Goal: Task Accomplishment & Management: Manage account settings

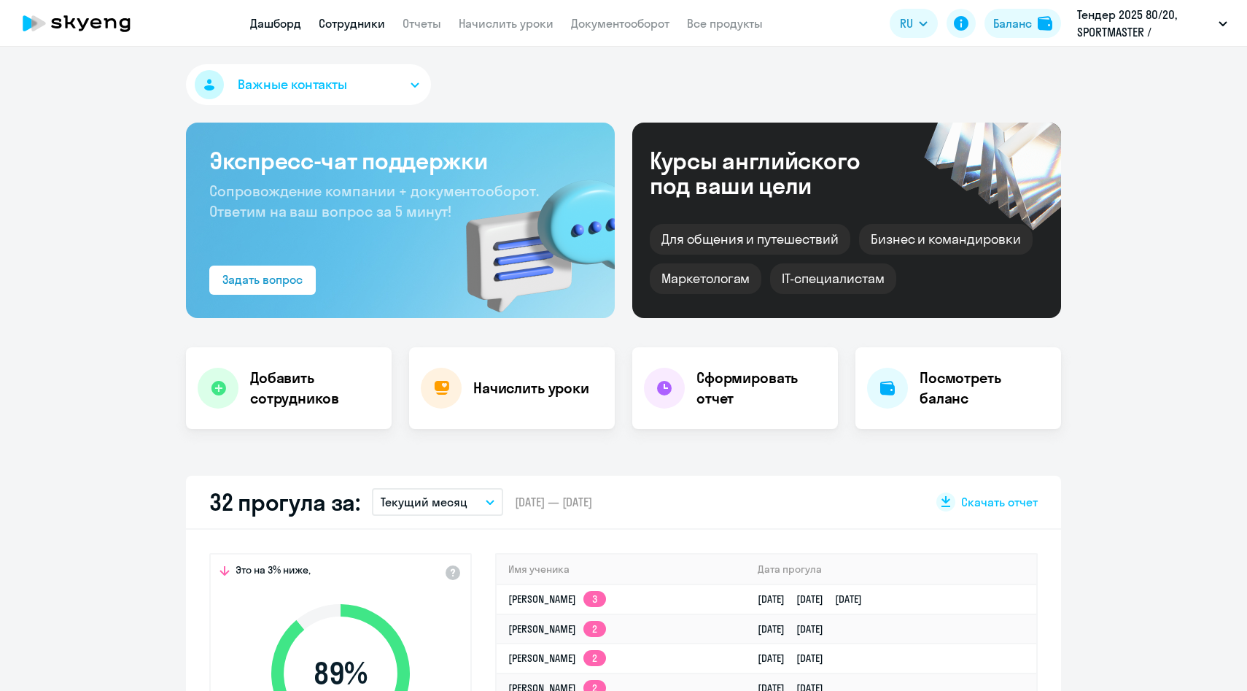
click at [343, 20] on link "Сотрудники" at bounding box center [352, 23] width 66 height 15
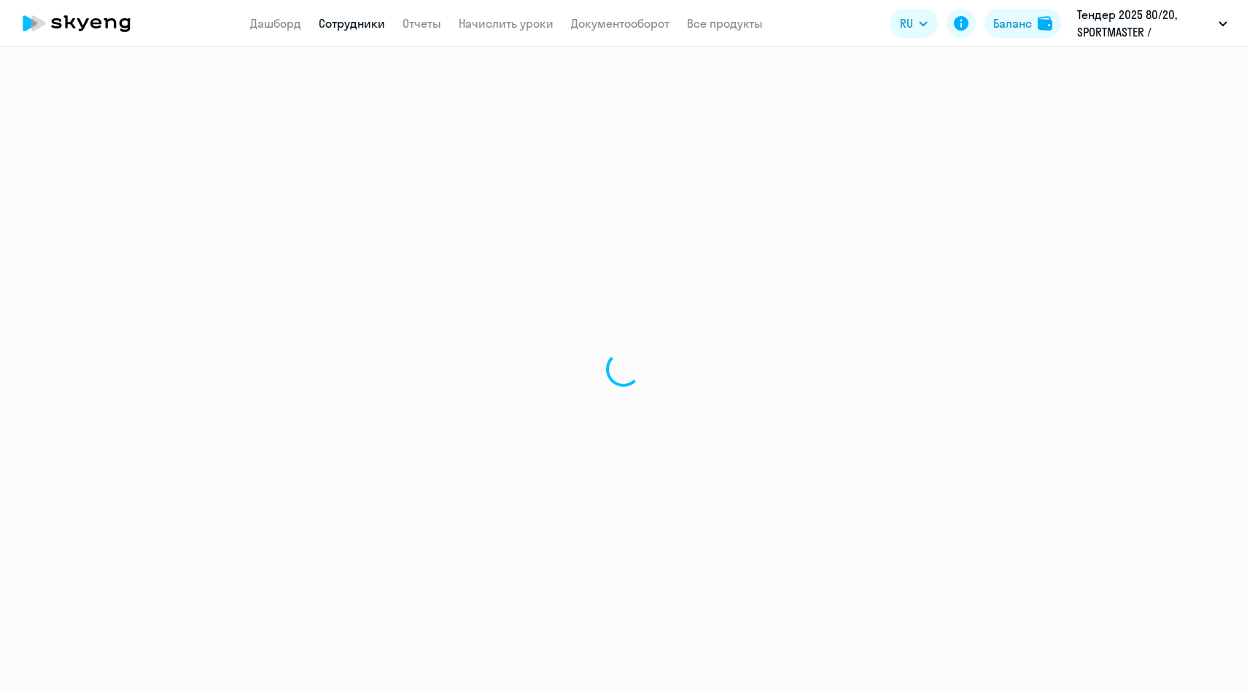
select select "30"
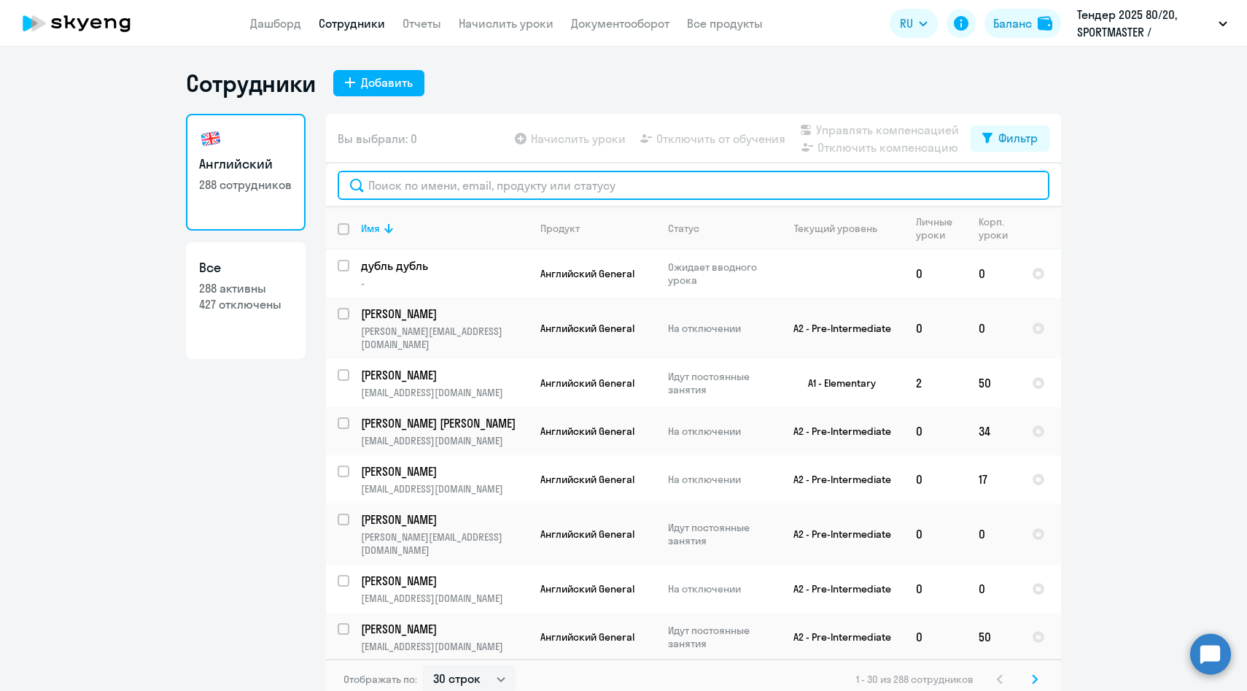
click at [400, 185] on input "text" at bounding box center [694, 185] width 712 height 29
paste input "[PERSON_NAME][EMAIL_ADDRESS][DOMAIN_NAME]"
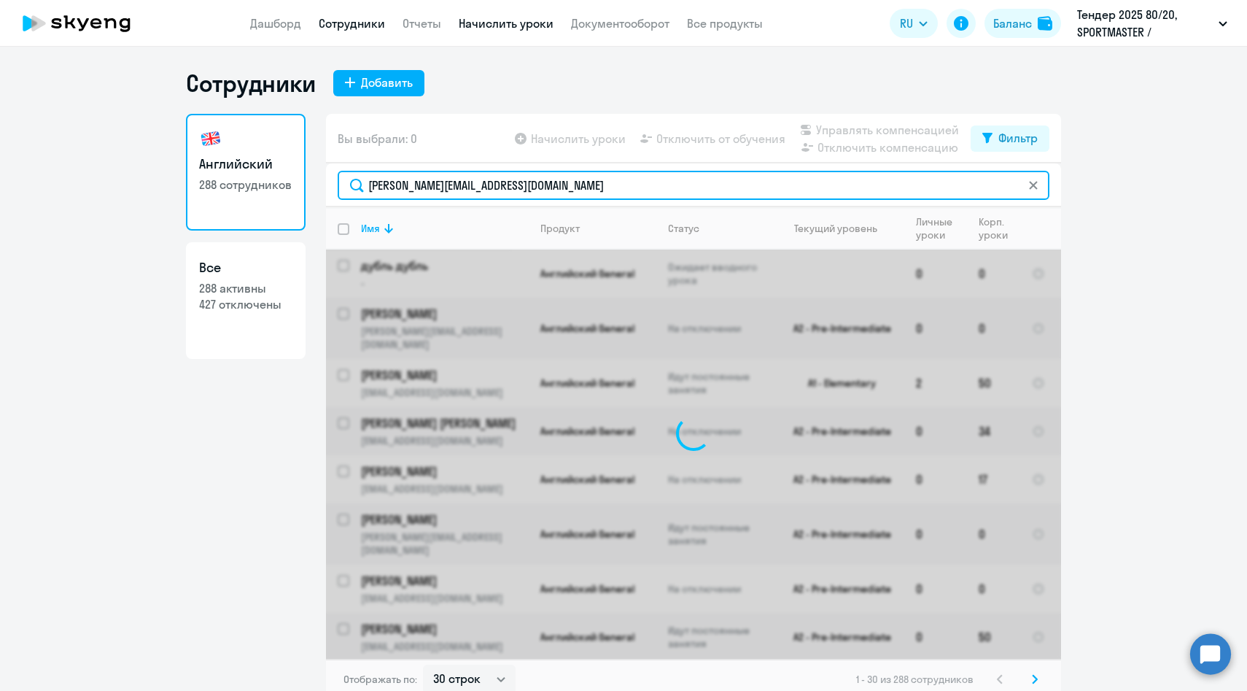
type input "[PERSON_NAME][EMAIL_ADDRESS][DOMAIN_NAME]"
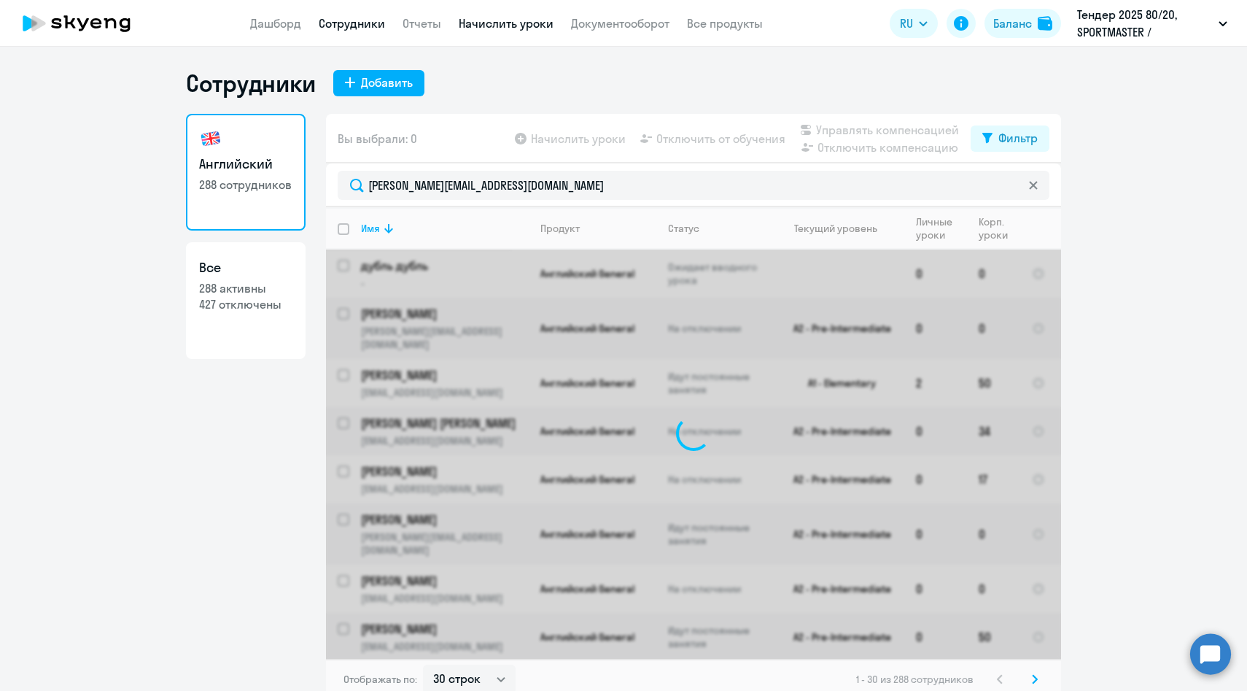
click at [502, 20] on link "Начислить уроки" at bounding box center [506, 23] width 95 height 15
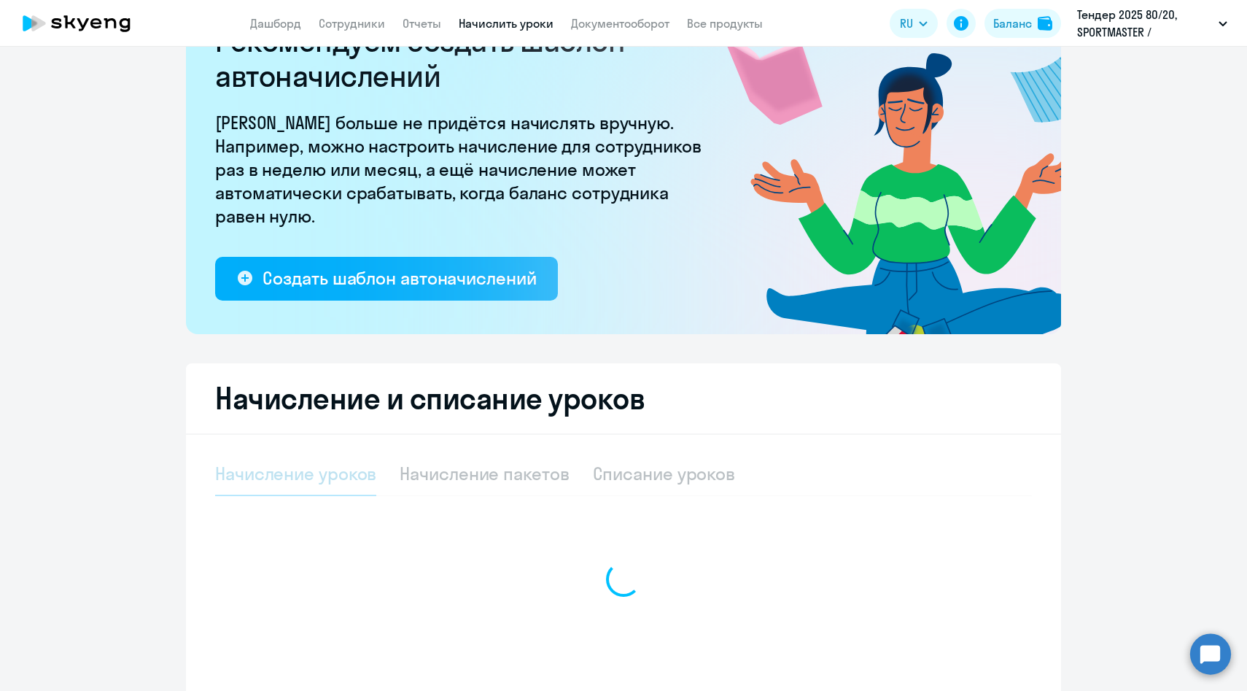
scroll to position [171, 0]
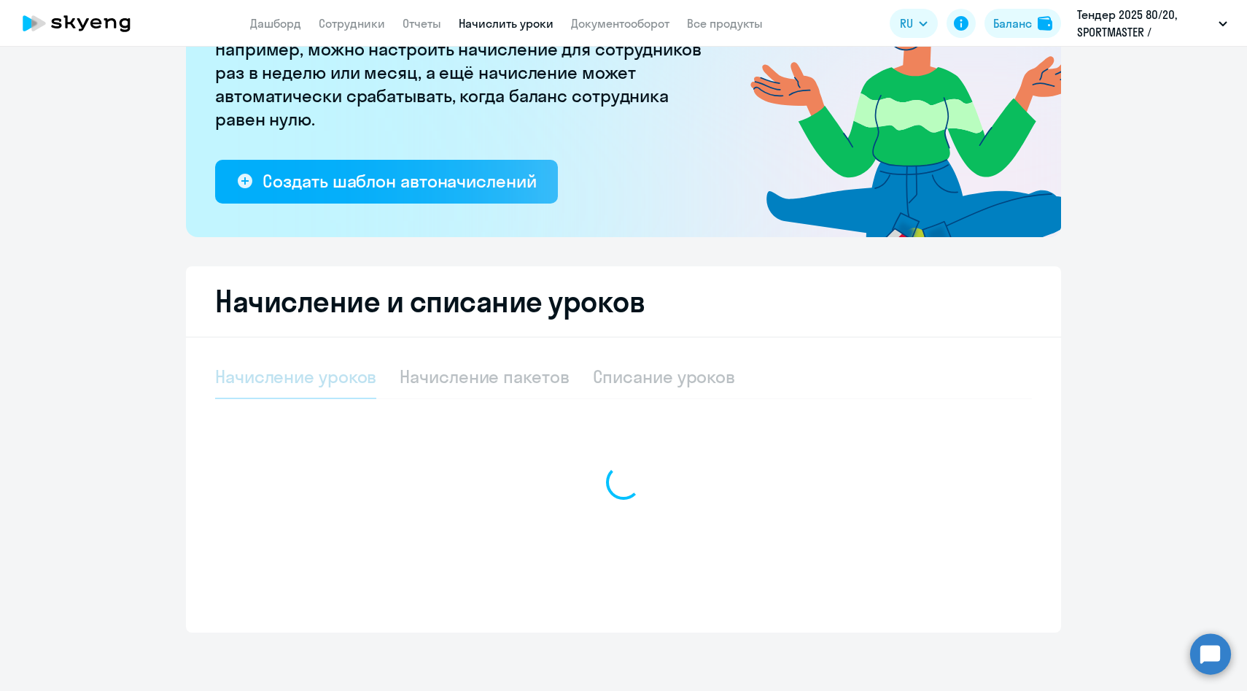
select select "10"
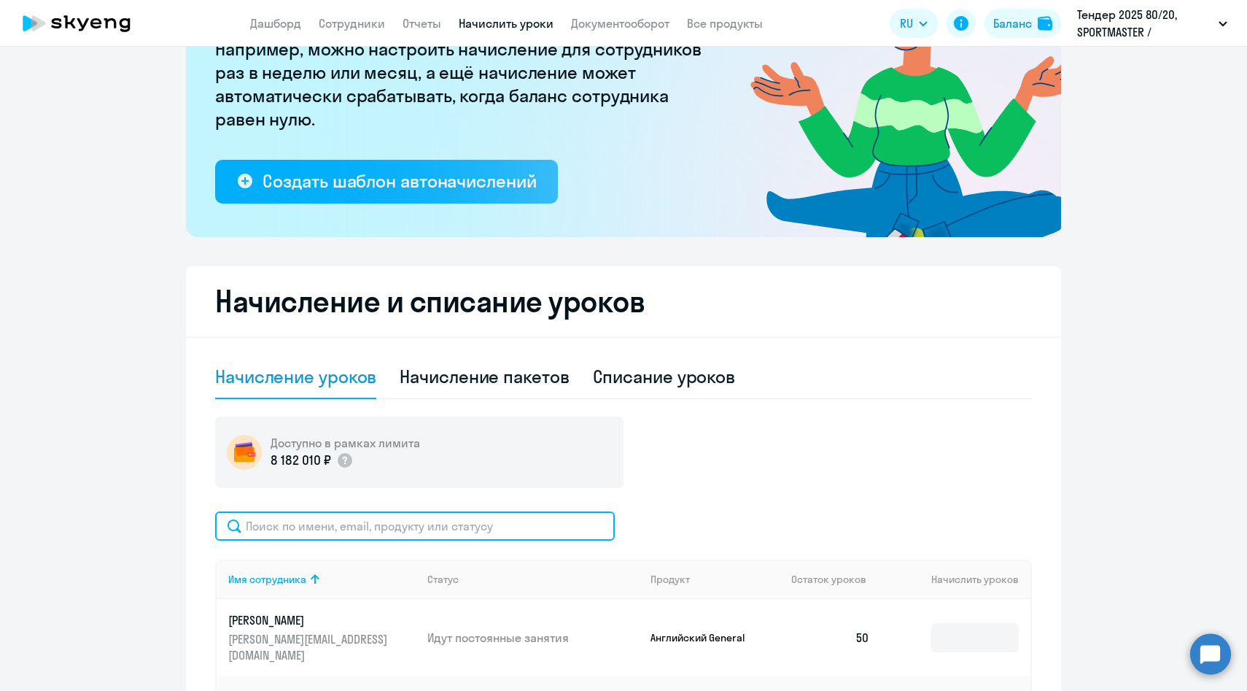
click at [381, 511] on input "text" at bounding box center [415, 525] width 400 height 29
paste input "[PERSON_NAME][EMAIL_ADDRESS][DOMAIN_NAME]"
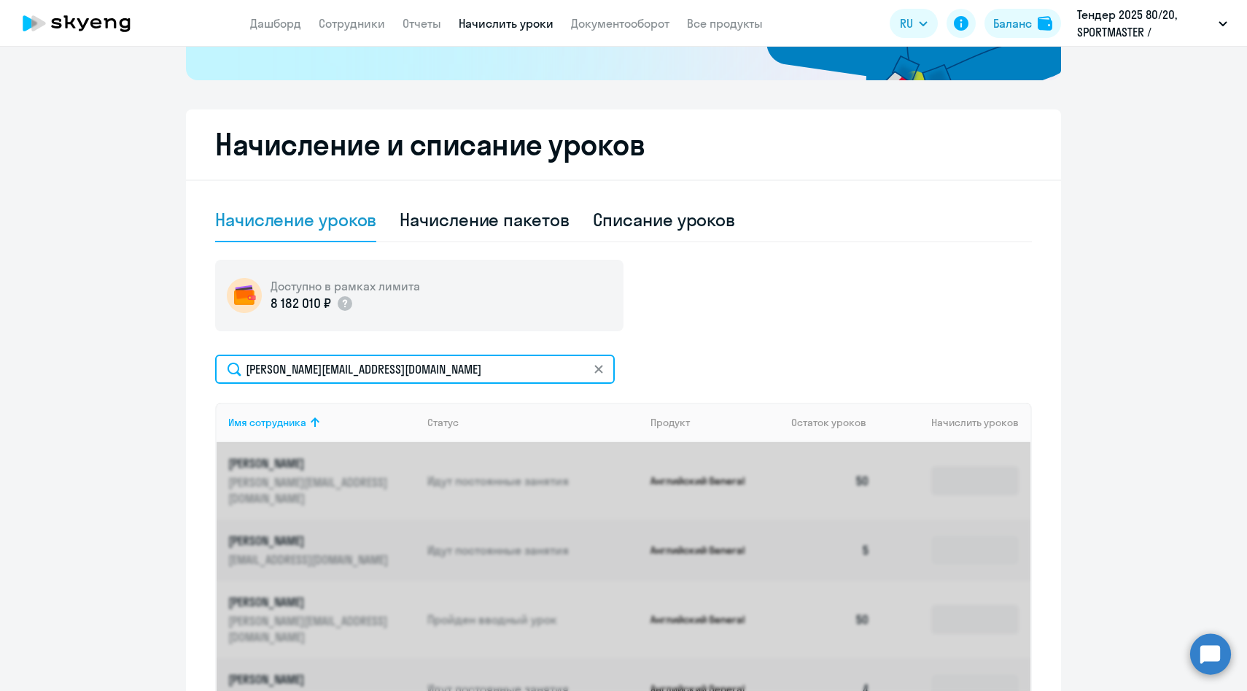
scroll to position [380, 0]
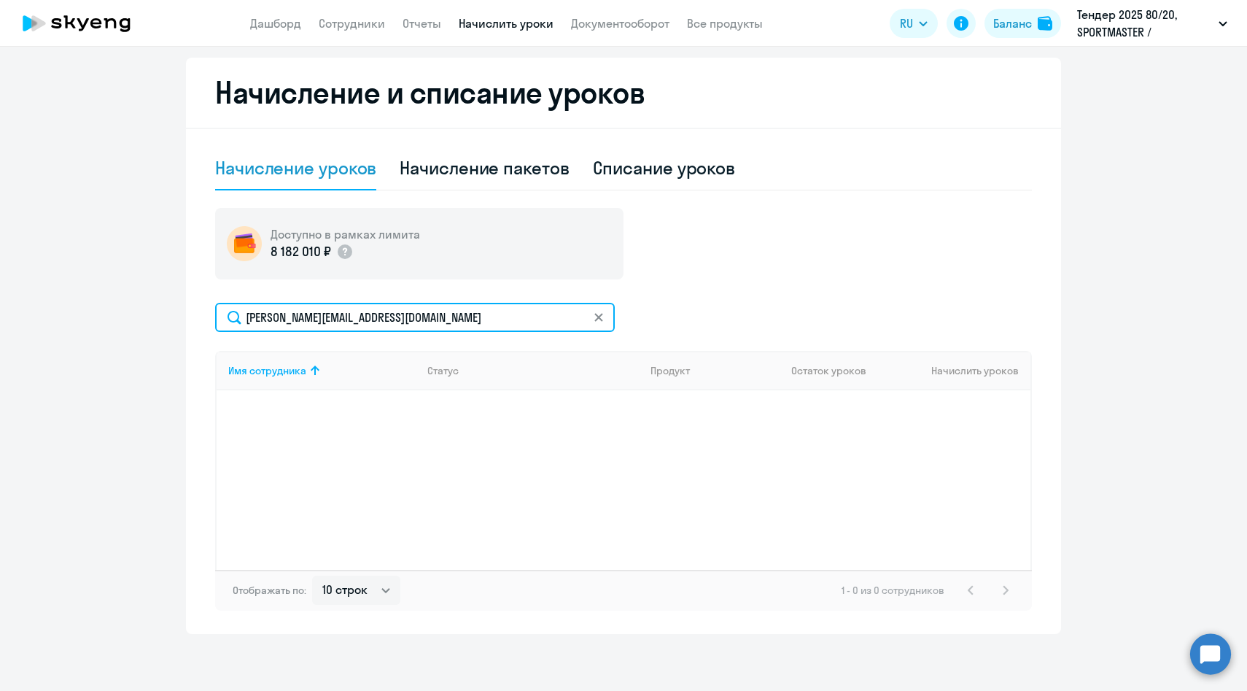
drag, startPoint x: 267, startPoint y: 319, endPoint x: 196, endPoint y: 316, distance: 70.8
click at [196, 316] on div "Начисление и списание уроков Начисление уроков Начисление пакетов Списание урок…" at bounding box center [623, 346] width 875 height 576
type input "[PERSON_NAME][EMAIL_ADDRESS][DOMAIN_NAME]"
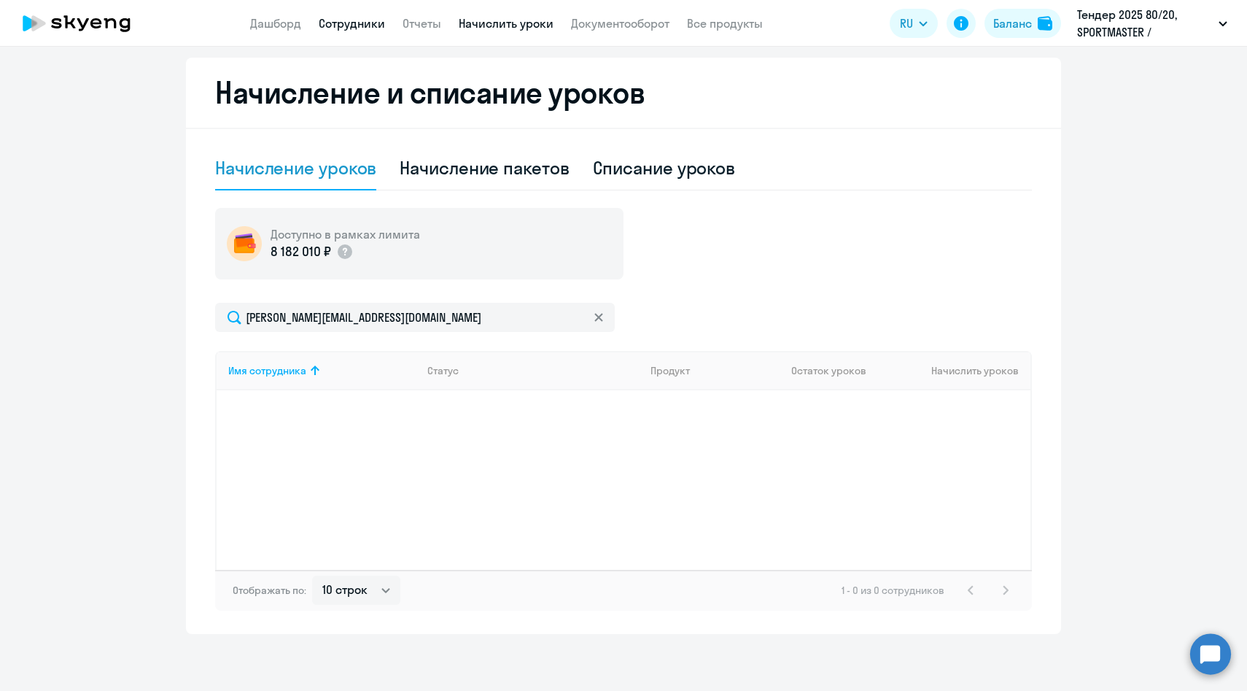
click at [354, 28] on link "Сотрудники" at bounding box center [352, 23] width 66 height 15
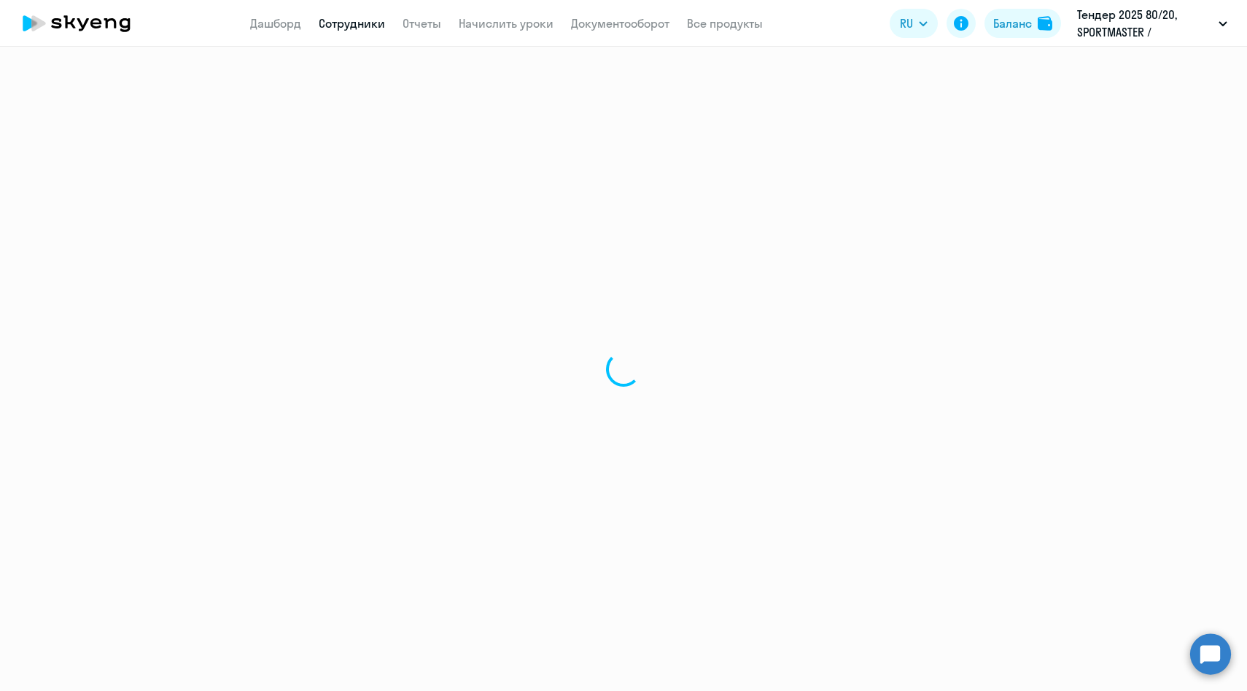
select select "30"
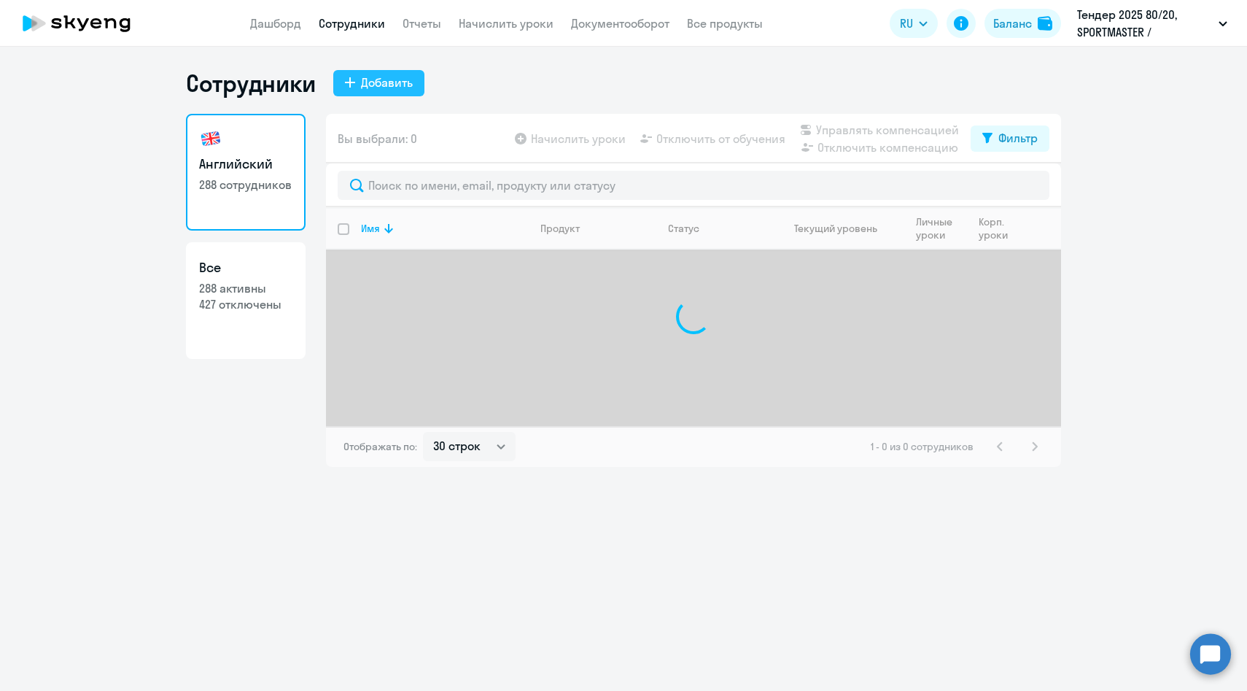
click at [375, 88] on div "Добавить" at bounding box center [387, 83] width 52 height 18
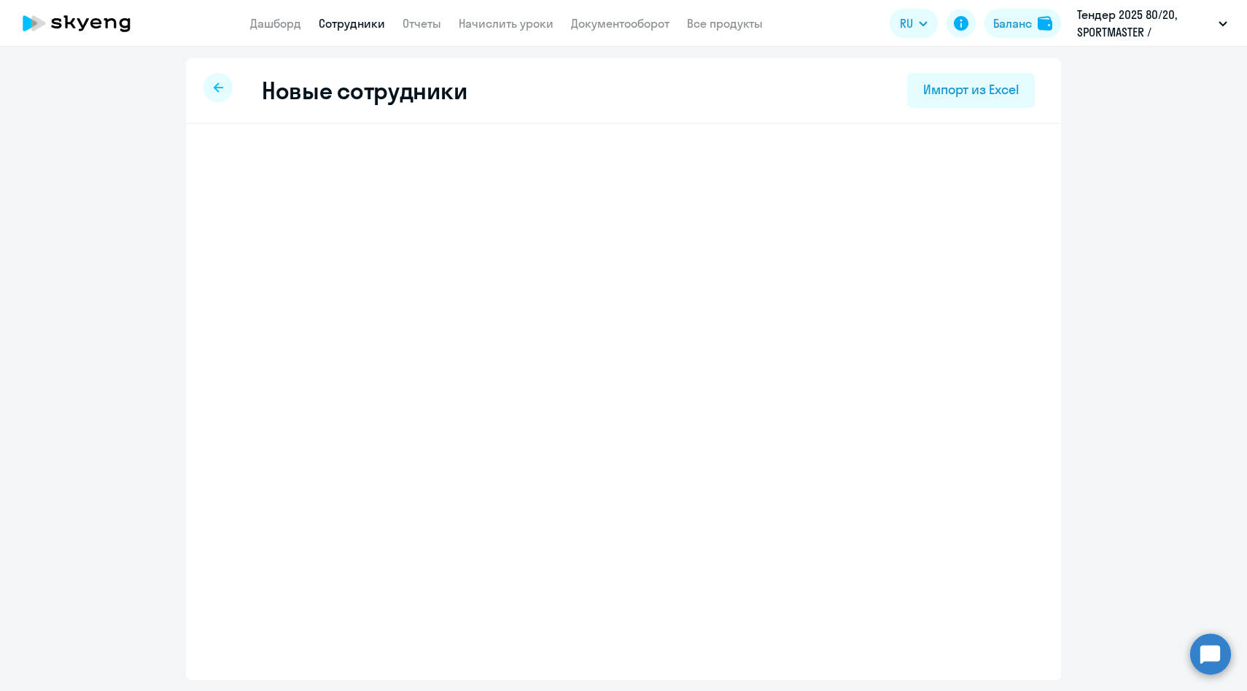
select select "english_adult_not_native_speaker"
select select "3"
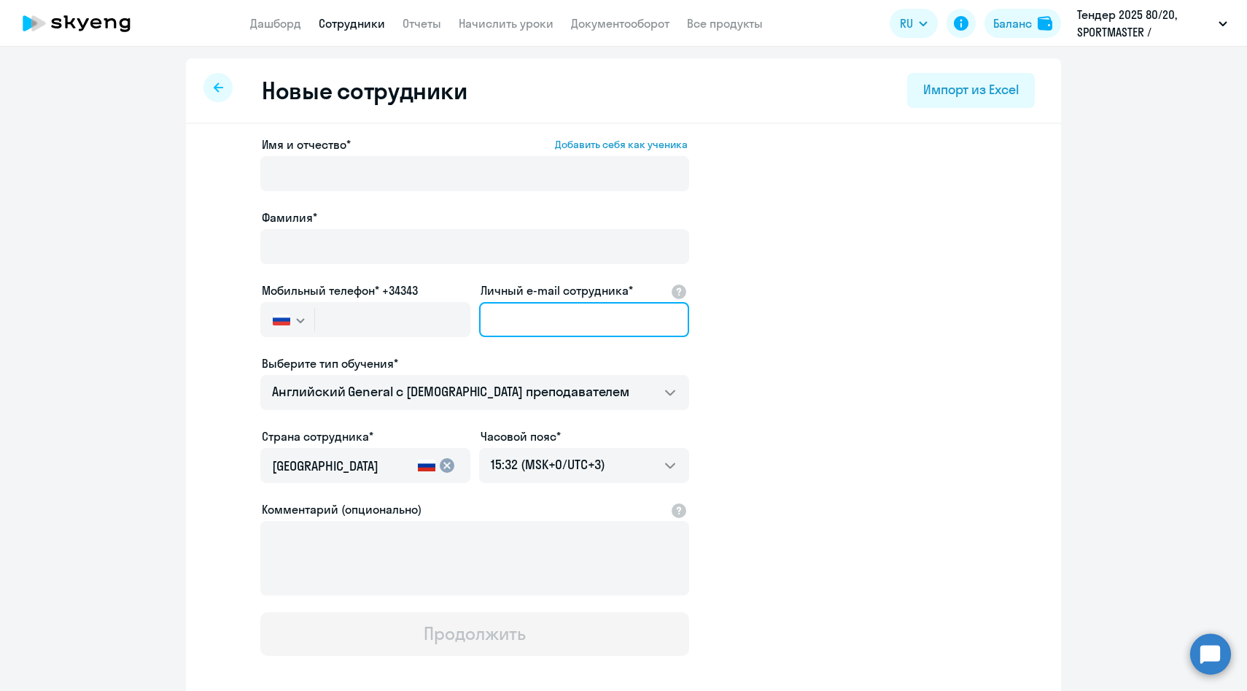
click at [533, 317] on input "Личный e-mail сотрудника*" at bounding box center [584, 319] width 210 height 35
paste input "[PERSON_NAME][EMAIL_ADDRESS][DOMAIN_NAME]"
drag, startPoint x: 500, startPoint y: 317, endPoint x: 419, endPoint y: 311, distance: 81.9
click at [419, 311] on div "Имя и отчество* Добавить себя как ученика [PERSON_NAME]* Мобильный телефон* +34…" at bounding box center [474, 396] width 429 height 520
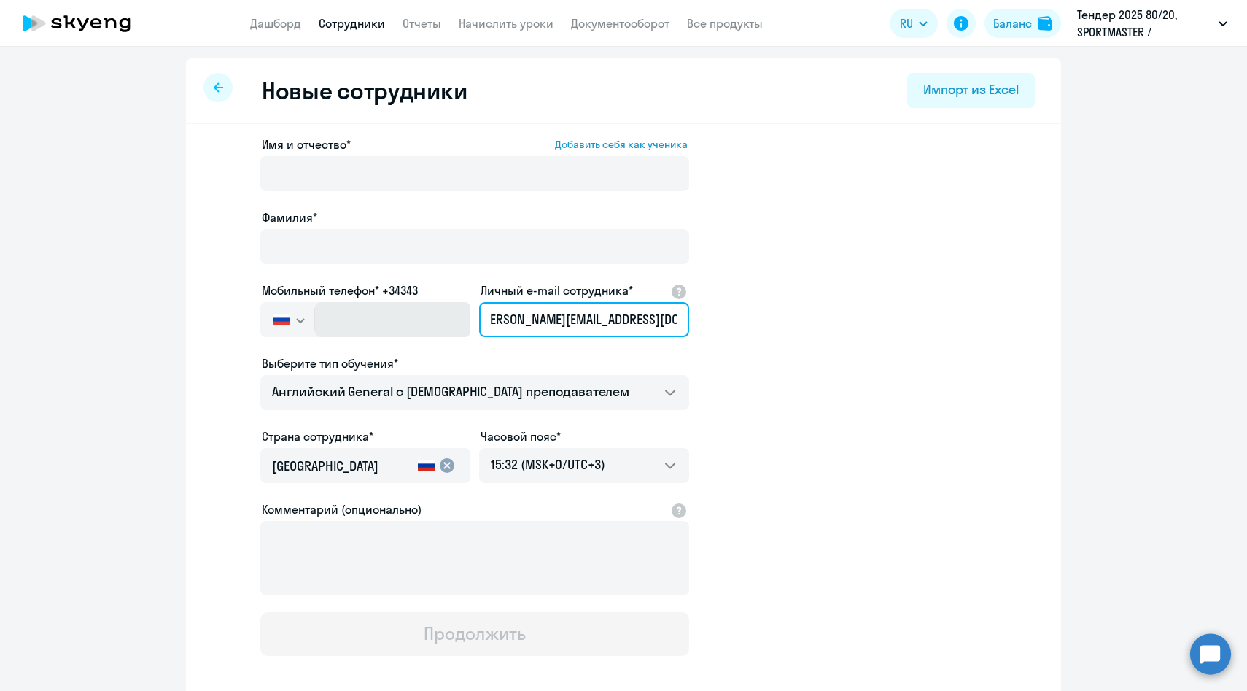
scroll to position [0, 0]
type input "[PERSON_NAME][EMAIL_ADDRESS][DOMAIN_NAME]"
click at [509, 311] on input "[PERSON_NAME][EMAIL_ADDRESS][DOMAIN_NAME]" at bounding box center [584, 319] width 210 height 35
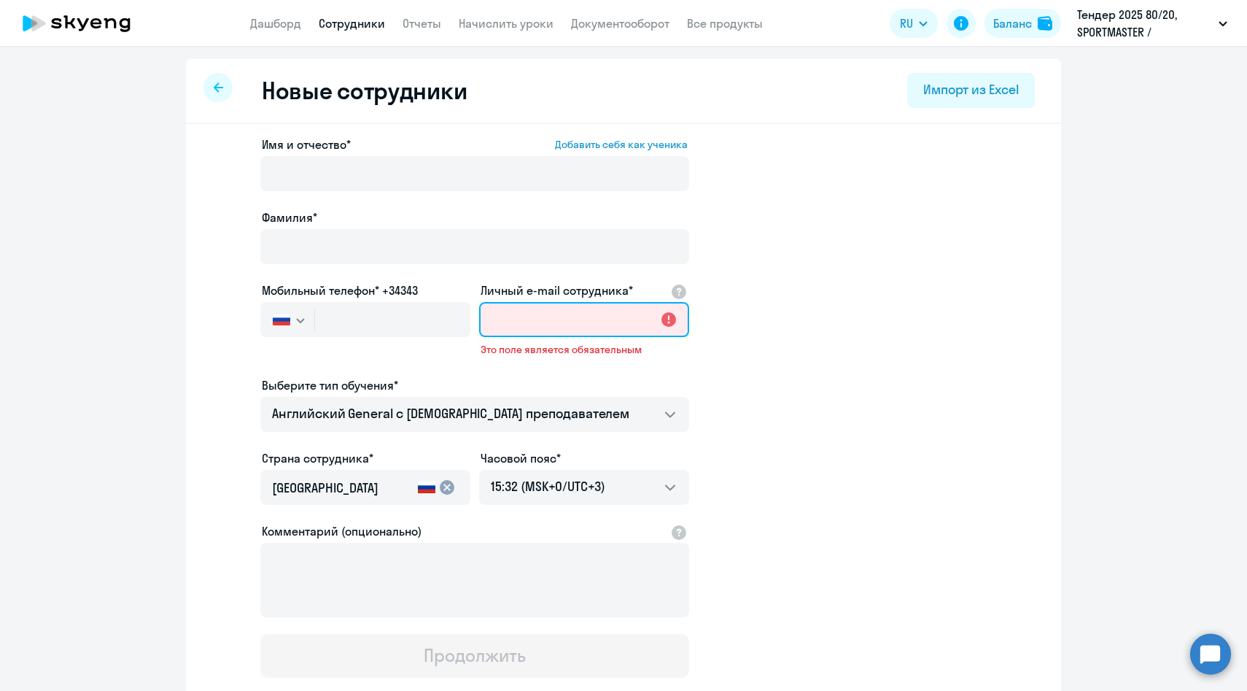
paste input "[EMAIL_ADDRESS][DOMAIN_NAME]"
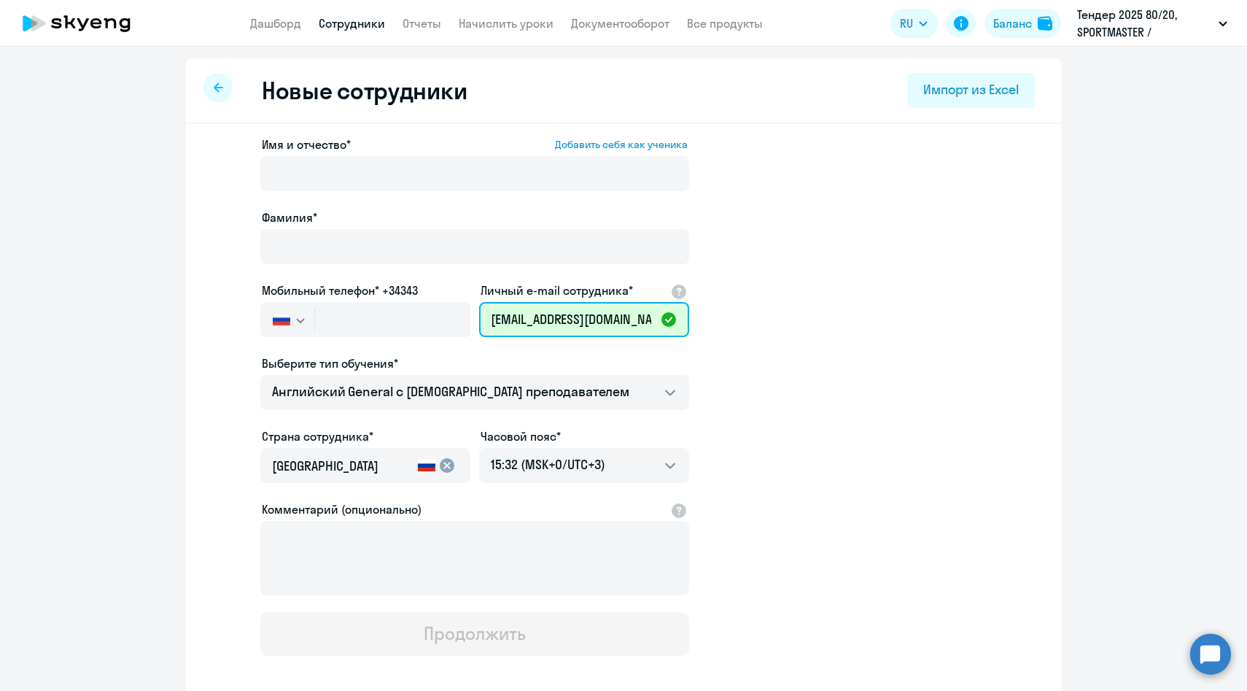
click at [489, 322] on input "[EMAIL_ADDRESS][DOMAIN_NAME]" at bounding box center [584, 319] width 210 height 35
type input "[EMAIL_ADDRESS][DOMAIN_NAME]"
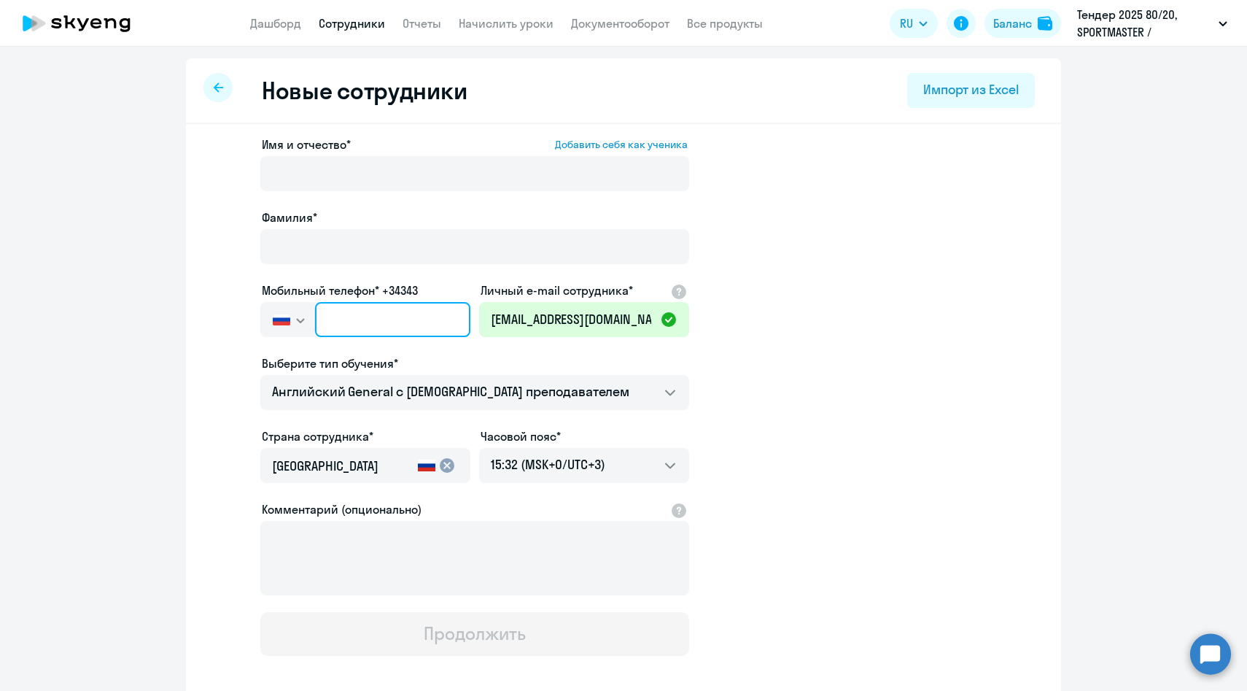
click at [388, 323] on input "text" at bounding box center [392, 319] width 155 height 35
paste input "[PHONE_NUMBER]"
type input "[PHONE_NUMBER]"
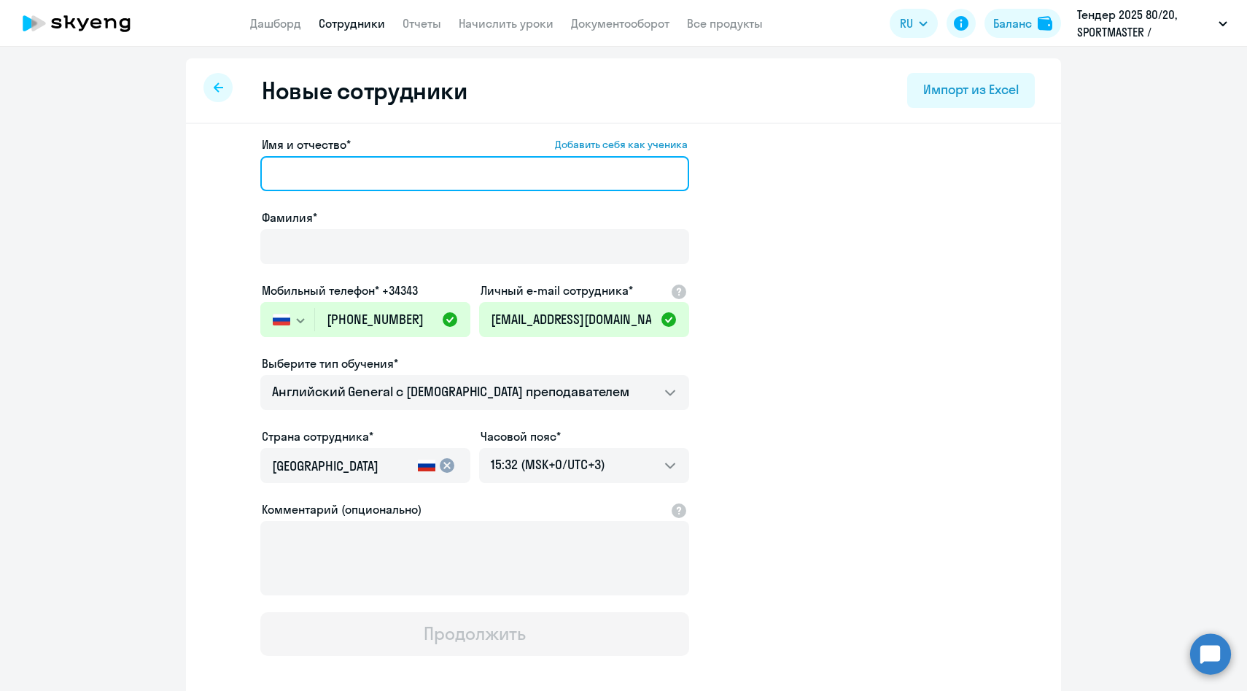
click at [418, 179] on input "Имя и отчество* Добавить себя как ученика" at bounding box center [474, 173] width 429 height 35
paste input "[PERSON_NAME]"
drag, startPoint x: 352, startPoint y: 172, endPoint x: 179, endPoint y: 163, distance: 173.1
click at [179, 163] on ng-component "Новые сотрудники Импорт из Excel Имя и отчество* Добавить себя как ученика [PER…" at bounding box center [623, 411] width 1247 height 707
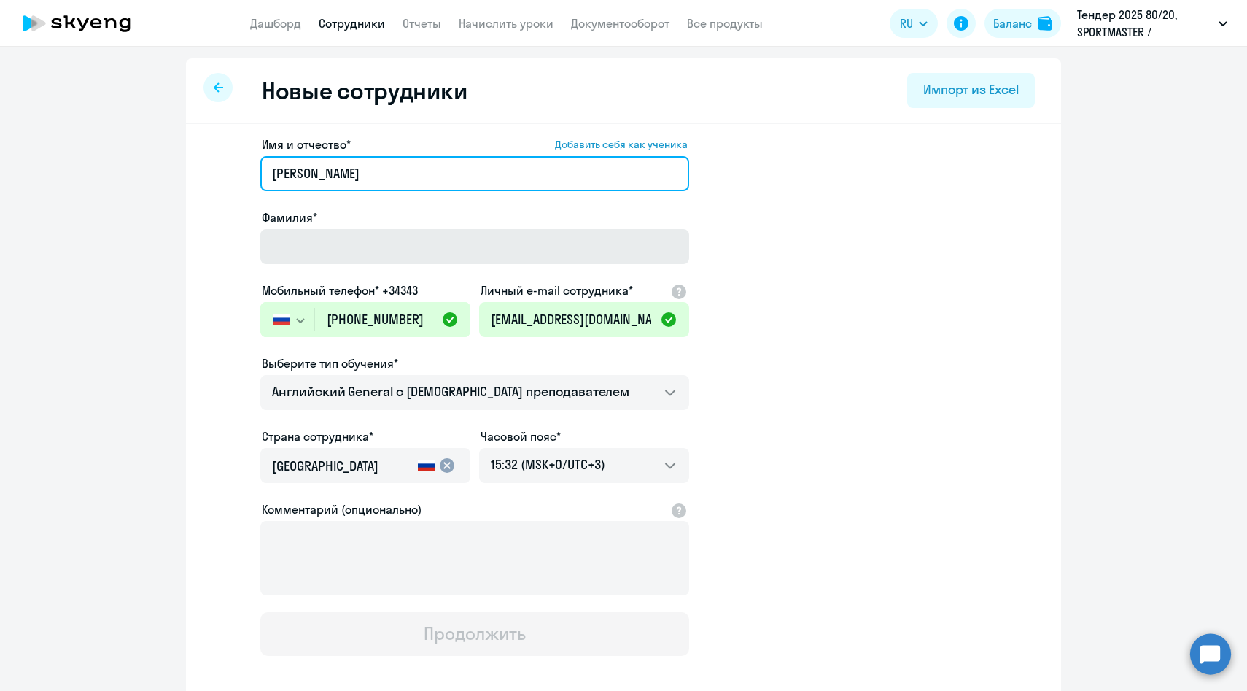
type input "[PERSON_NAME]"
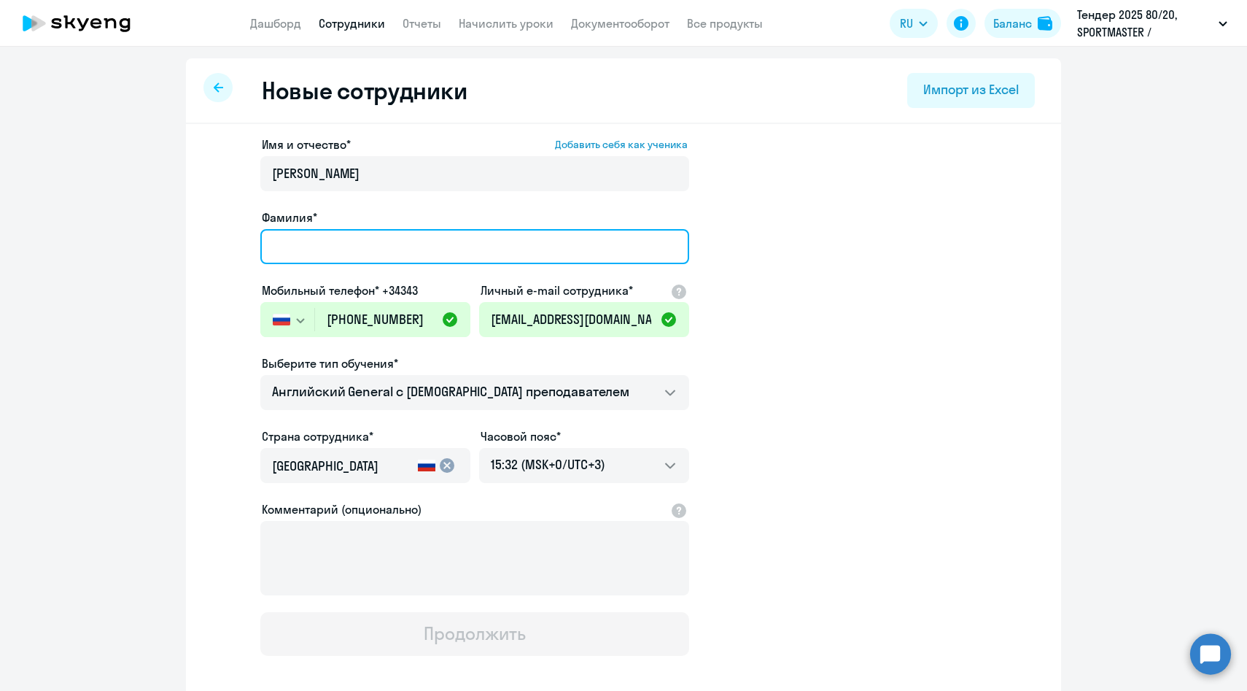
click at [303, 246] on input "Фамилия*" at bounding box center [474, 246] width 429 height 35
paste input "[PERSON_NAME]"
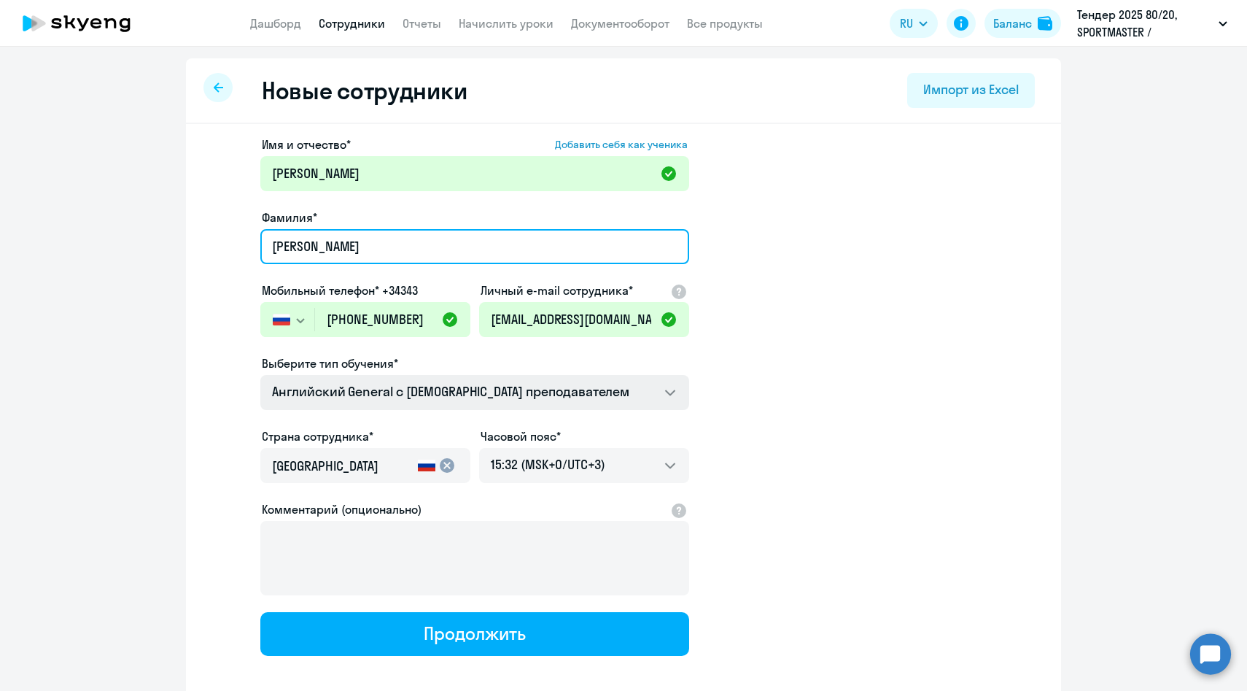
type input "[PERSON_NAME]"
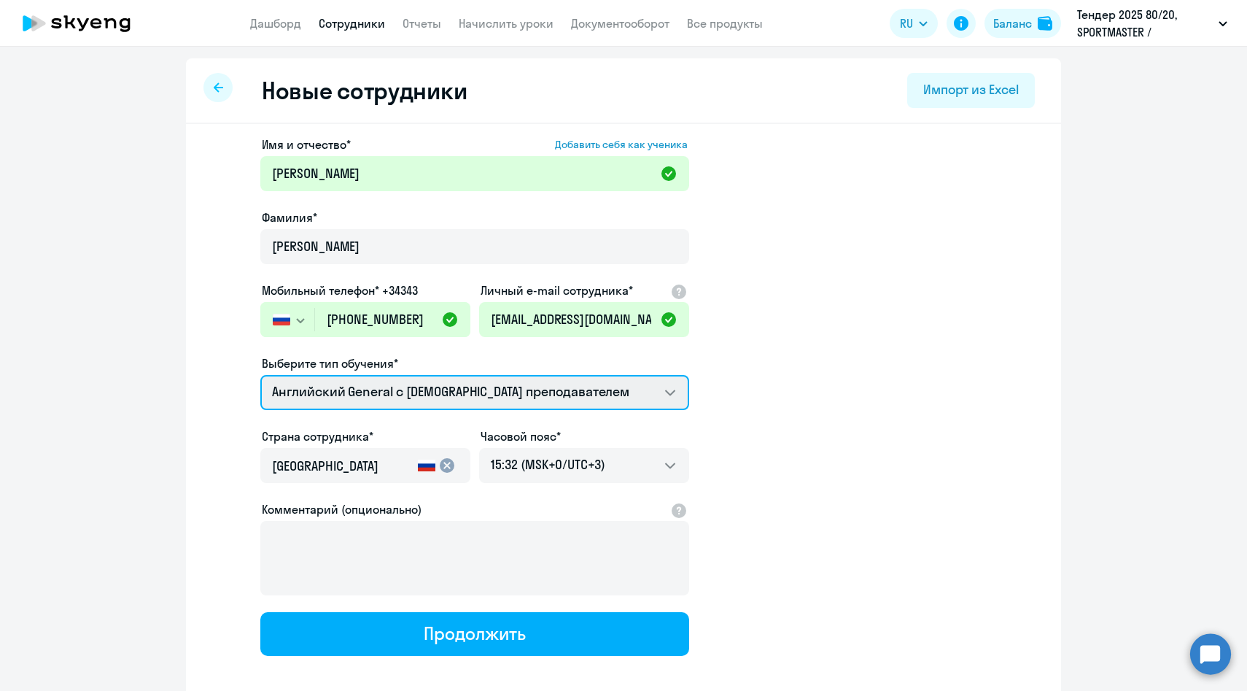
click at [322, 389] on select "Talks 15 минутные разговоры на английском Премиум английский с русскоговорящим …" at bounding box center [474, 392] width 429 height 35
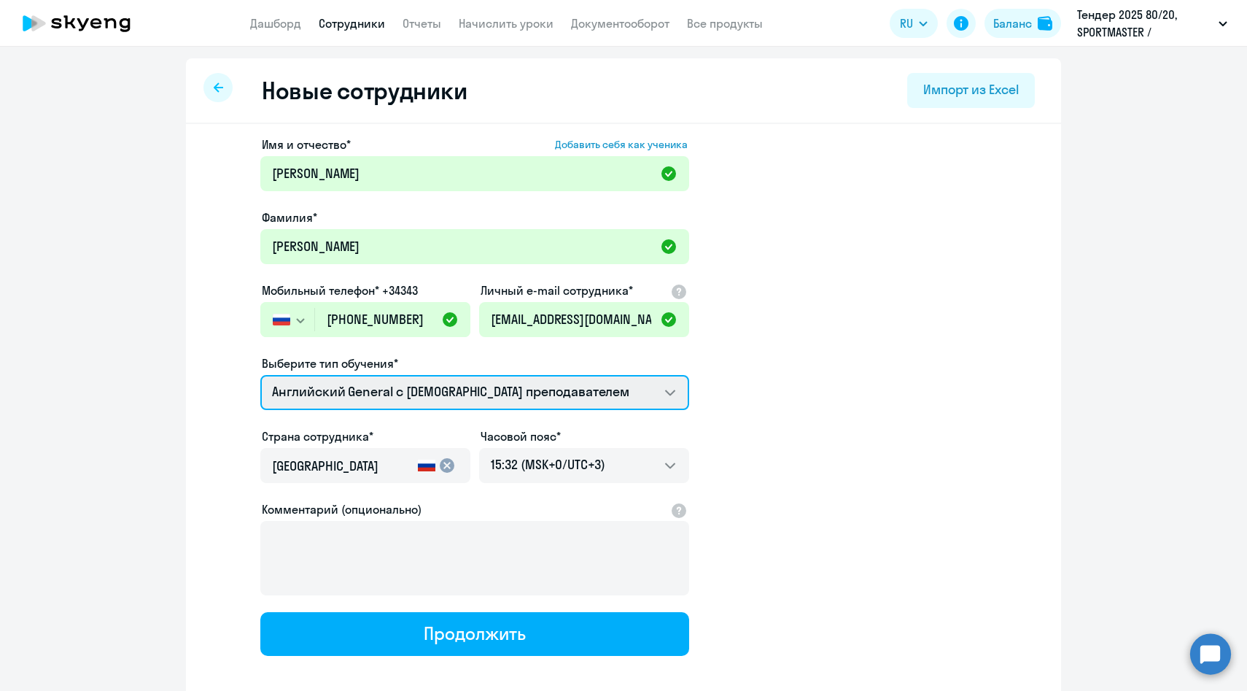
click at [260, 375] on select "Talks 15 минутные разговоры на английском Премиум английский с русскоговорящим …" at bounding box center [474, 392] width 429 height 35
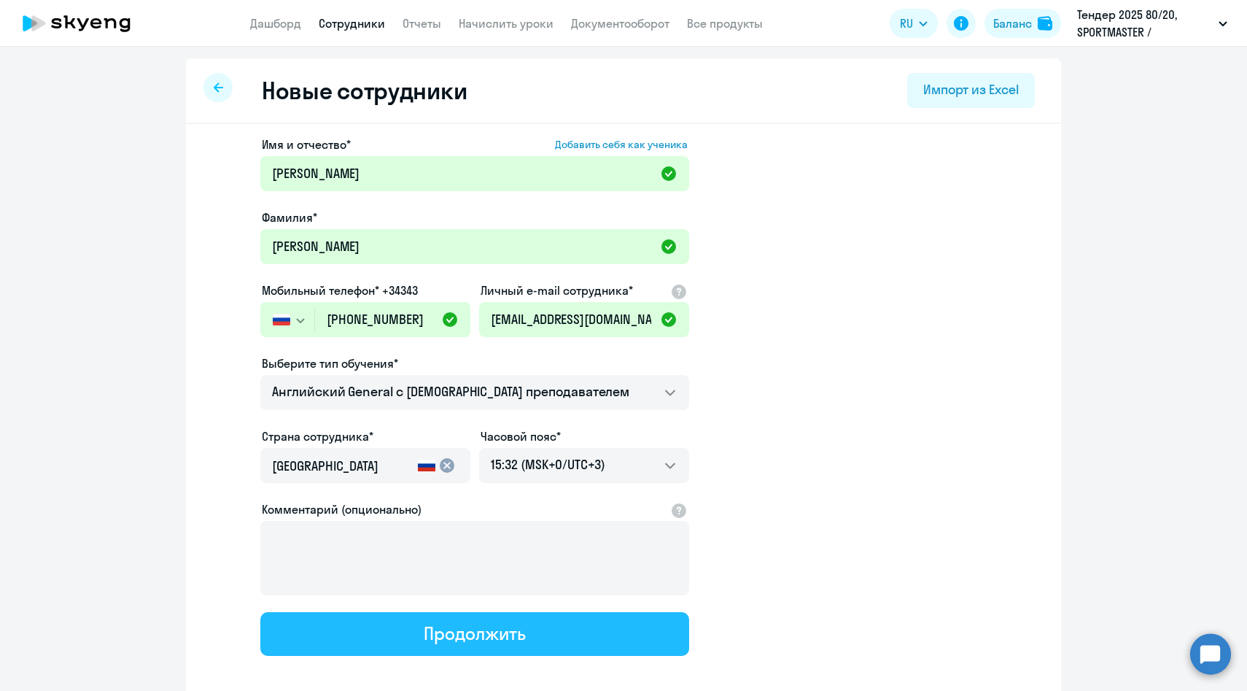
click at [392, 626] on button "Продолжить" at bounding box center [474, 634] width 429 height 44
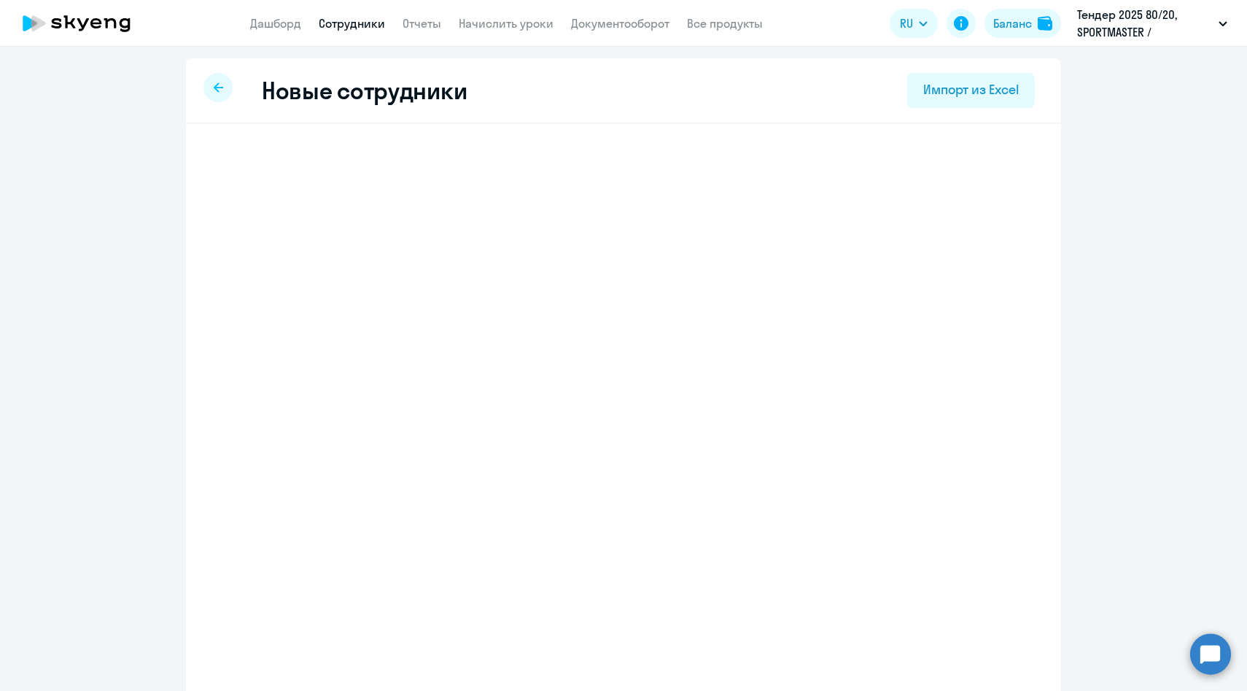
select select "english_adult_not_native_speaker"
select select "3"
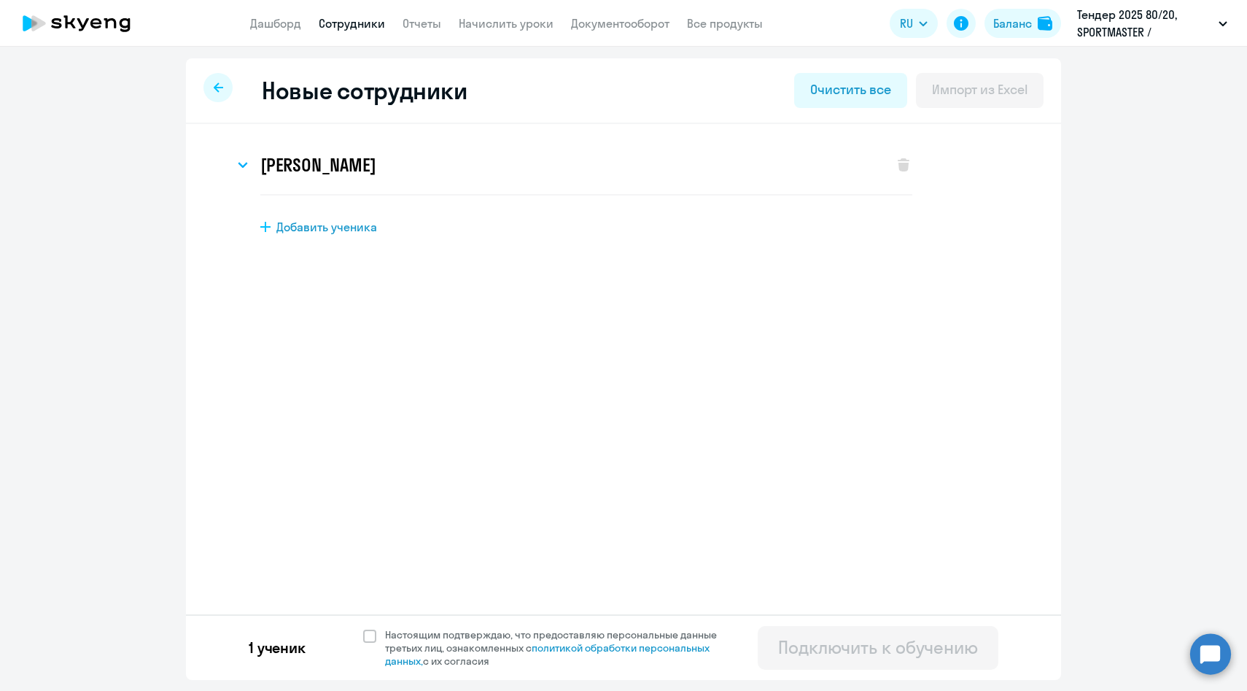
click at [392, 626] on div "1 ученик Настоящим подтверждаю, что предоставляю персональные данные третьих ли…" at bounding box center [623, 647] width 875 height 66
click at [395, 641] on span "Настоящим подтверждаю, что предоставляю персональные данные третьих лиц, ознако…" at bounding box center [559, 647] width 349 height 39
click at [363, 628] on input "Настоящим подтверждаю, что предоставляю персональные данные третьих лиц, ознако…" at bounding box center [362, 627] width 1 height 1
checkbox input "true"
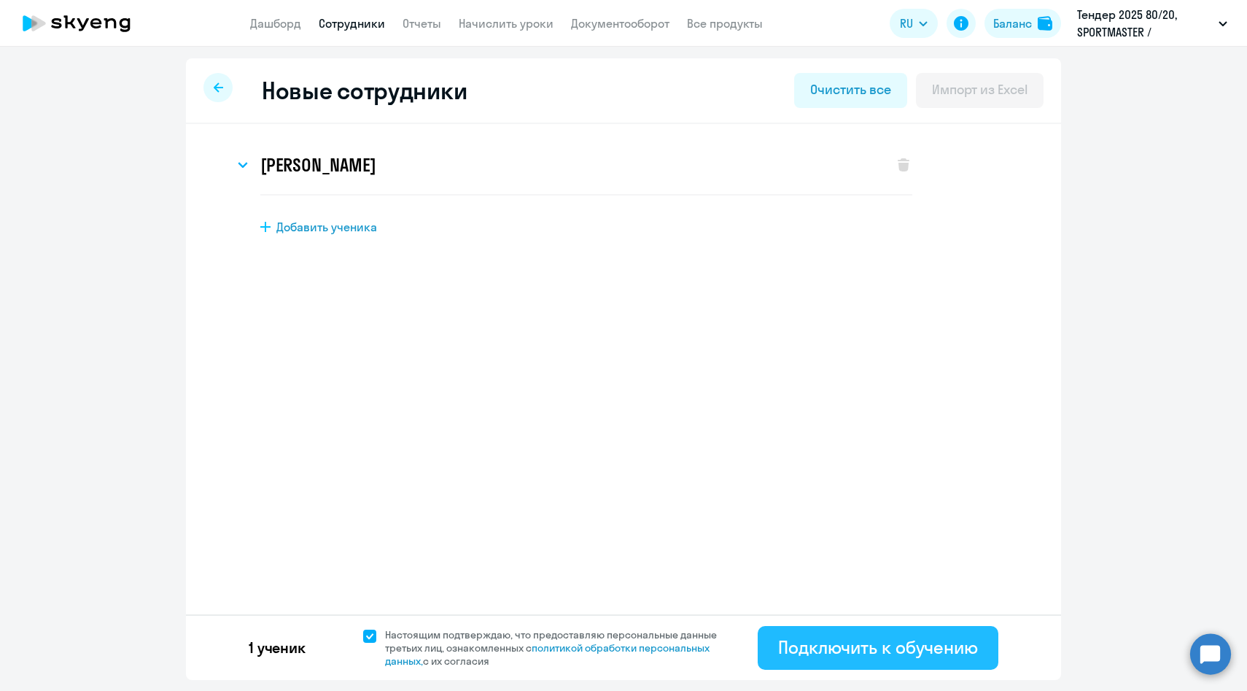
click at [858, 648] on div "Подключить к обучению" at bounding box center [878, 646] width 200 height 23
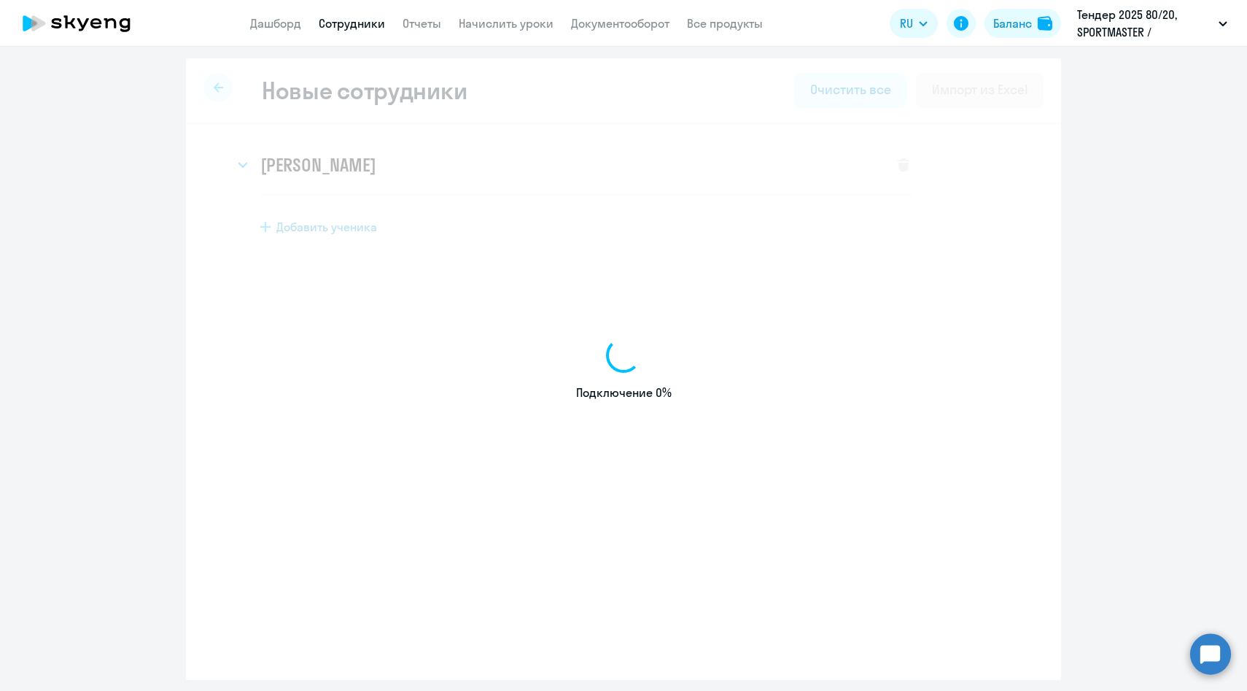
select select "english_adult_not_native_speaker"
select select "3"
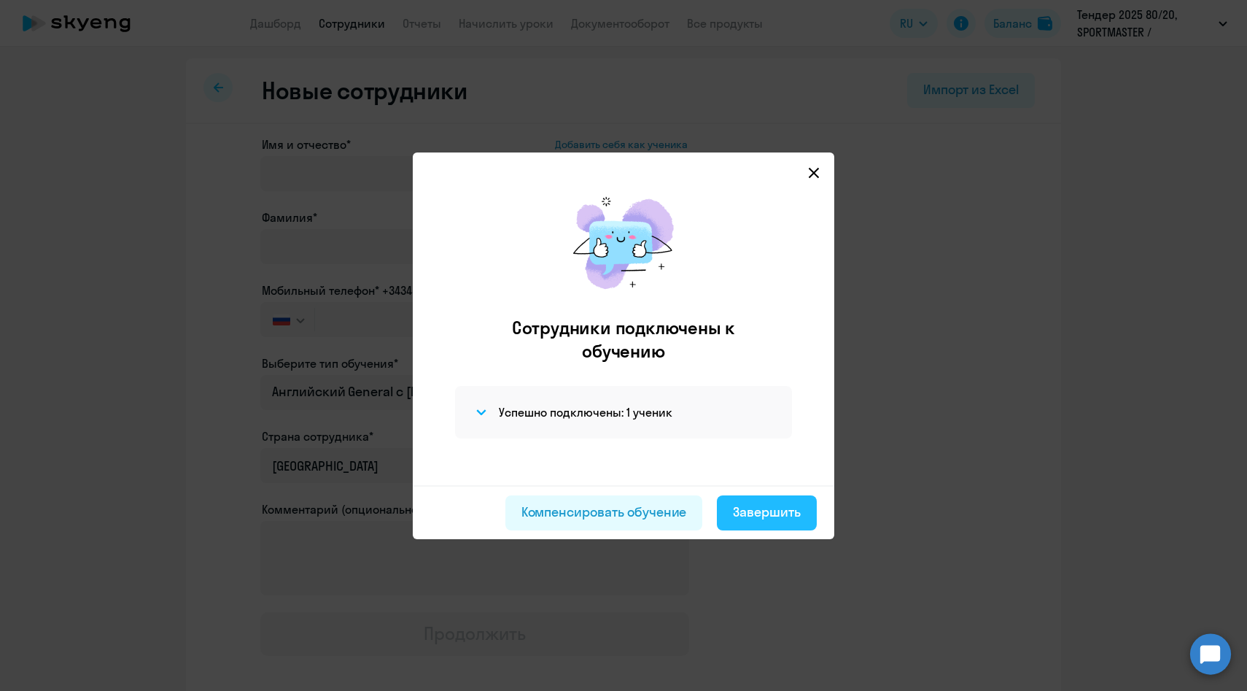
click at [778, 508] on div "Завершить" at bounding box center [767, 512] width 68 height 19
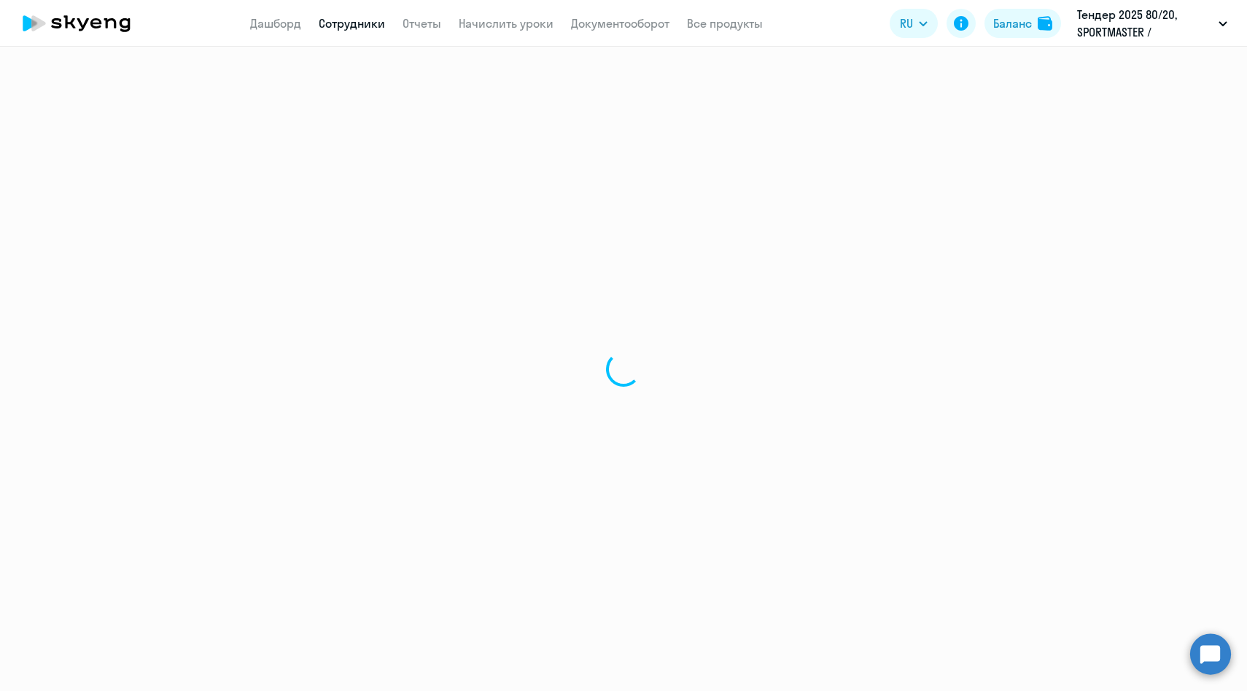
select select "30"
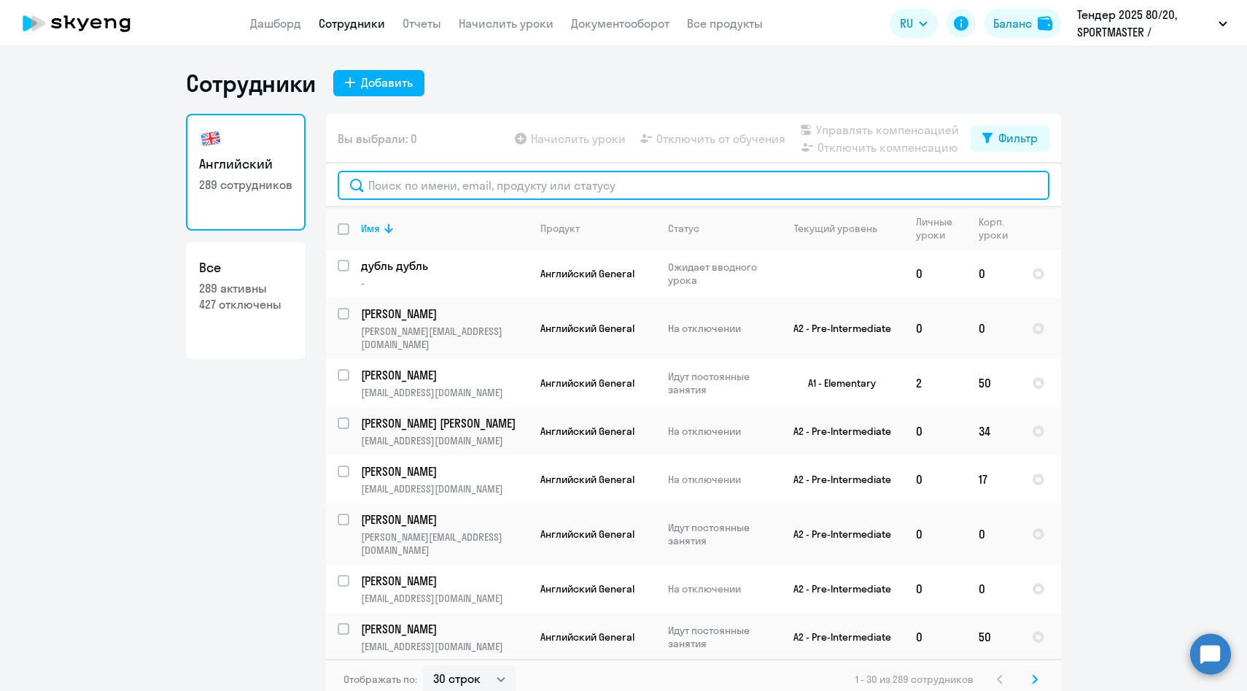
click at [496, 186] on input "text" at bounding box center [694, 185] width 712 height 29
paste input "[PERSON_NAME]"
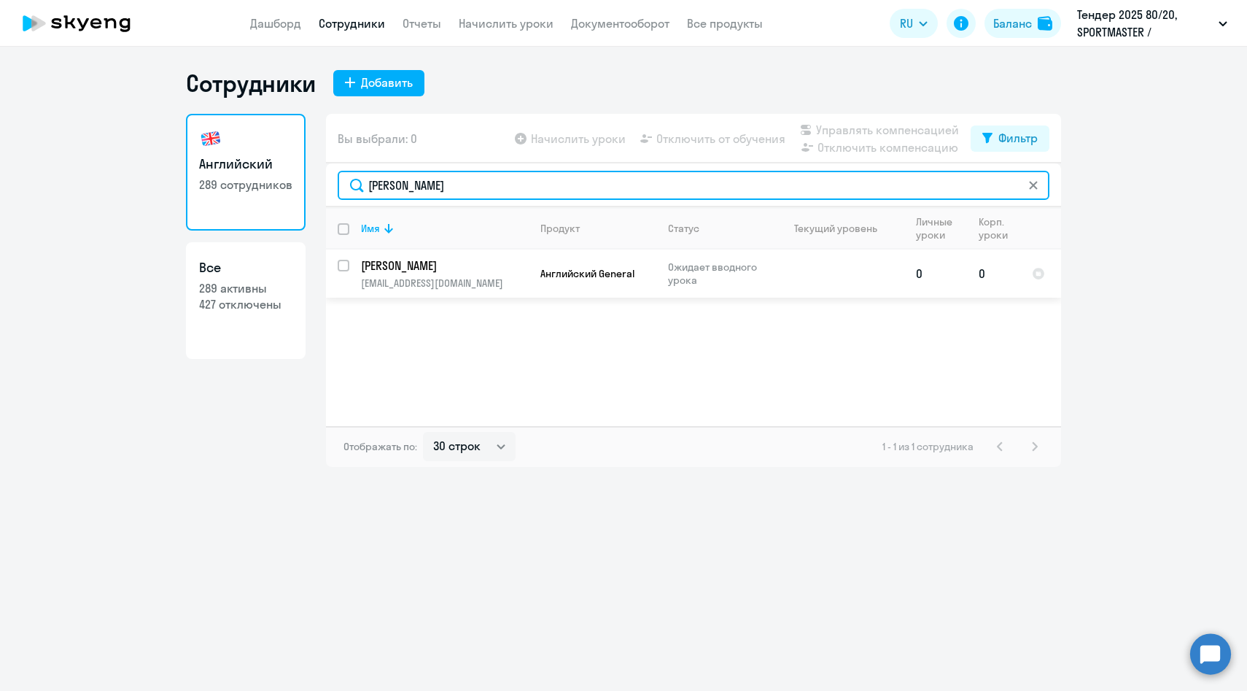
type input "[PERSON_NAME]"
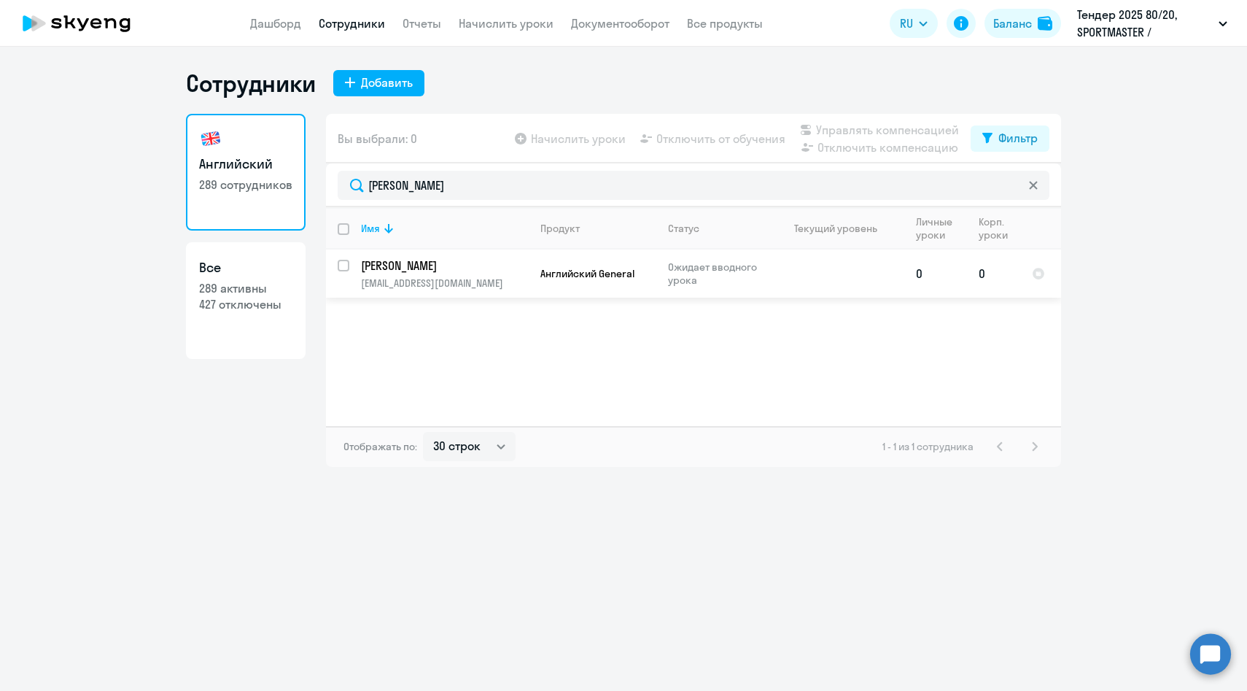
click at [473, 278] on p "[EMAIL_ADDRESS][DOMAIN_NAME]" at bounding box center [444, 282] width 167 height 13
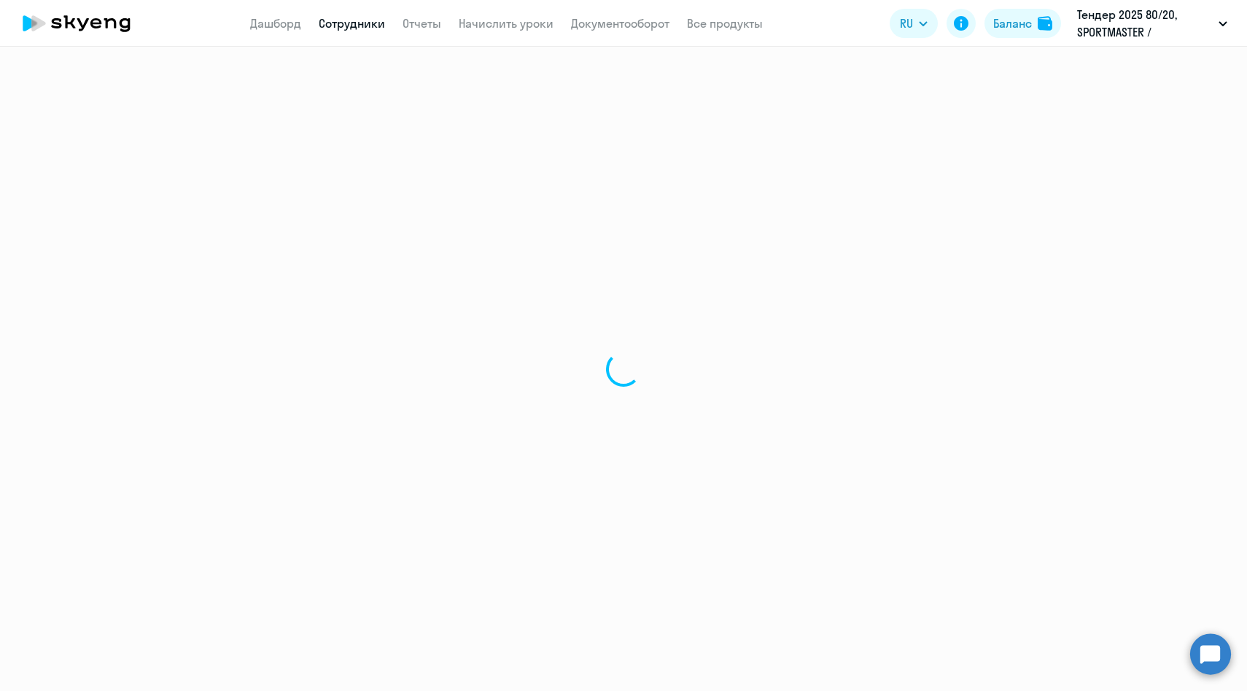
select select "english"
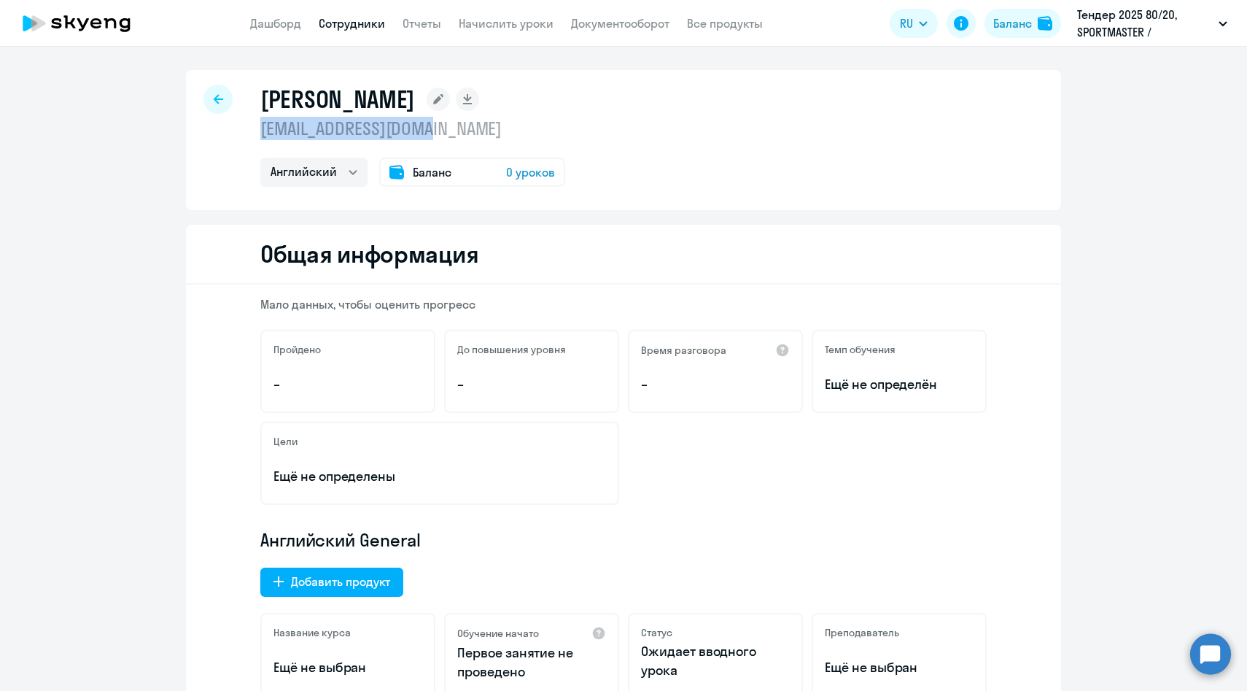
copy p "[EMAIL_ADDRESS][DOMAIN_NAME]"
drag, startPoint x: 454, startPoint y: 133, endPoint x: 260, endPoint y: 131, distance: 194.7
click at [260, 131] on p "[EMAIL_ADDRESS][DOMAIN_NAME]" at bounding box center [412, 128] width 305 height 23
click at [527, 25] on link "Начислить уроки" at bounding box center [506, 23] width 95 height 15
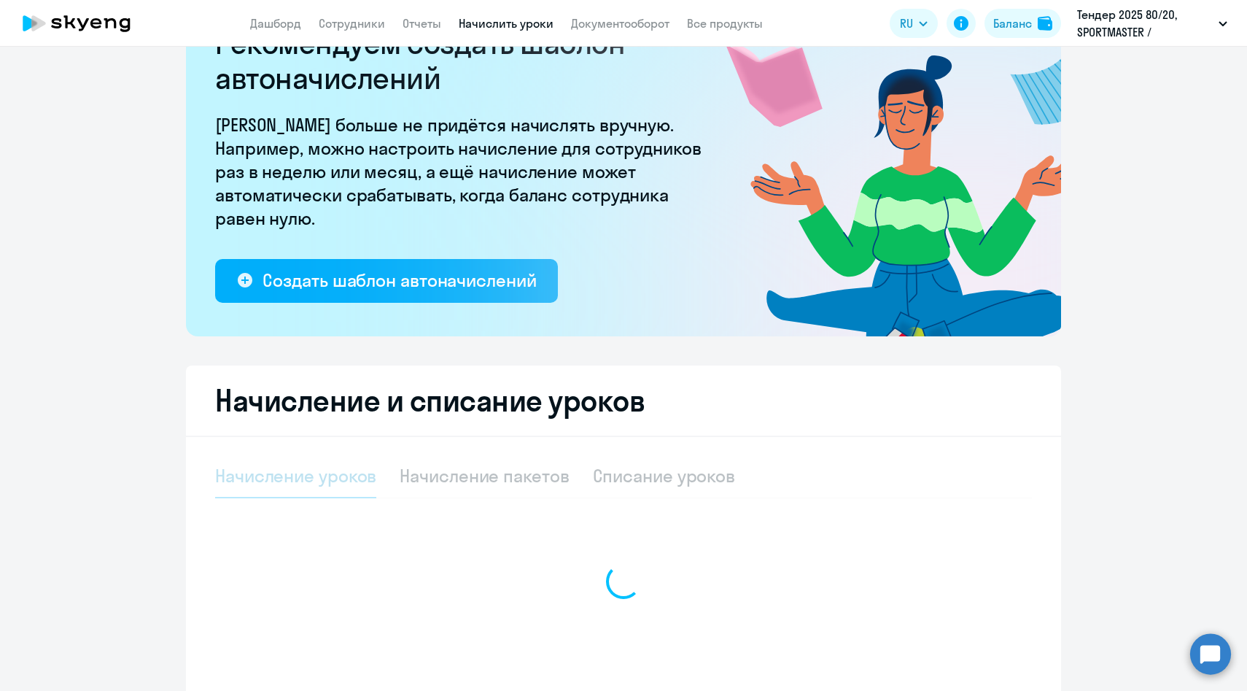
scroll to position [171, 0]
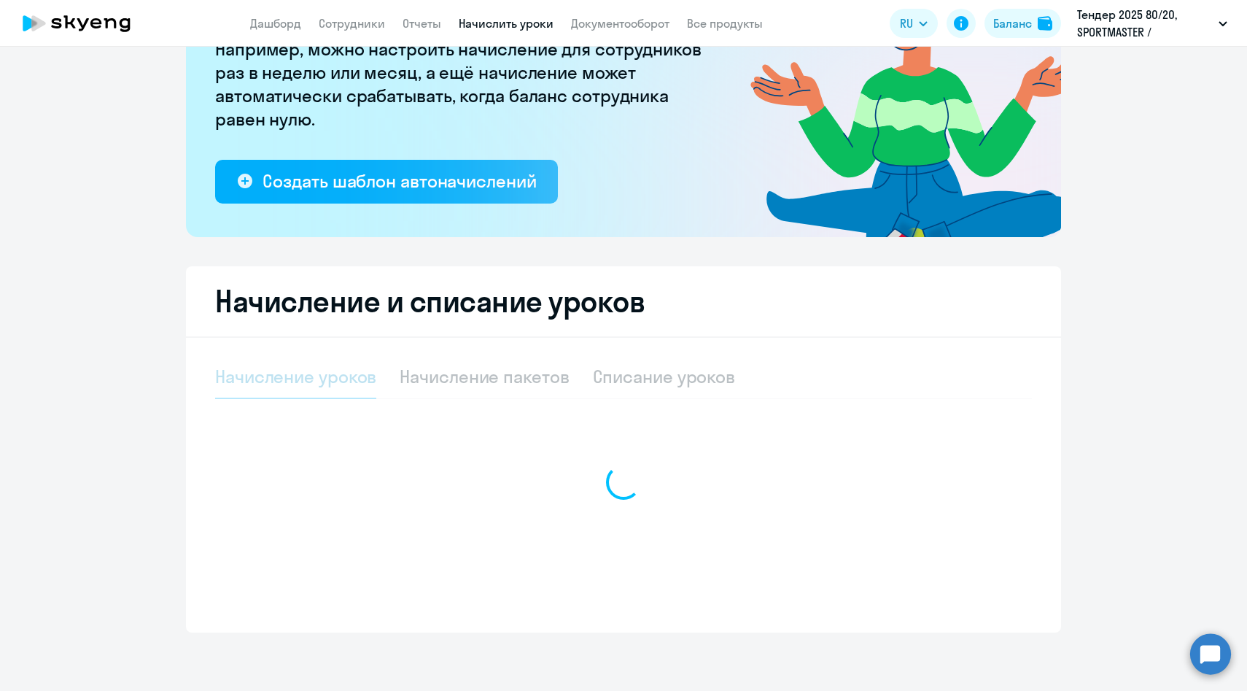
select select "10"
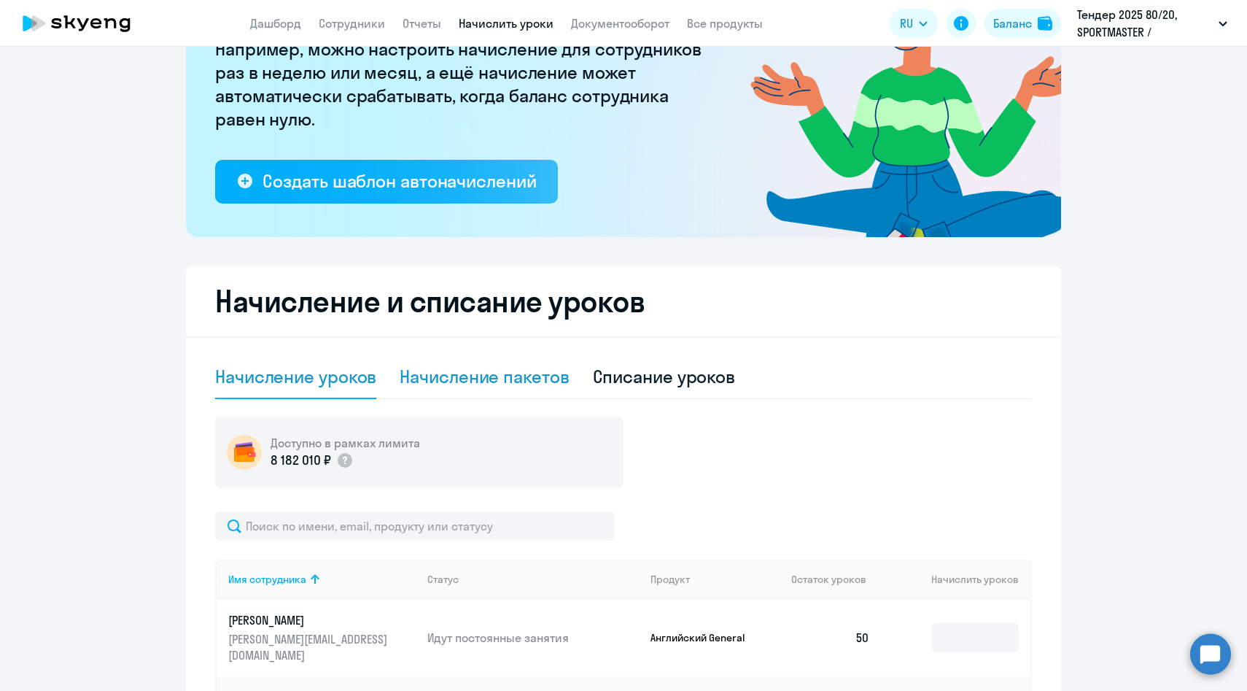
click at [476, 381] on div "Начисление пакетов" at bounding box center [484, 376] width 169 height 23
select select "10"
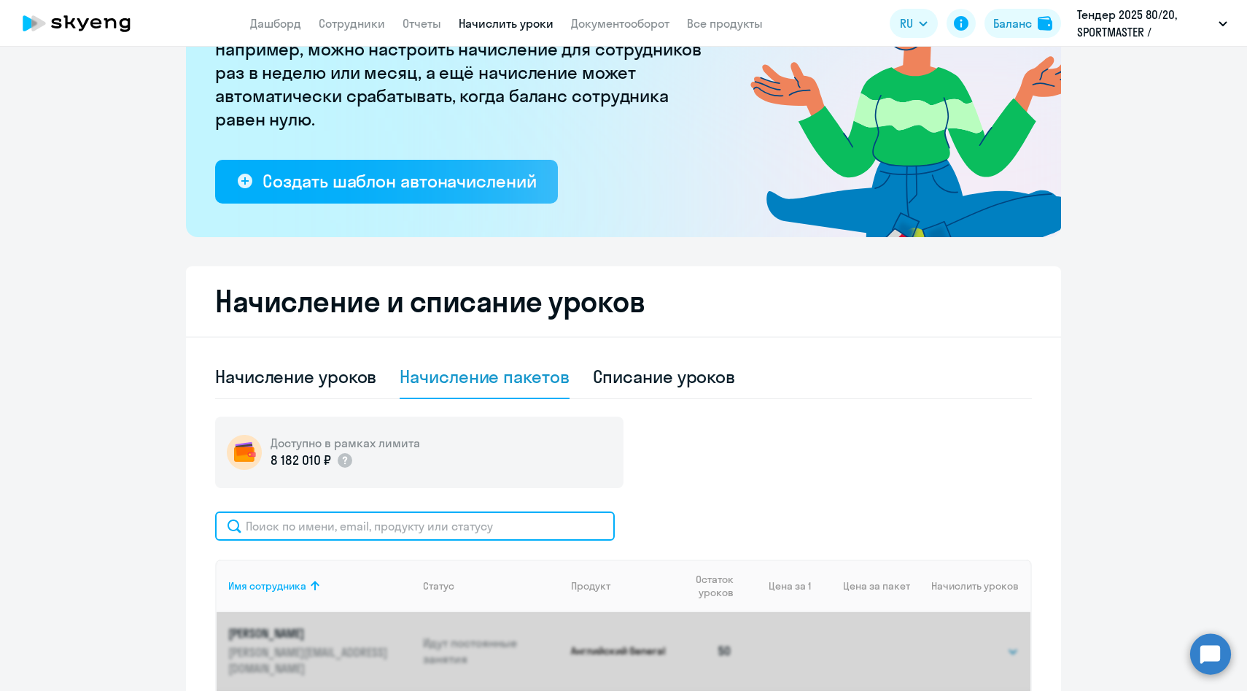
click at [409, 532] on input "text" at bounding box center [415, 525] width 400 height 29
paste input "[EMAIL_ADDRESS][DOMAIN_NAME]"
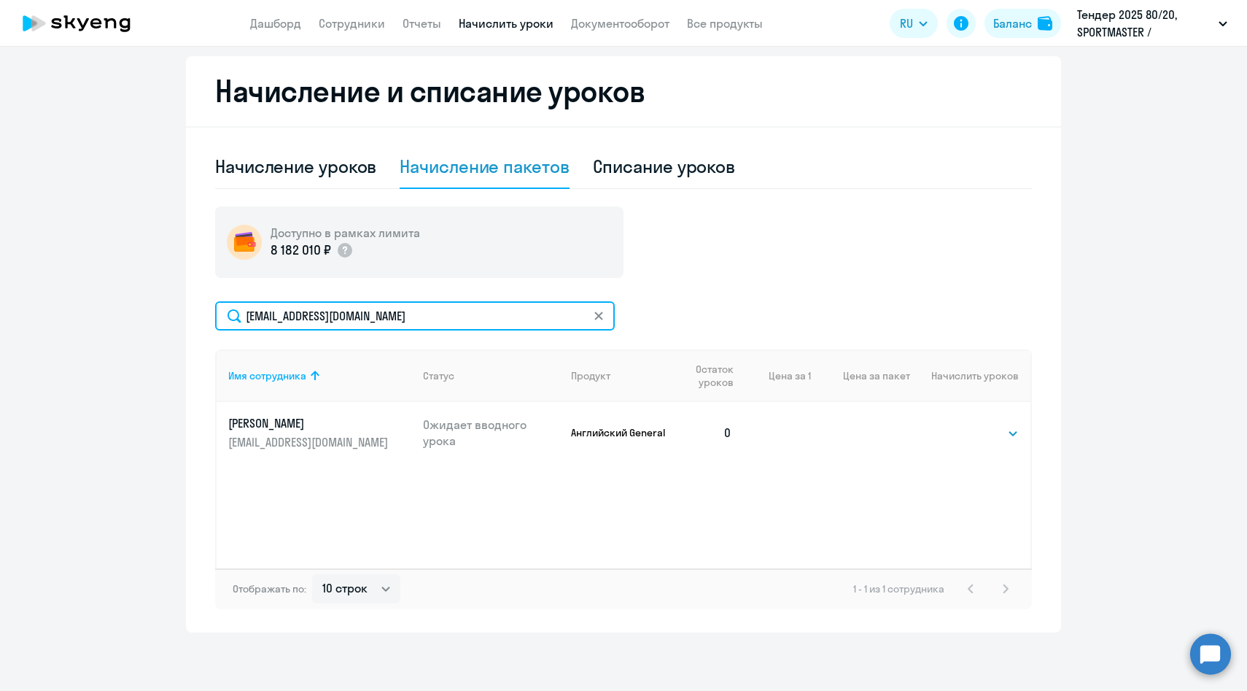
scroll to position [381, 0]
type input "[EMAIL_ADDRESS][DOMAIN_NAME]"
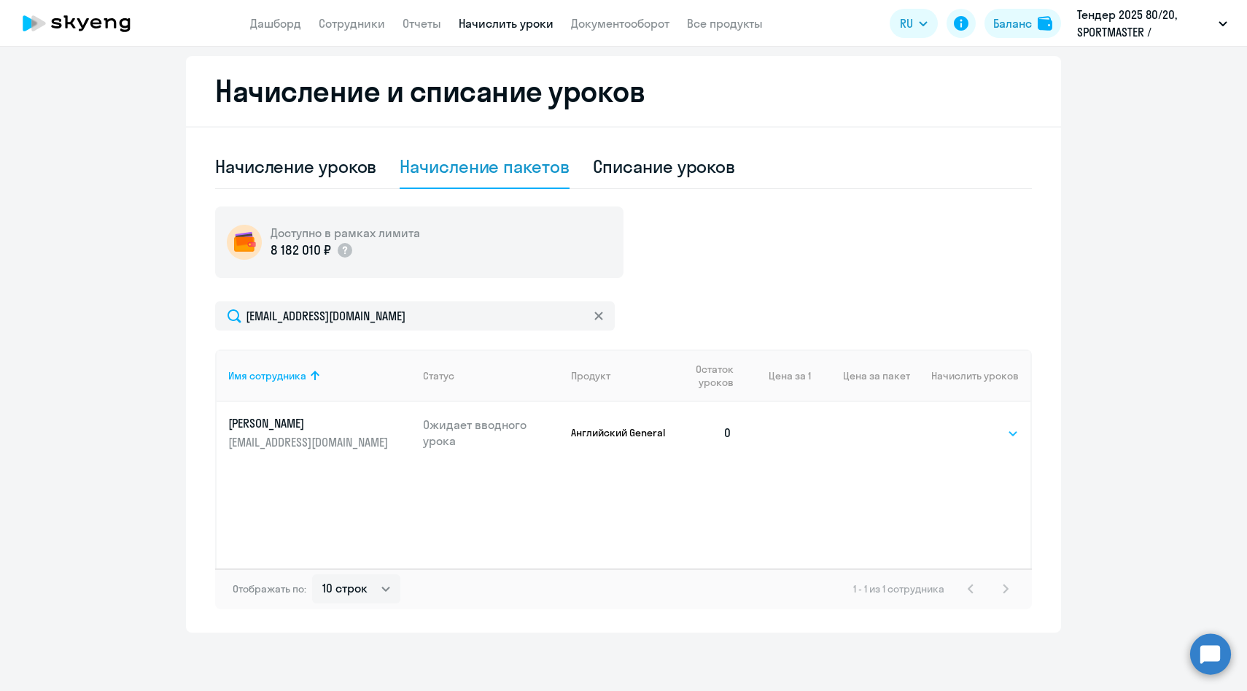
click at [987, 438] on select "Выбрать 4 8 16 32 64 96 128" at bounding box center [989, 433] width 60 height 18
select select "64"
click at [959, 424] on select "Выбрать 4 8 16 32 64 96 128" at bounding box center [989, 433] width 60 height 18
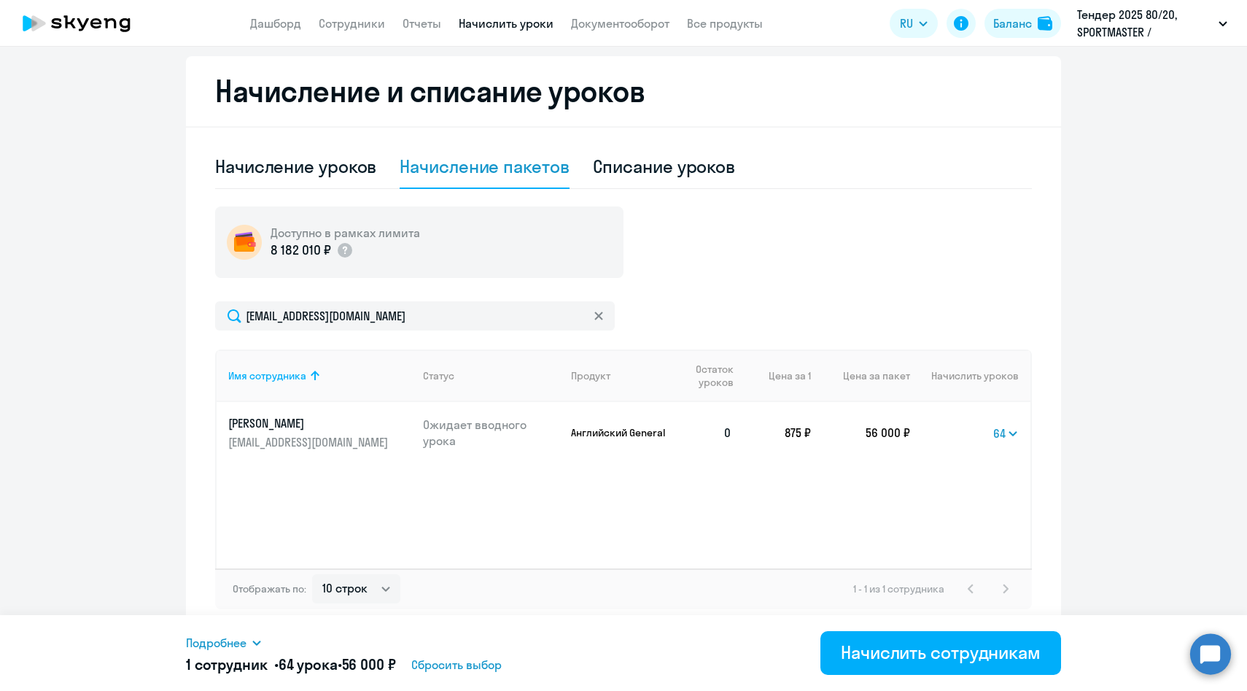
click at [852, 648] on div "Начислить сотрудникам" at bounding box center [941, 651] width 200 height 23
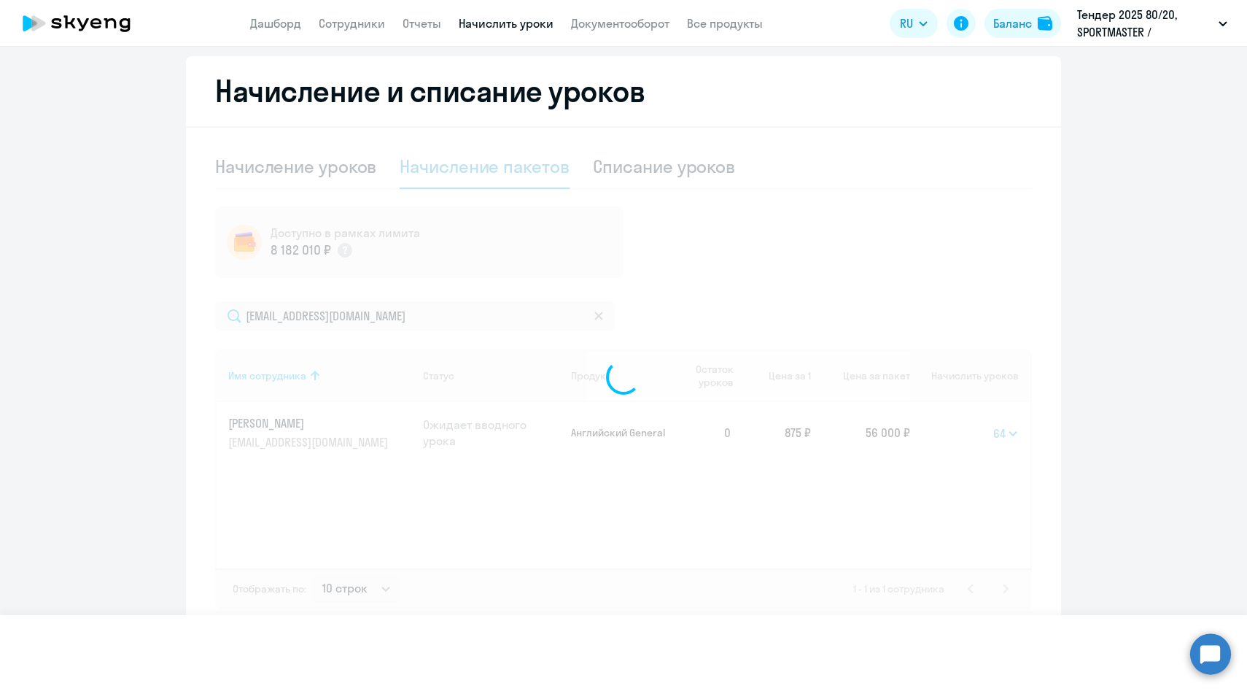
select select
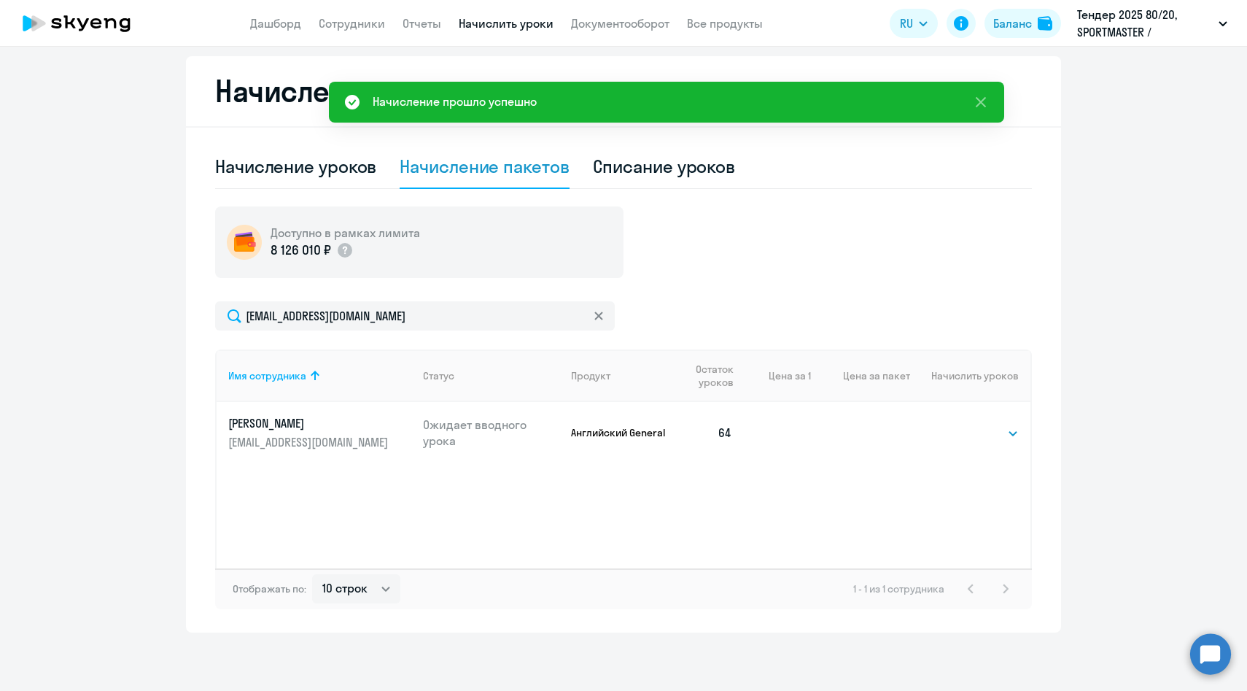
click at [647, 162] on div "Списание уроков" at bounding box center [664, 166] width 143 height 23
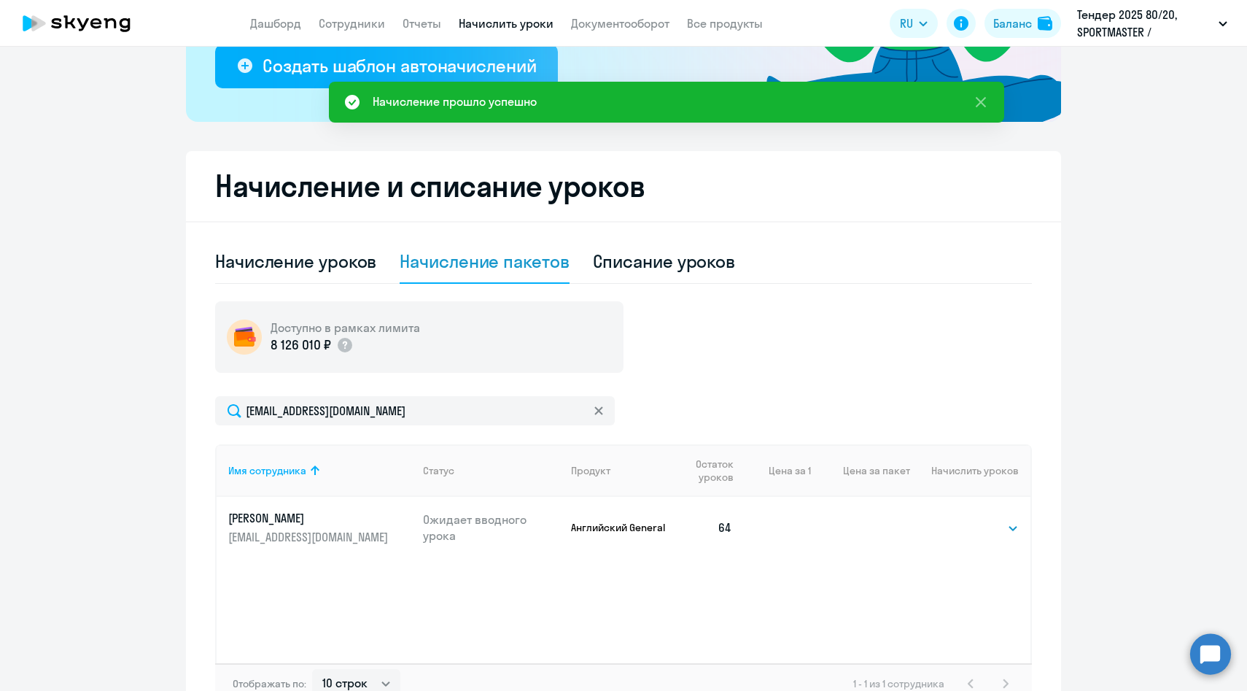
select select "10"
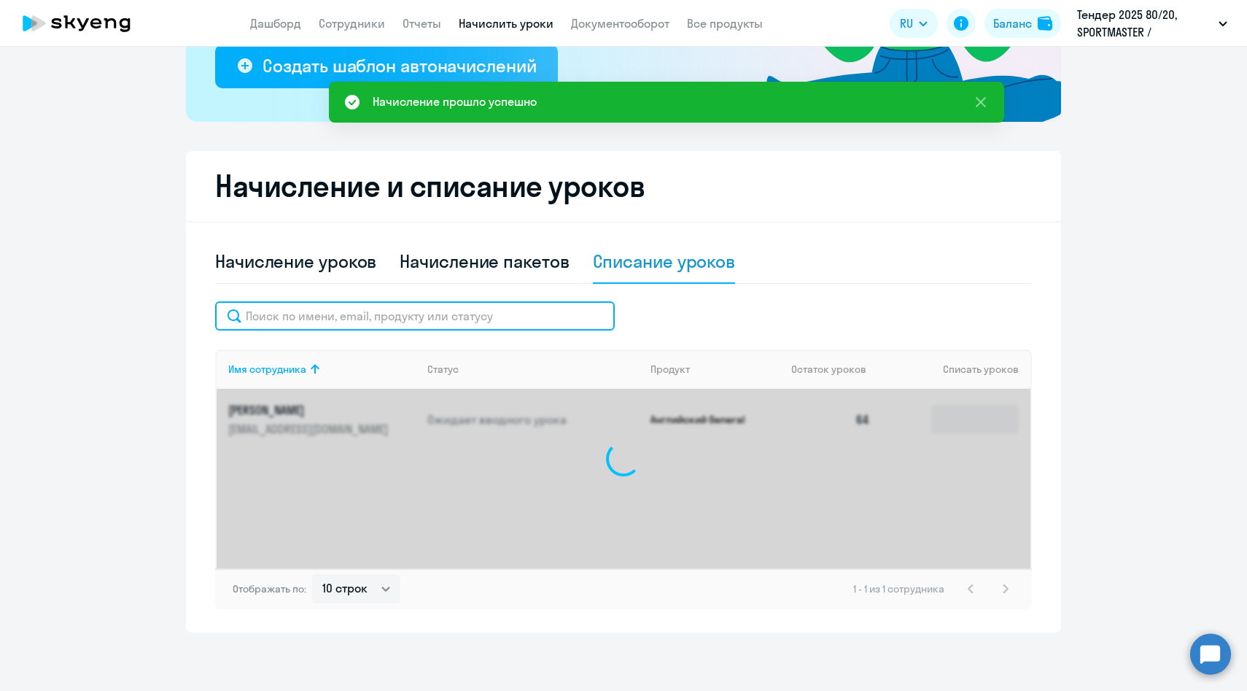
drag, startPoint x: 944, startPoint y: 516, endPoint x: 531, endPoint y: 317, distance: 458.6
click at [531, 317] on input "text" at bounding box center [415, 315] width 400 height 29
paste input "[EMAIL_ADDRESS][DOMAIN_NAME]"
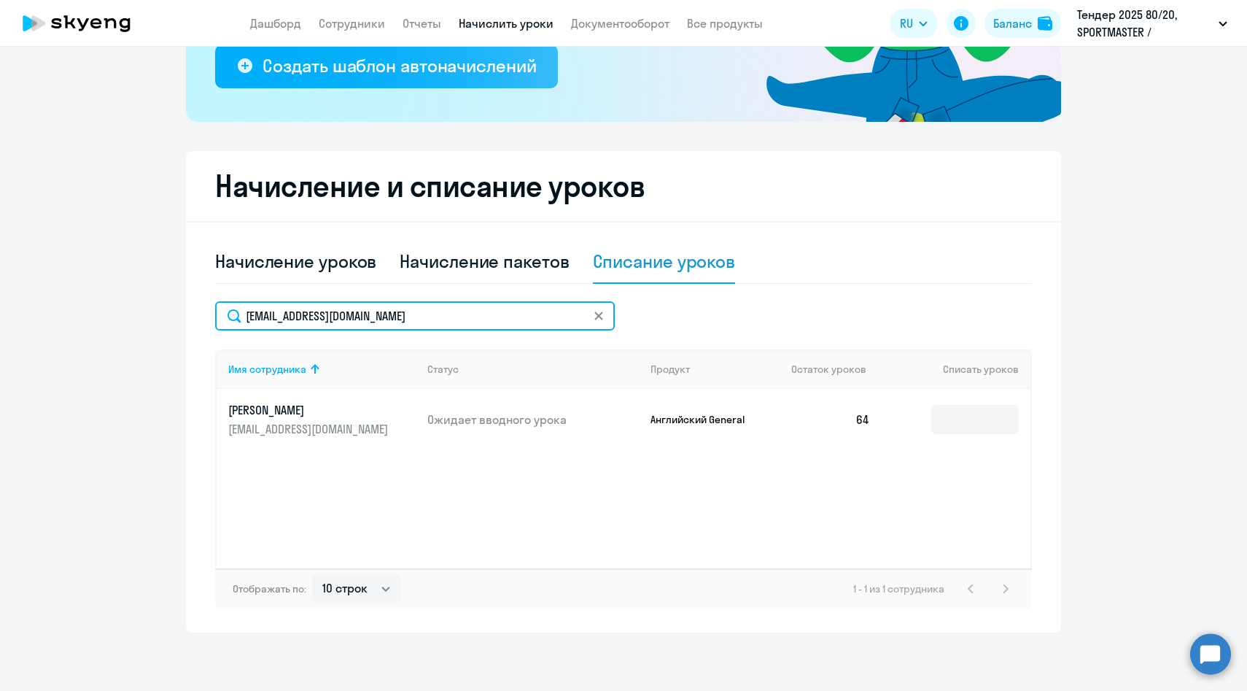
type input "[EMAIL_ADDRESS][DOMAIN_NAME]"
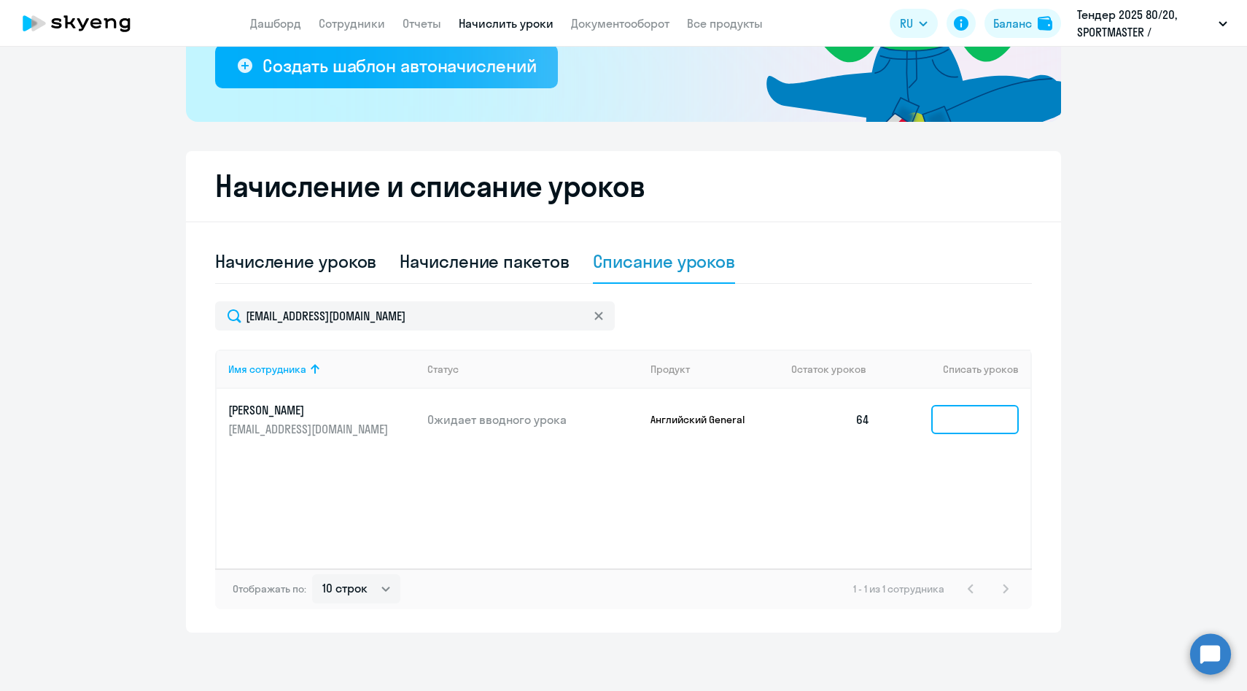
drag, startPoint x: 531, startPoint y: 317, endPoint x: 951, endPoint y: 422, distance: 433.0
click at [951, 422] on input at bounding box center [975, 419] width 88 height 29
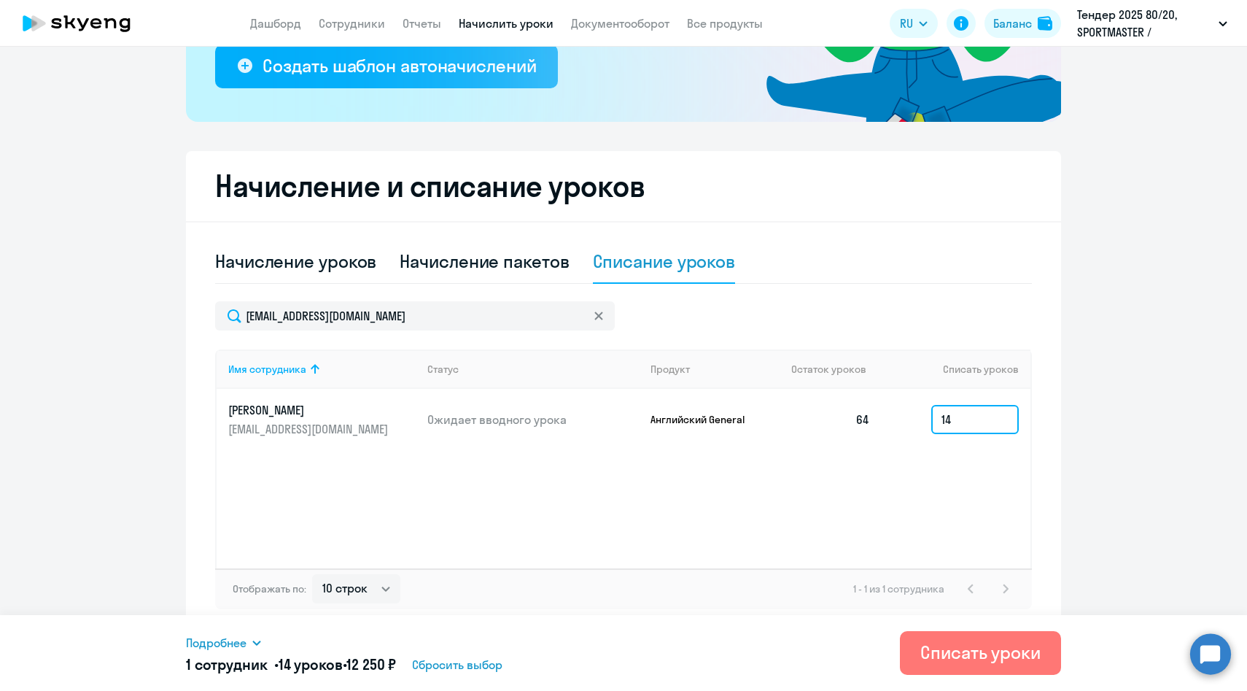
type input "14"
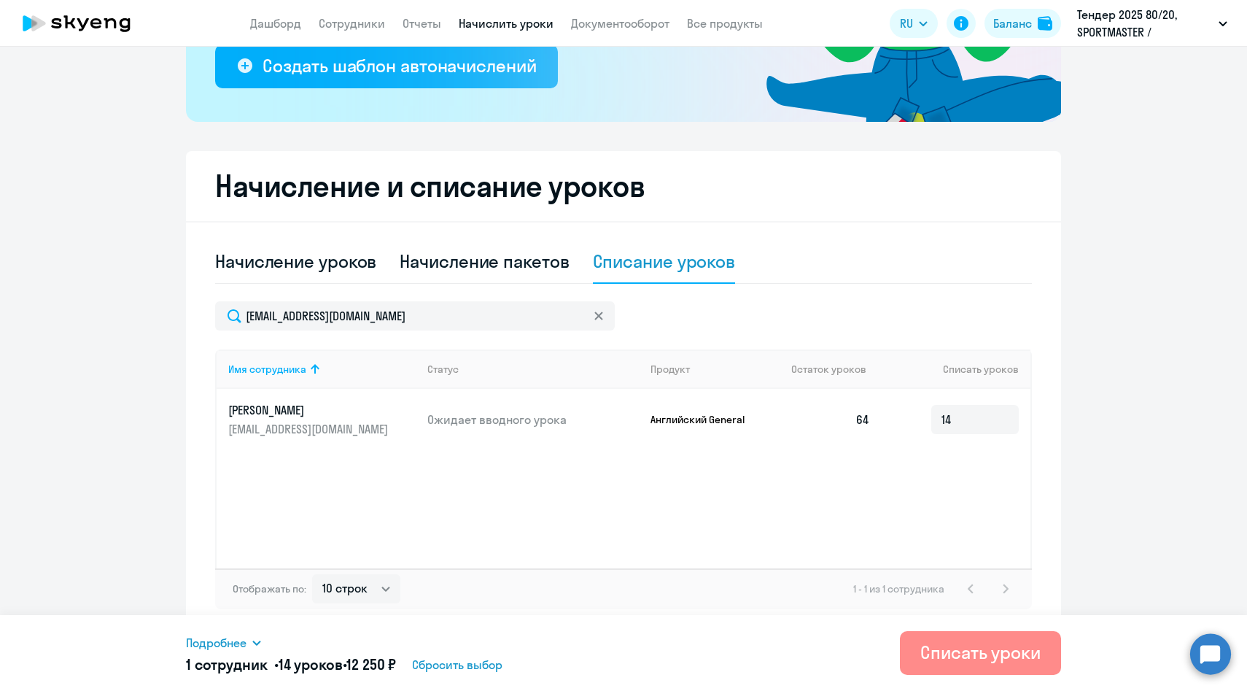
drag, startPoint x: 951, startPoint y: 422, endPoint x: 944, endPoint y: 644, distance: 222.5
click at [944, 644] on div "Списать уроки" at bounding box center [980, 651] width 120 height 23
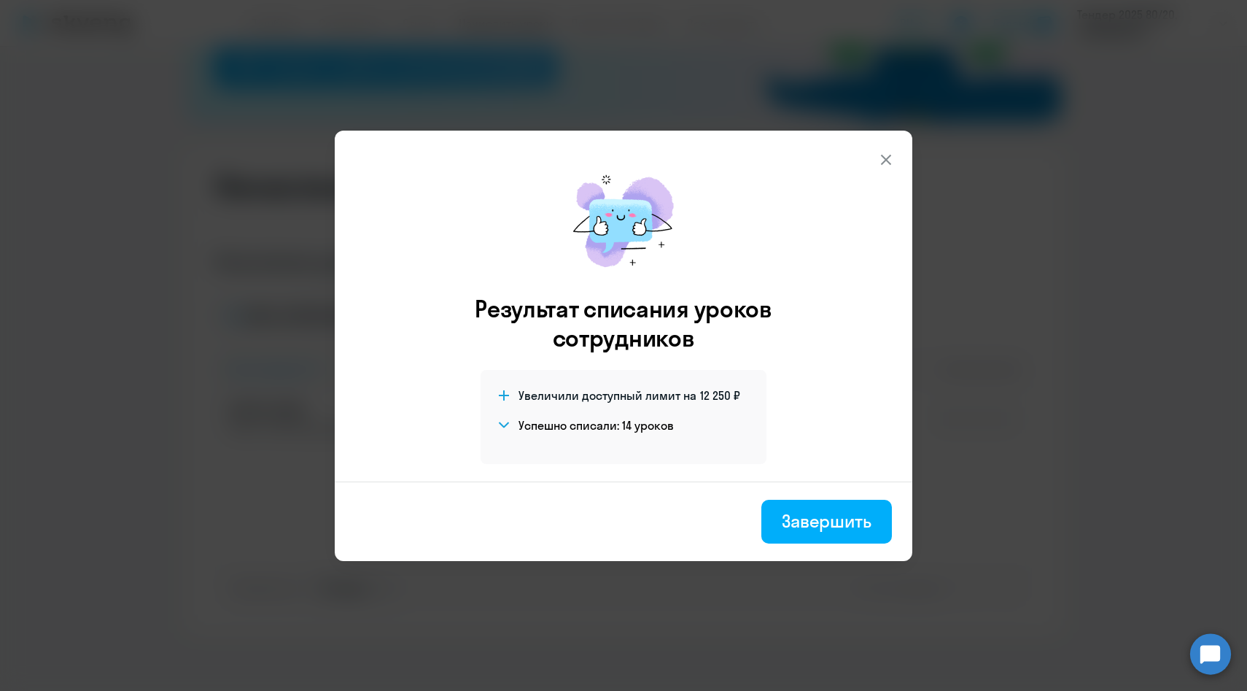
click at [887, 158] on icon at bounding box center [886, 159] width 10 height 10
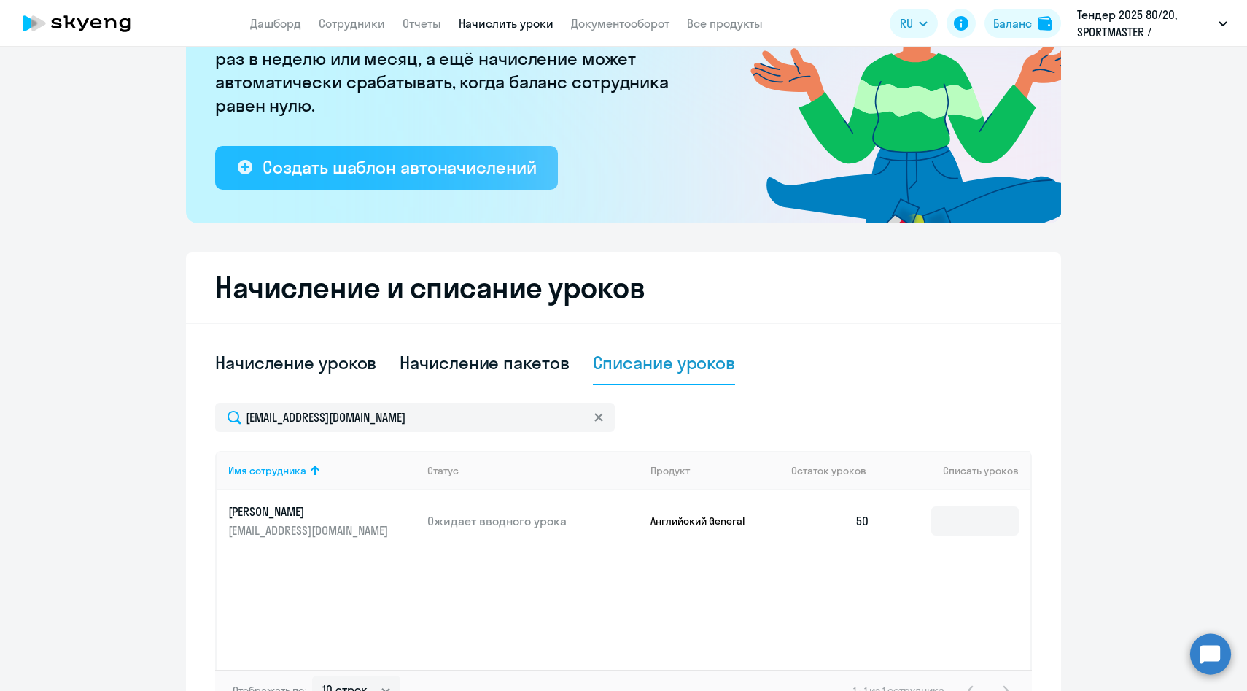
scroll to position [0, 0]
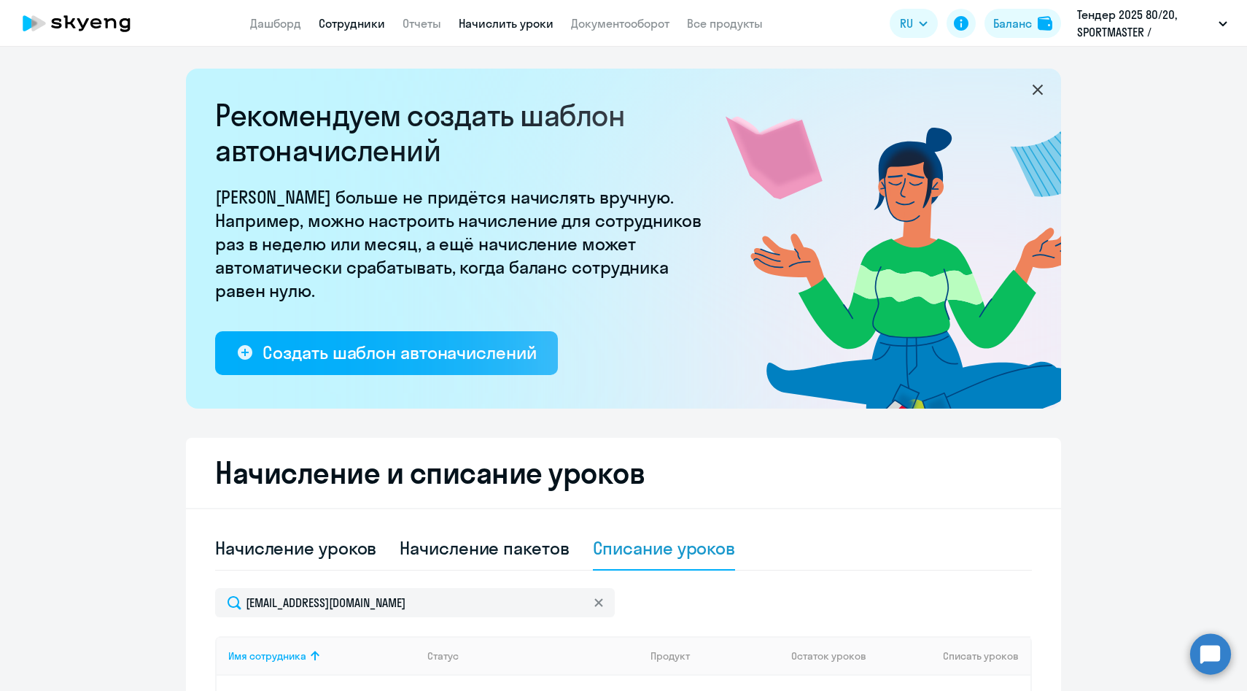
click at [341, 23] on link "Сотрудники" at bounding box center [352, 23] width 66 height 15
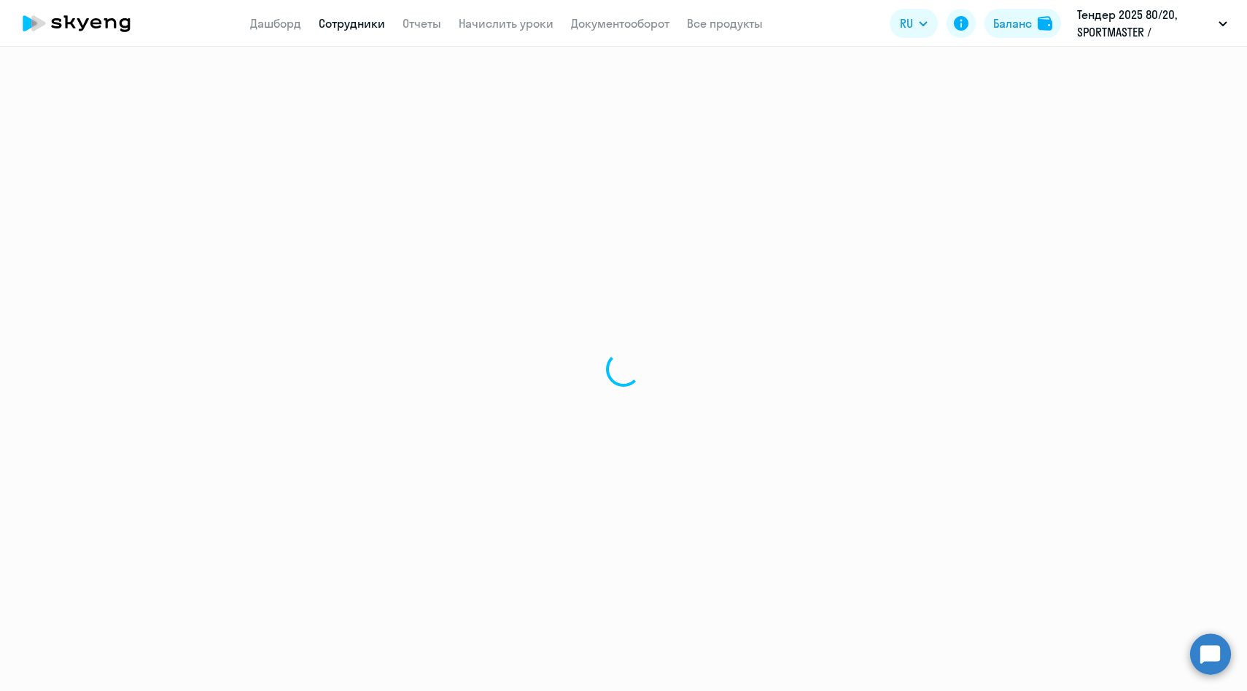
select select "30"
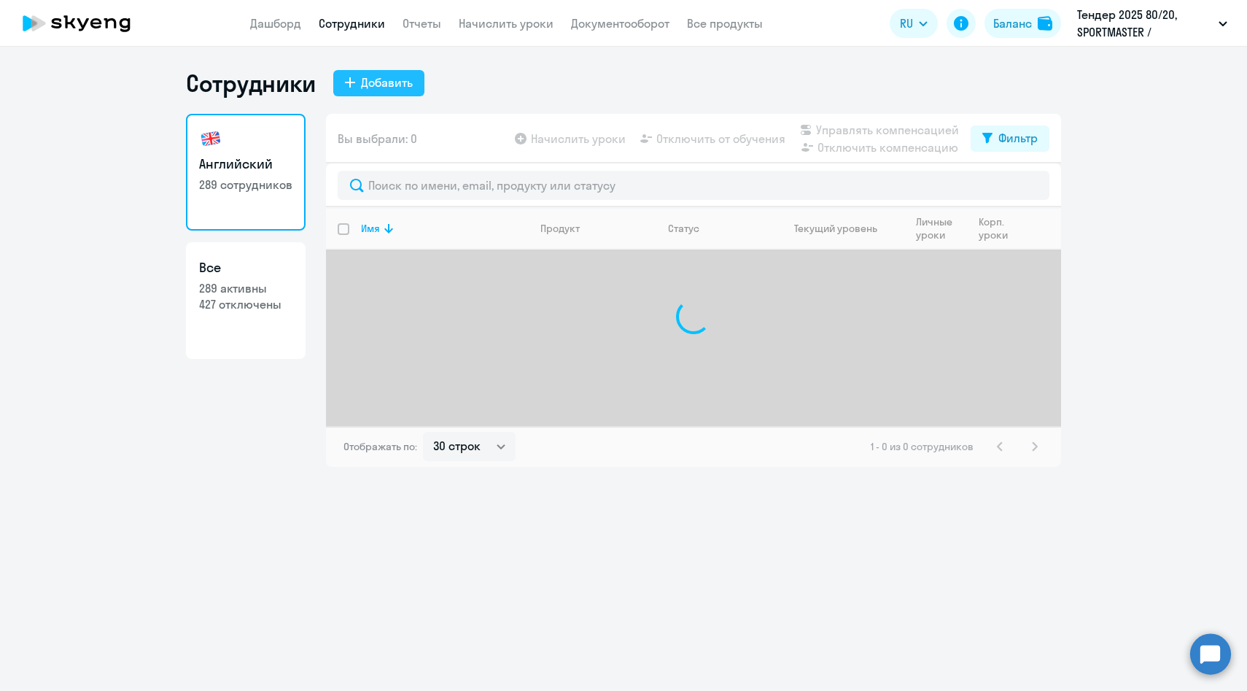
click at [387, 88] on div "Добавить" at bounding box center [387, 83] width 52 height 18
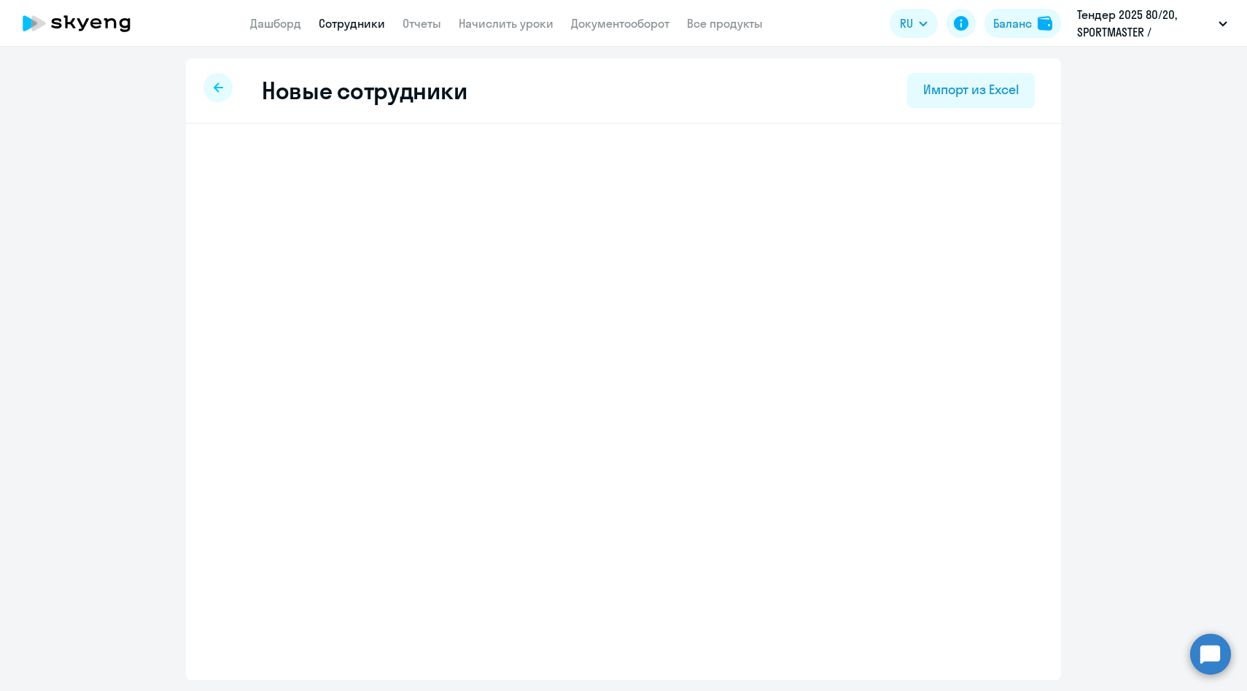
select select "english_adult_not_native_speaker"
select select "3"
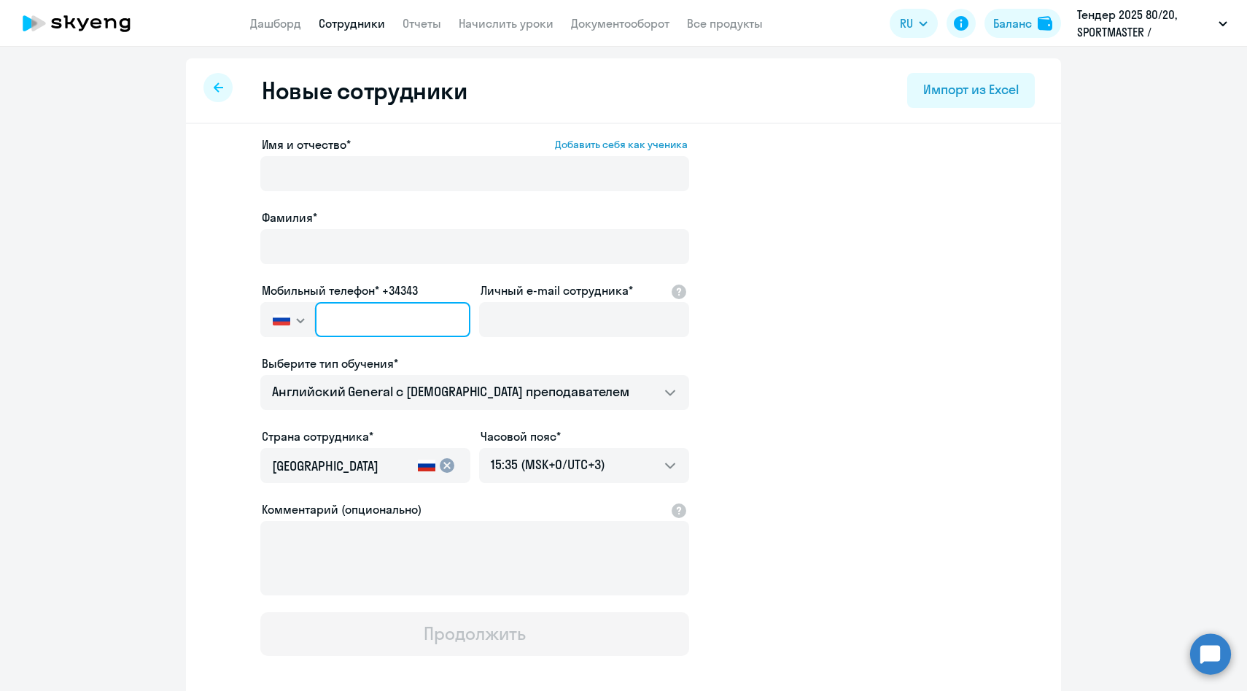
click at [439, 314] on input "text" at bounding box center [392, 319] width 155 height 35
paste input "[PHONE_NUMBER]"
type input "[PHONE_NUMBER]"
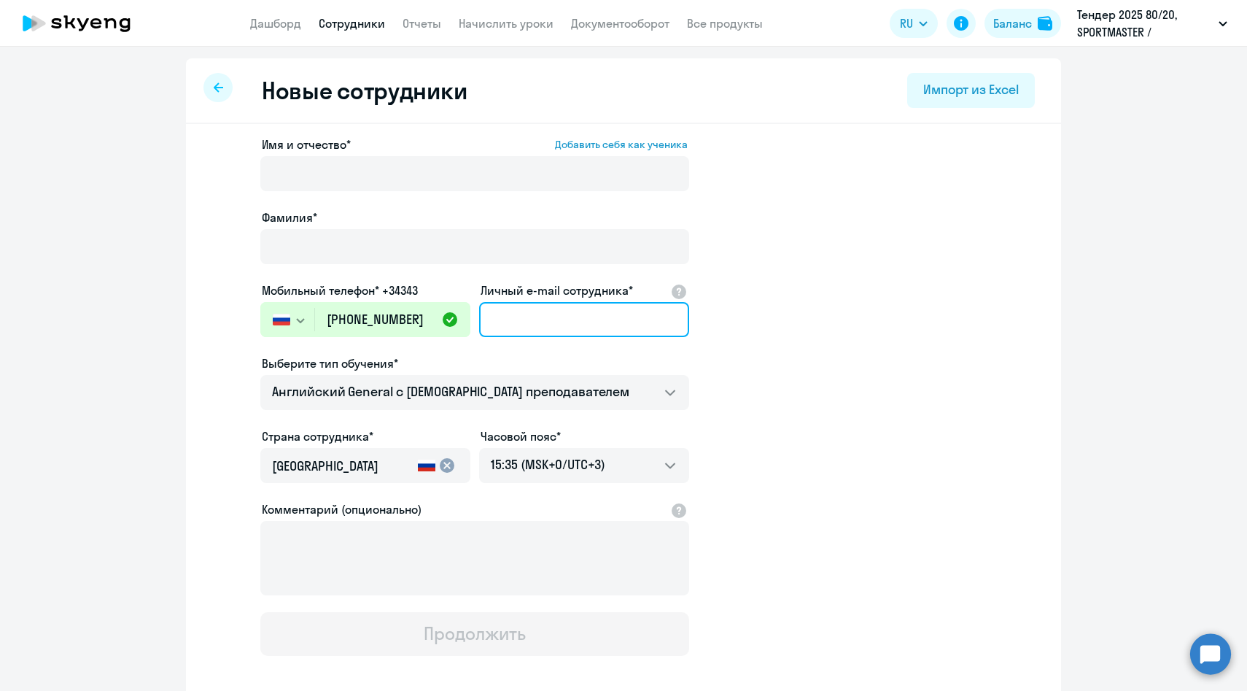
click at [495, 329] on input "Личный e-mail сотрудника*" at bounding box center [584, 319] width 210 height 35
paste input "[EMAIL_ADDRESS][DOMAIN_NAME]"
type input "[EMAIL_ADDRESS][DOMAIN_NAME]"
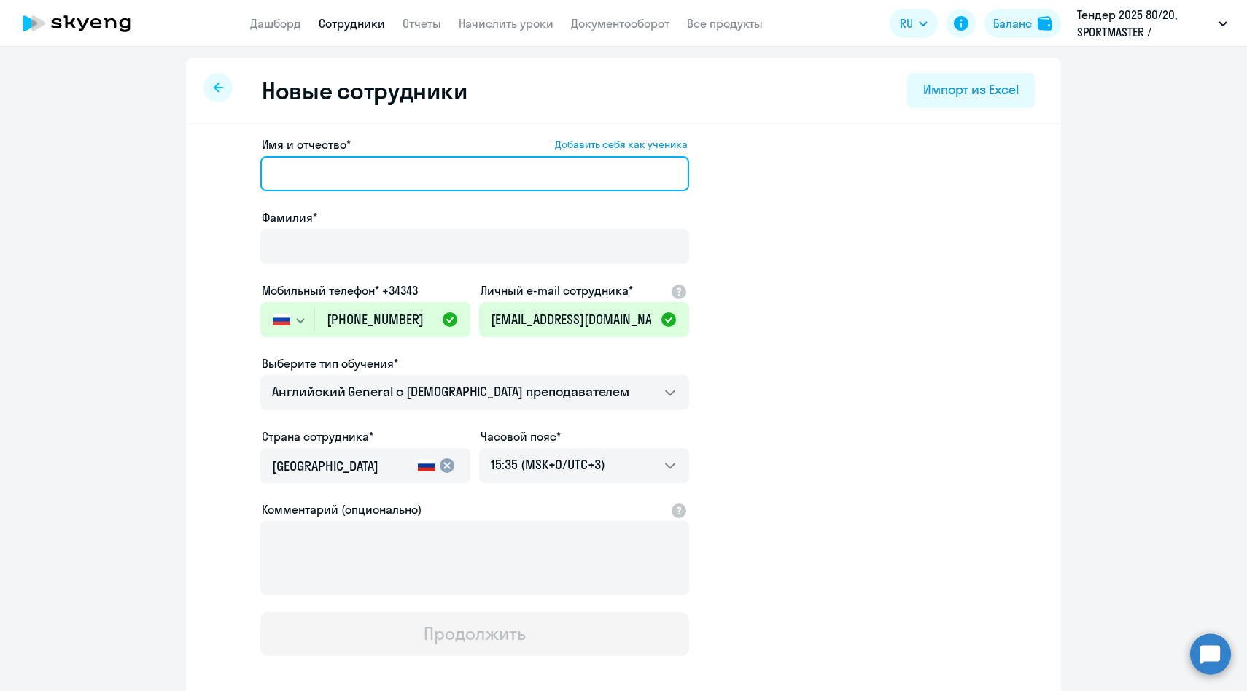
click at [415, 187] on input "Имя и отчество* Добавить себя как ученика" at bounding box center [474, 173] width 429 height 35
paste input "[PERSON_NAME]"
drag, startPoint x: 362, startPoint y: 171, endPoint x: 208, endPoint y: 171, distance: 154.6
click at [208, 171] on div "Имя и отчество* Добавить себя как ученика [PERSON_NAME]* Мобильный телефон* +34…" at bounding box center [623, 444] width 875 height 641
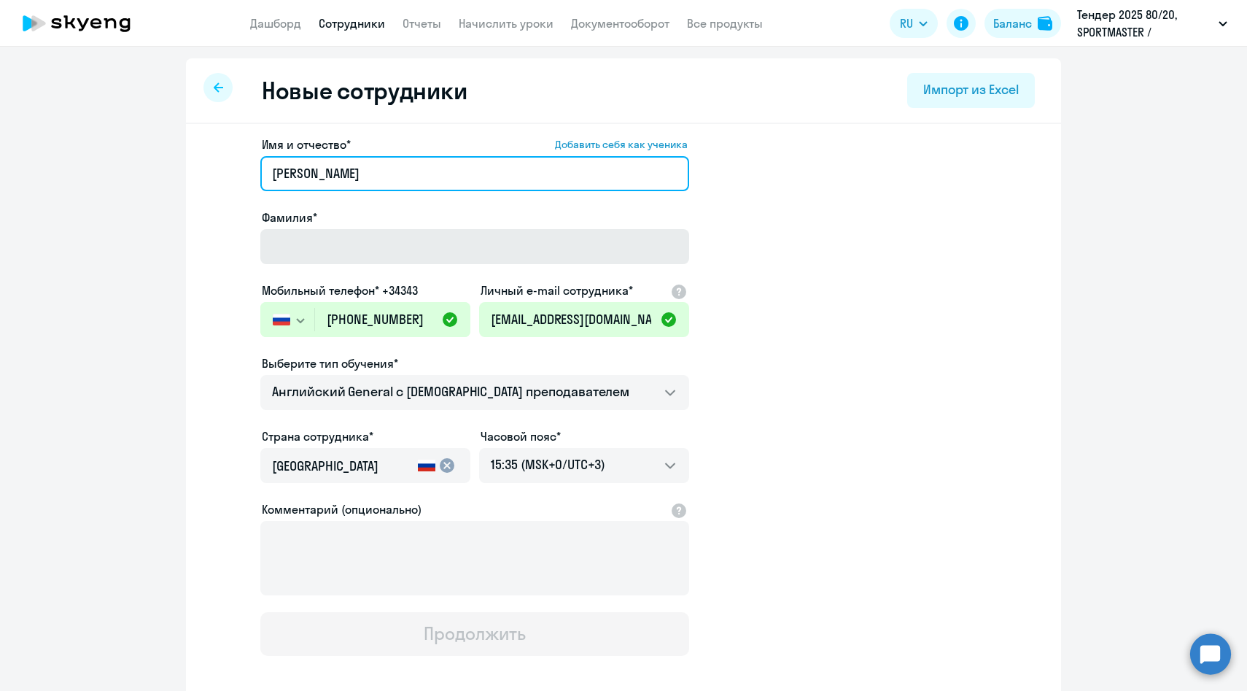
type input "[PERSON_NAME]"
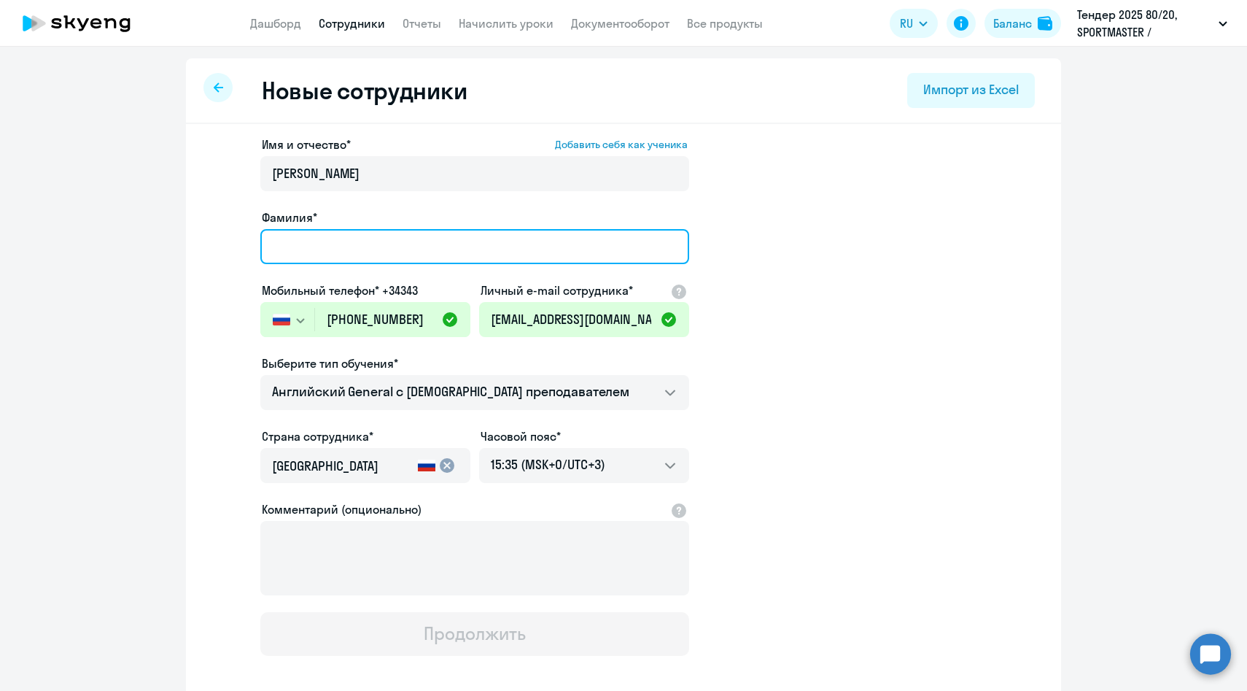
click at [344, 244] on input "Фамилия*" at bounding box center [474, 246] width 429 height 35
paste input "[PERSON_NAME]"
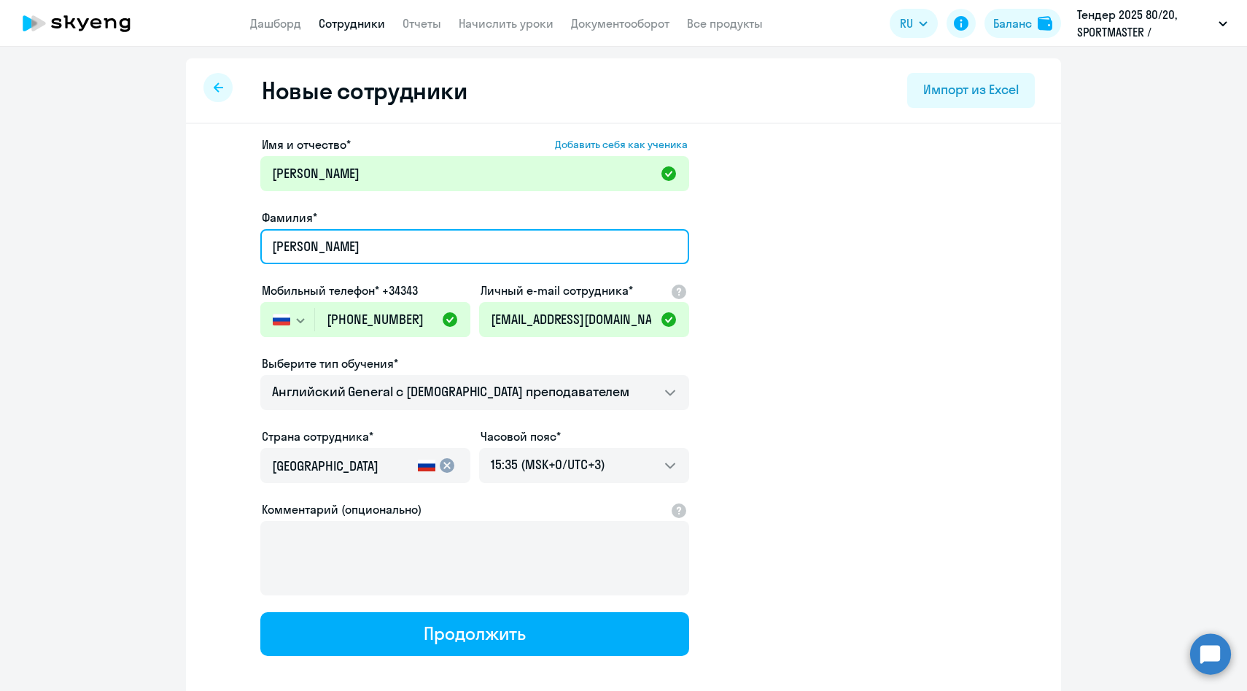
drag, startPoint x: 298, startPoint y: 247, endPoint x: 212, endPoint y: 239, distance: 86.4
click at [212, 240] on app-new-student-form "Имя и отчество* Добавить себя как ученика [PERSON_NAME]* [PERSON_NAME] Мобильны…" at bounding box center [623, 396] width 829 height 520
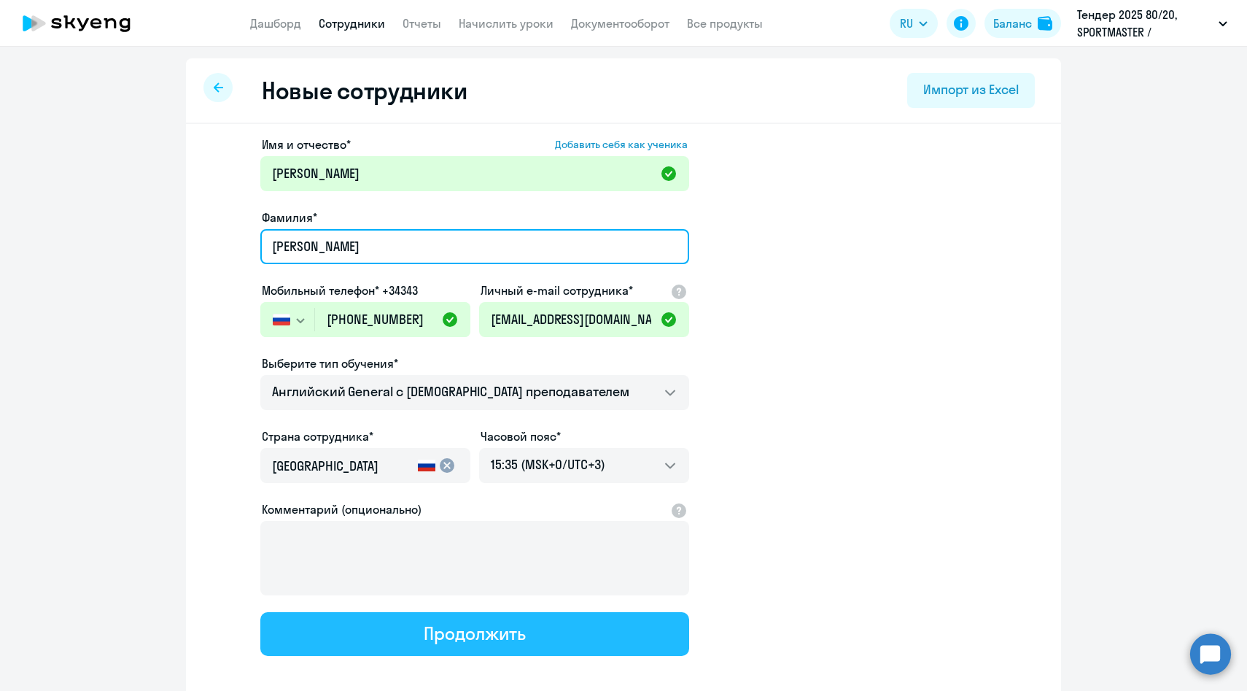
type input "[PERSON_NAME]"
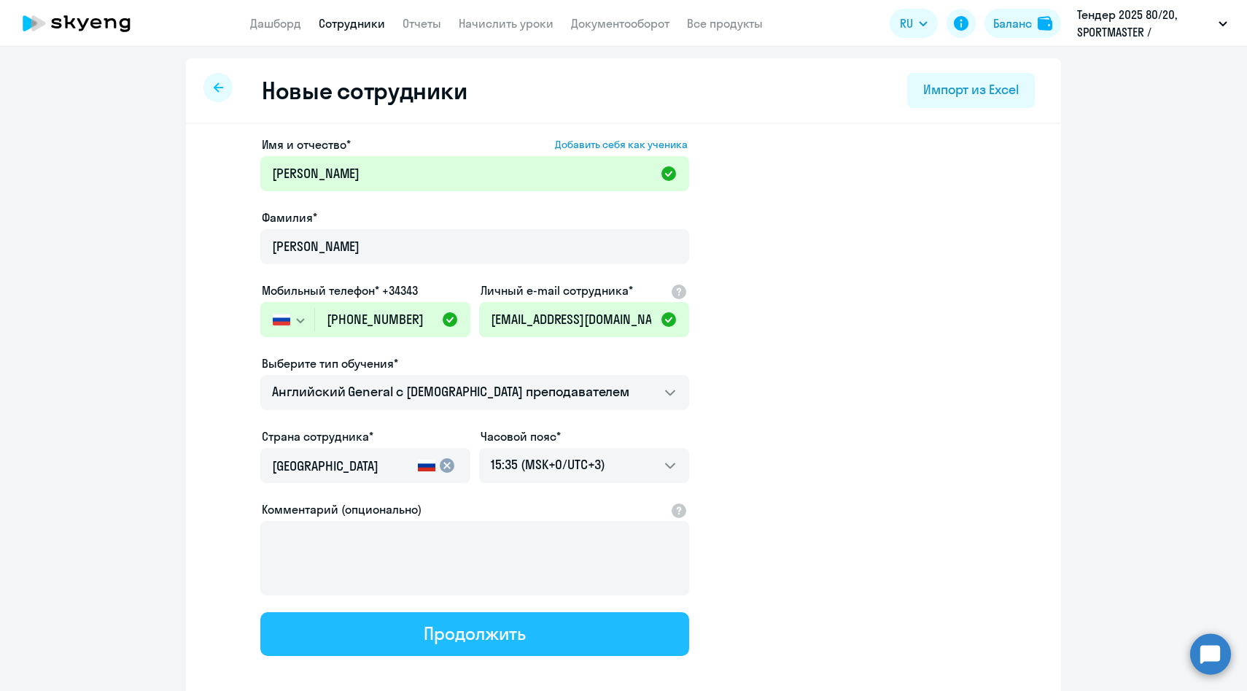
click at [443, 634] on div "Продолжить" at bounding box center [474, 632] width 101 height 23
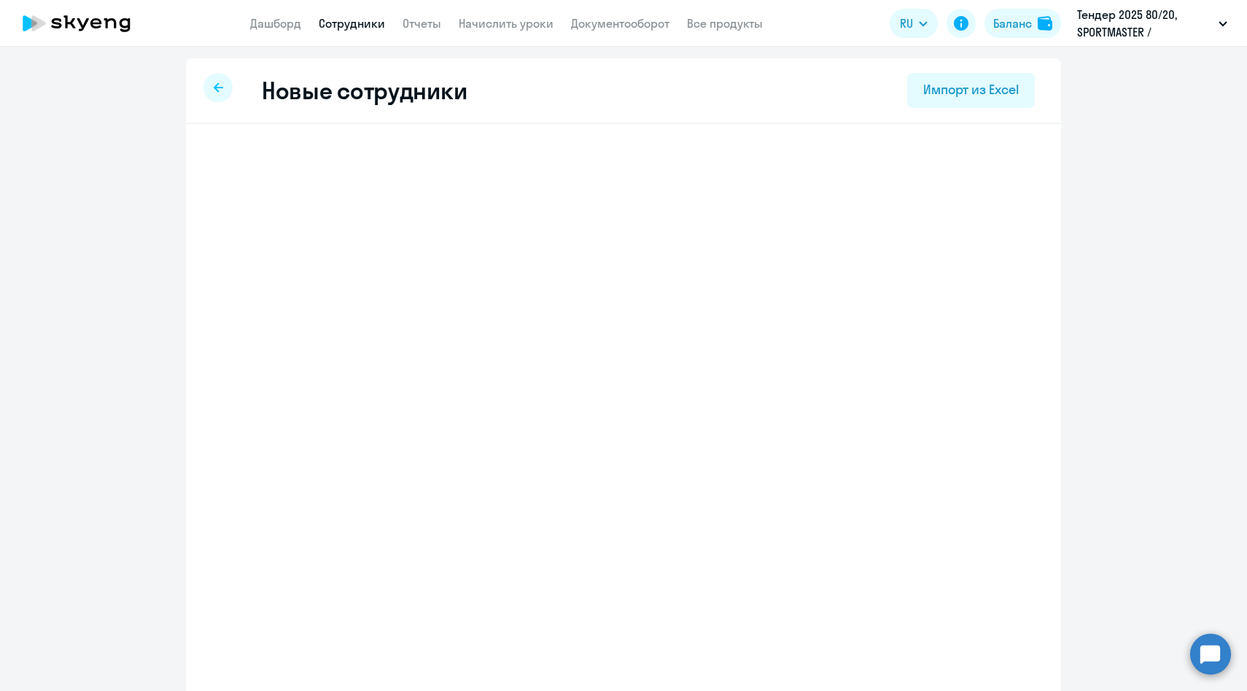
select select "english_adult_not_native_speaker"
select select "3"
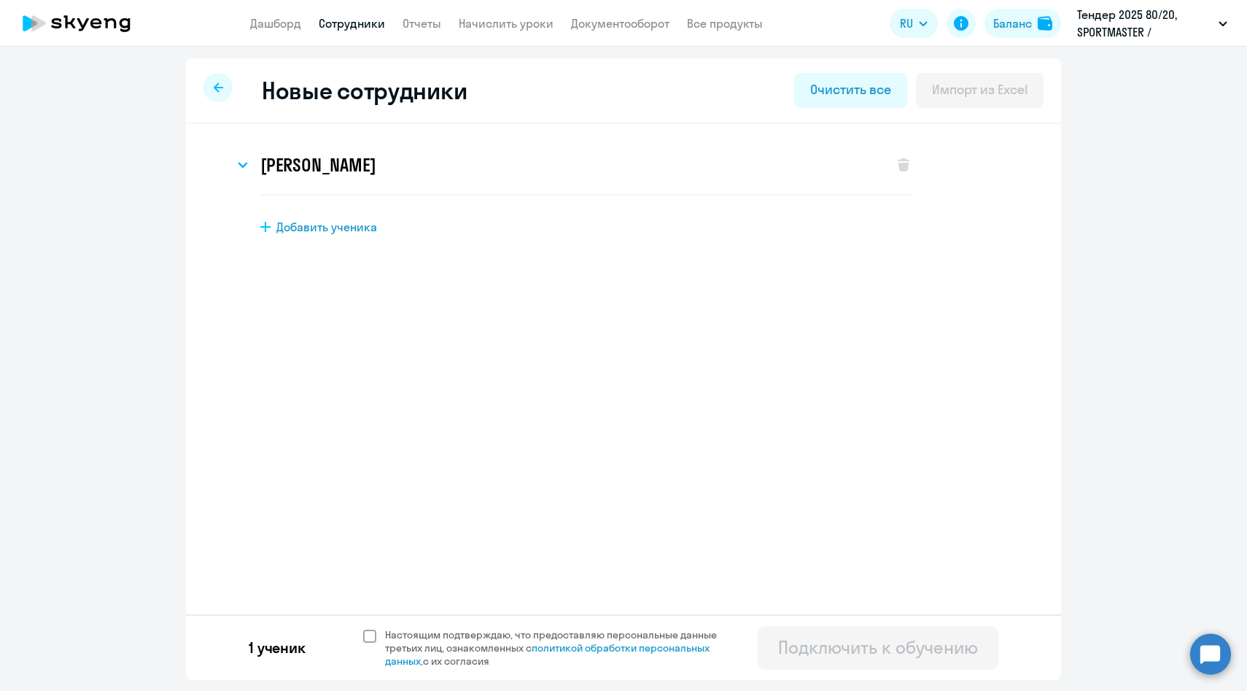
click at [430, 636] on span "Настоящим подтверждаю, что предоставляю персональные данные третьих лиц, ознако…" at bounding box center [559, 647] width 349 height 39
click at [363, 628] on input "Настоящим подтверждаю, что предоставляю персональные данные третьих лиц, ознако…" at bounding box center [362, 627] width 1 height 1
checkbox input "true"
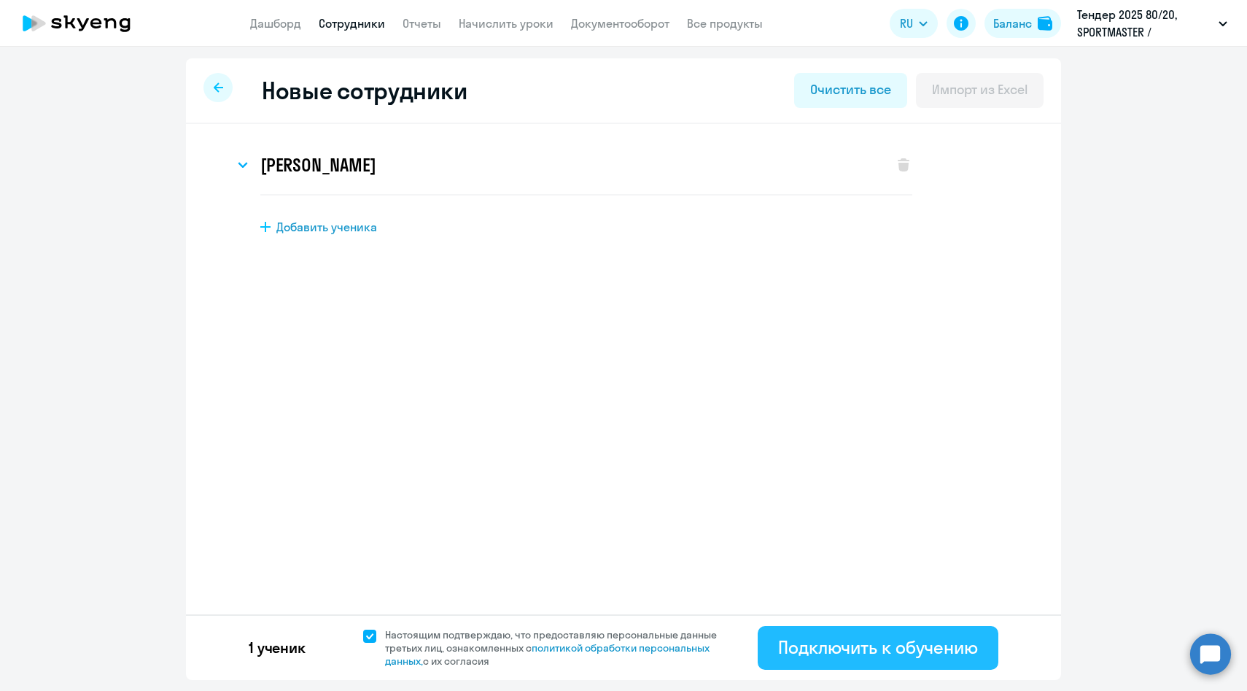
click at [807, 640] on div "Подключить к обучению" at bounding box center [878, 646] width 200 height 23
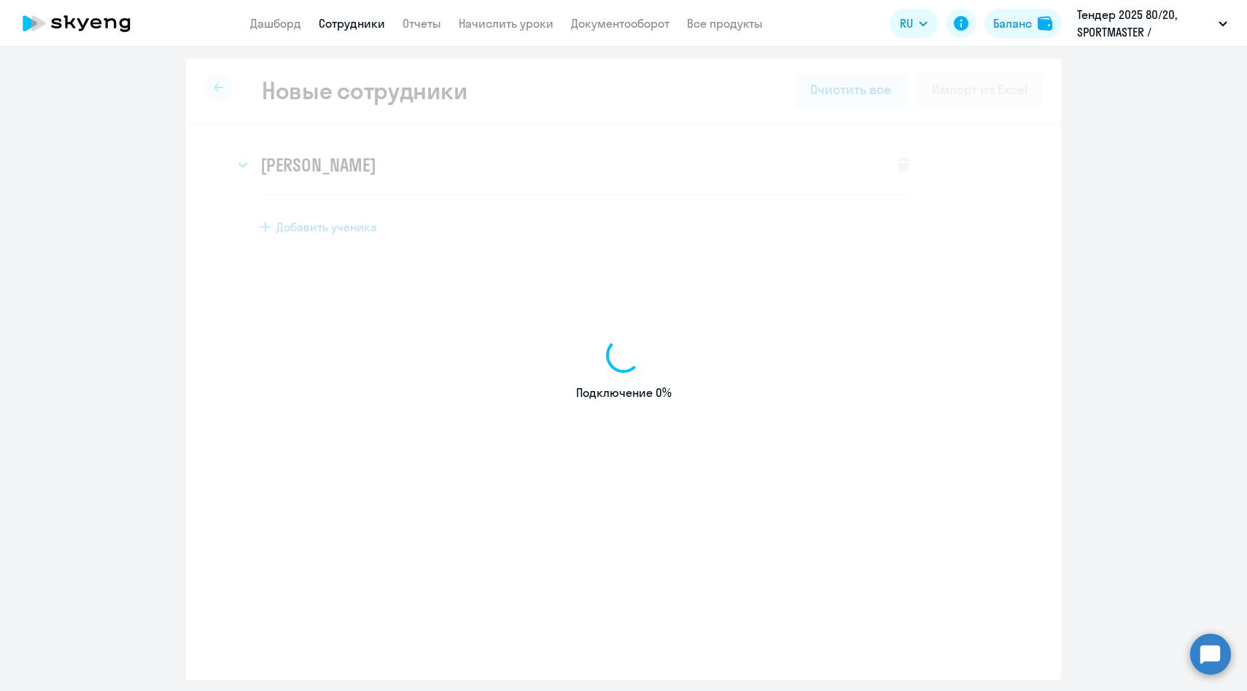
select select "english_adult_not_native_speaker"
select select "3"
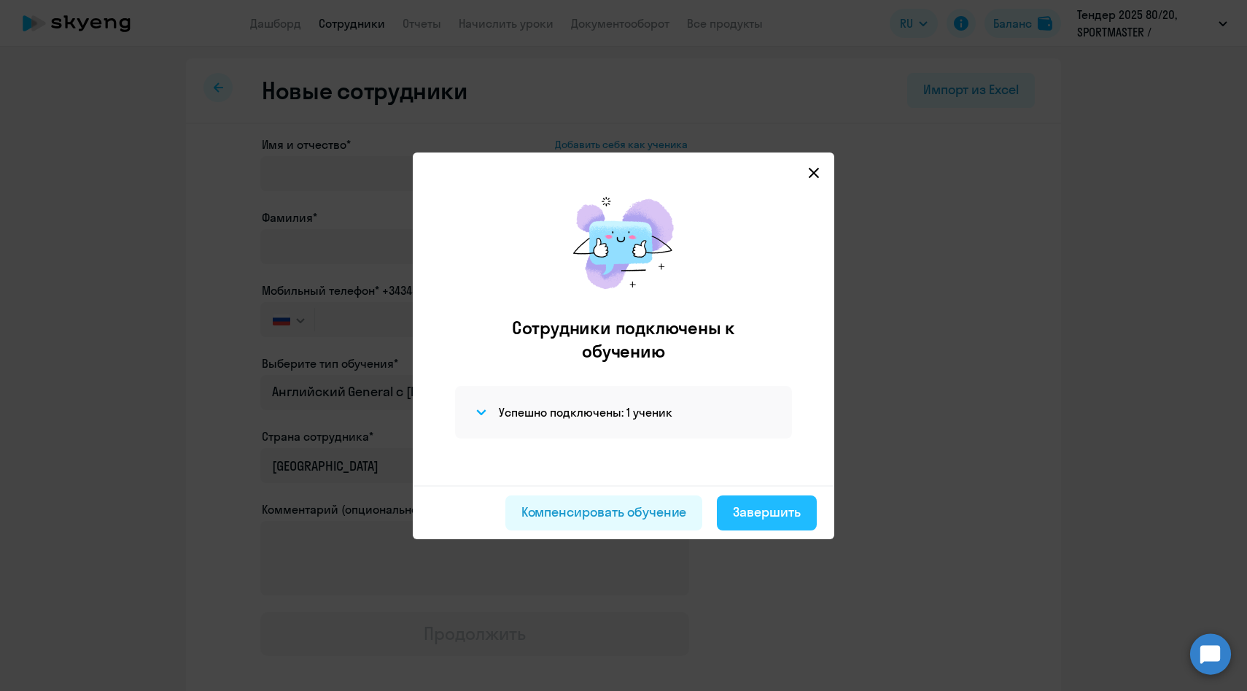
click at [787, 514] on div "Завершить" at bounding box center [767, 512] width 68 height 19
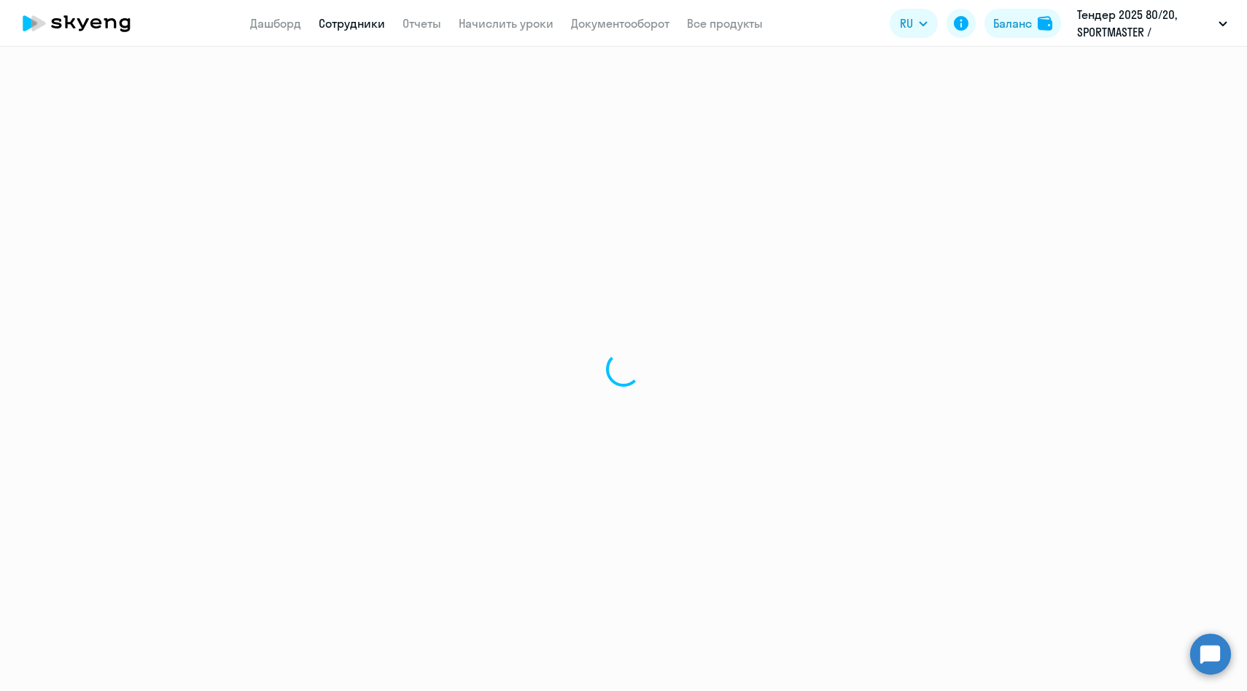
select select "30"
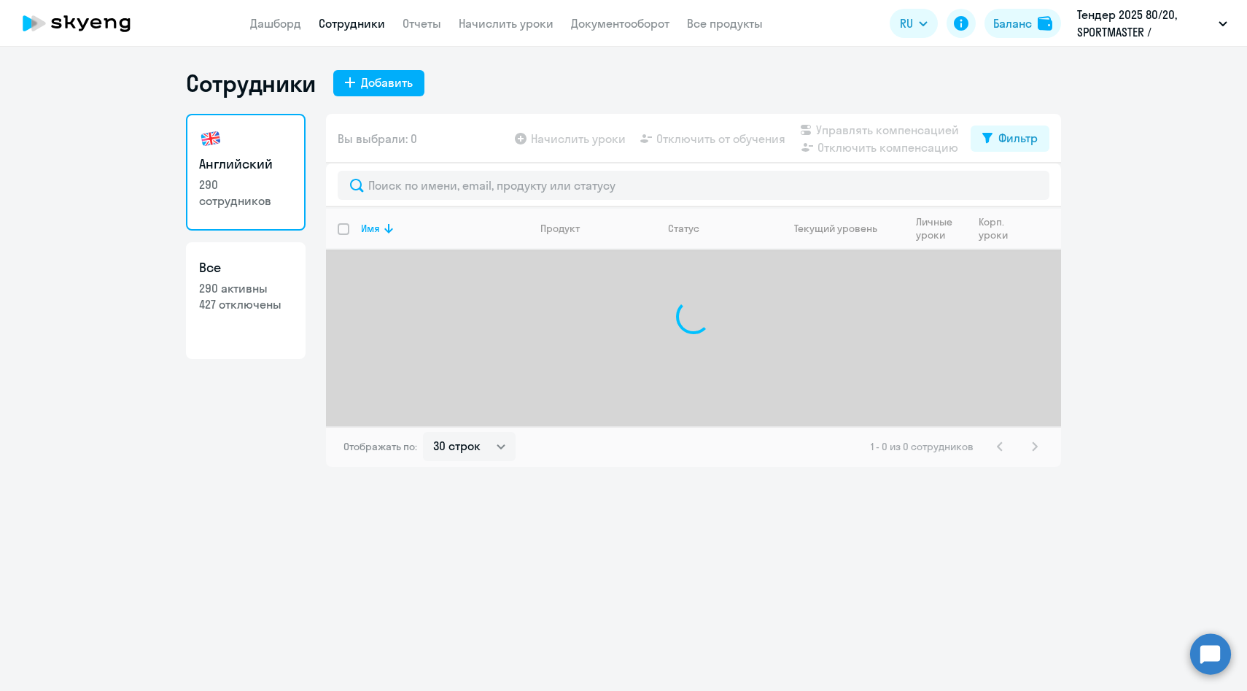
click at [368, 25] on link "Сотрудники" at bounding box center [352, 23] width 66 height 15
click at [367, 23] on link "Сотрудники" at bounding box center [352, 23] width 66 height 15
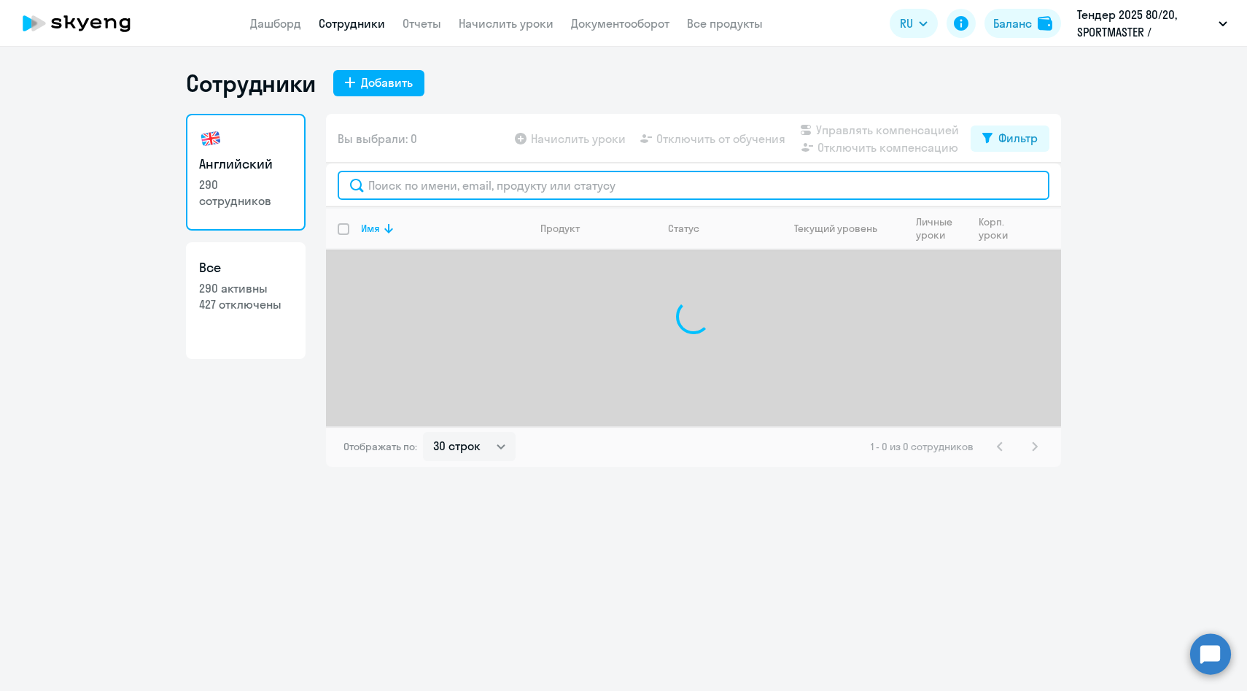
click at [466, 185] on input "text" at bounding box center [694, 185] width 712 height 29
paste input "[PERSON_NAME]"
type input "[PERSON_NAME]"
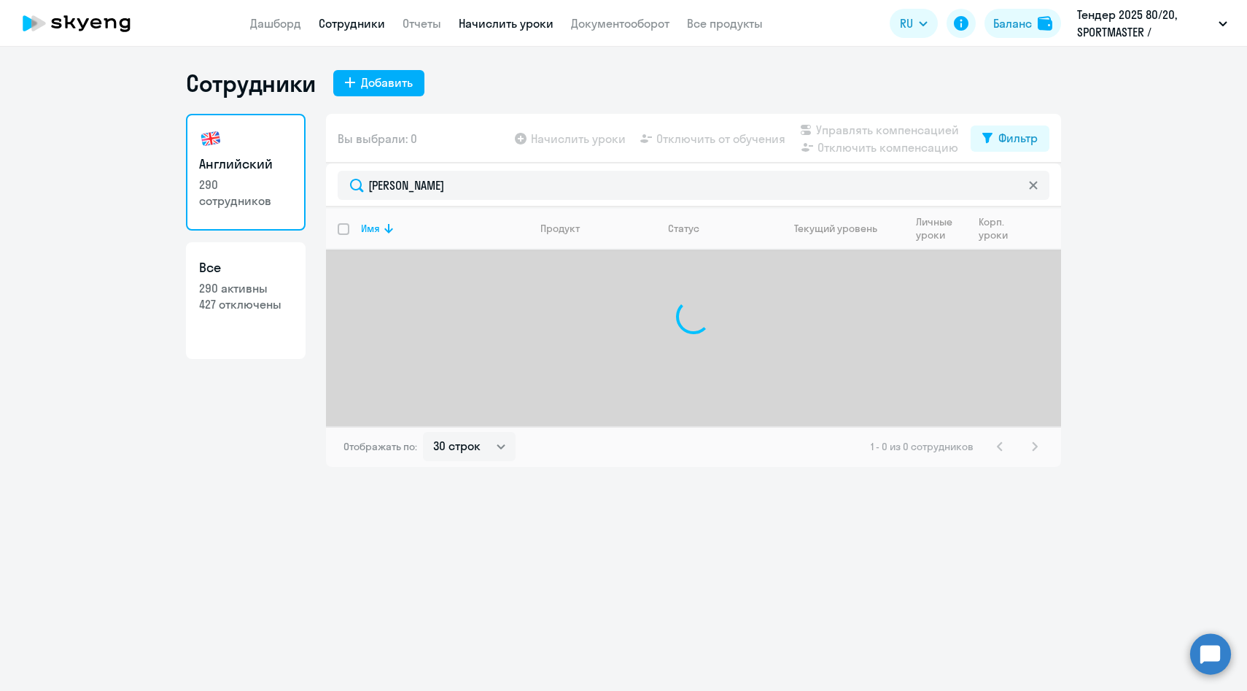
click at [502, 23] on link "Начислить уроки" at bounding box center [506, 23] width 95 height 15
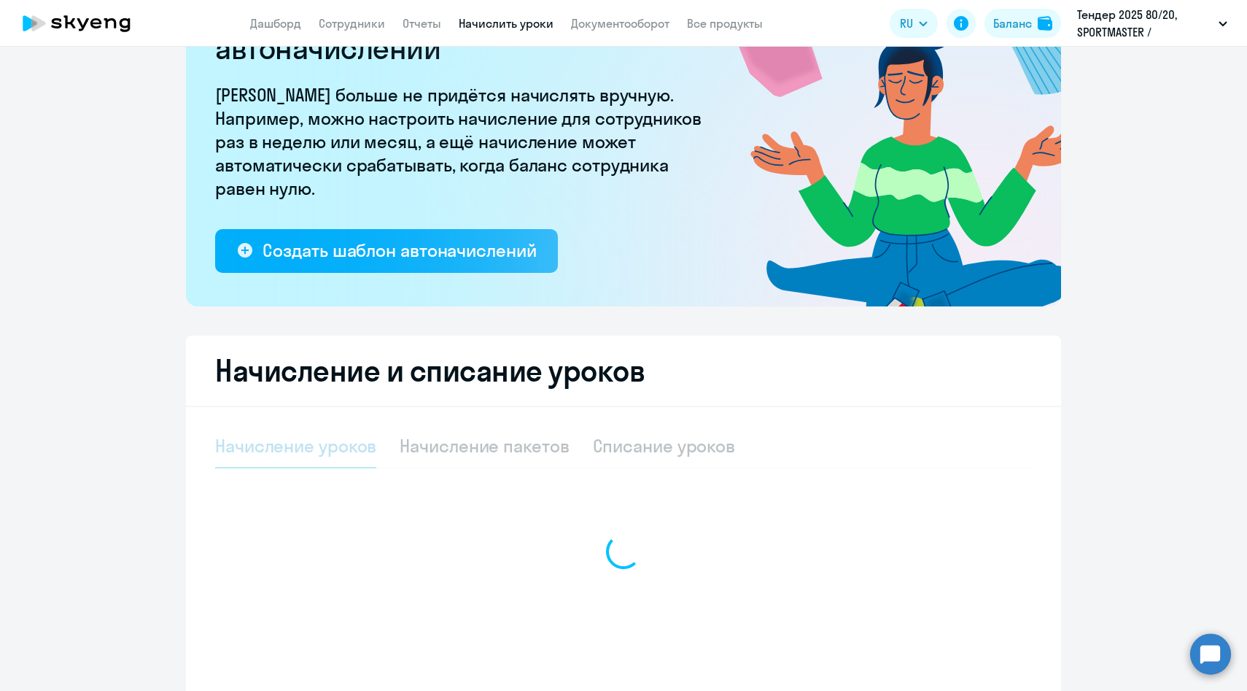
scroll to position [171, 0]
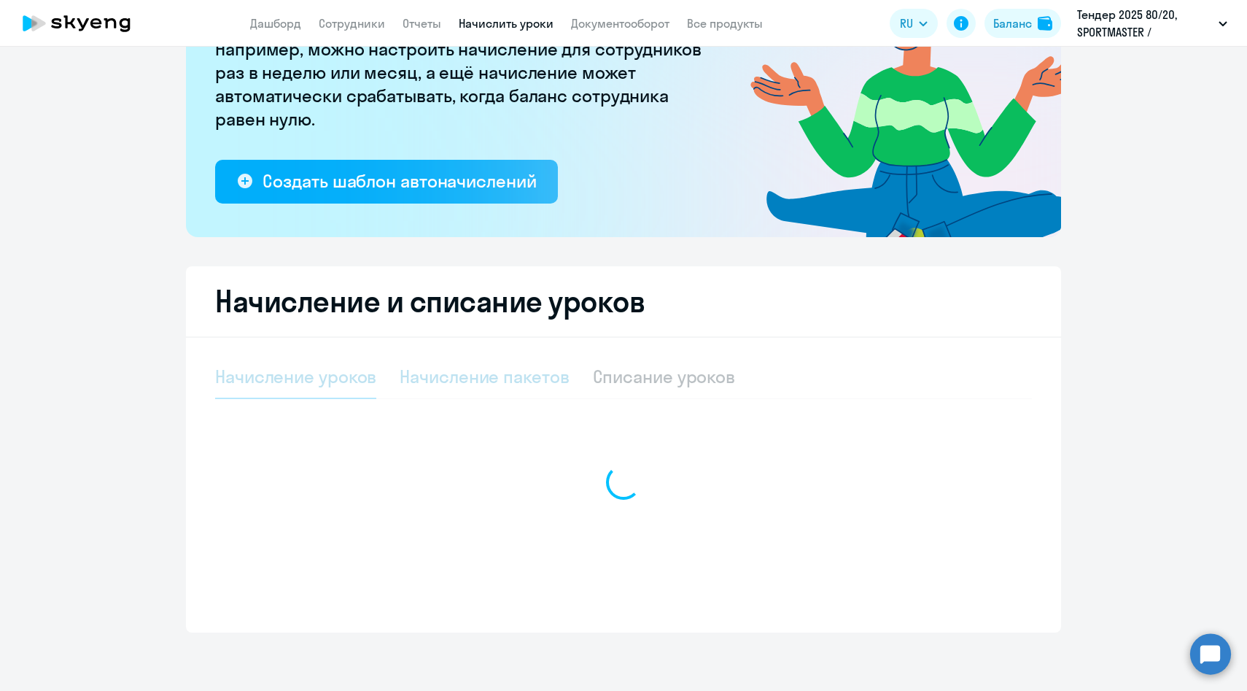
select select "10"
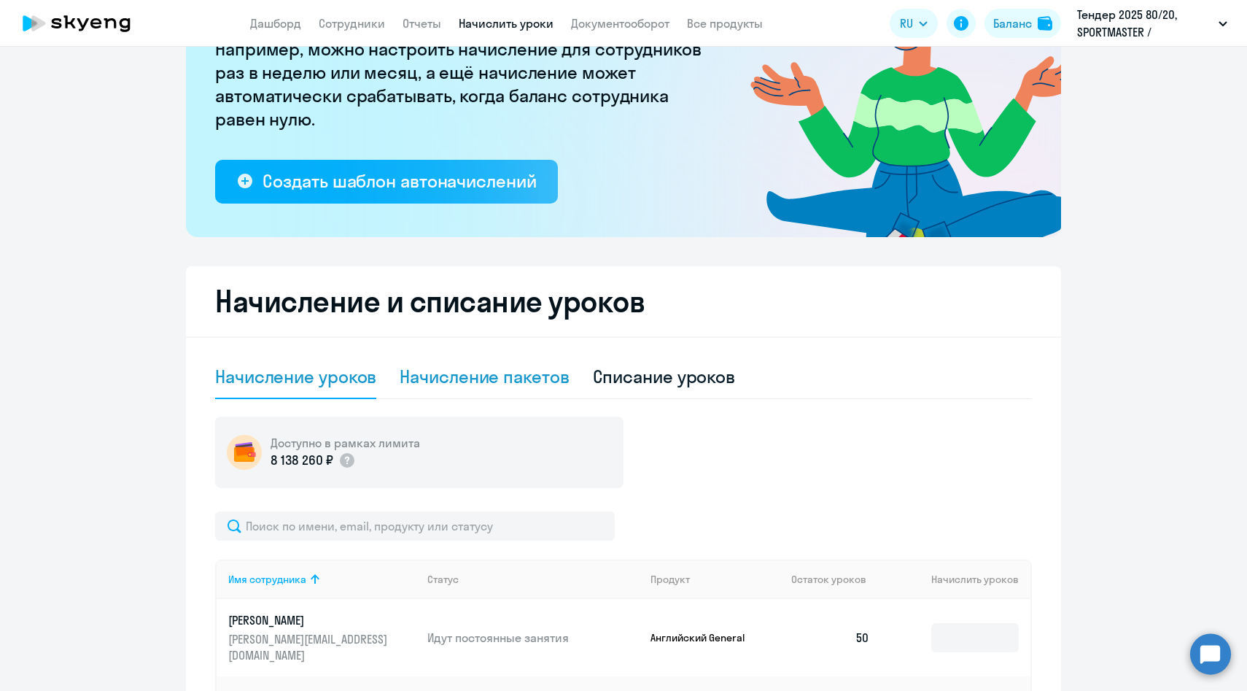
click at [474, 373] on div "Начисление пакетов" at bounding box center [484, 376] width 169 height 23
select select "10"
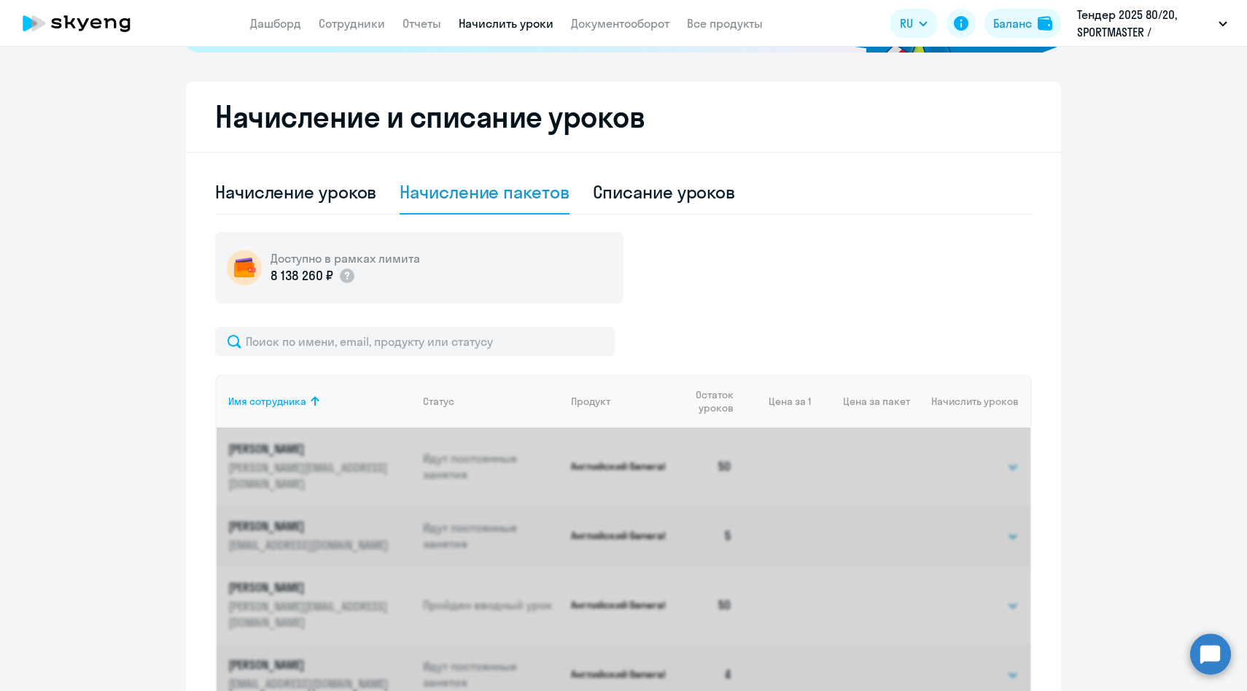
scroll to position [463, 0]
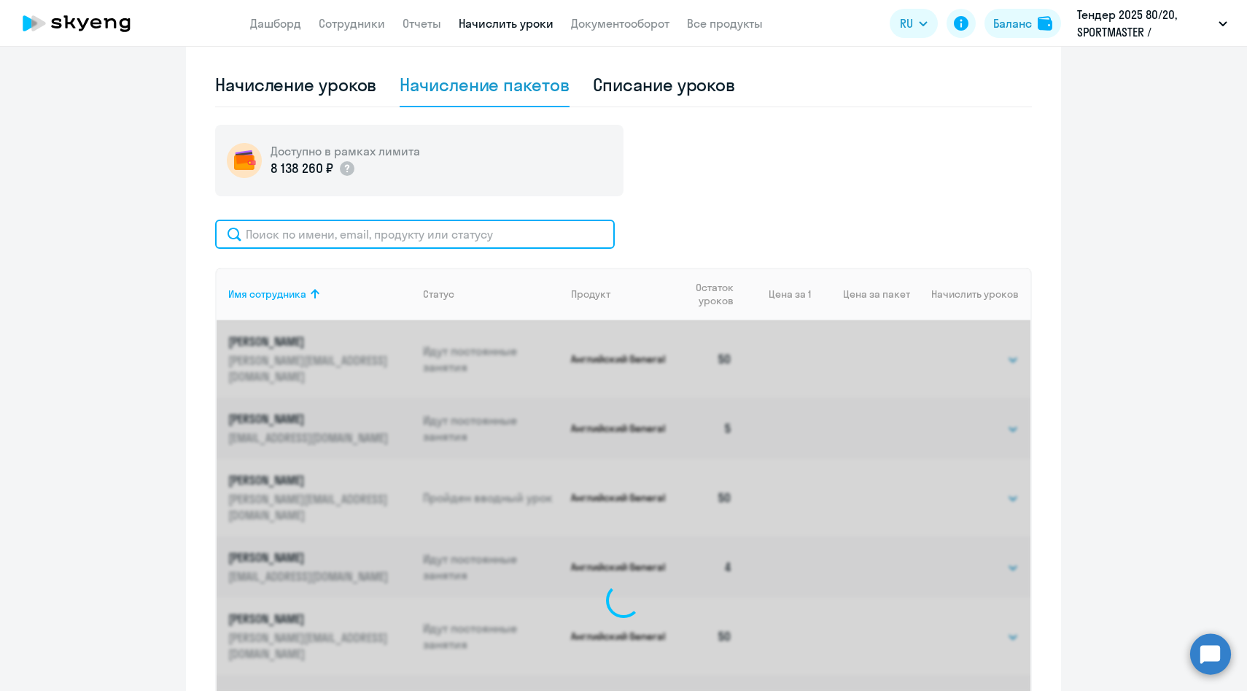
click at [435, 245] on input "text" at bounding box center [415, 234] width 400 height 29
paste input "[PERSON_NAME]"
drag, startPoint x: 268, startPoint y: 235, endPoint x: 180, endPoint y: 230, distance: 87.7
click at [180, 231] on ng-component "Рекомендуем создать шаблон автоначислений Уроки больше не придётся начислять вр…" at bounding box center [623, 301] width 1247 height 1392
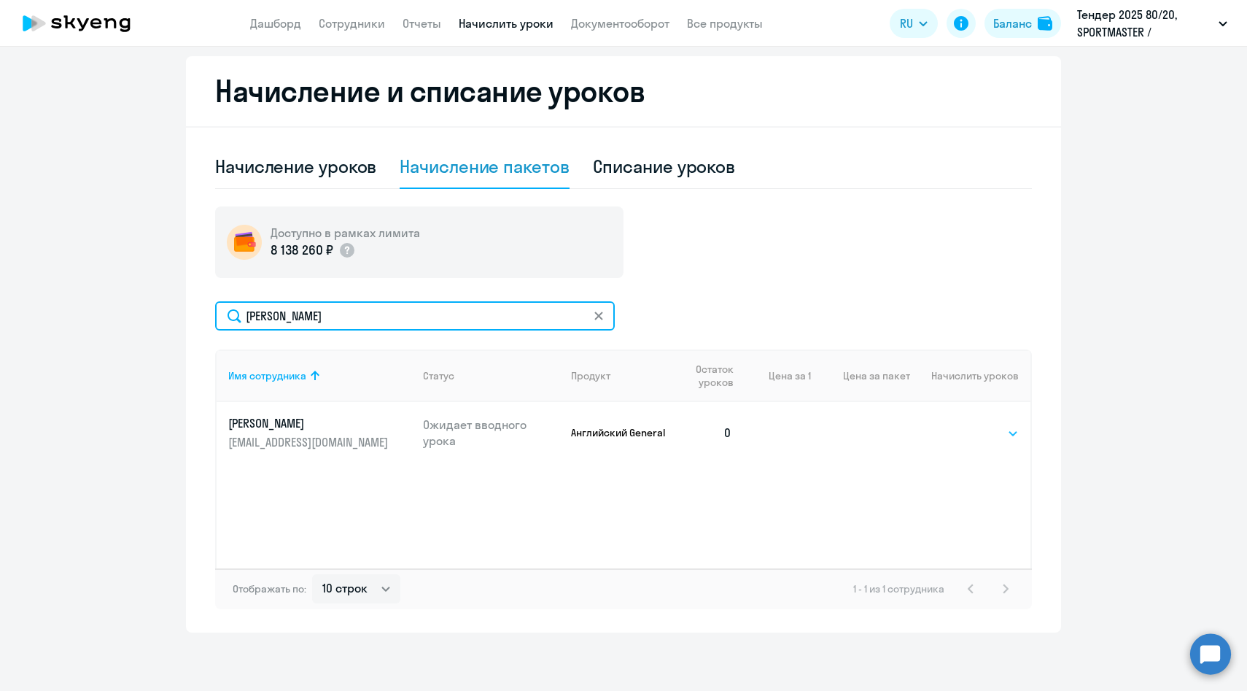
type input "[PERSON_NAME]"
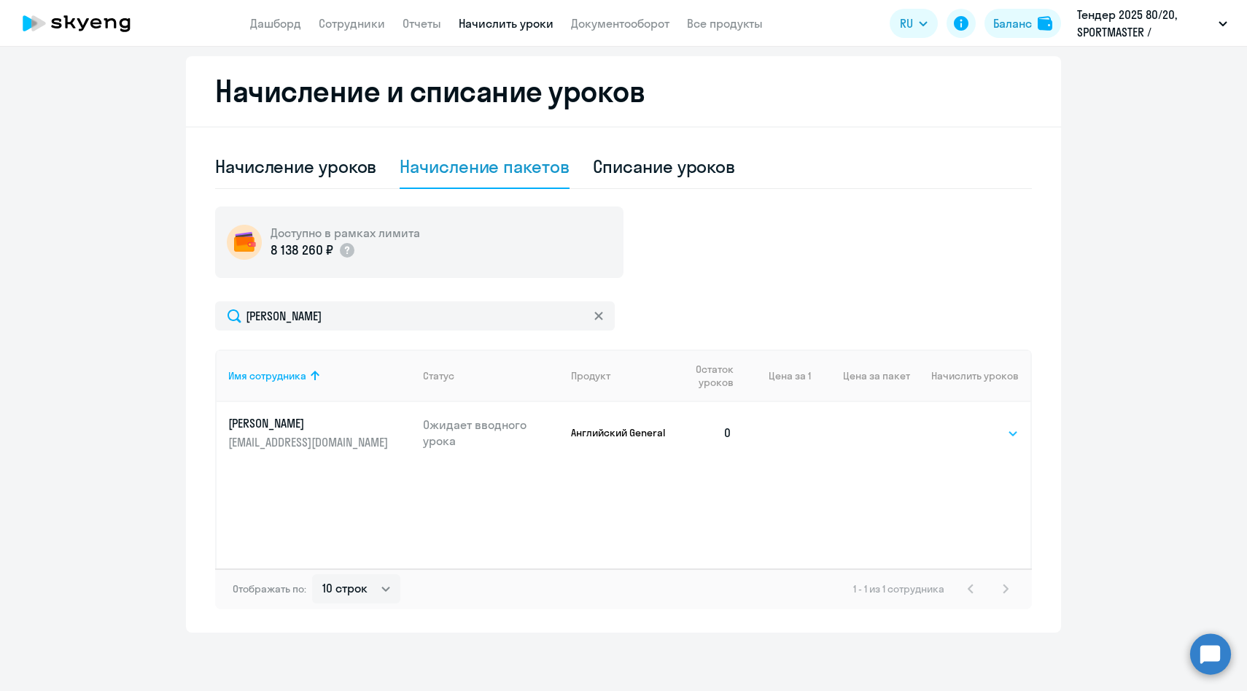
click at [996, 436] on select "Выбрать 4 8 16 32 64 96 128" at bounding box center [989, 433] width 60 height 18
select select "64"
click at [959, 424] on select "Выбрать 4 8 16 32 64 96 128" at bounding box center [989, 433] width 60 height 18
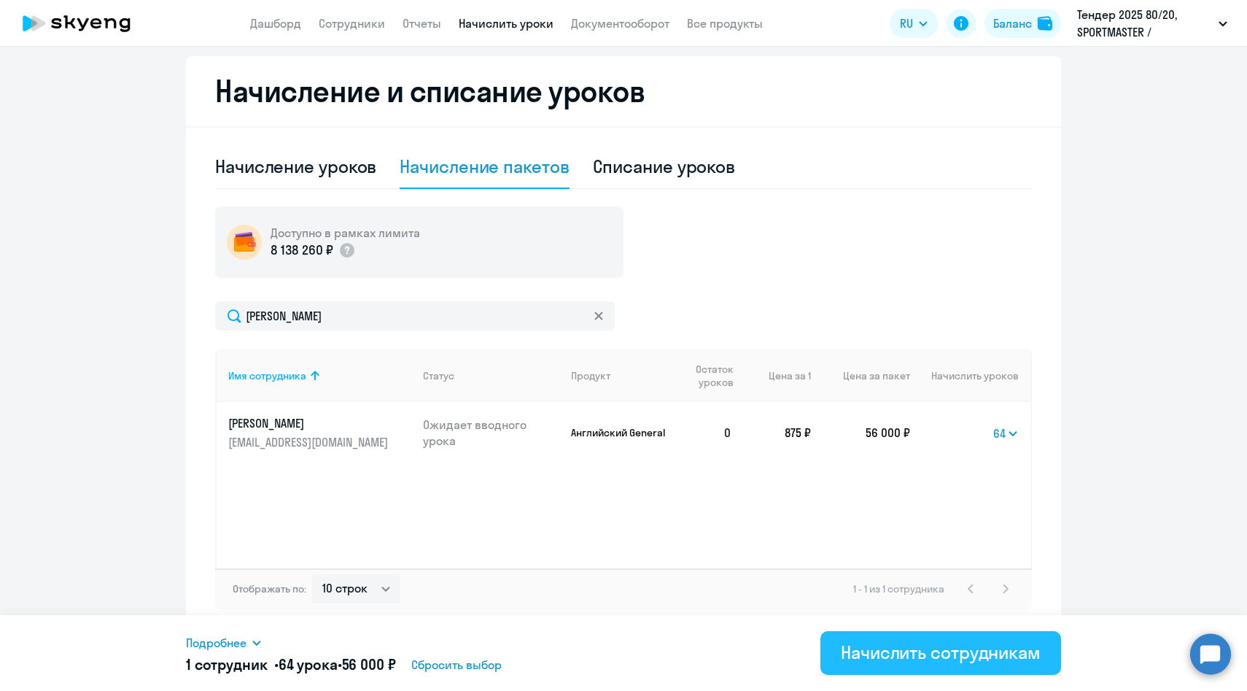
click at [901, 655] on div "Начислить сотрудникам" at bounding box center [941, 651] width 200 height 23
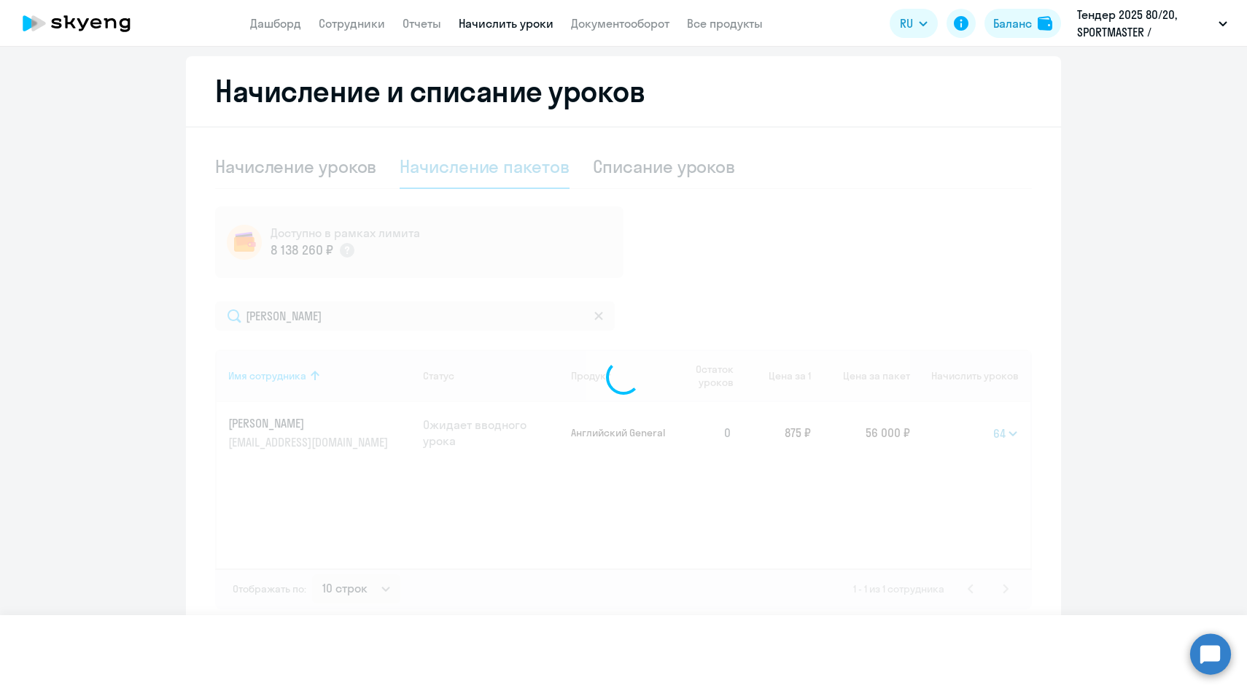
select select
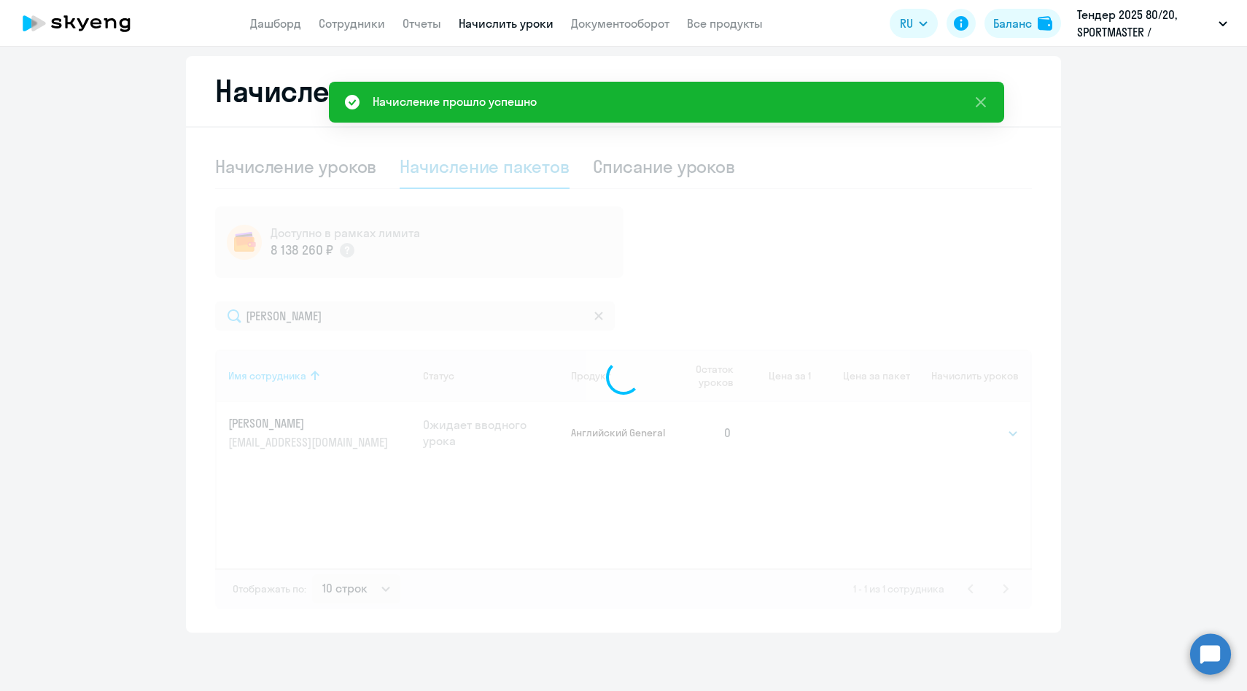
click at [656, 167] on div at bounding box center [623, 377] width 817 height 464
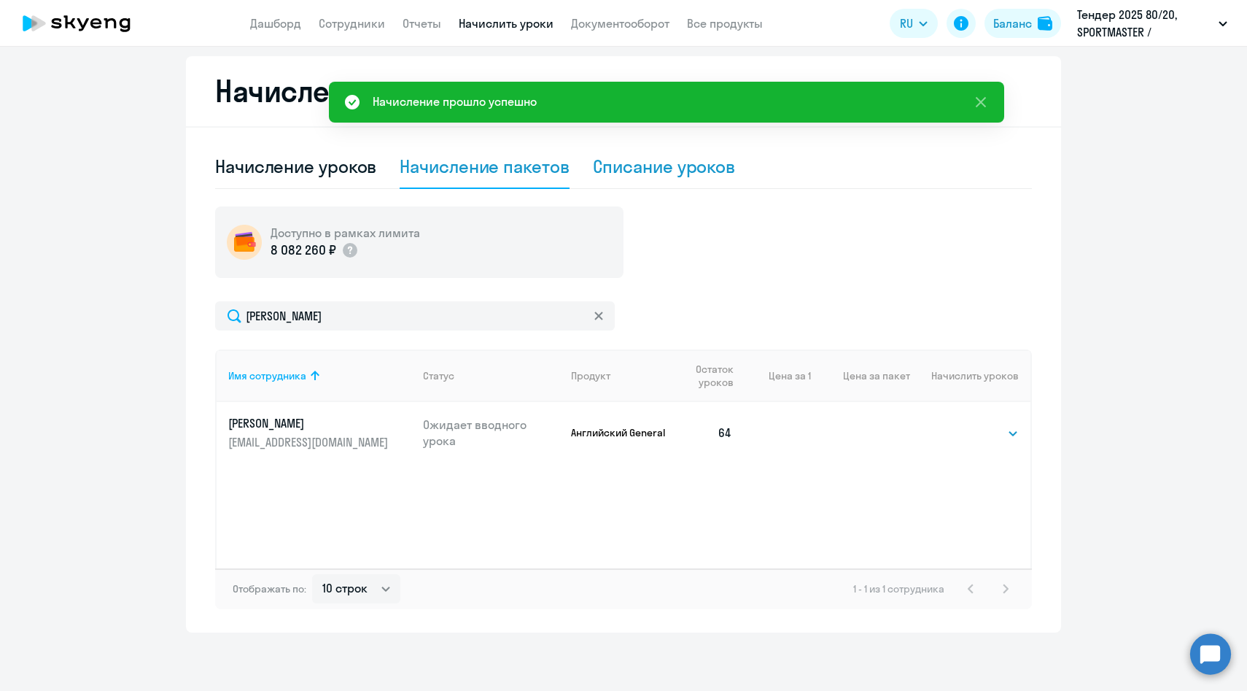
click at [660, 178] on div "Списание уроков" at bounding box center [664, 167] width 143 height 44
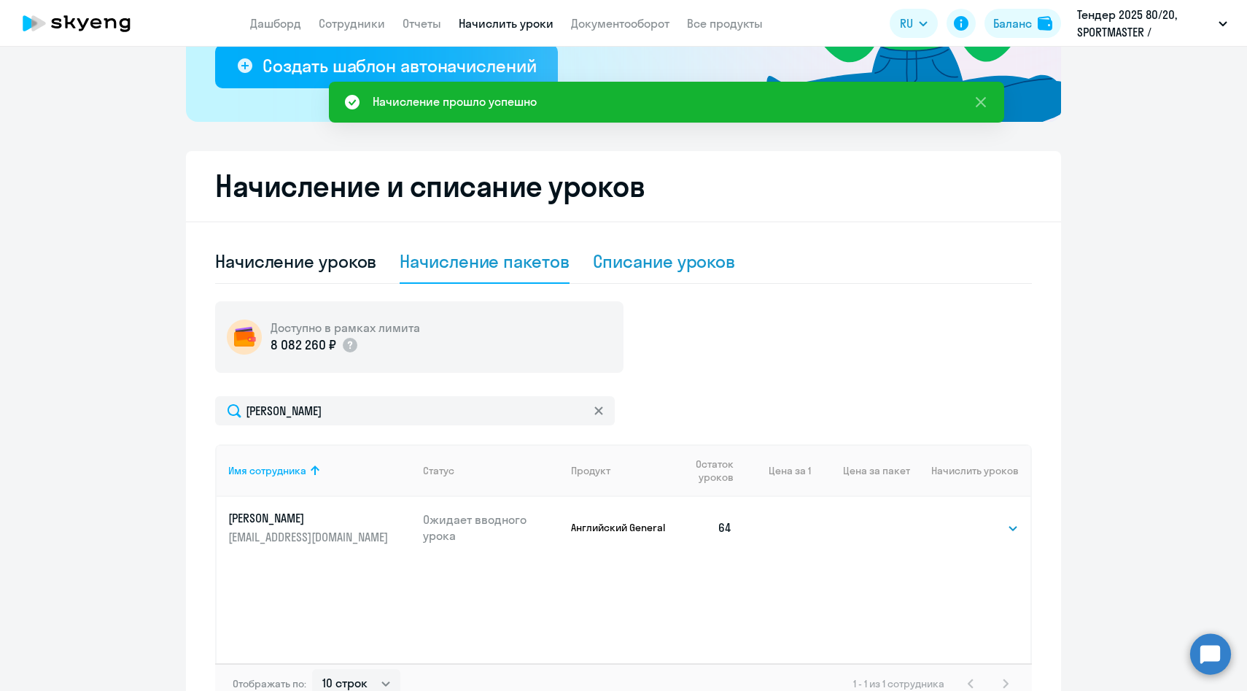
select select "10"
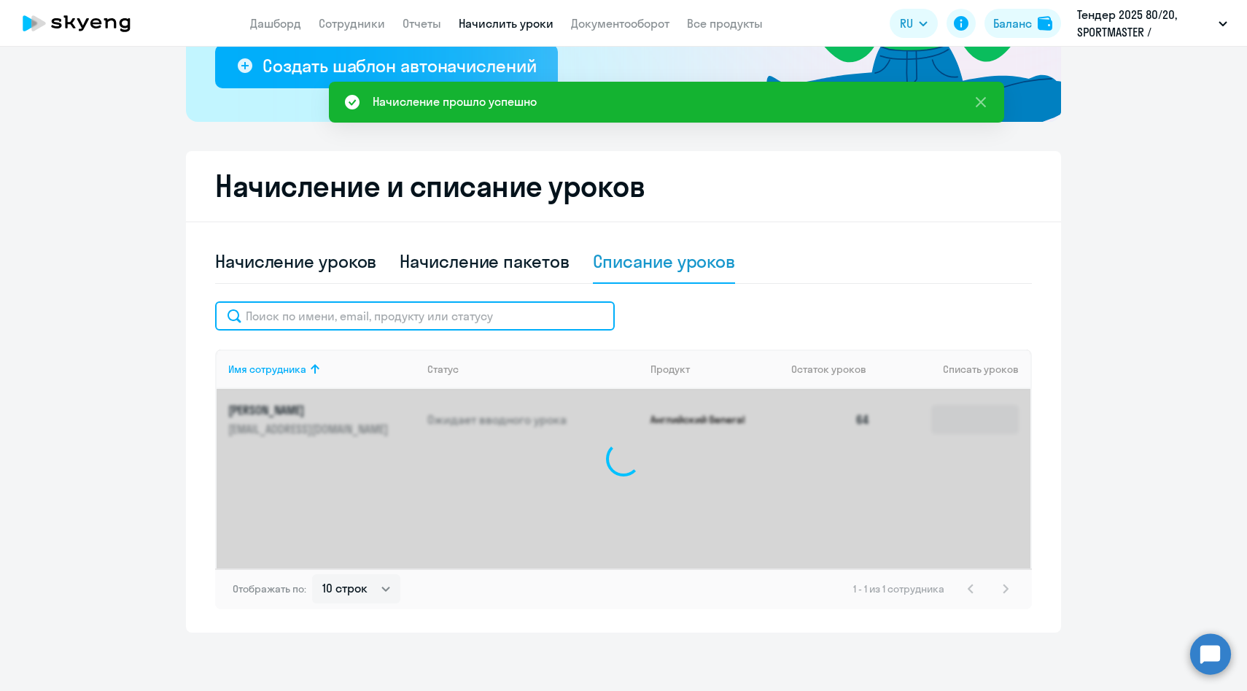
click at [447, 312] on input "text" at bounding box center [415, 315] width 400 height 29
paste input "[PERSON_NAME]"
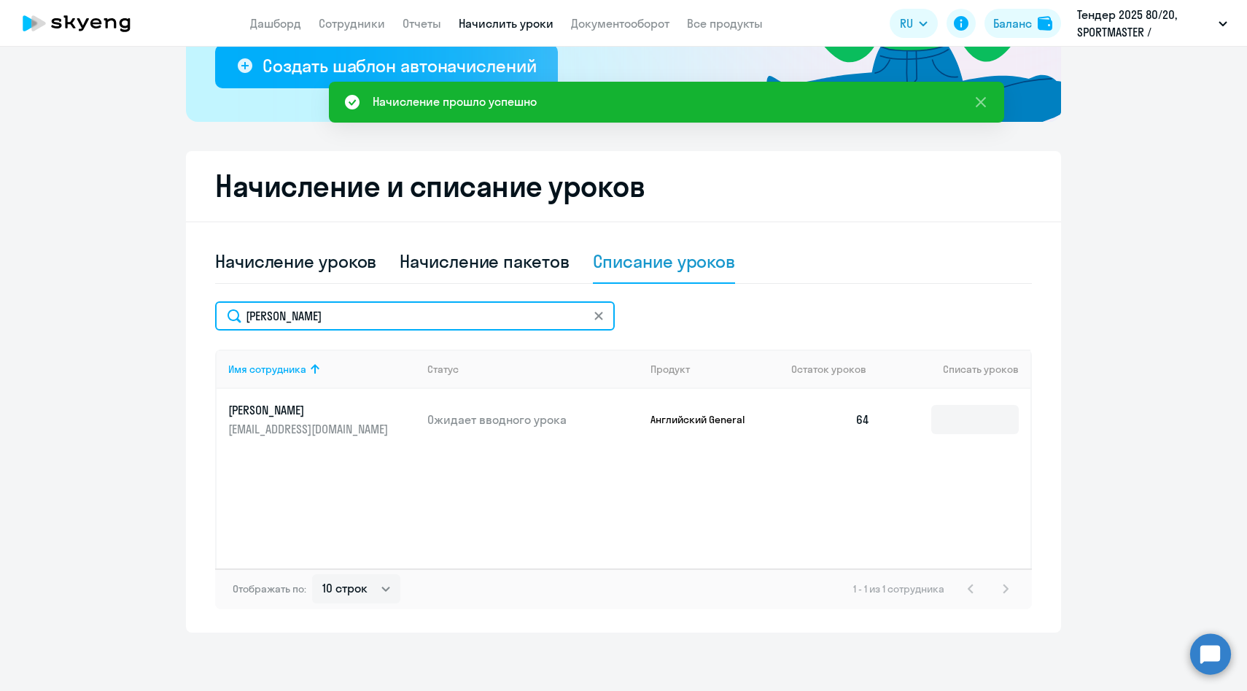
drag, startPoint x: 267, startPoint y: 315, endPoint x: 209, endPoint y: 315, distance: 57.6
click at [209, 315] on div "Начисление и списание уроков Начисление уроков Начисление пакетов Списание урок…" at bounding box center [623, 391] width 875 height 481
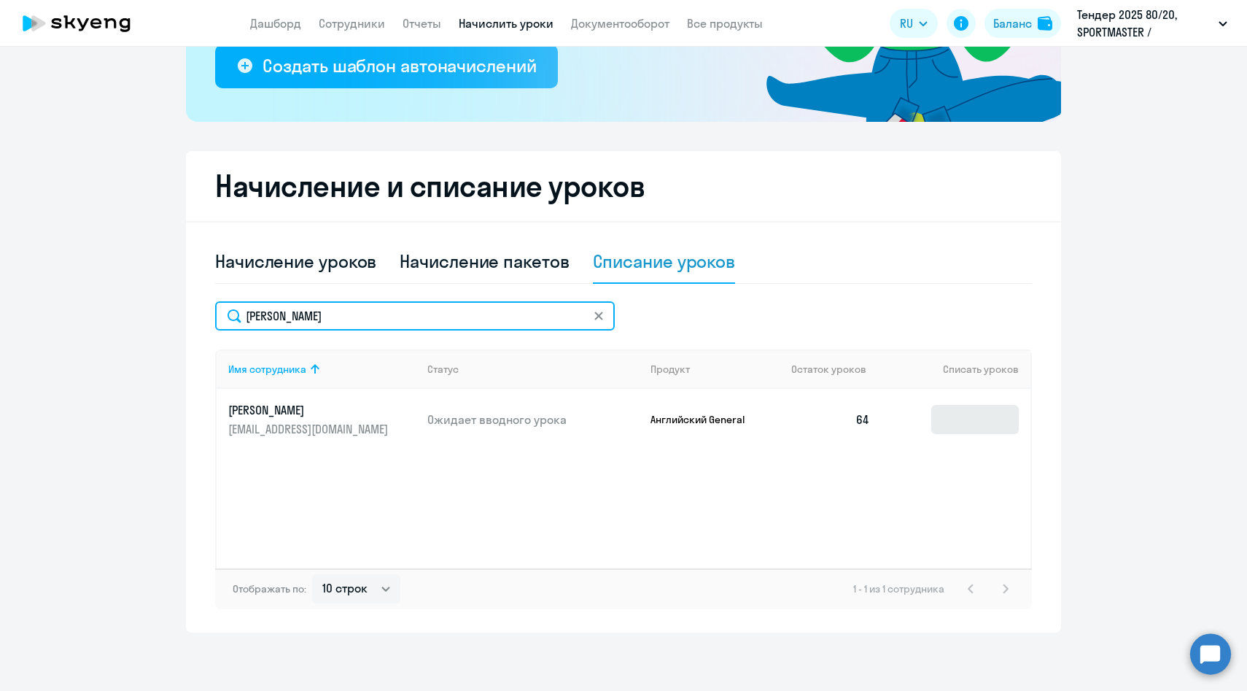
type input "[PERSON_NAME]"
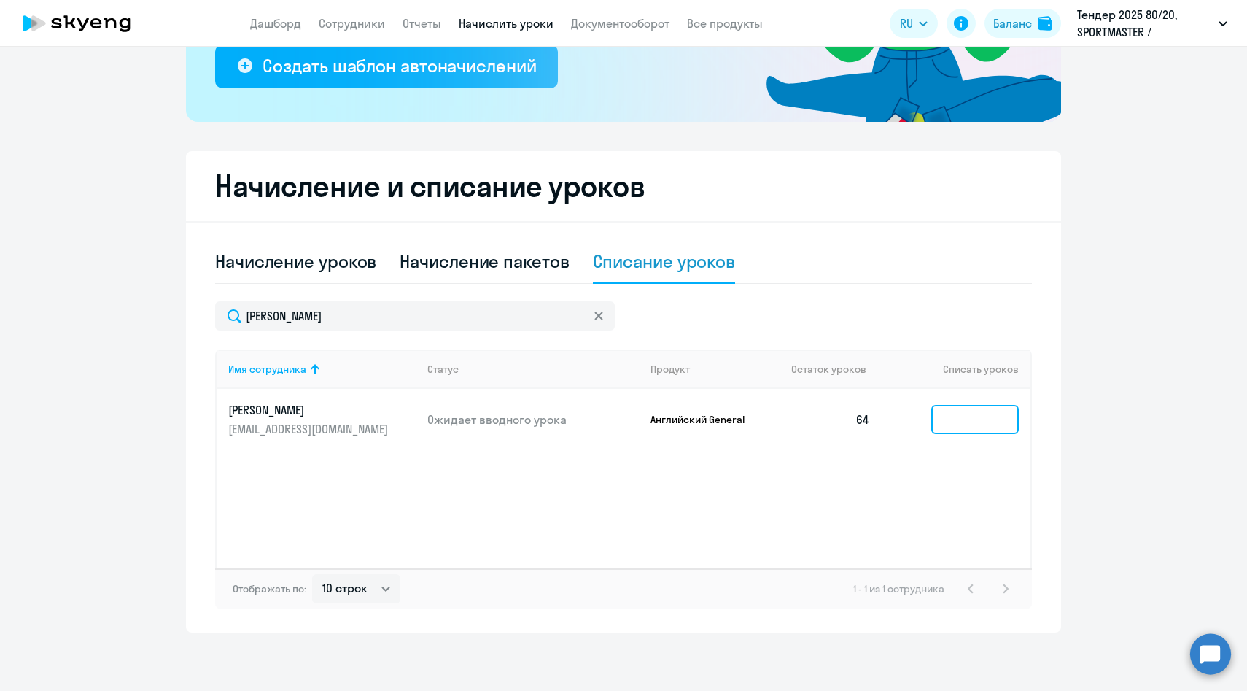
click at [950, 418] on input at bounding box center [975, 419] width 88 height 29
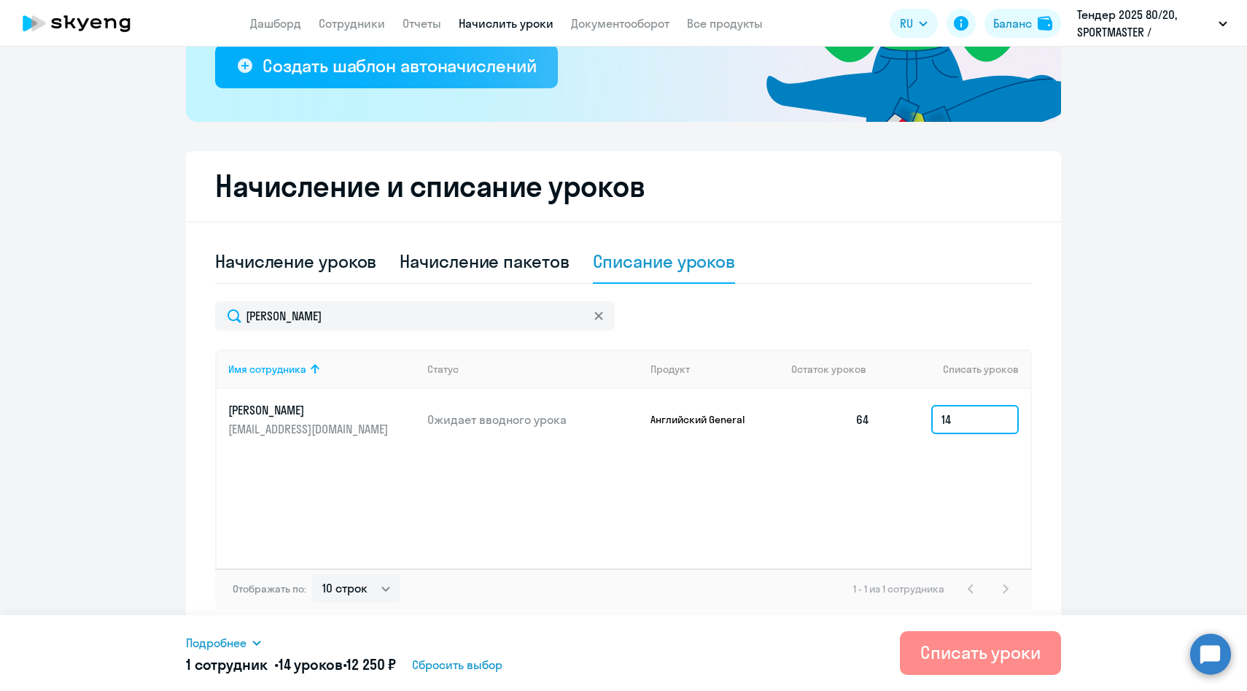
type input "14"
click at [950, 650] on div "Списать уроки" at bounding box center [980, 651] width 120 height 23
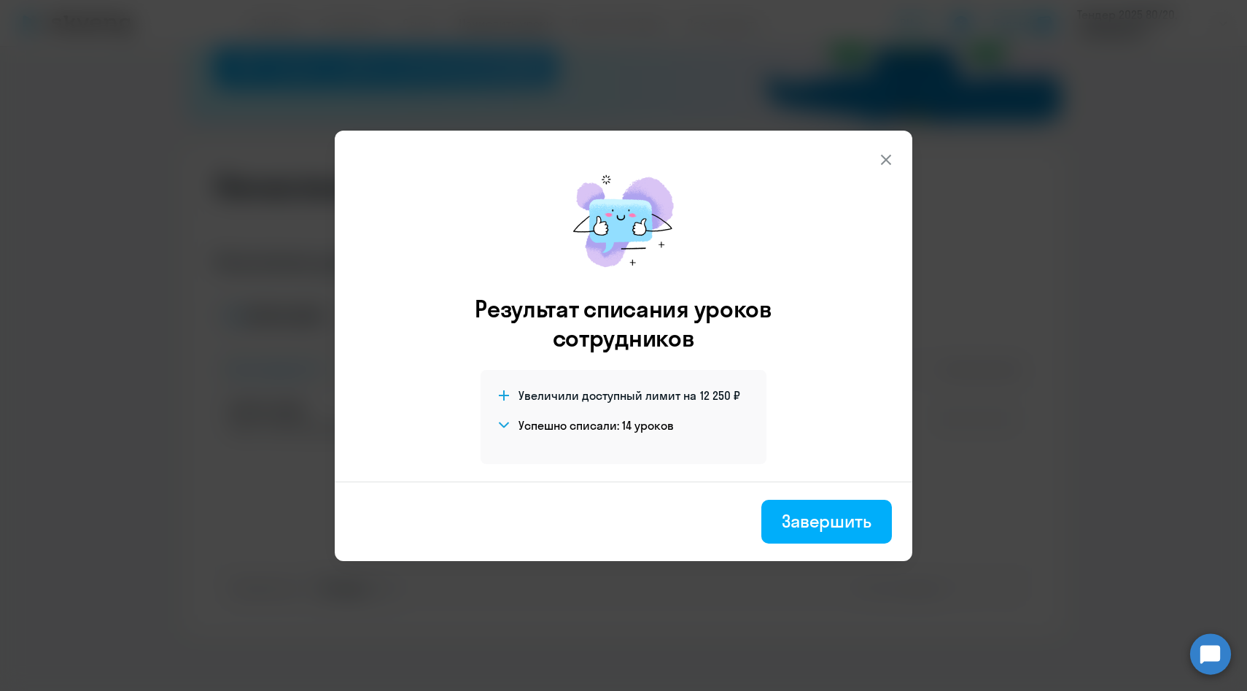
click at [885, 152] on icon at bounding box center [886, 160] width 18 height 18
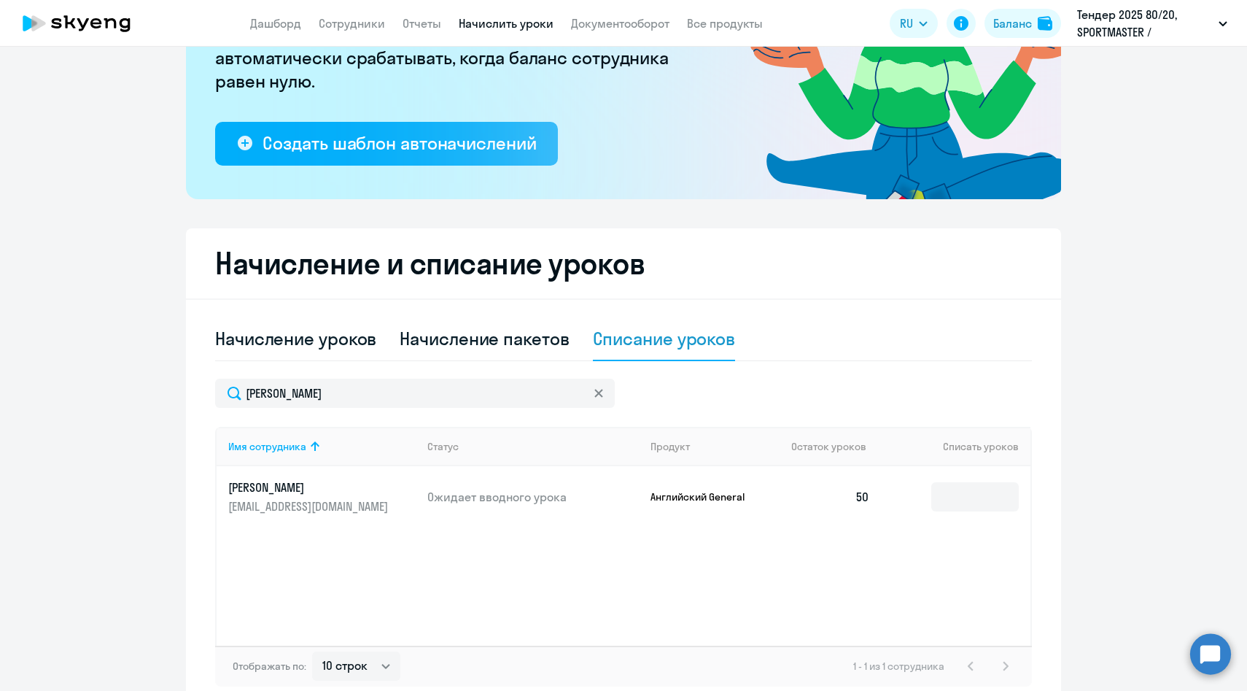
scroll to position [128, 0]
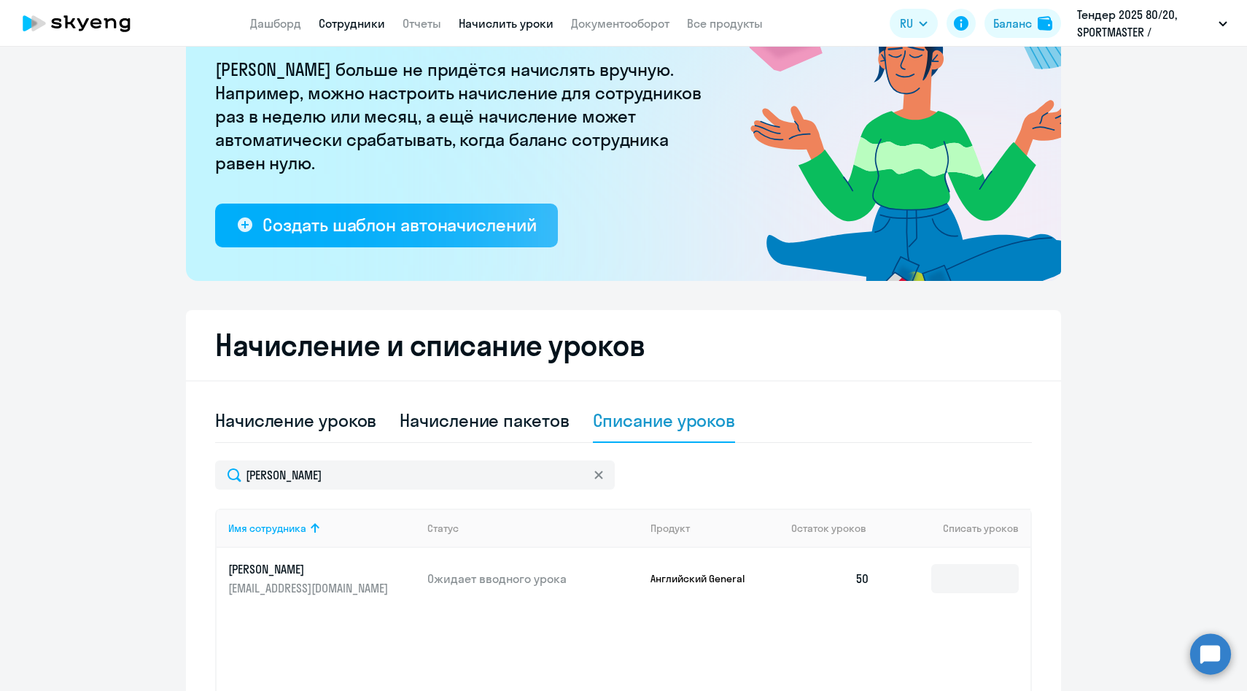
click at [349, 25] on link "Сотрудники" at bounding box center [352, 23] width 66 height 15
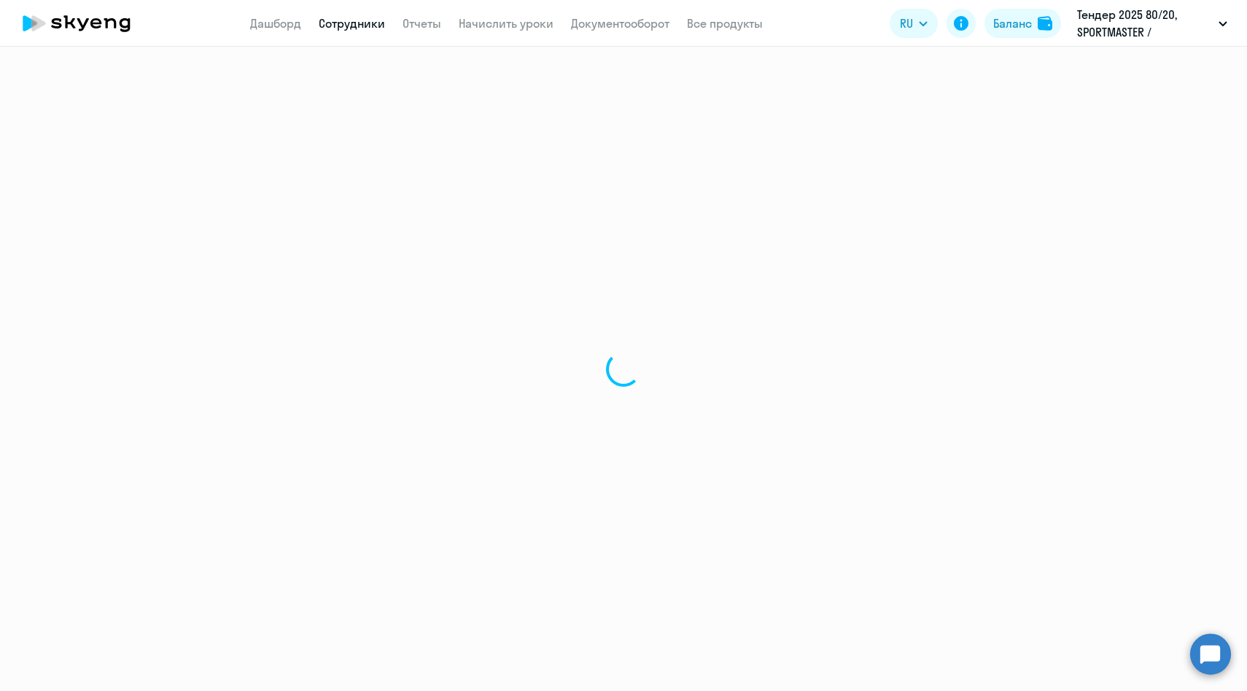
select select "30"
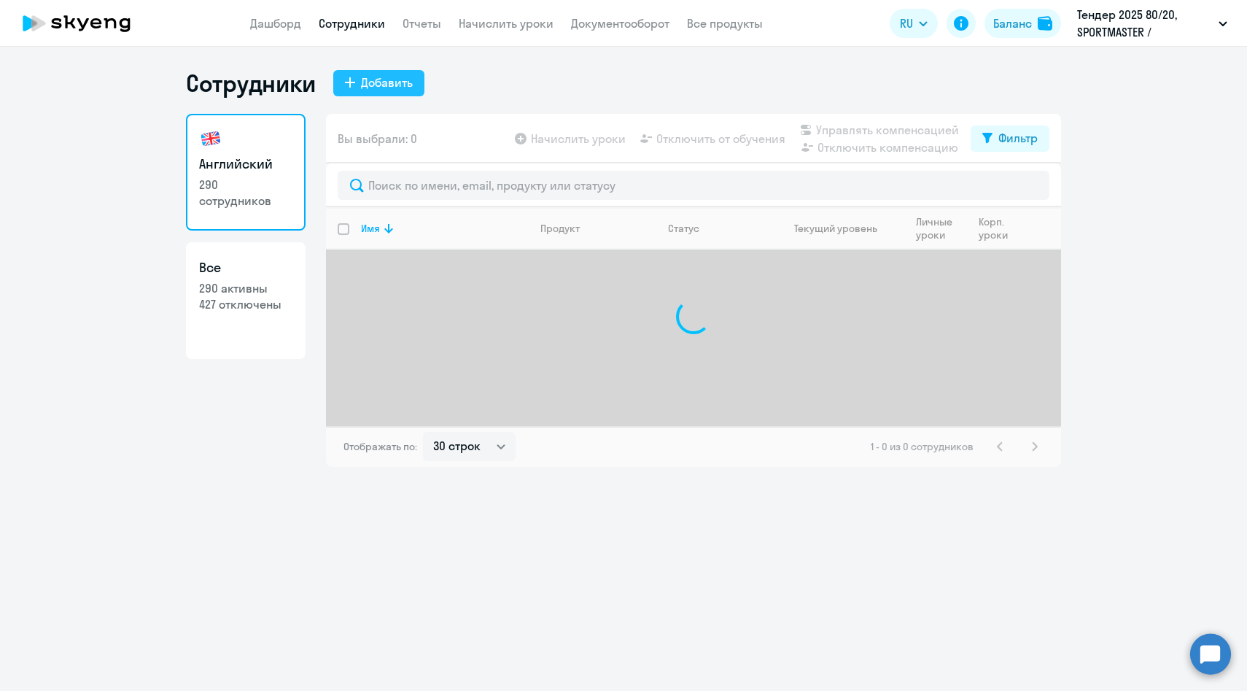
click at [387, 83] on div "Добавить" at bounding box center [387, 83] width 52 height 18
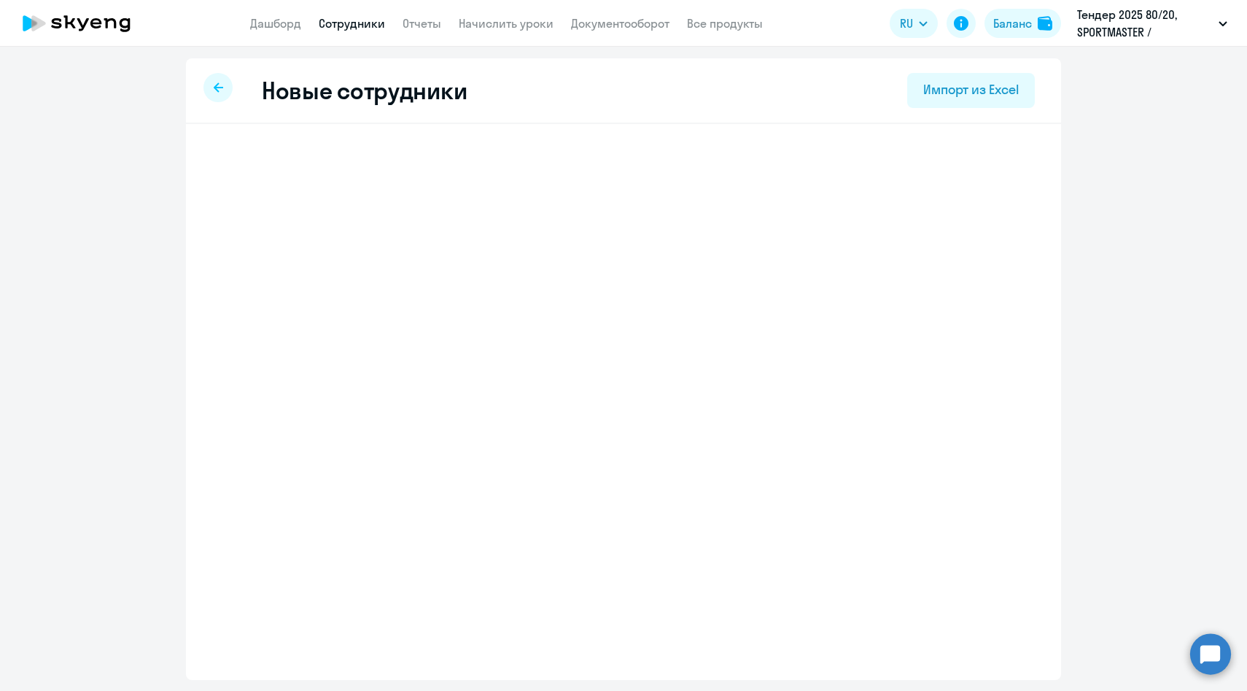
select select "english_adult_not_native_speaker"
select select "3"
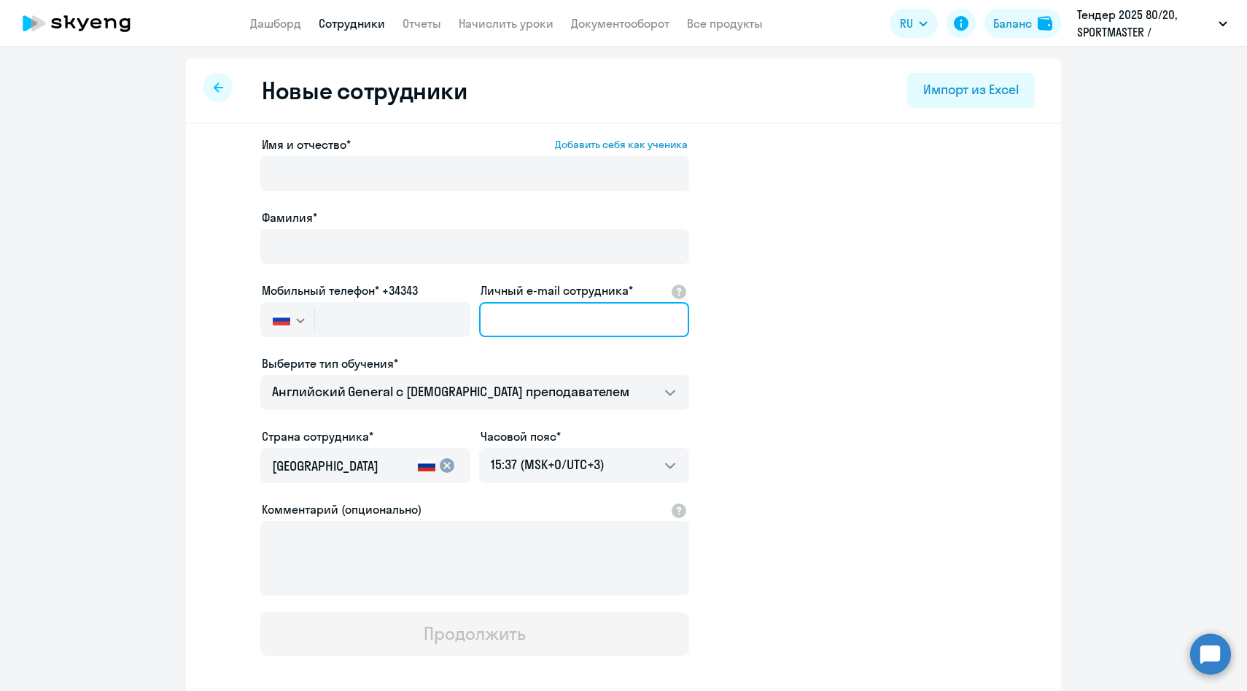
click at [520, 305] on input "Личный e-mail сотрудника*" at bounding box center [584, 319] width 210 height 35
paste input "[PERSON_NAME][EMAIL_ADDRESS][DOMAIN_NAME]"
type input "[PERSON_NAME][EMAIL_ADDRESS][DOMAIN_NAME]"
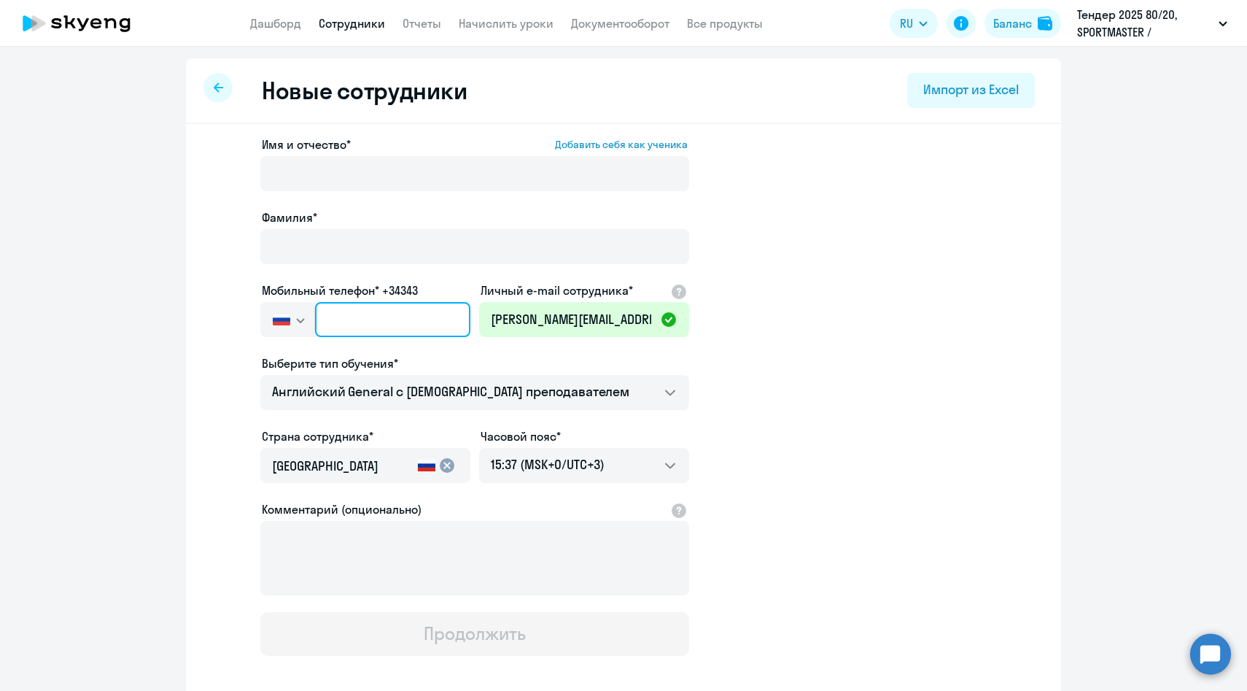
click at [399, 317] on input "text" at bounding box center [392, 319] width 155 height 35
paste input "[PHONE_NUMBER]"
type input "[PHONE_NUMBER]"
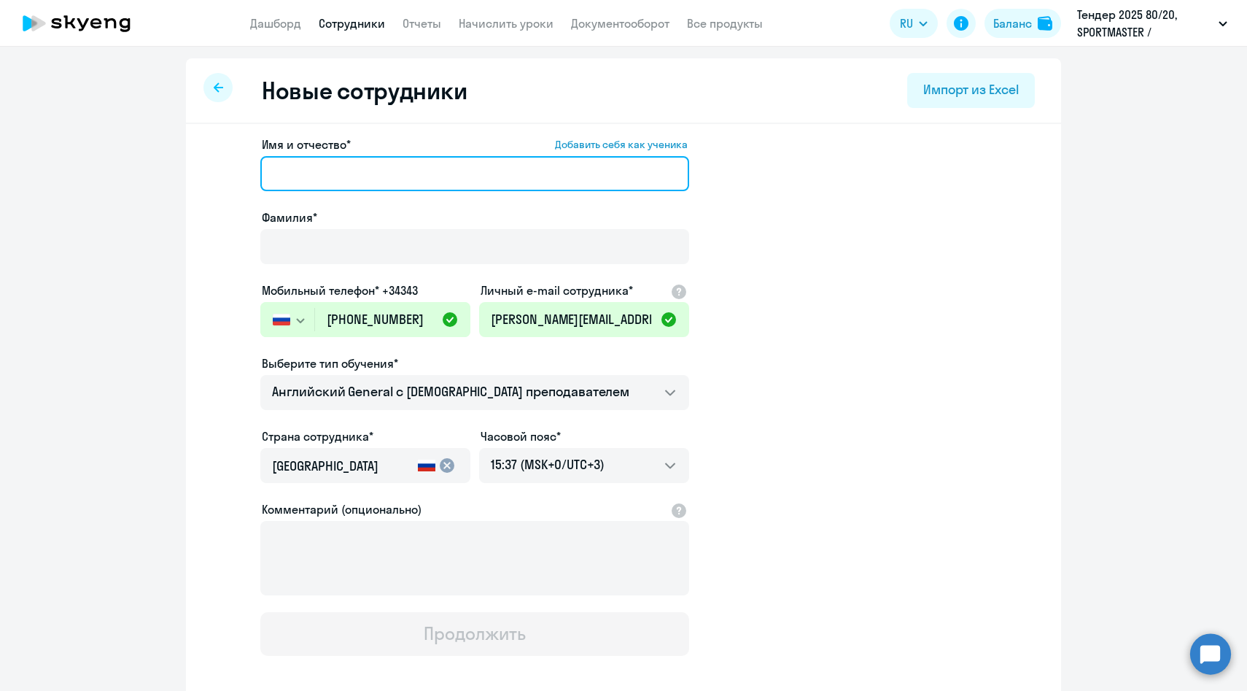
click at [424, 181] on input "Имя и отчество* Добавить себя как ученика" at bounding box center [474, 173] width 429 height 35
paste input "[PERSON_NAME]"
drag, startPoint x: 323, startPoint y: 172, endPoint x: 195, endPoint y: 164, distance: 127.9
click at [195, 164] on div "Имя и отчество* Добавить себя как ученика [PERSON_NAME]* Мобильный телефон* +34…" at bounding box center [623, 444] width 875 height 641
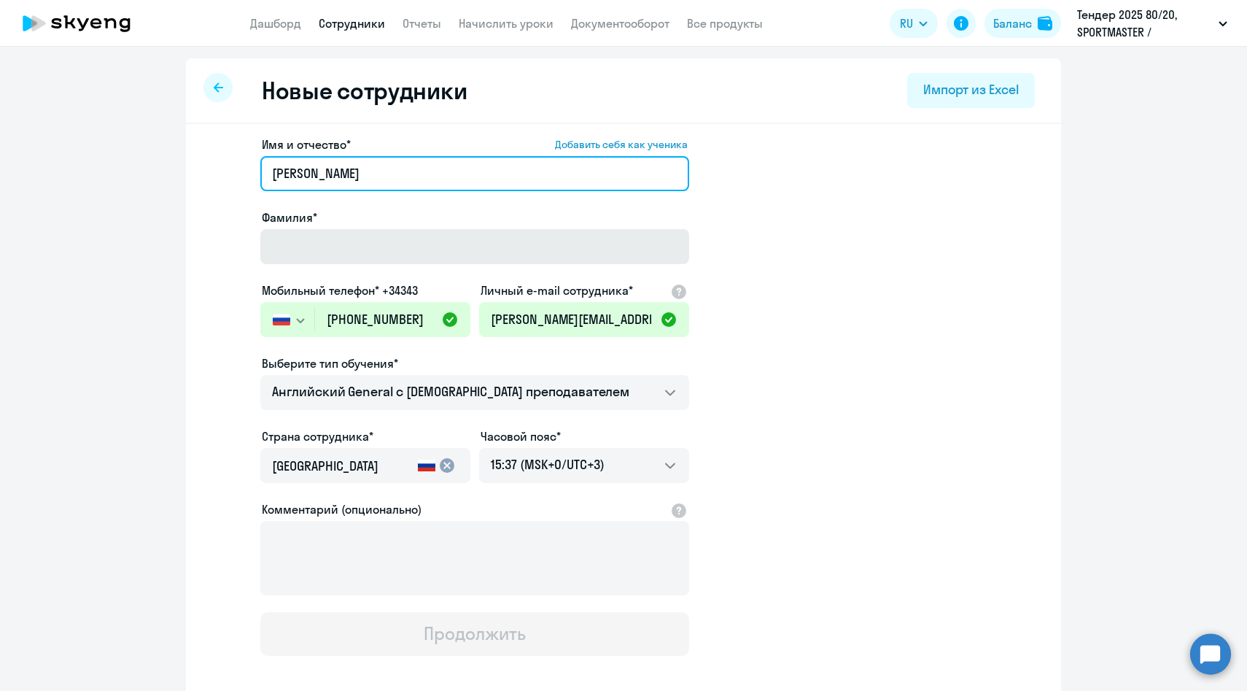
type input "[PERSON_NAME]"
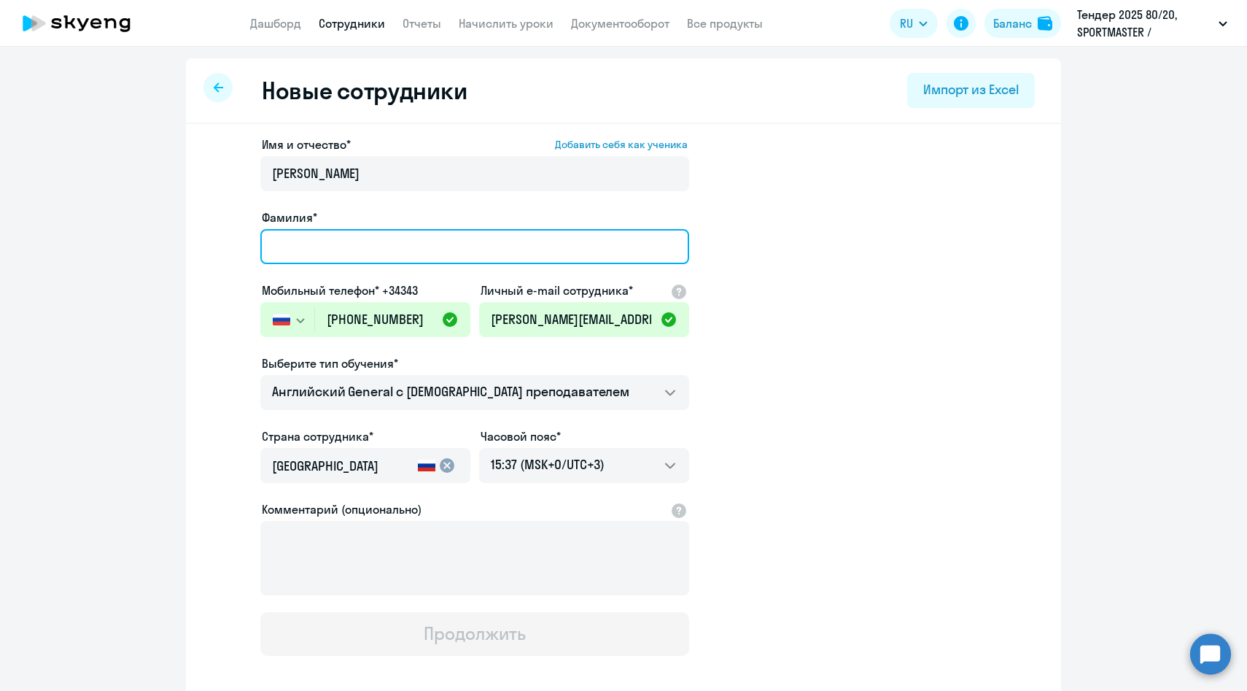
click at [305, 244] on input "Фамилия*" at bounding box center [474, 246] width 429 height 35
paste input "[PERSON_NAME]"
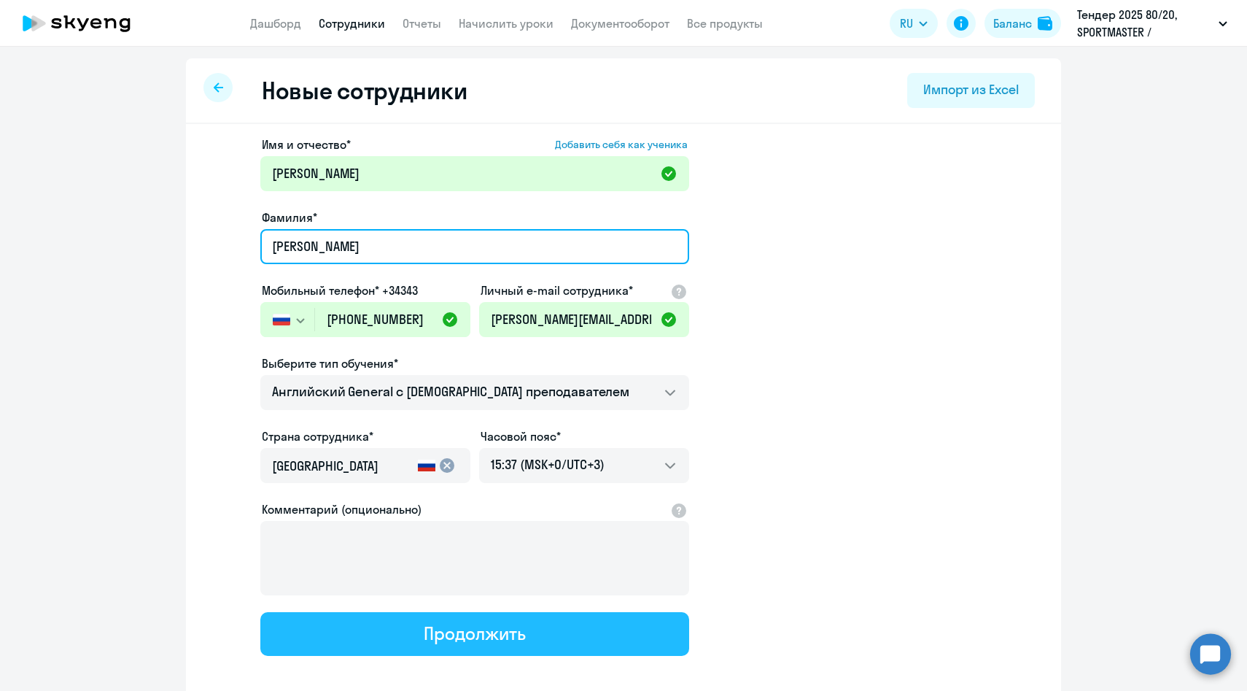
type input "[PERSON_NAME]"
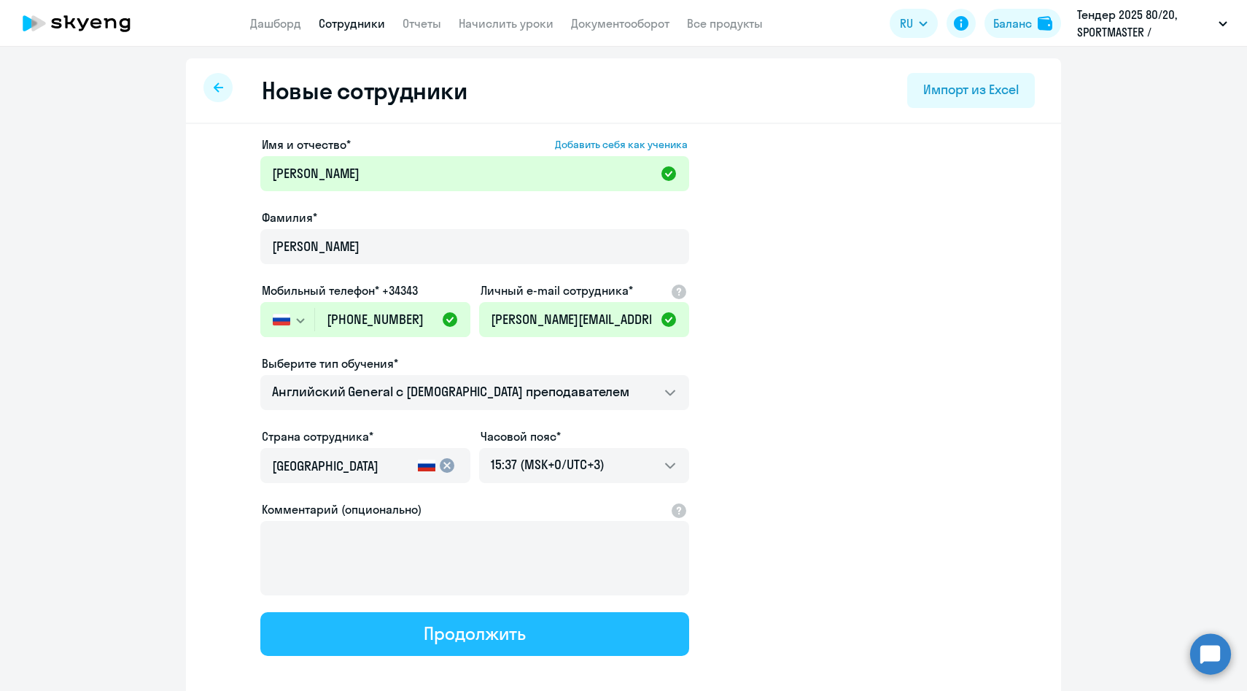
click at [422, 646] on button "Продолжить" at bounding box center [474, 634] width 429 height 44
select select "english_adult_not_native_speaker"
select select "3"
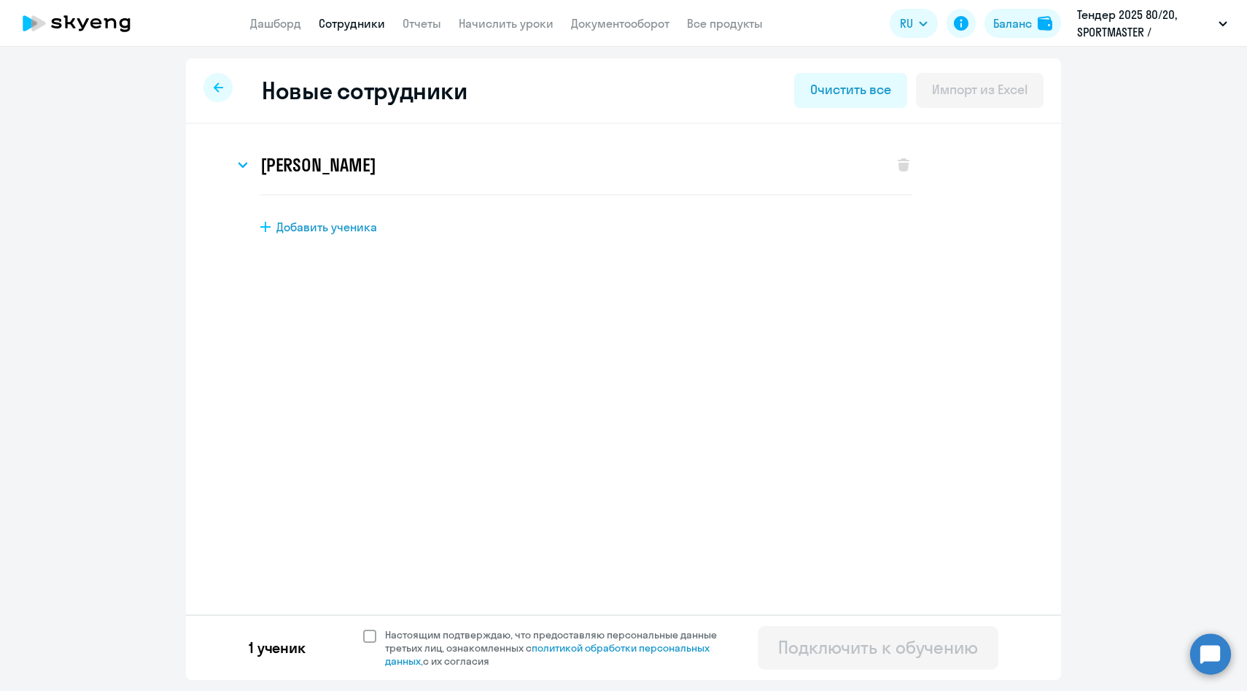
click at [449, 643] on span "Настоящим подтверждаю, что предоставляю персональные данные третьих лиц, ознако…" at bounding box center [559, 647] width 349 height 39
click at [363, 628] on input "Настоящим подтверждаю, что предоставляю персональные данные третьих лиц, ознако…" at bounding box center [362, 627] width 1 height 1
checkbox input "true"
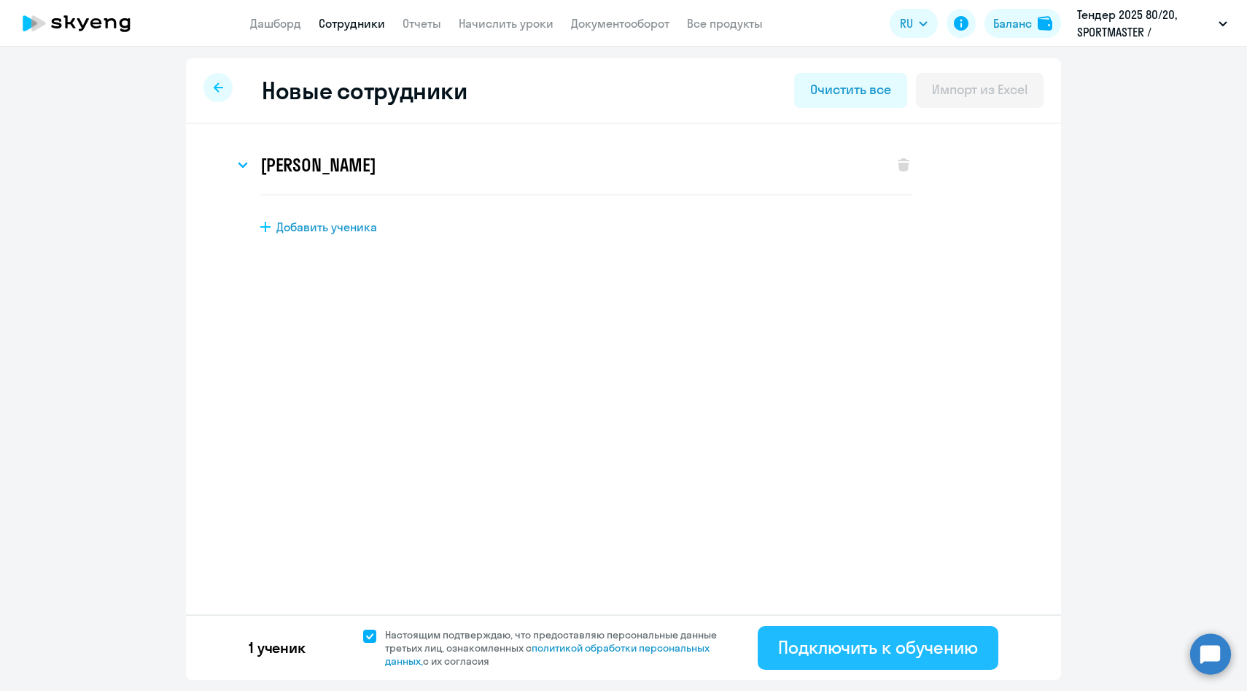
click at [824, 640] on div "Подключить к обучению" at bounding box center [878, 646] width 200 height 23
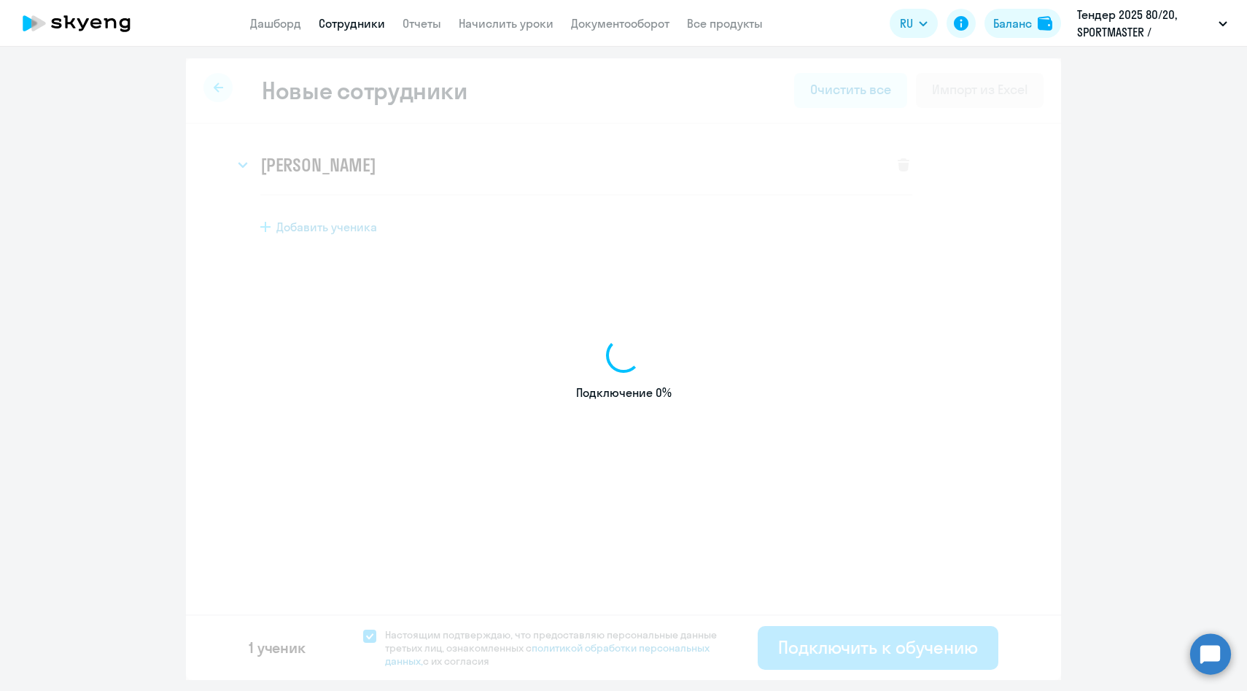
select select "english_adult_not_native_speaker"
select select "3"
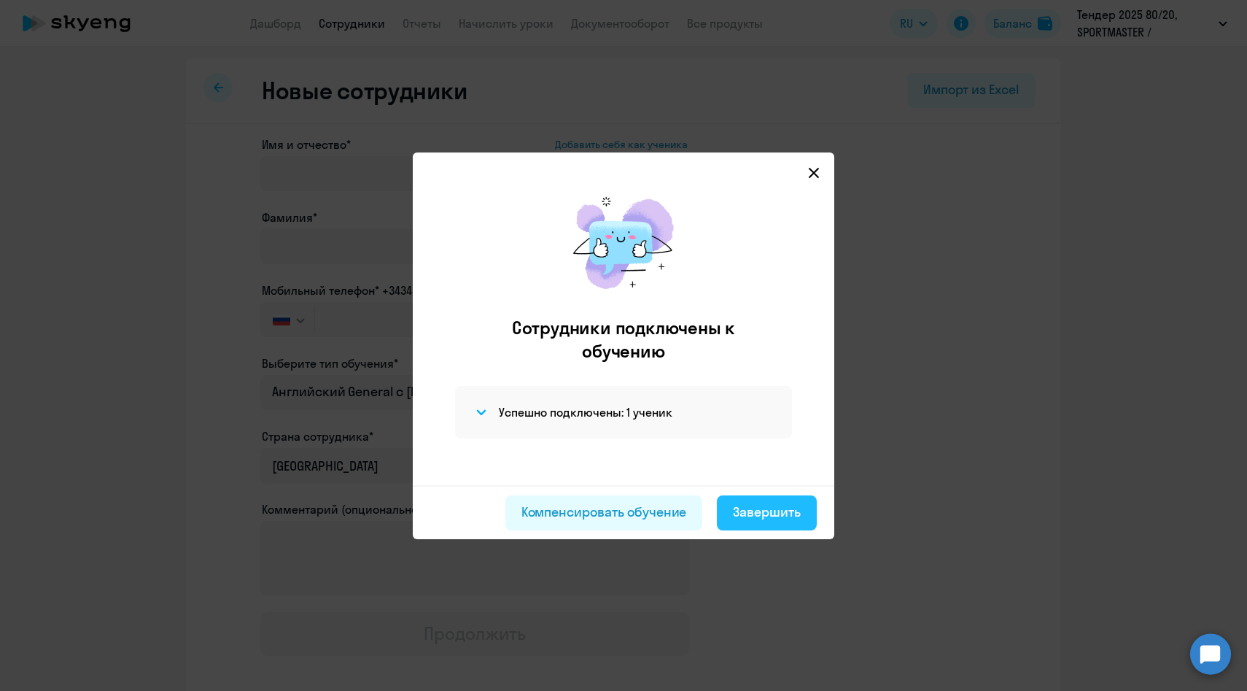
click at [766, 501] on button "Завершить" at bounding box center [767, 512] width 100 height 35
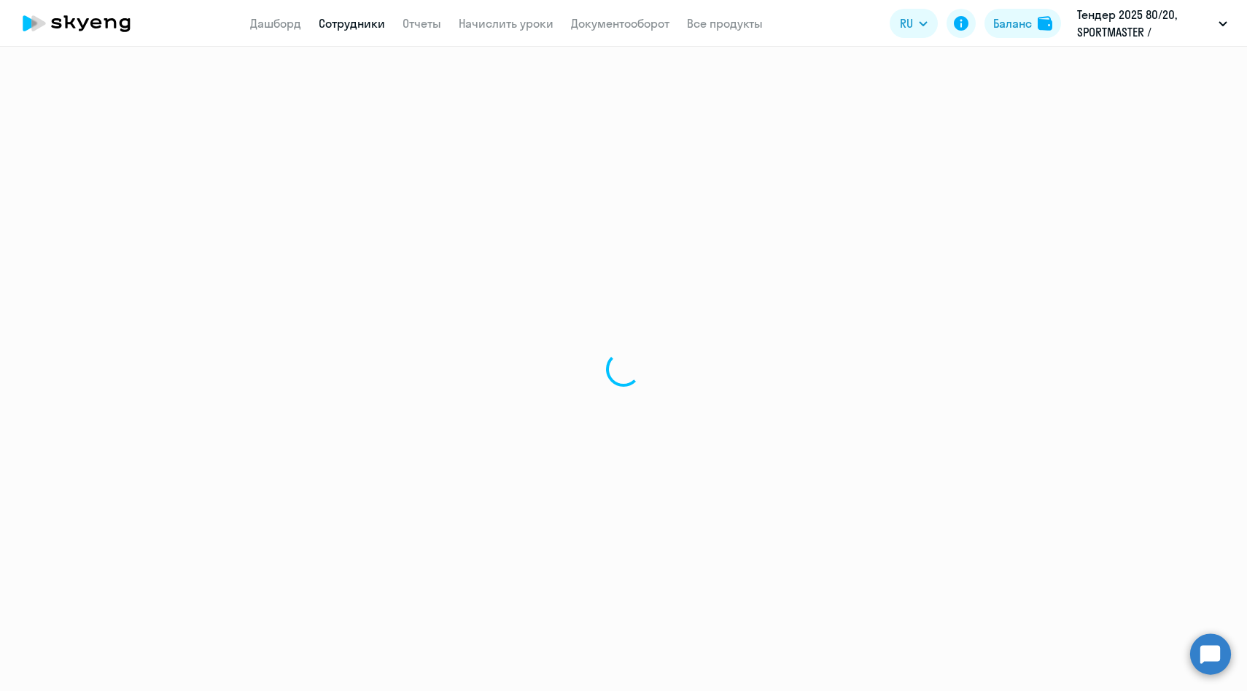
select select "30"
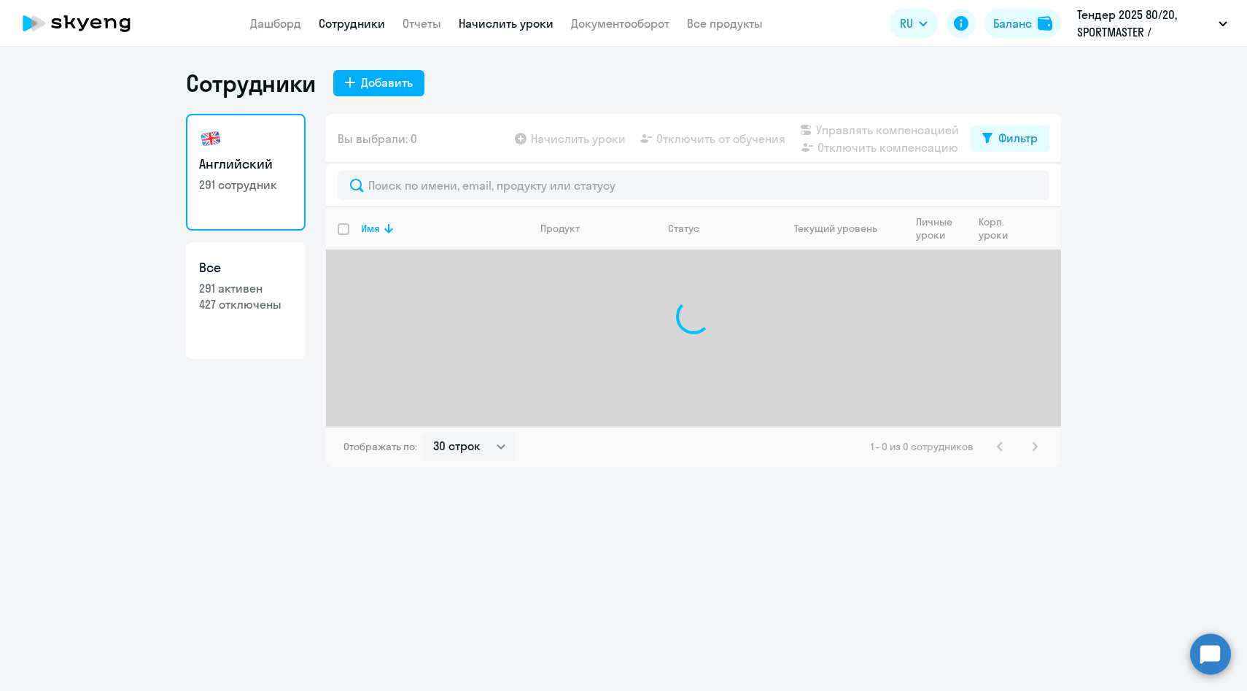
click at [500, 28] on link "Начислить уроки" at bounding box center [506, 23] width 95 height 15
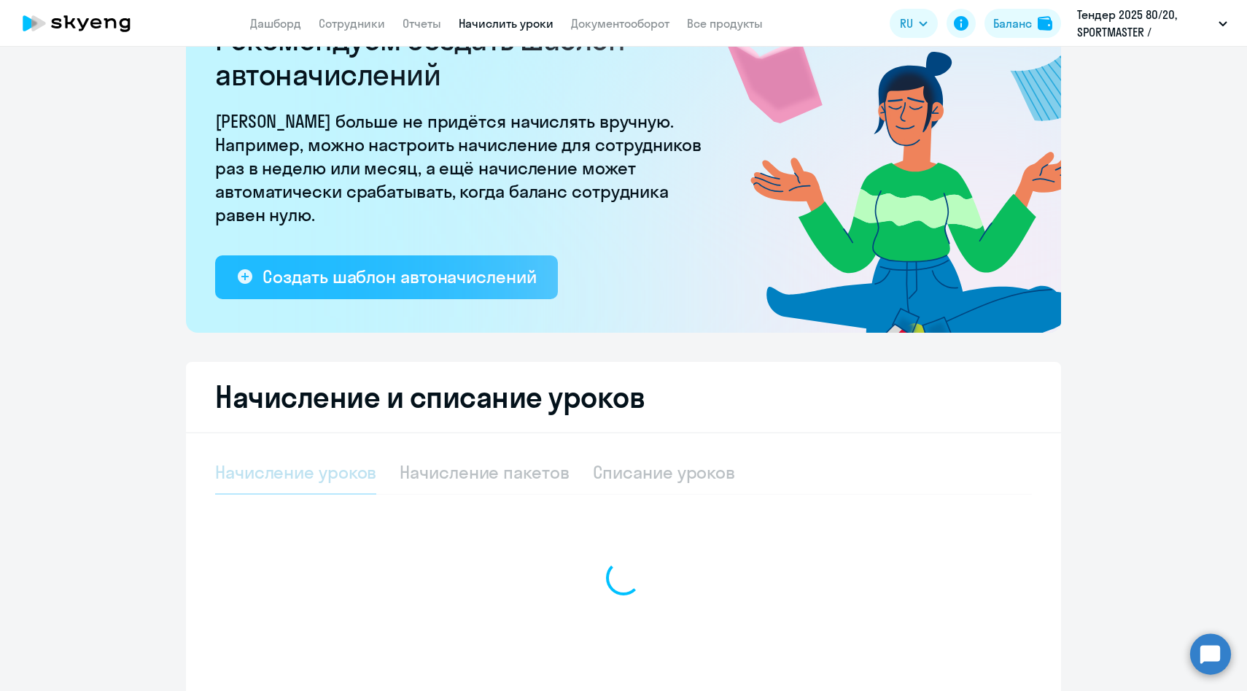
scroll to position [171, 0]
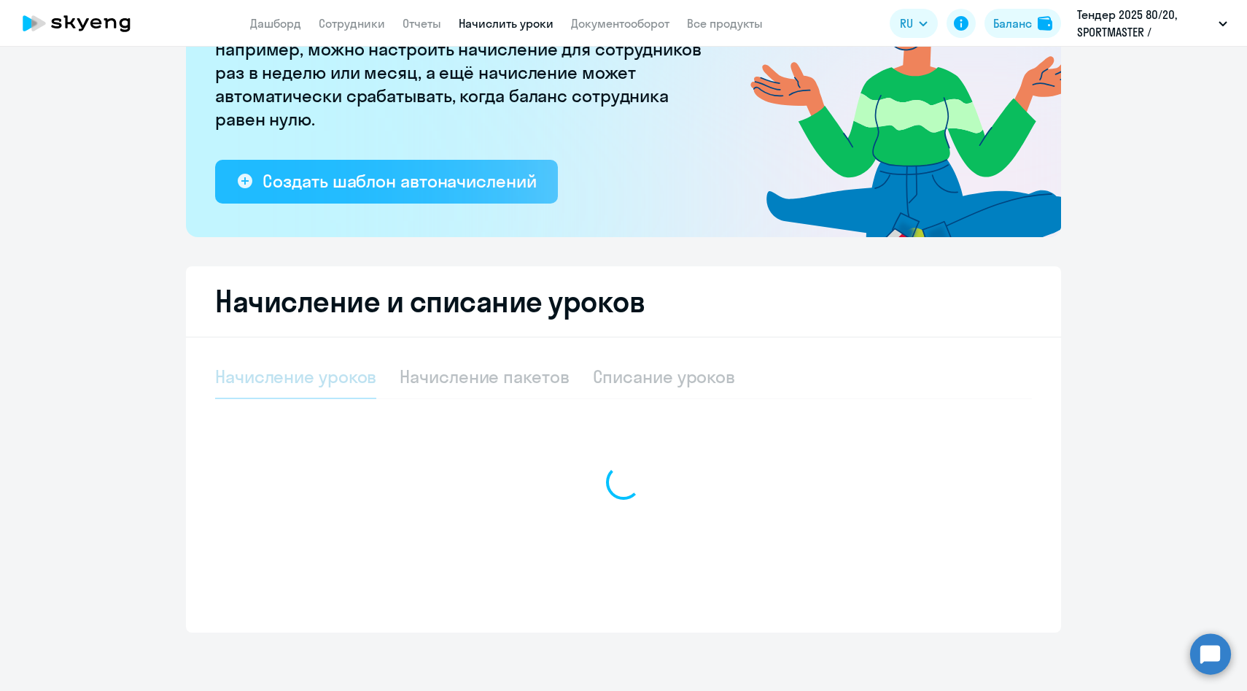
select select "10"
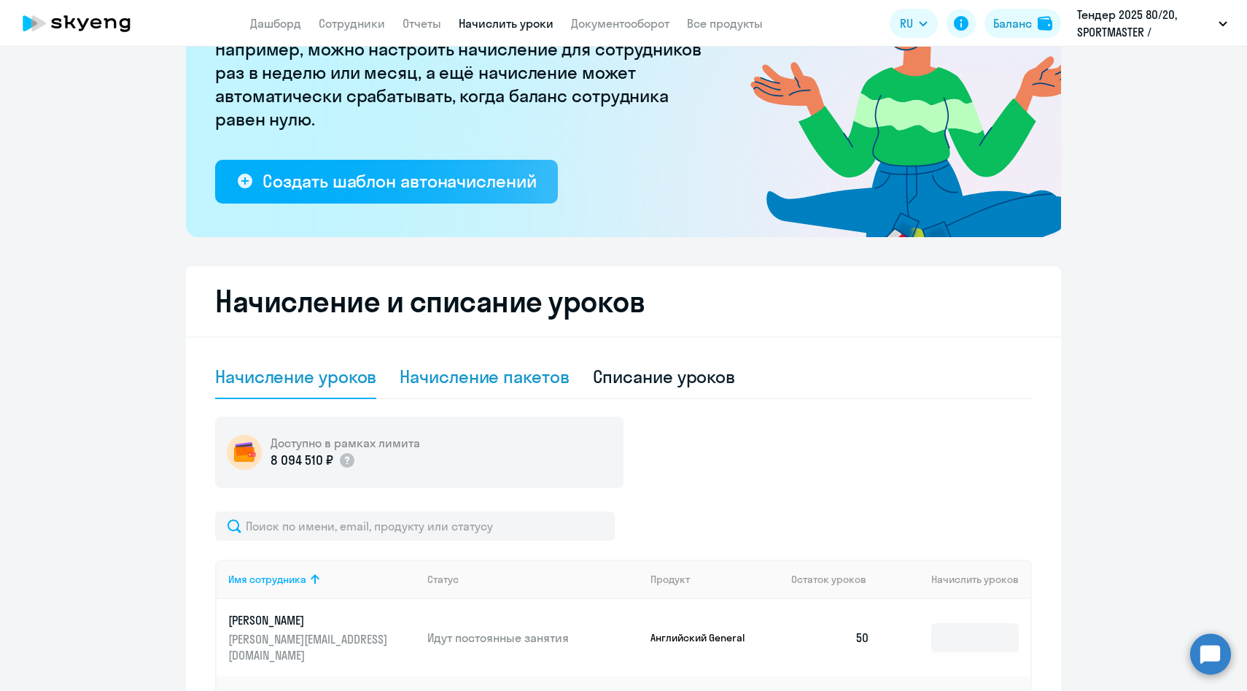
click at [498, 385] on div "Начисление пакетов" at bounding box center [484, 376] width 169 height 23
select select "10"
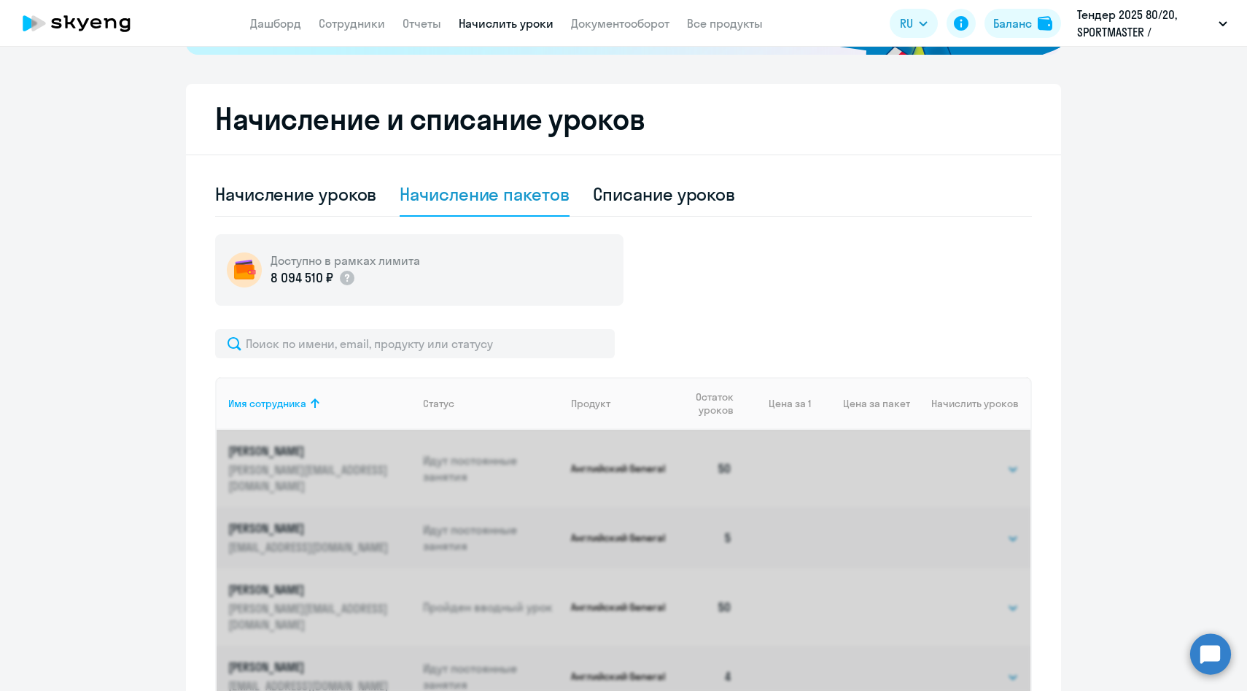
scroll to position [391, 0]
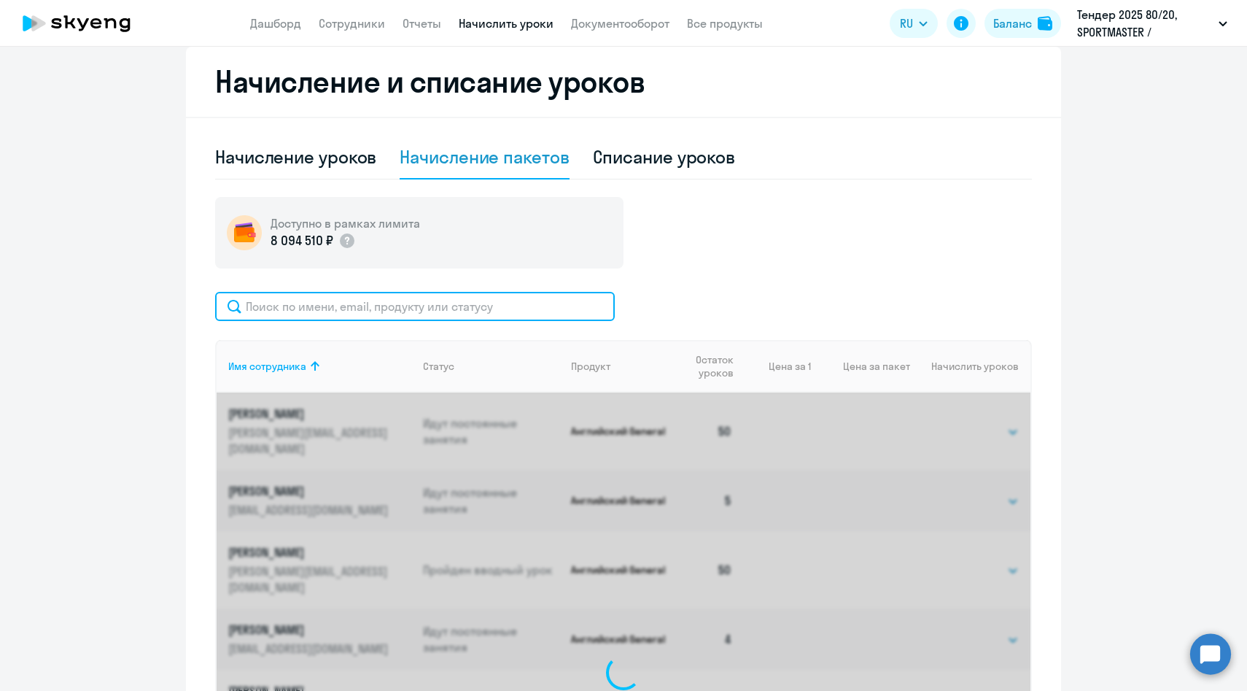
click at [450, 297] on input "text" at bounding box center [415, 306] width 400 height 29
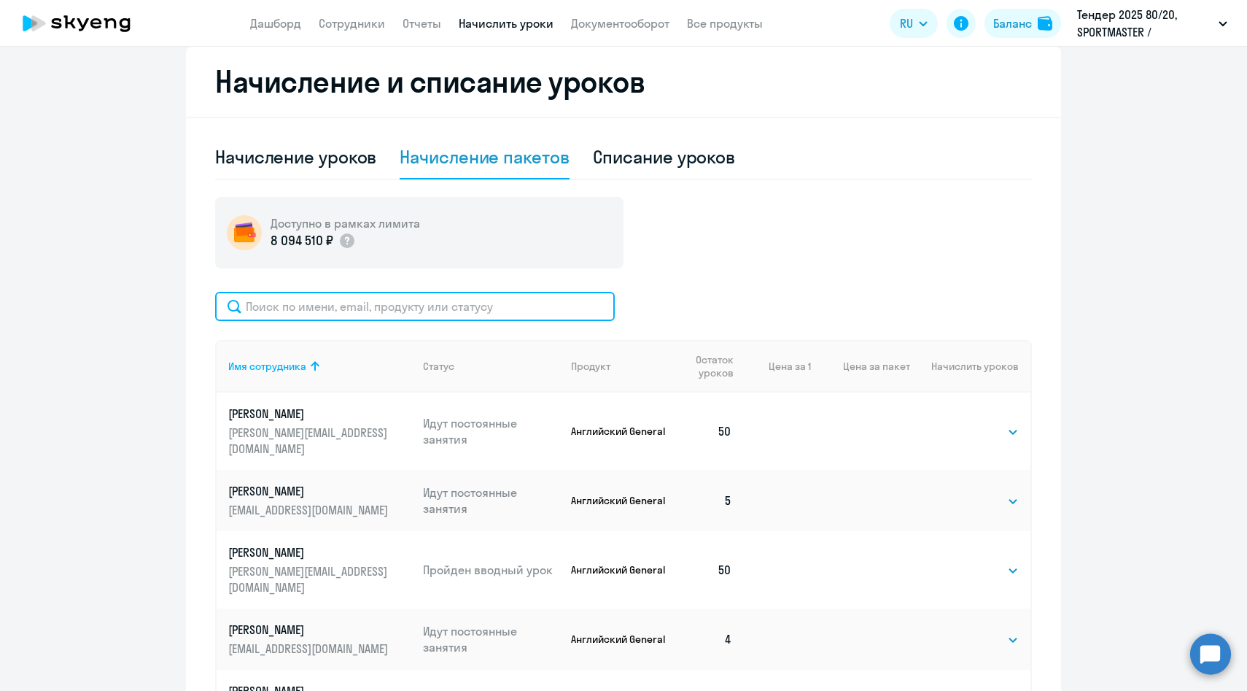
paste input "[PERSON_NAME]"
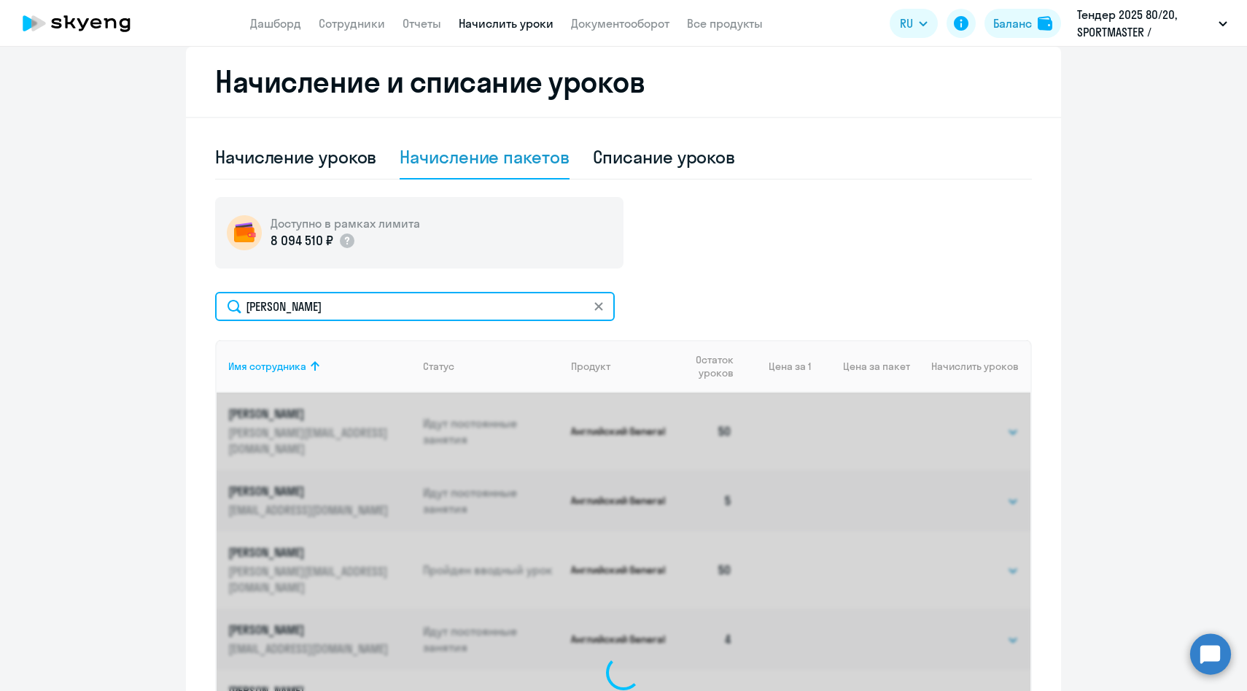
scroll to position [381, 0]
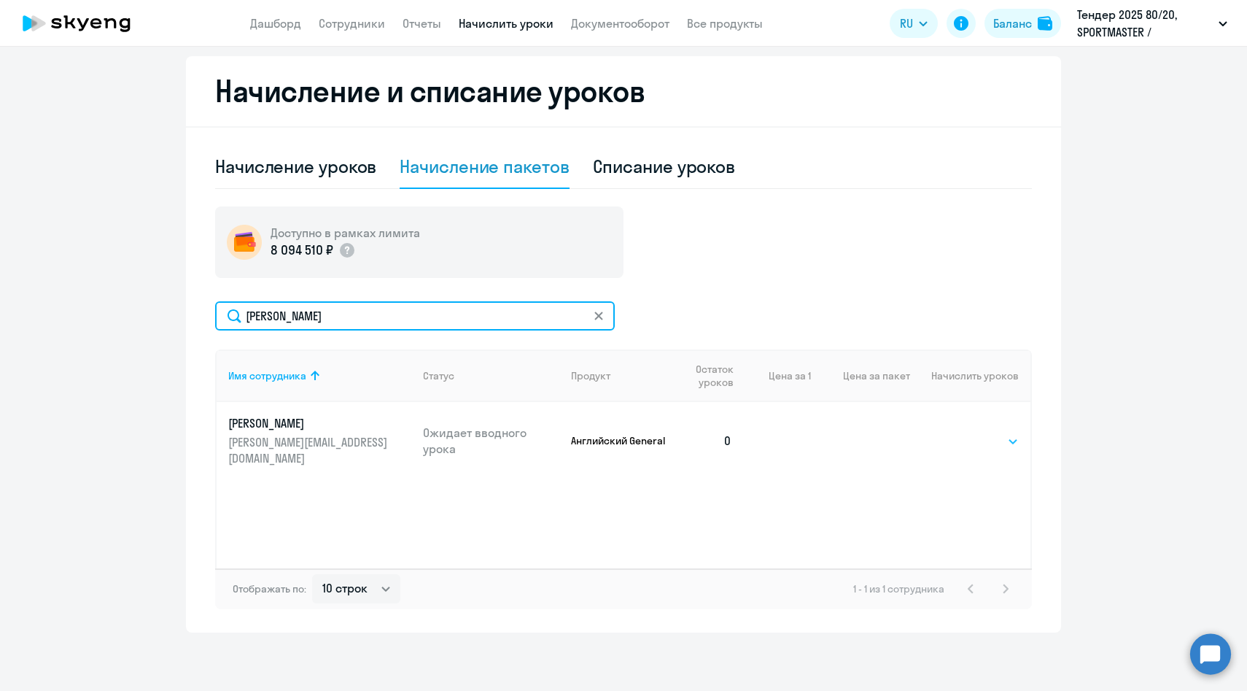
type input "[PERSON_NAME]"
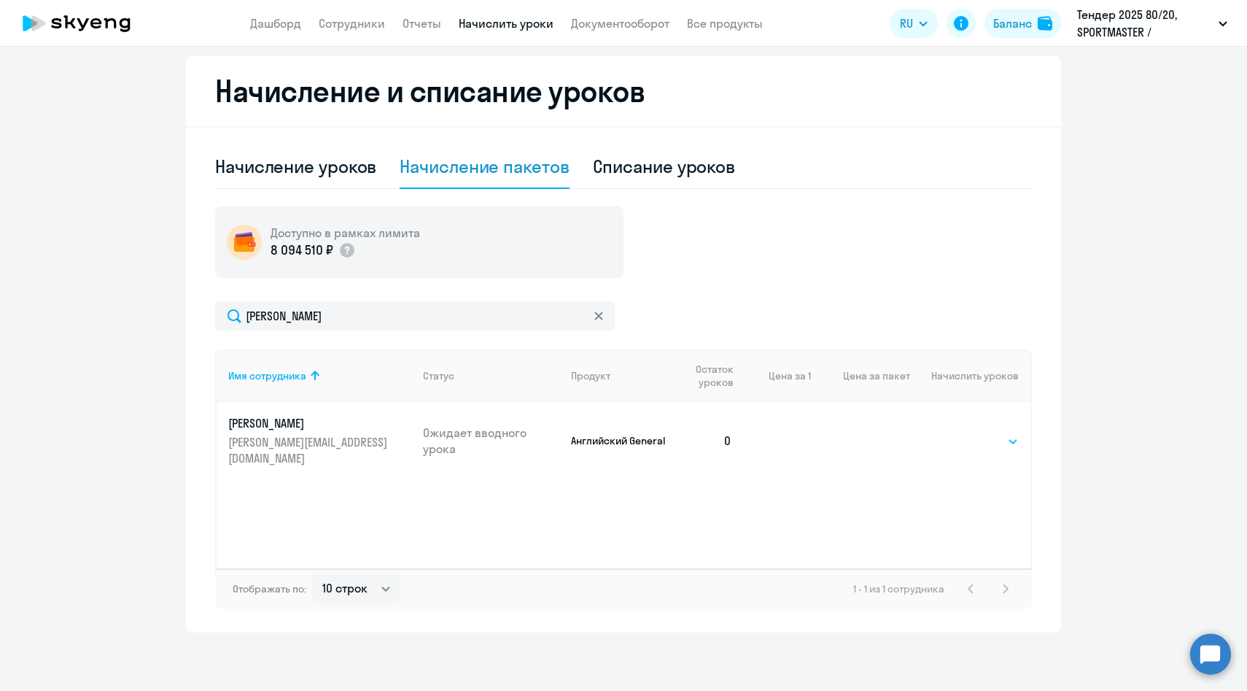
click at [974, 438] on select "Выбрать 4 8 16 32 64 96 128" at bounding box center [989, 441] width 60 height 18
select select "64"
click at [959, 432] on select "Выбрать 4 8 16 32 64 96 128" at bounding box center [989, 441] width 60 height 18
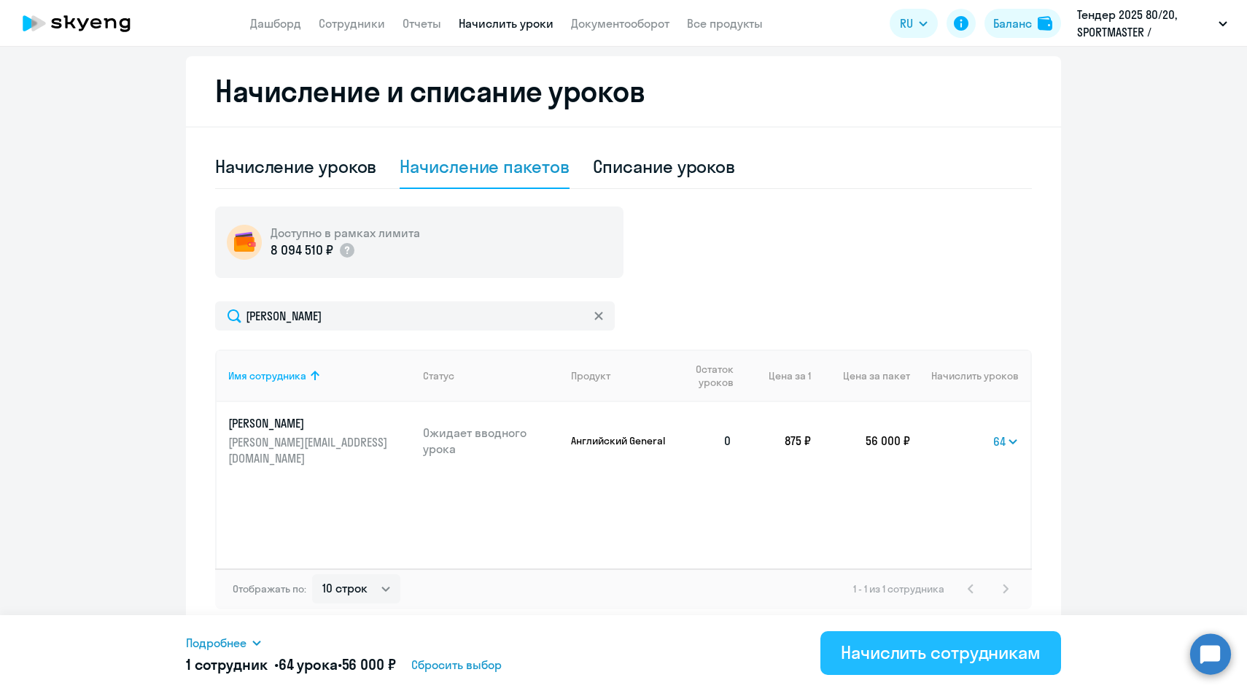
click at [864, 653] on div "Начислить сотрудникам" at bounding box center [941, 651] width 200 height 23
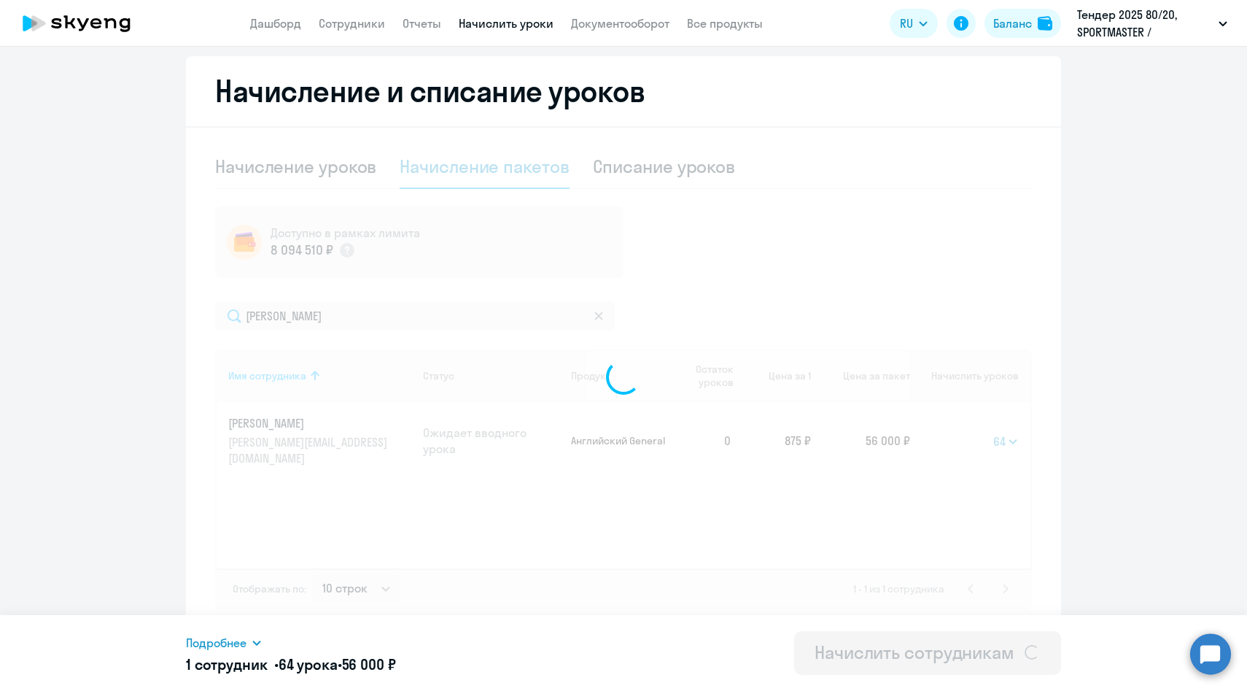
select select
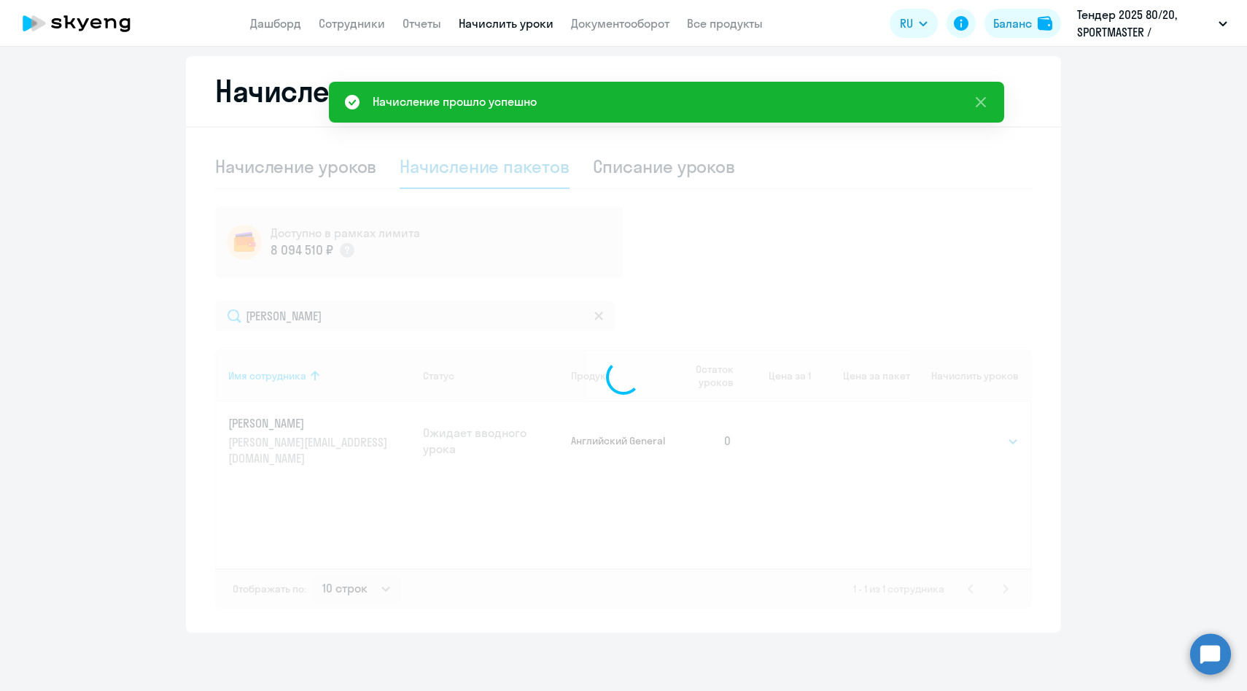
click at [652, 163] on div at bounding box center [623, 377] width 817 height 464
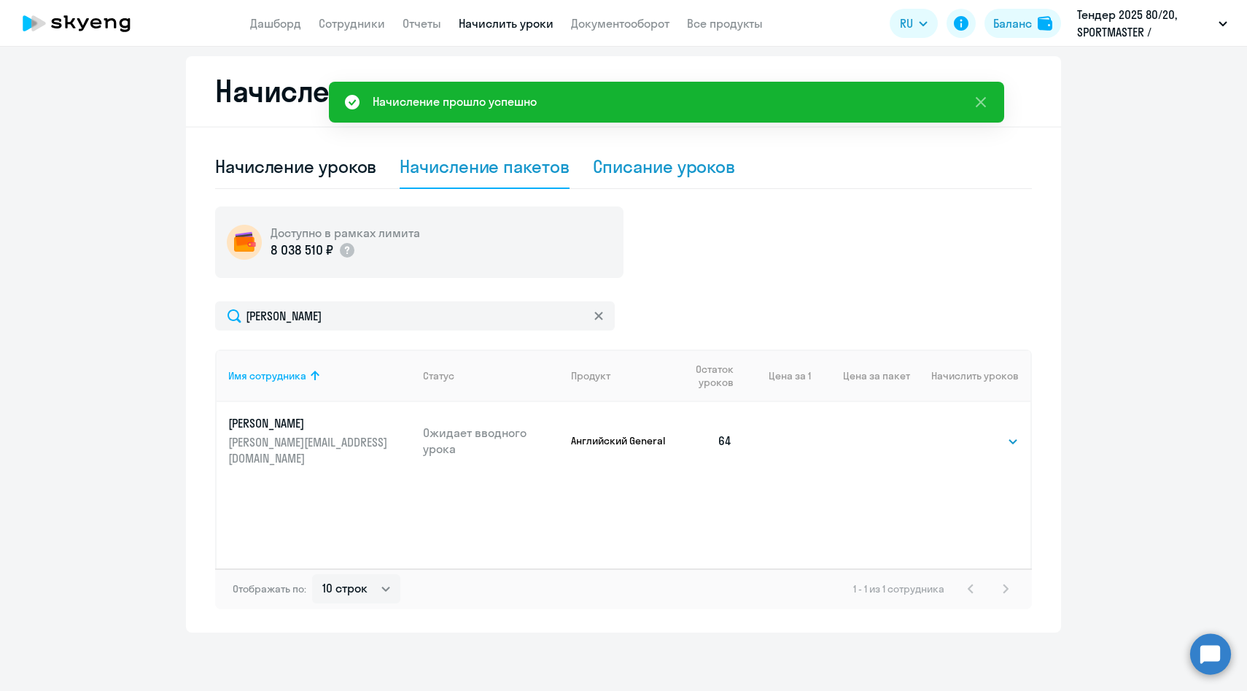
click at [650, 169] on div "Списание уроков" at bounding box center [664, 166] width 143 height 23
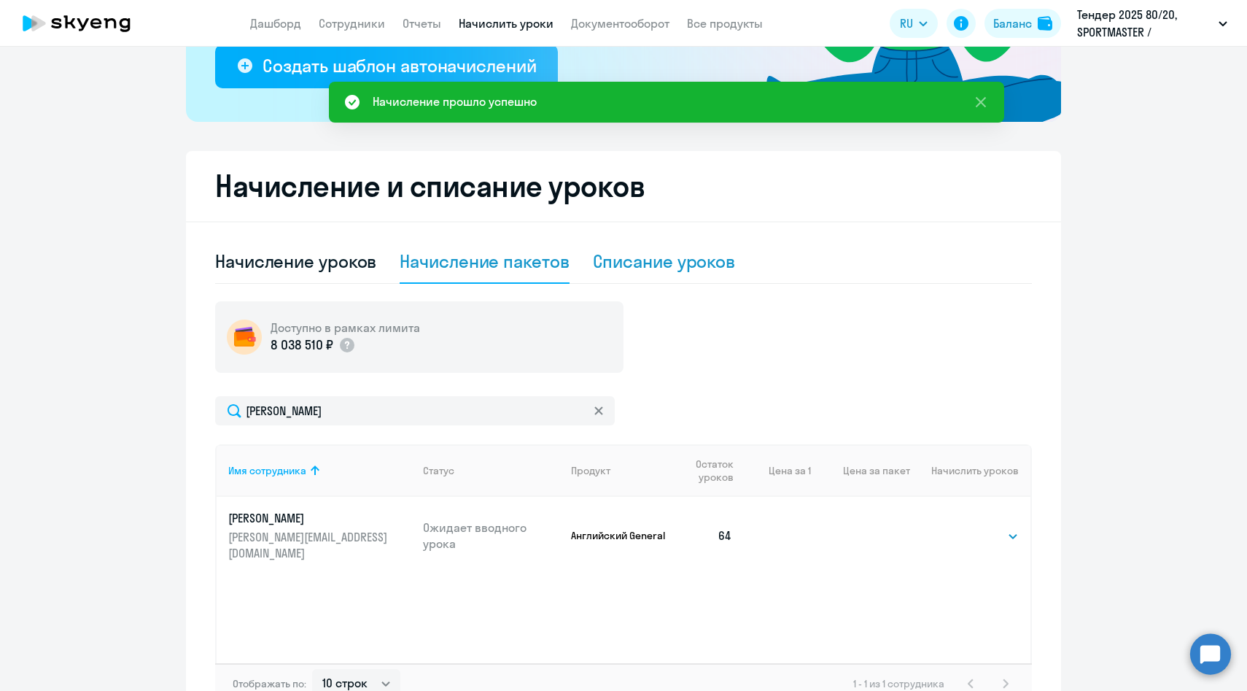
select select "10"
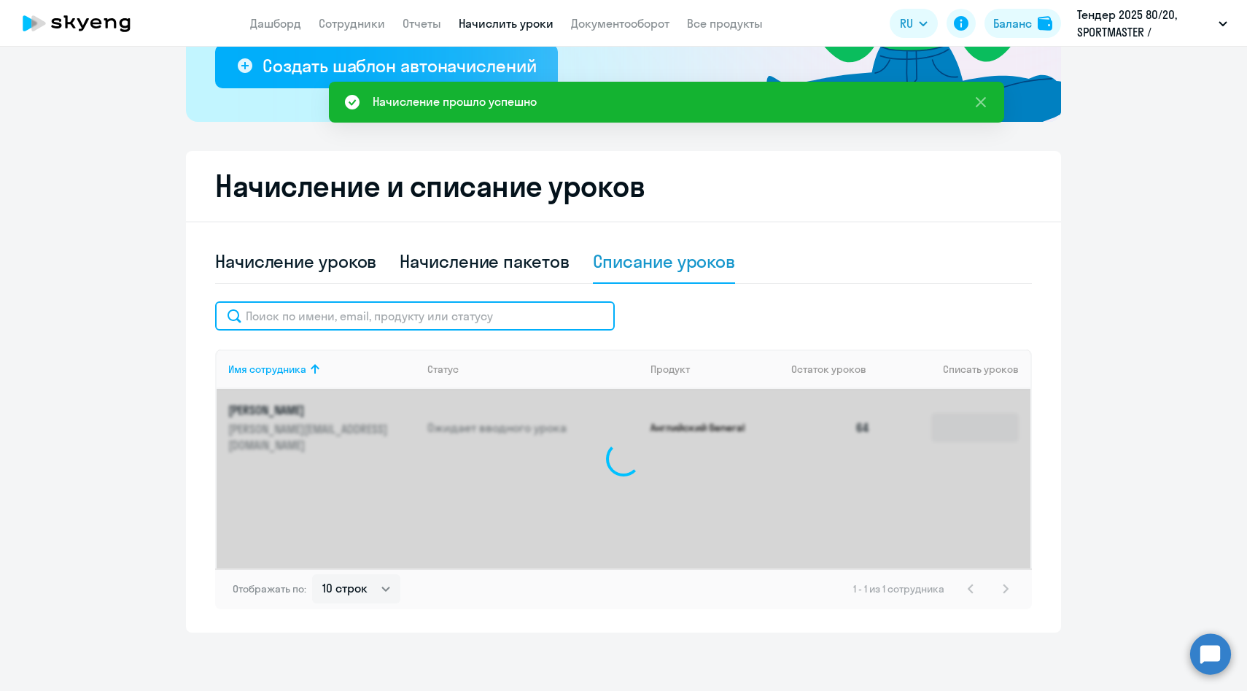
click at [480, 321] on input "text" at bounding box center [415, 315] width 400 height 29
paste input "[PERSON_NAME]"
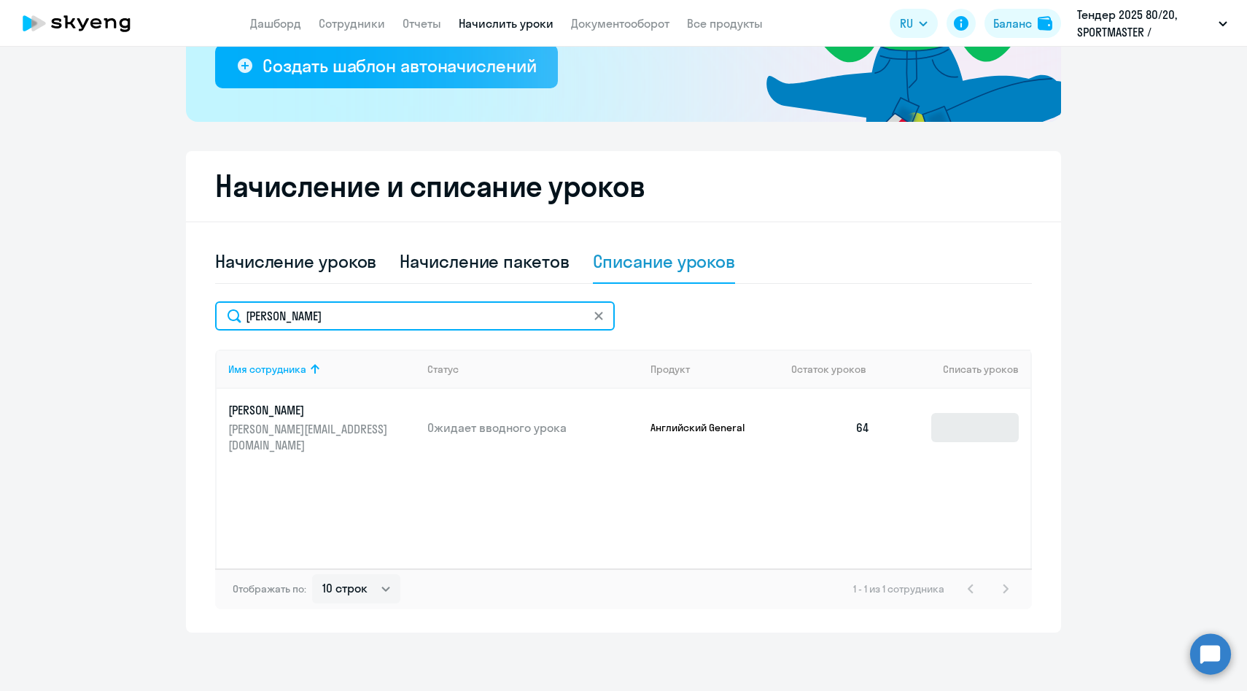
type input "[PERSON_NAME]"
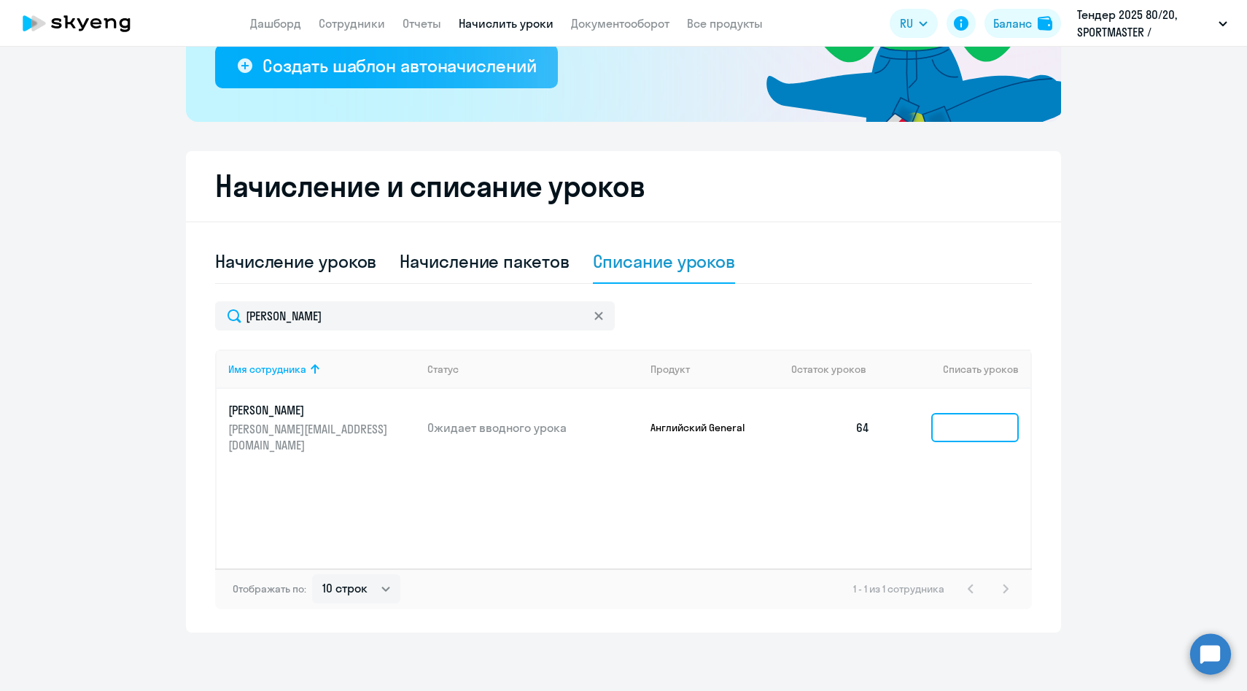
click at [963, 413] on input at bounding box center [975, 427] width 88 height 29
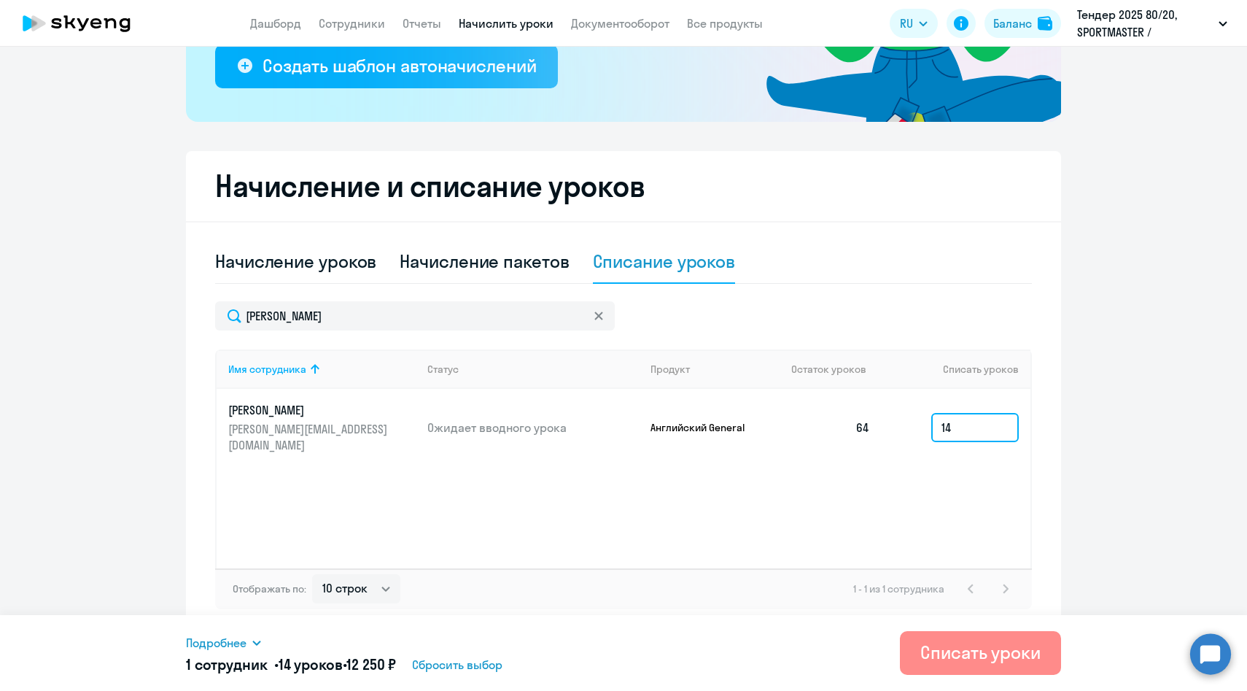
type input "14"
click at [959, 644] on div "Списать уроки" at bounding box center [980, 651] width 120 height 23
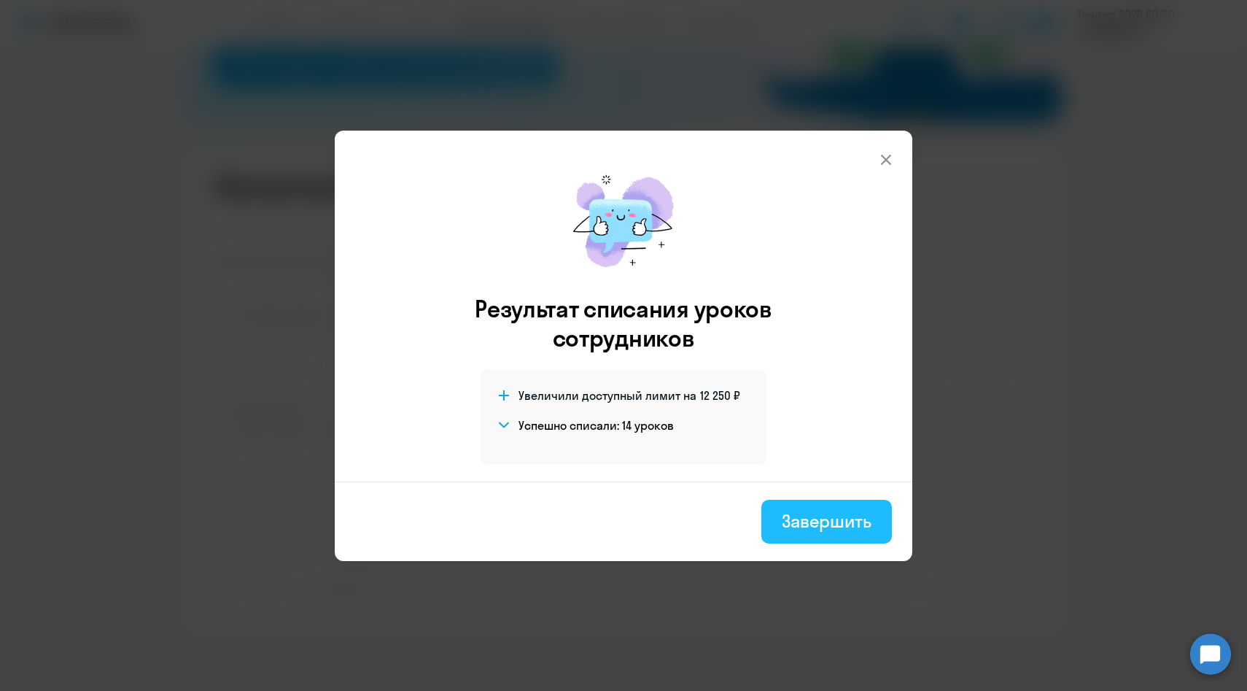
click at [794, 527] on div "Завершить" at bounding box center [827, 520] width 90 height 23
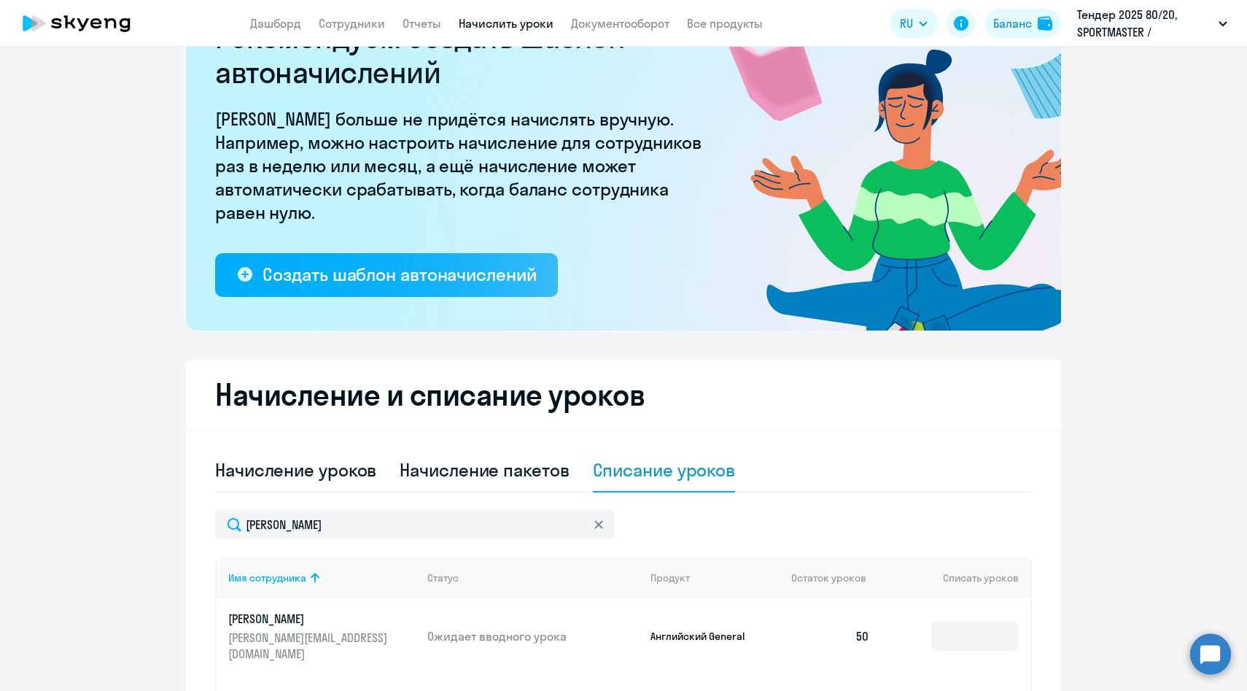
scroll to position [128, 0]
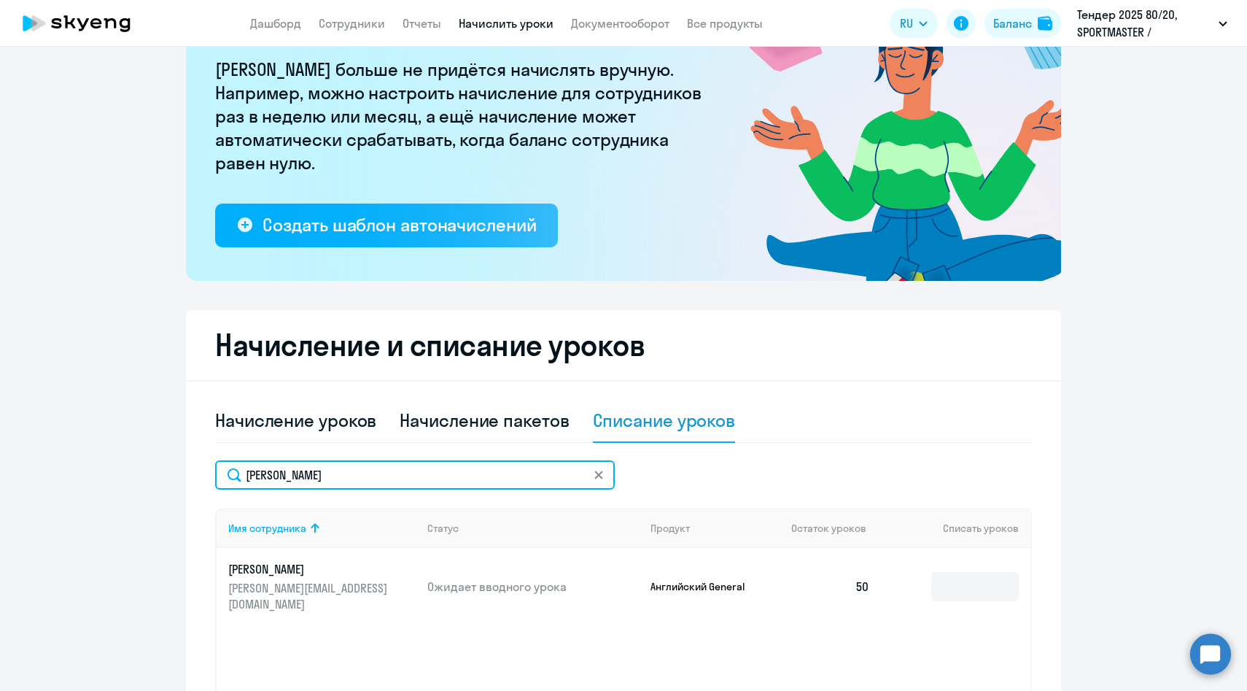
drag, startPoint x: 307, startPoint y: 471, endPoint x: 223, endPoint y: 471, distance: 83.9
click at [223, 471] on input "[PERSON_NAME]" at bounding box center [415, 474] width 400 height 29
paste input "14732930"
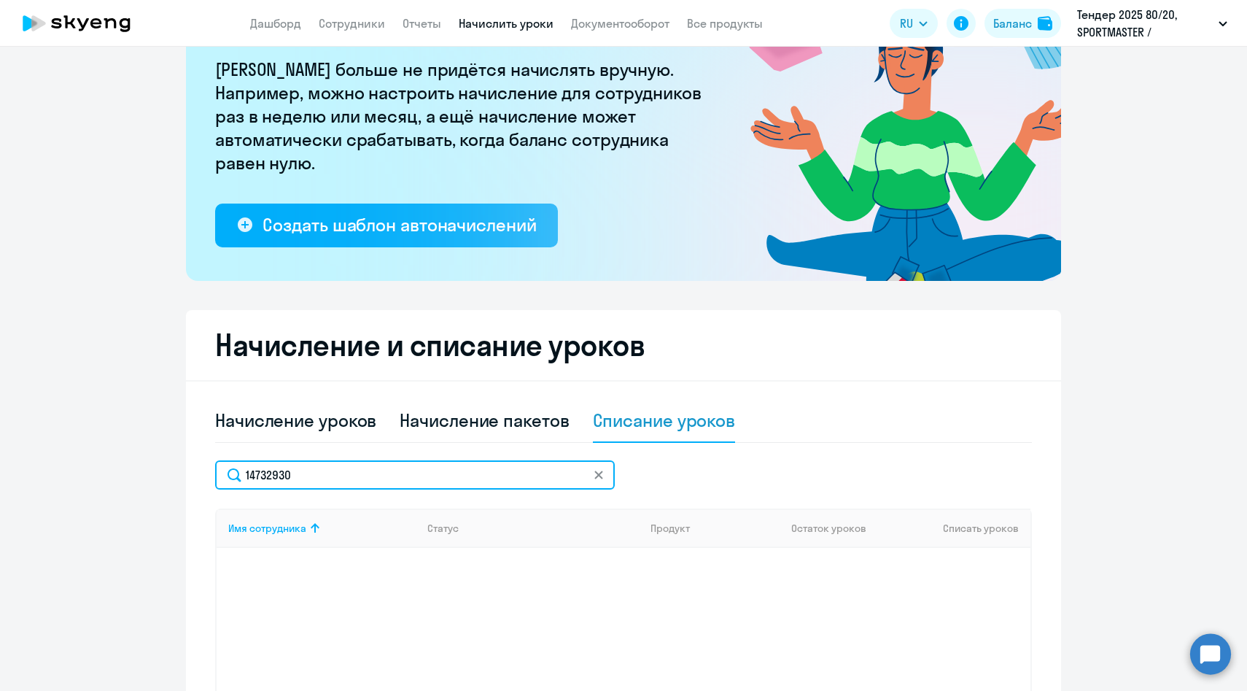
click at [282, 473] on input "14732930" at bounding box center [415, 474] width 400 height 29
paste input "[PERSON_NAME][EMAIL_ADDRESS][DOMAIN_NAME]"
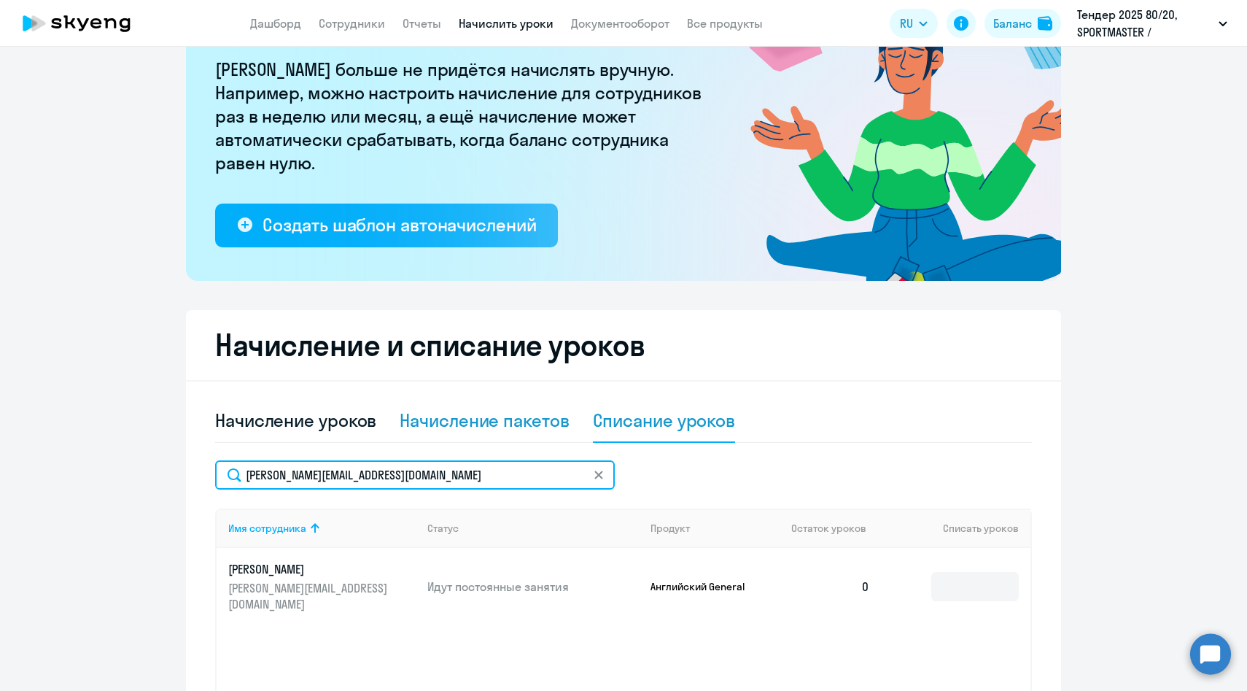
type input "[PERSON_NAME][EMAIL_ADDRESS][DOMAIN_NAME]"
click at [497, 423] on div "Начисление пакетов" at bounding box center [484, 419] width 169 height 23
select select "10"
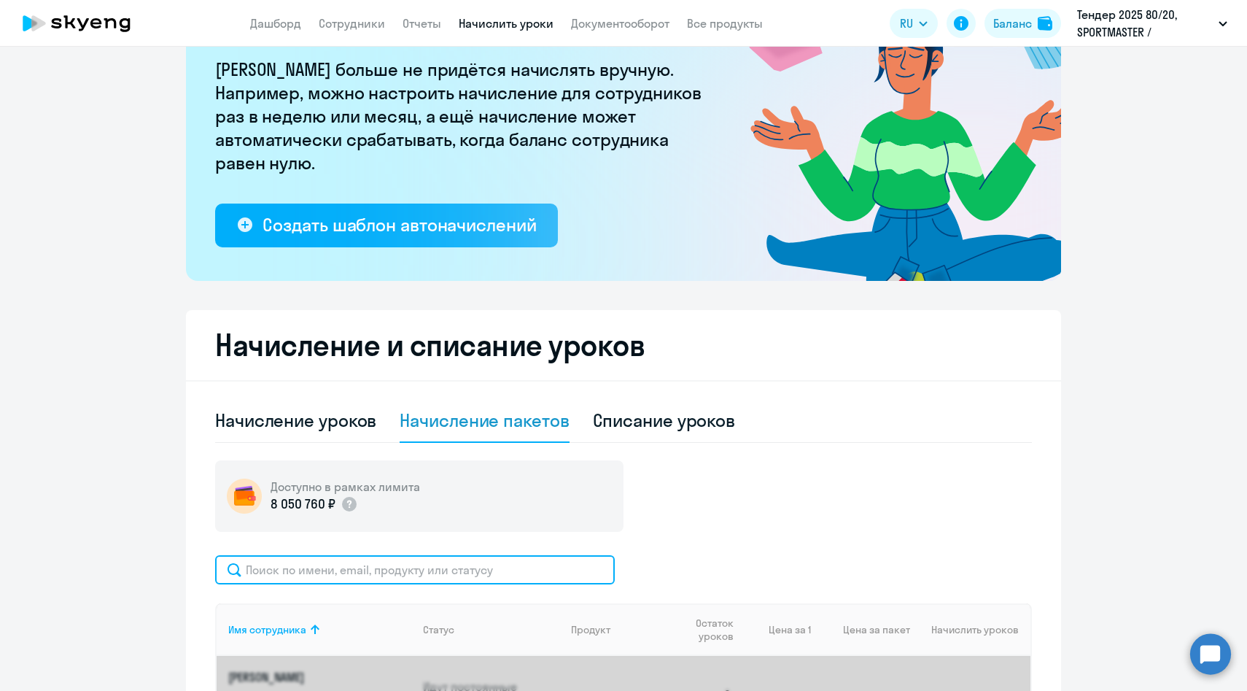
click at [370, 573] on input "text" at bounding box center [415, 569] width 400 height 29
paste input "[PERSON_NAME][EMAIL_ADDRESS][DOMAIN_NAME]"
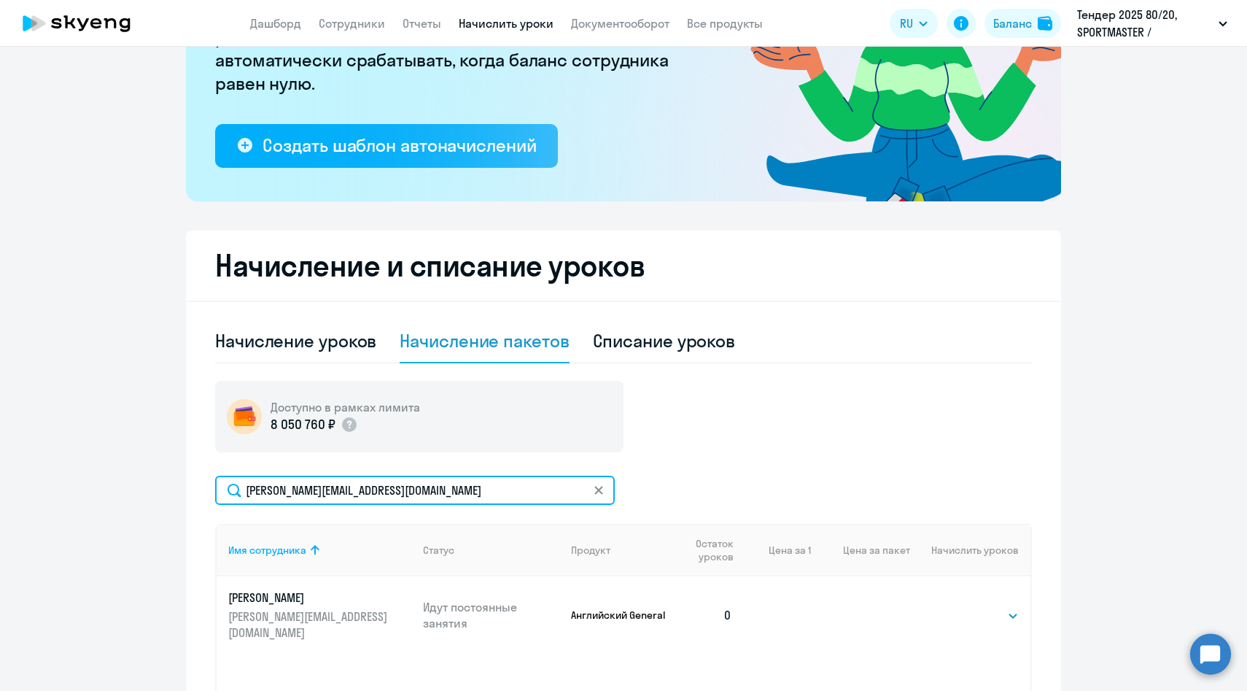
scroll to position [371, 0]
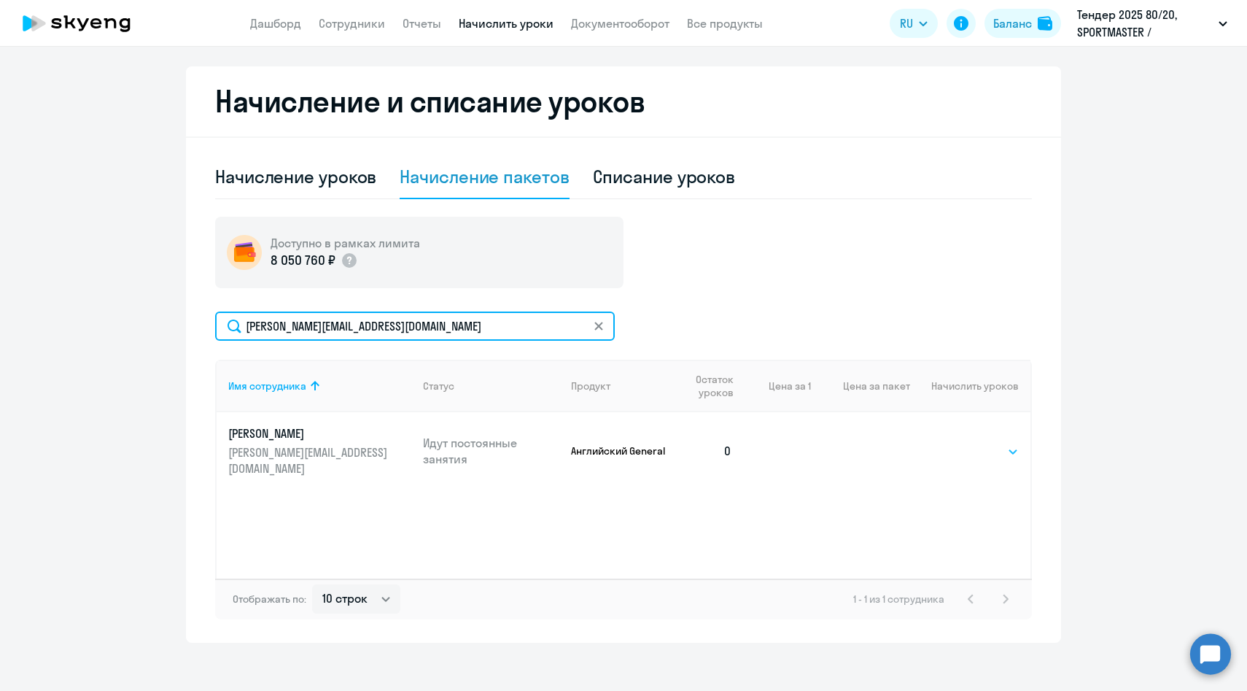
type input "[PERSON_NAME][EMAIL_ADDRESS][DOMAIN_NAME]"
click at [998, 443] on select "Выбрать 4 8 16 32 64 96 128" at bounding box center [989, 452] width 60 height 18
select select "64"
click at [959, 443] on select "Выбрать 4 8 16 32 64 96 128" at bounding box center [989, 452] width 60 height 18
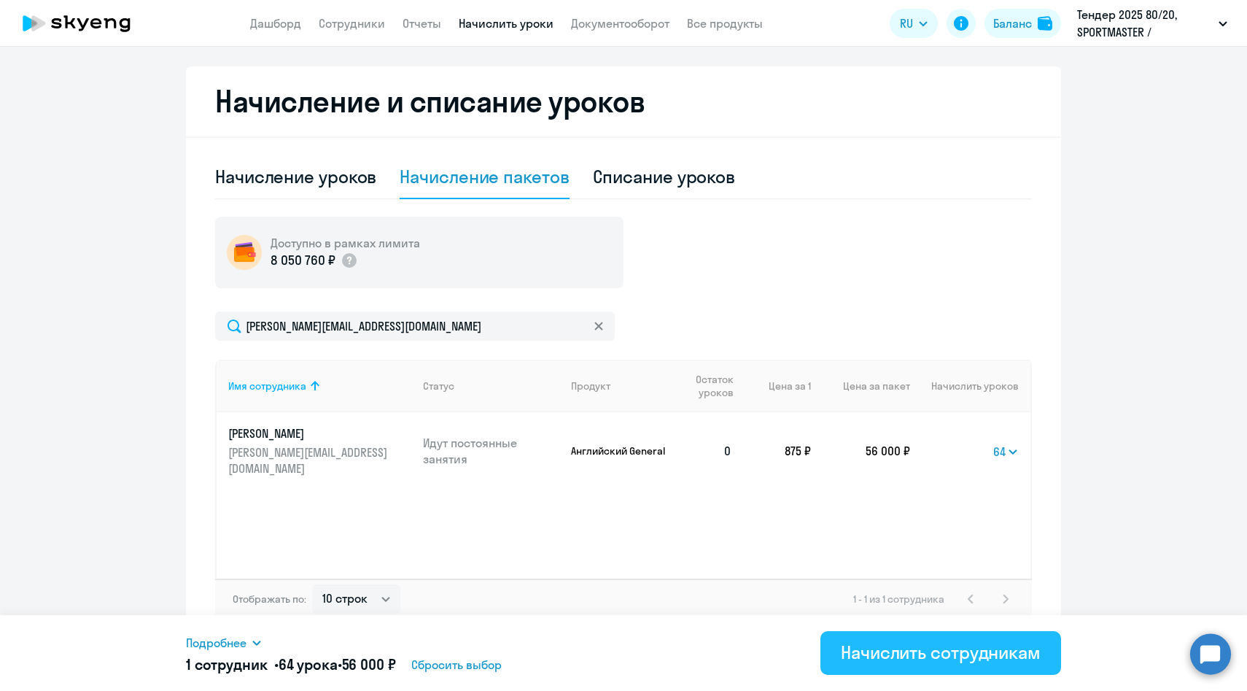
click at [911, 651] on div "Начислить сотрудникам" at bounding box center [941, 651] width 200 height 23
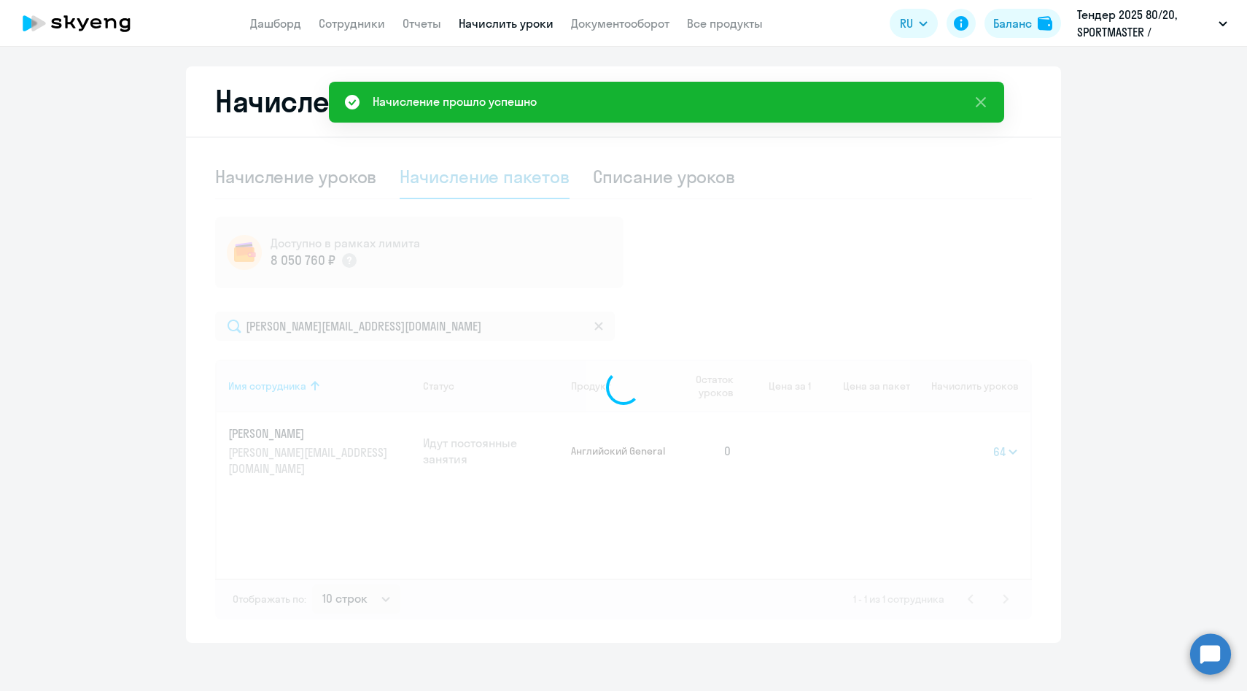
select select
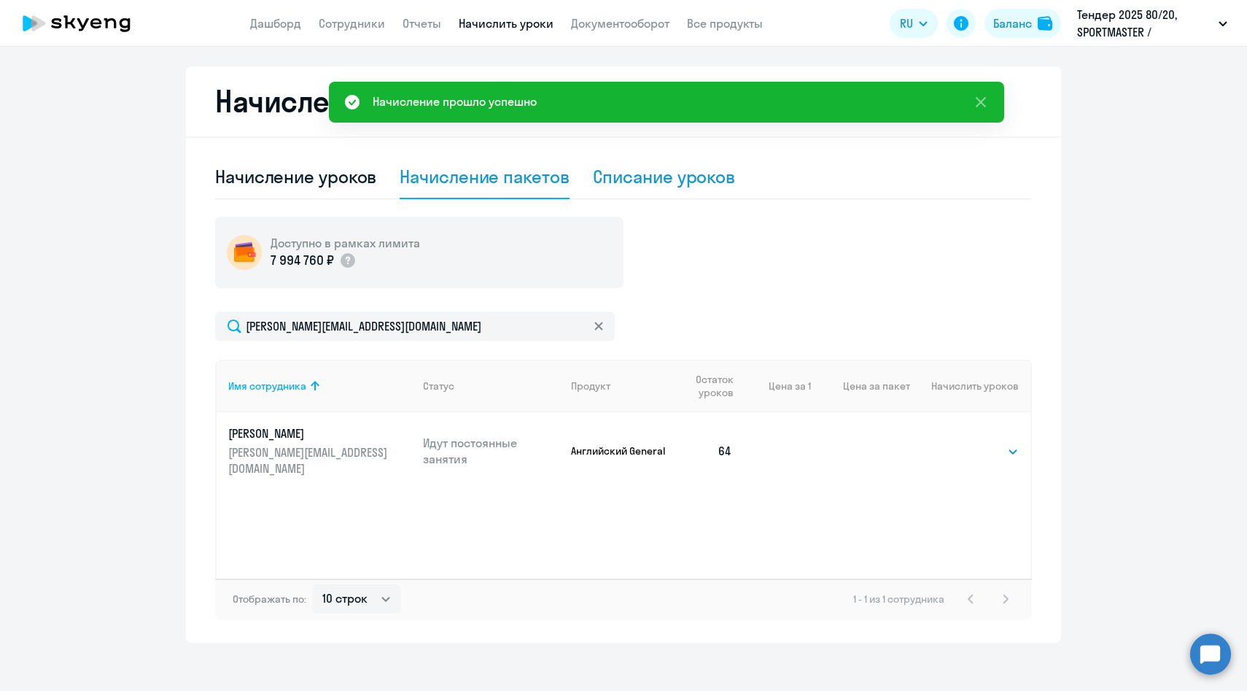
click at [697, 172] on div "Списание уроков" at bounding box center [664, 176] width 143 height 23
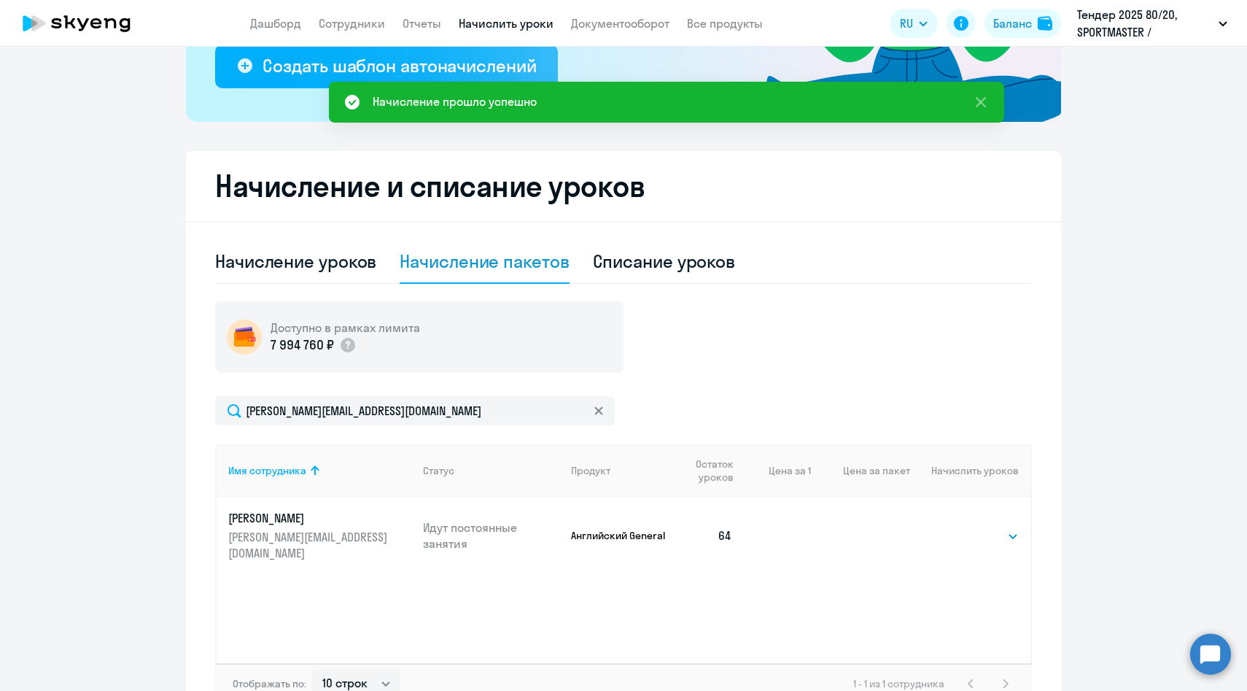
select select "10"
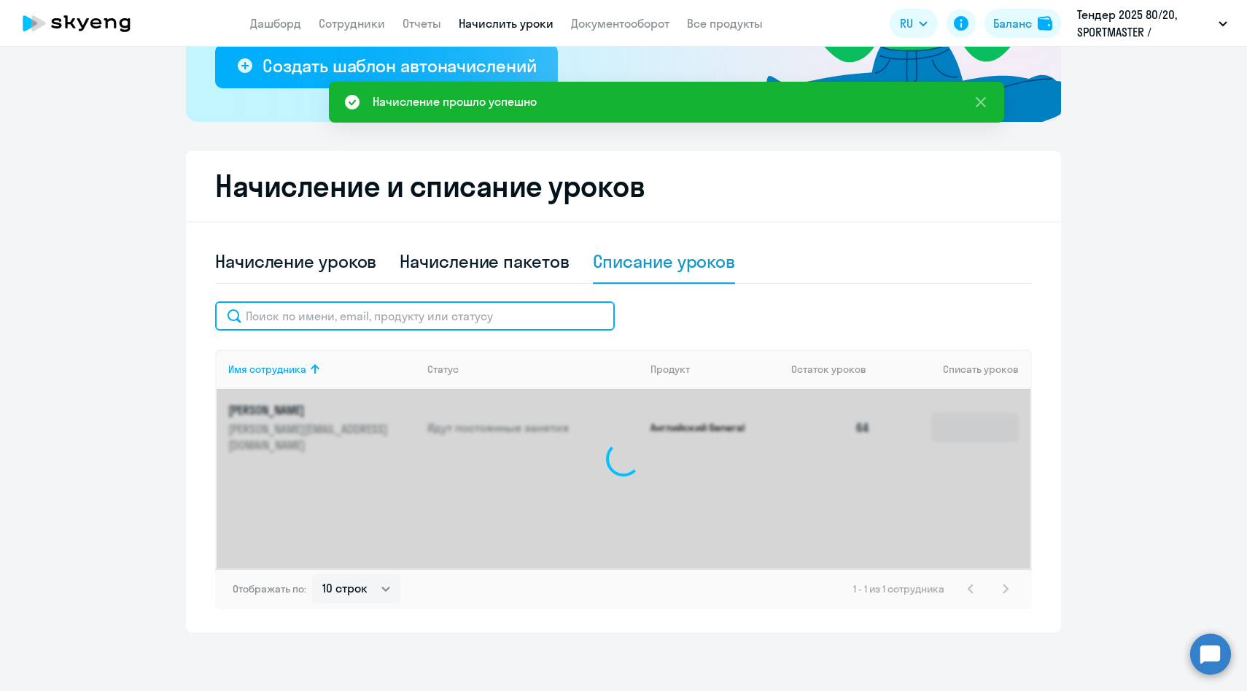
click at [503, 317] on input "text" at bounding box center [415, 315] width 400 height 29
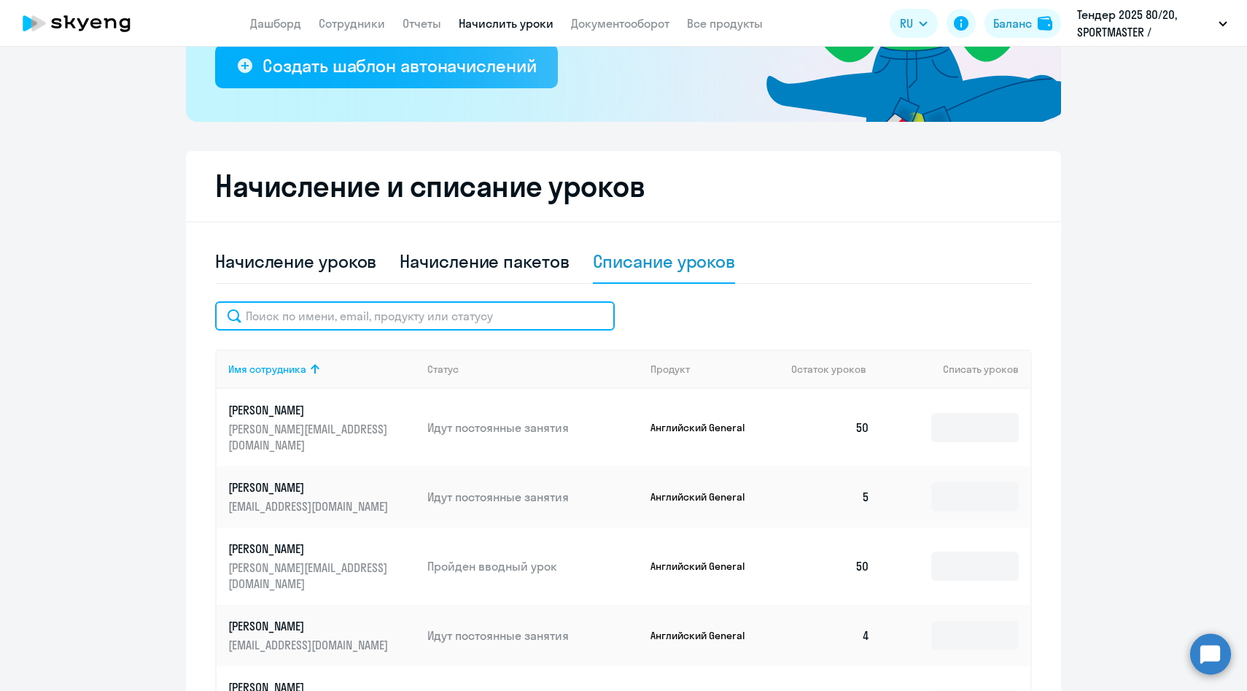
paste input "[PERSON_NAME][EMAIL_ADDRESS][DOMAIN_NAME]"
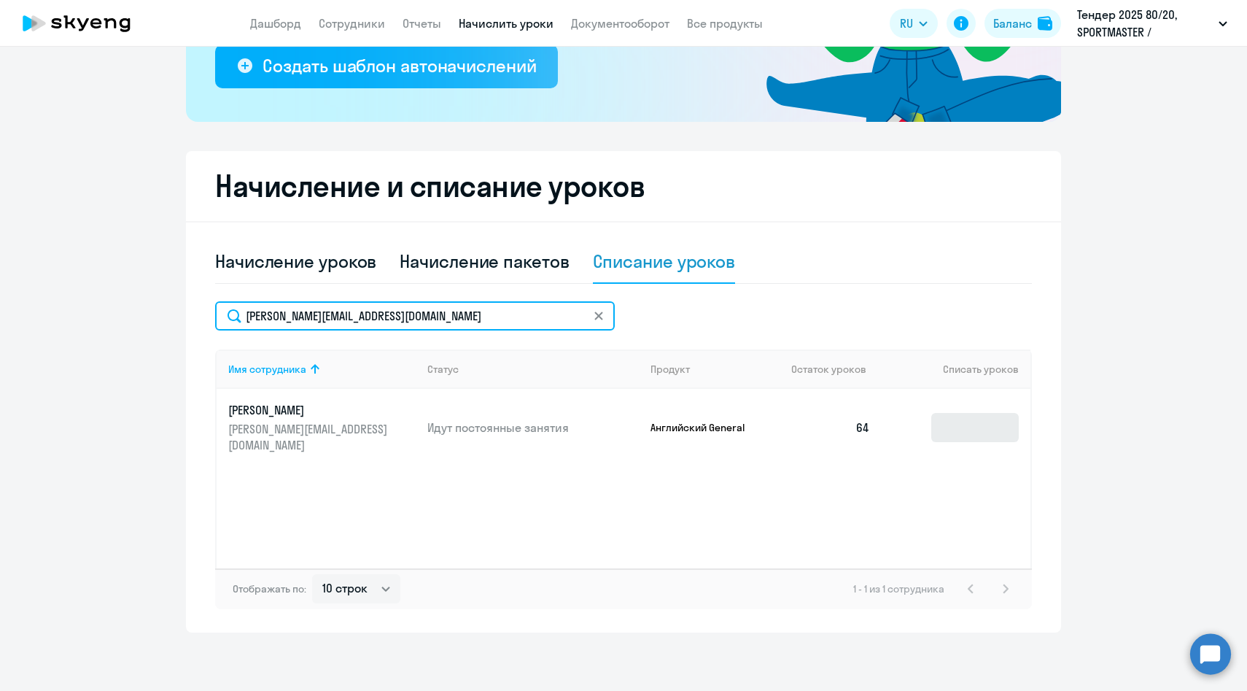
type input "[PERSON_NAME][EMAIL_ADDRESS][DOMAIN_NAME]"
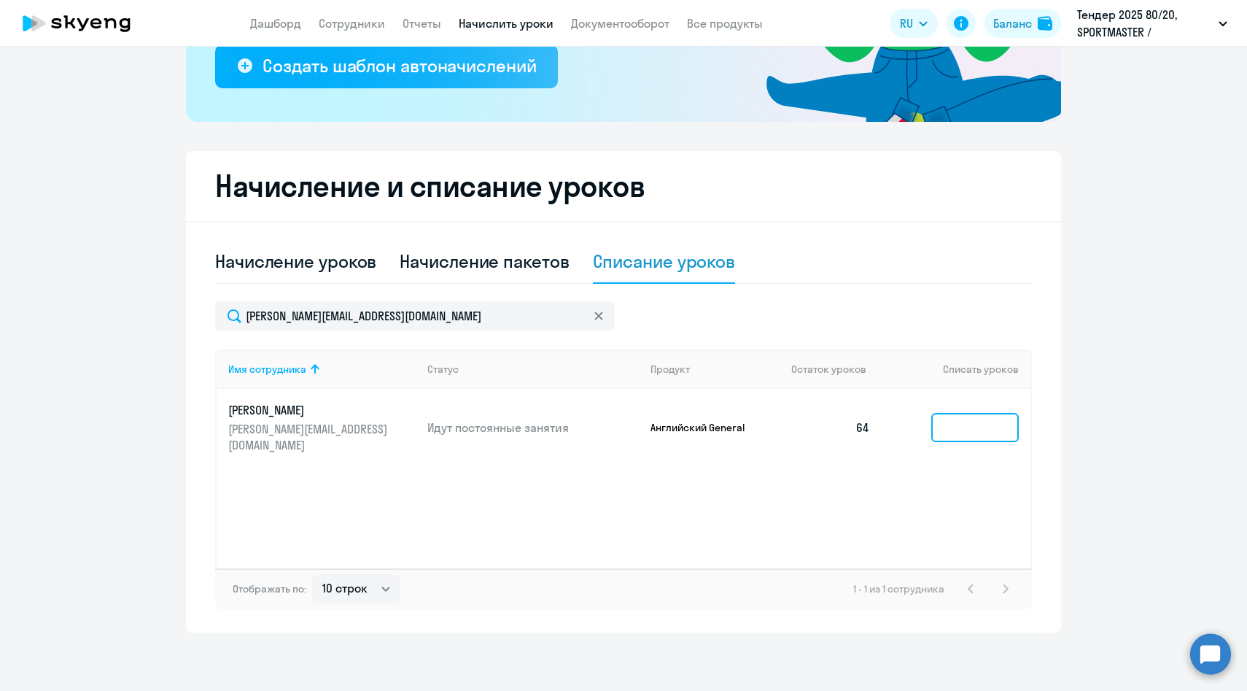
click at [957, 422] on input at bounding box center [975, 427] width 88 height 29
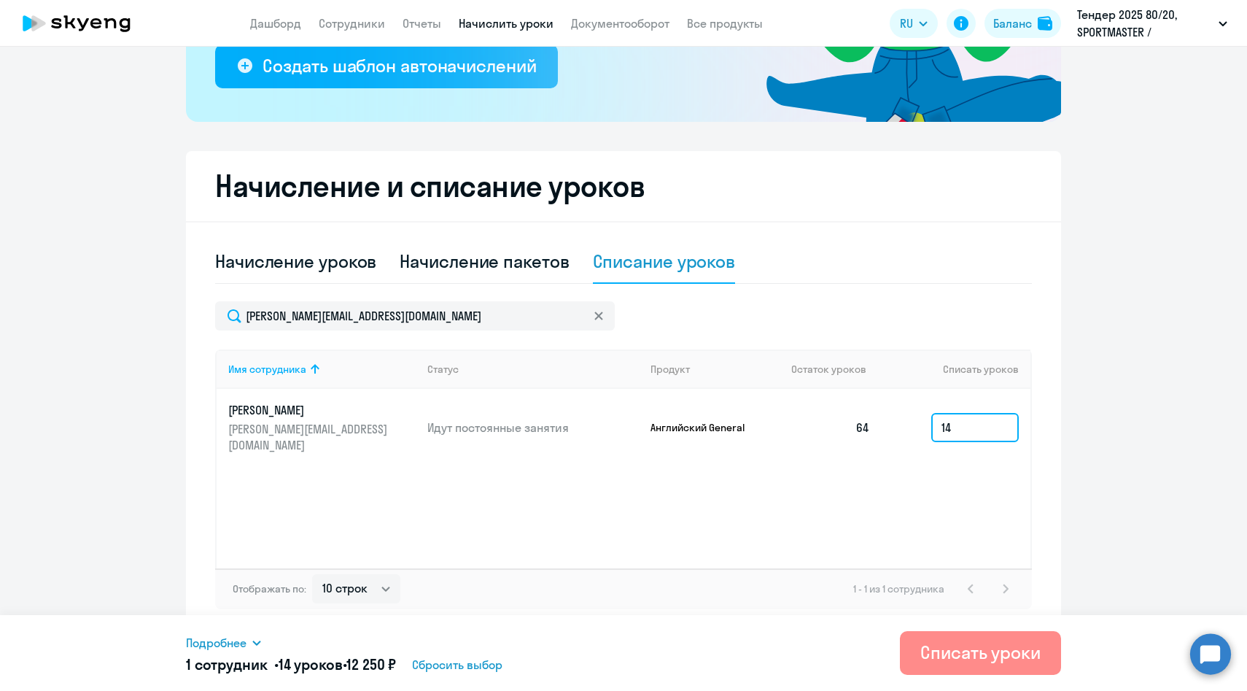
type input "14"
click at [952, 648] on div "Списать уроки" at bounding box center [980, 651] width 120 height 23
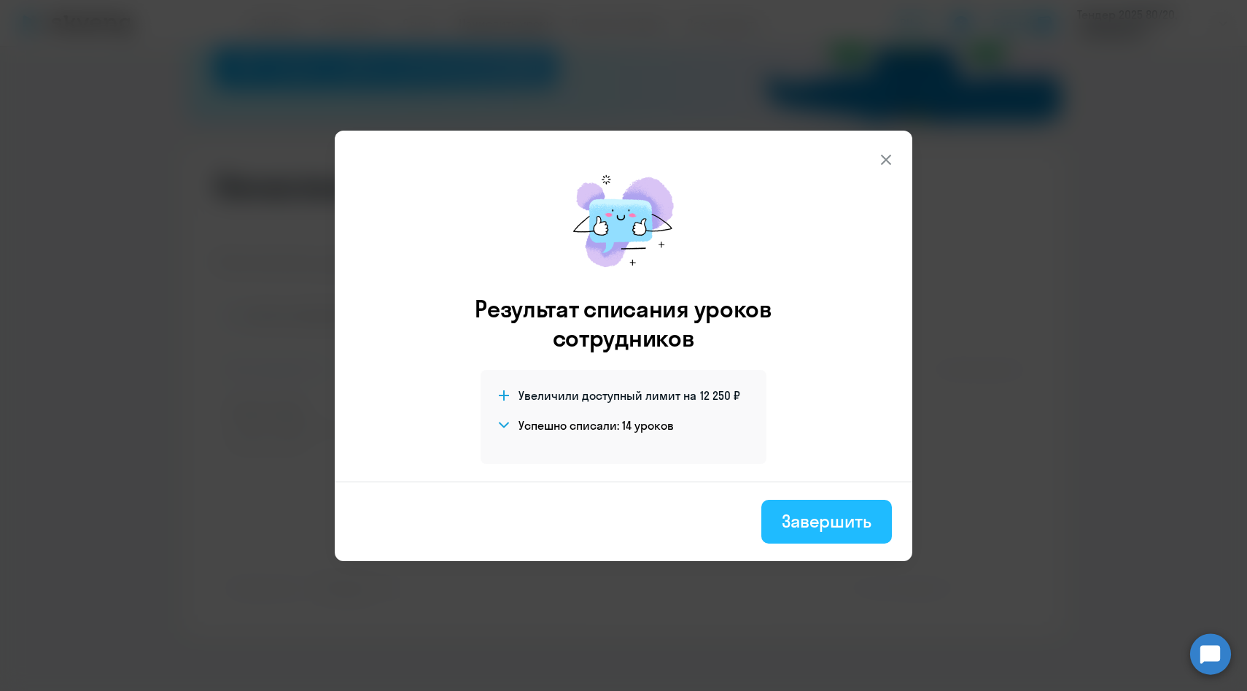
click at [838, 527] on div "Завершить" at bounding box center [827, 520] width 90 height 23
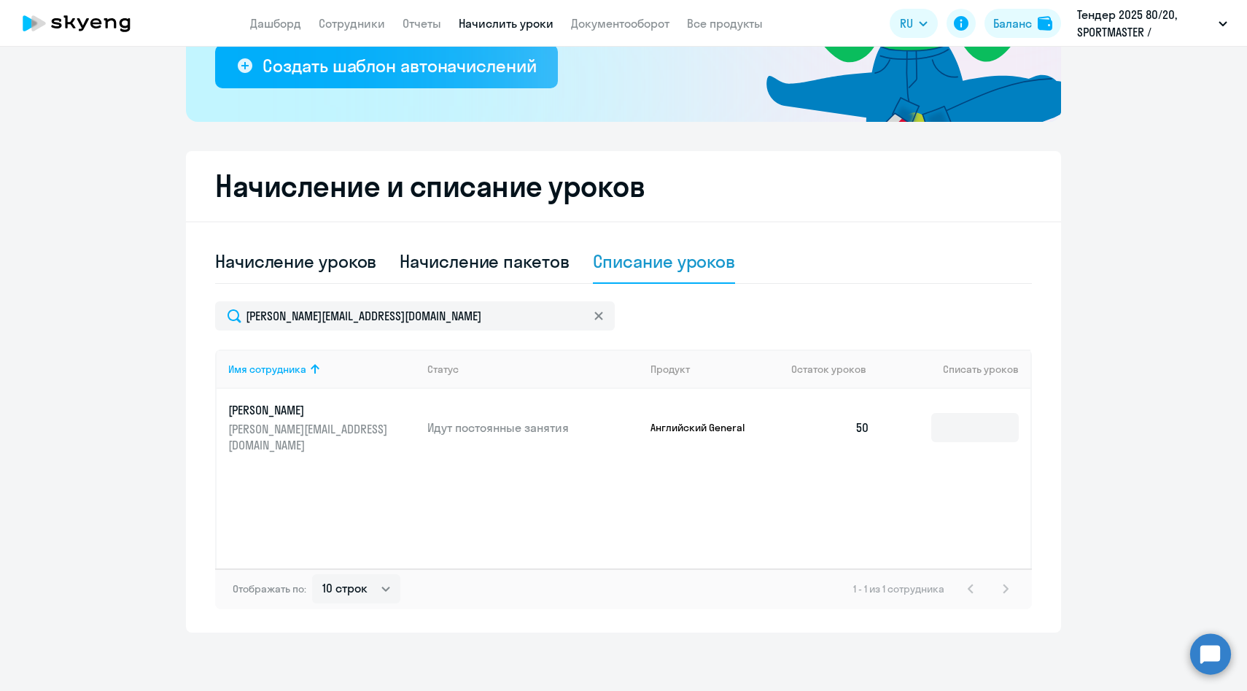
scroll to position [0, 0]
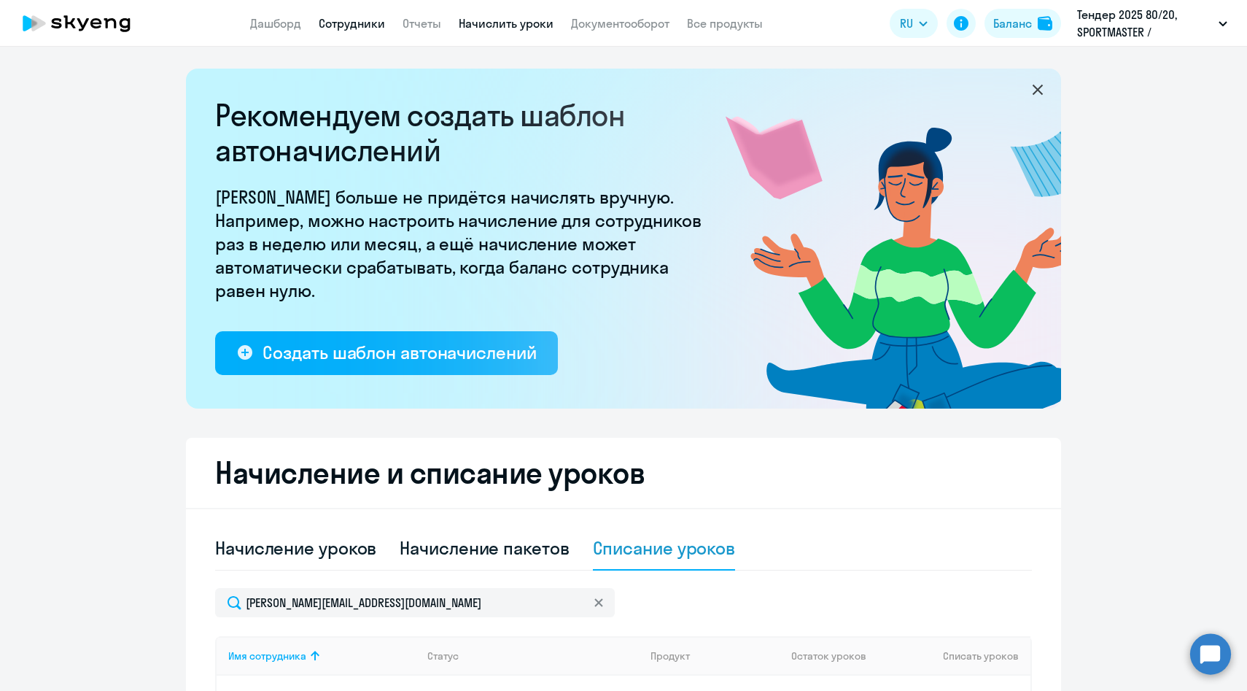
click at [346, 23] on link "Сотрудники" at bounding box center [352, 23] width 66 height 15
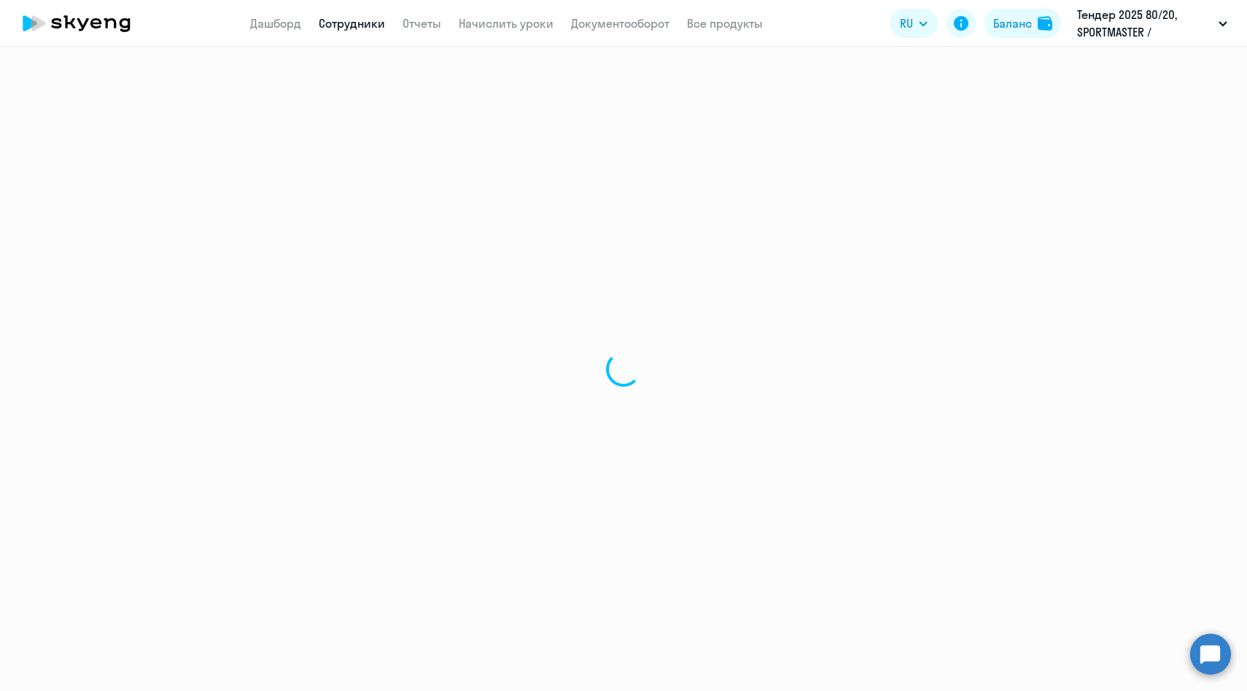
select select "30"
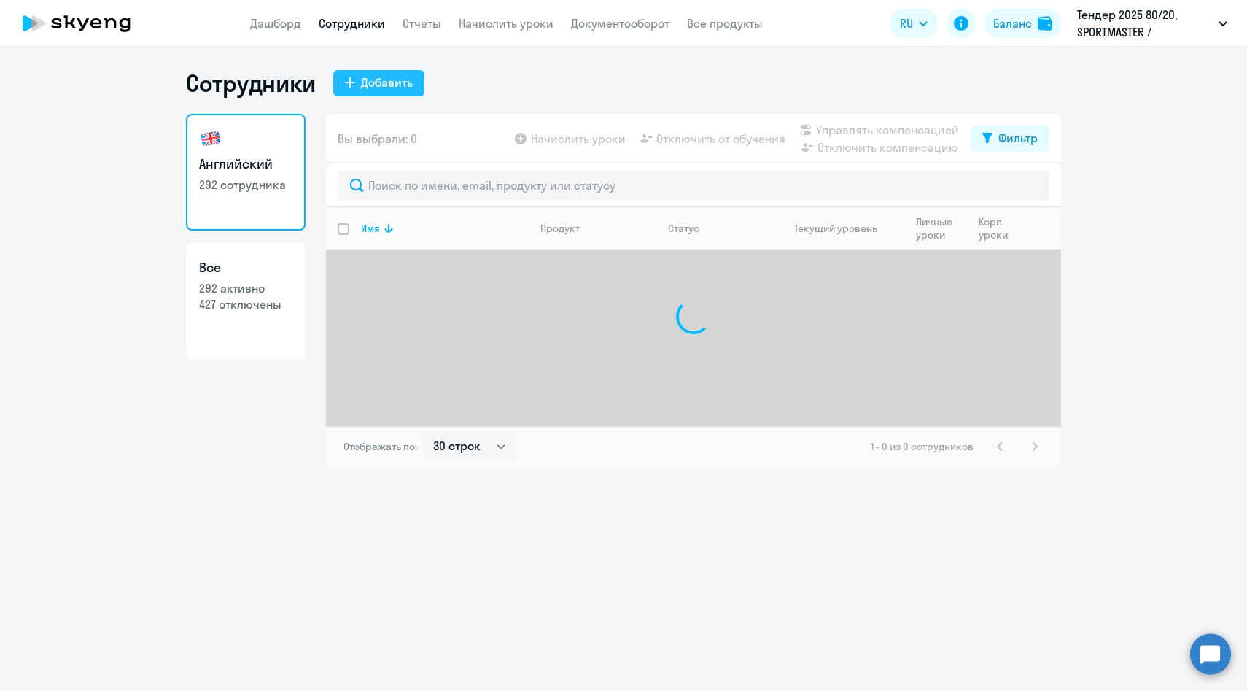
click at [389, 85] on div "Добавить" at bounding box center [387, 83] width 52 height 18
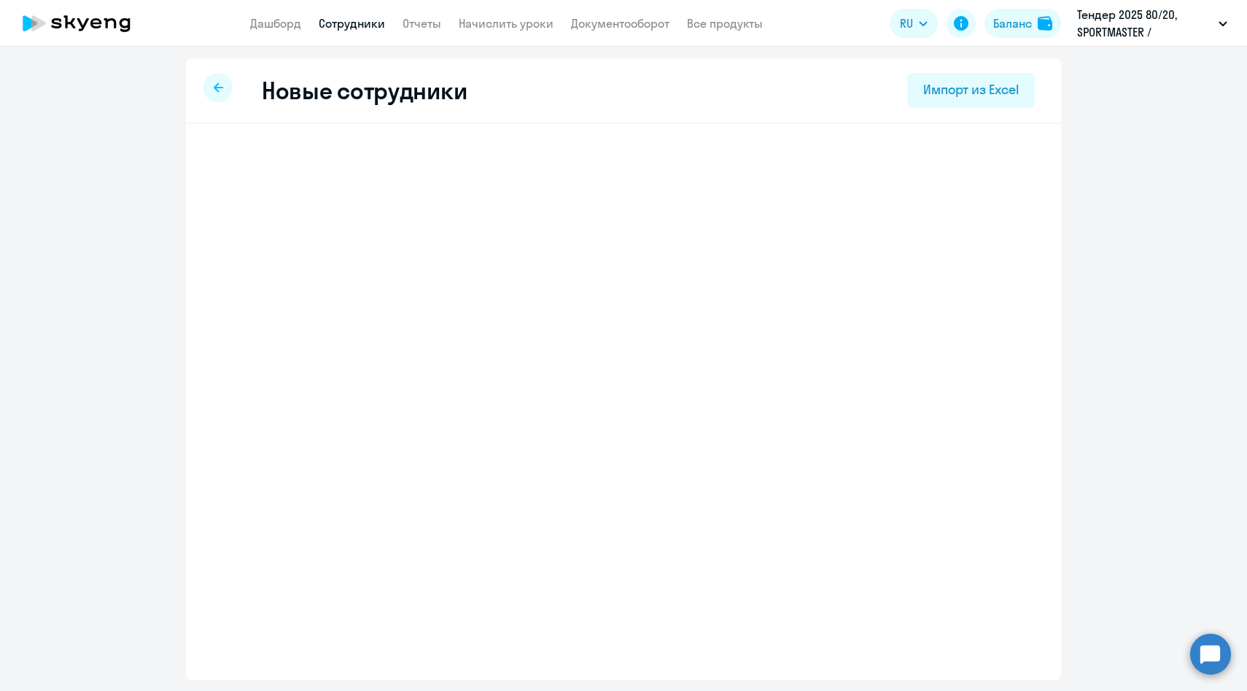
select select "english_adult_not_native_speaker"
select select "3"
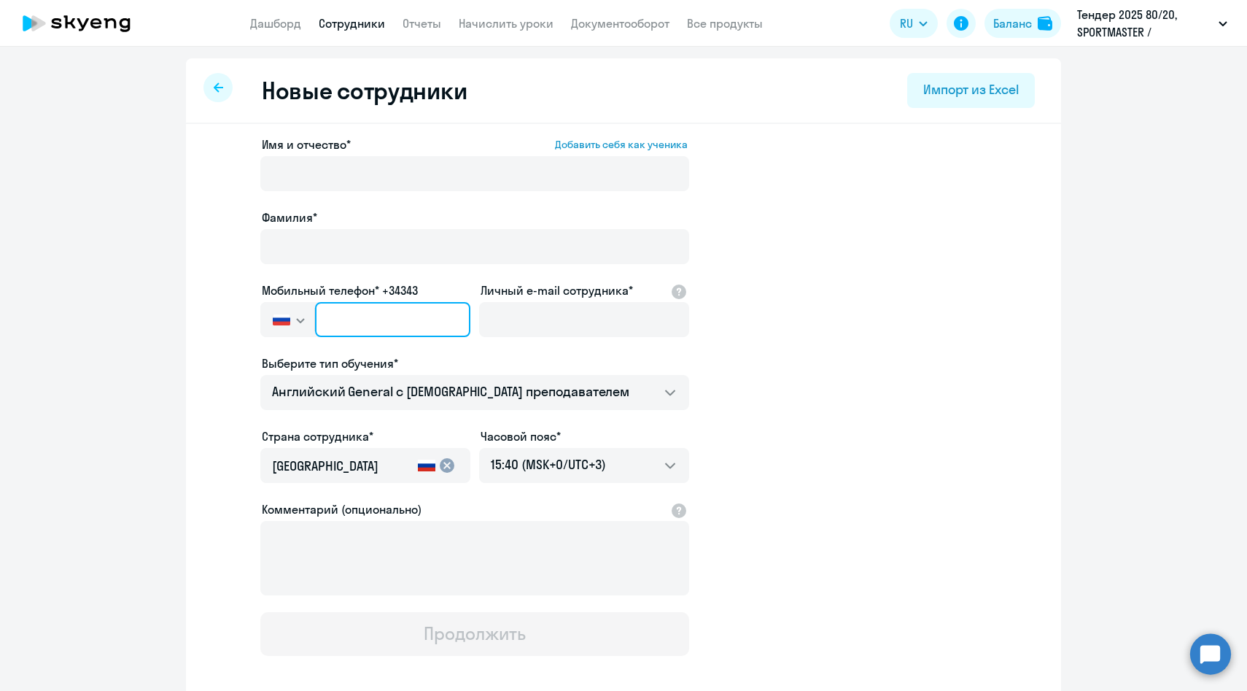
click at [411, 323] on input "text" at bounding box center [392, 319] width 155 height 35
paste input "[PHONE_NUMBER]"
type input "[PHONE_NUMBER]"
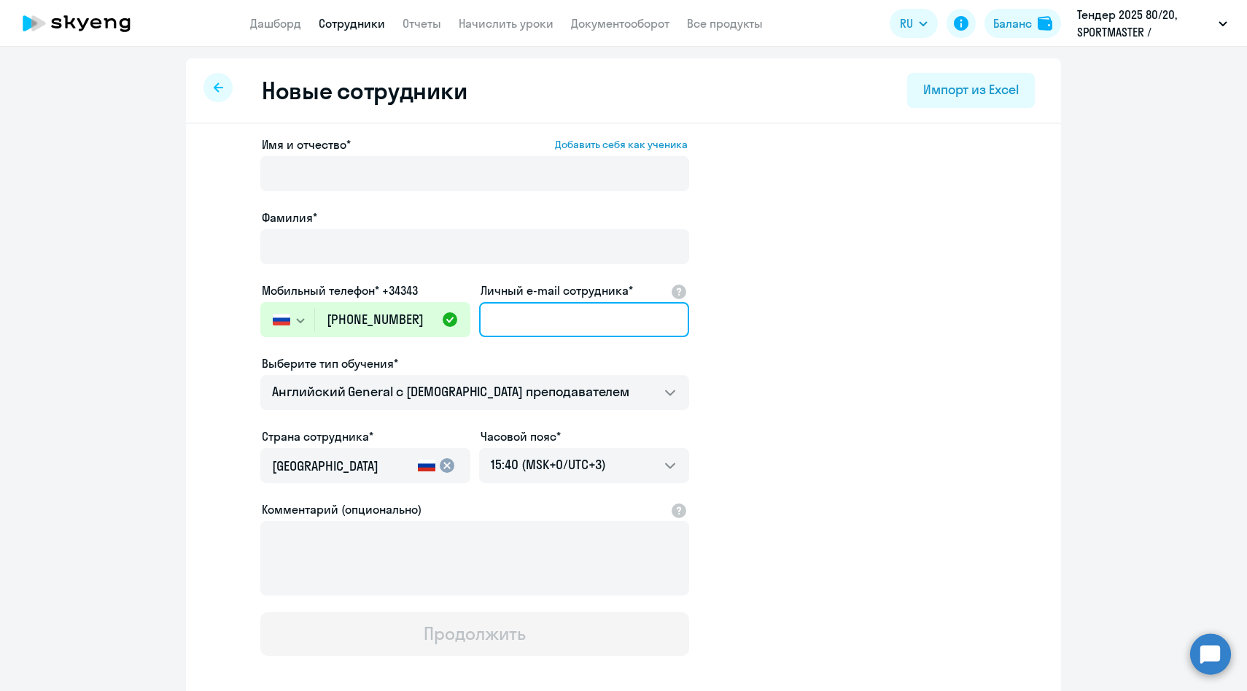
click at [492, 319] on input "Личный e-mail сотрудника*" at bounding box center [584, 319] width 210 height 35
paste input "[PERSON_NAME][EMAIL_ADDRESS][DOMAIN_NAME]"
type input "[PERSON_NAME][EMAIL_ADDRESS][DOMAIN_NAME]"
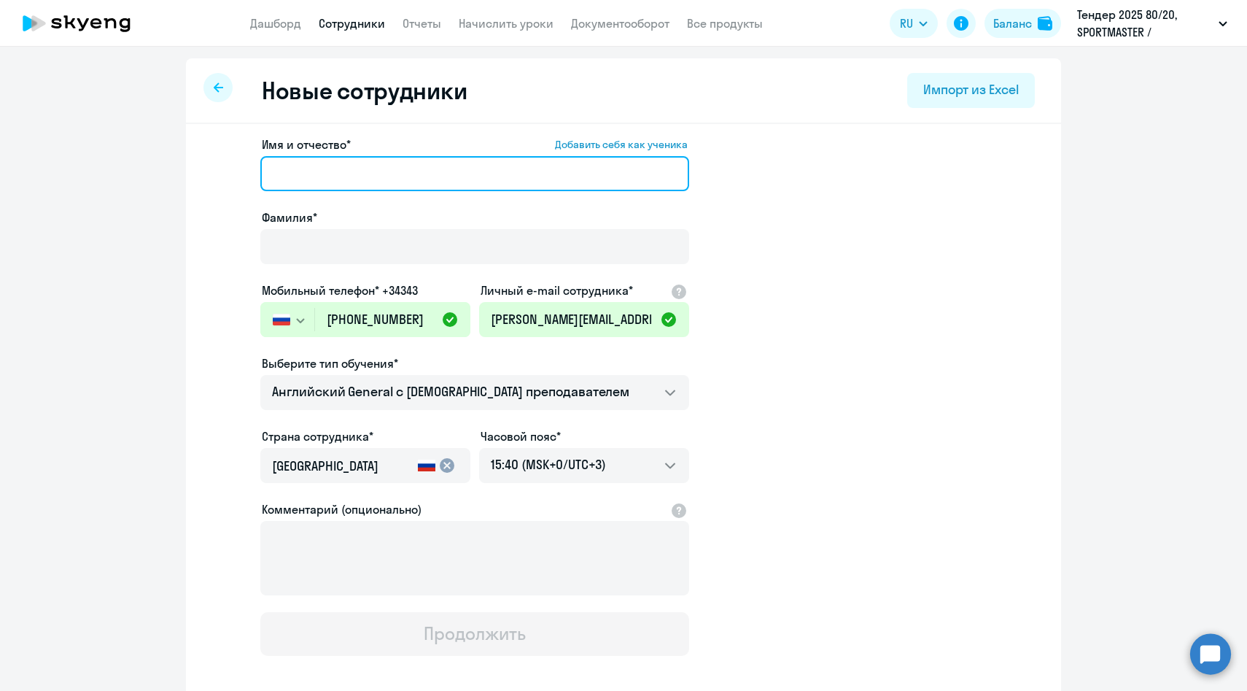
click at [344, 171] on input "Имя и отчество* Добавить себя как ученика" at bounding box center [474, 173] width 429 height 35
paste input "[PERSON_NAME]"
drag, startPoint x: 322, startPoint y: 174, endPoint x: 183, endPoint y: 171, distance: 138.6
click at [183, 171] on ng-component "Новые сотрудники Импорт из Excel Имя и отчество* Добавить себя как ученика [PER…" at bounding box center [623, 411] width 1247 height 707
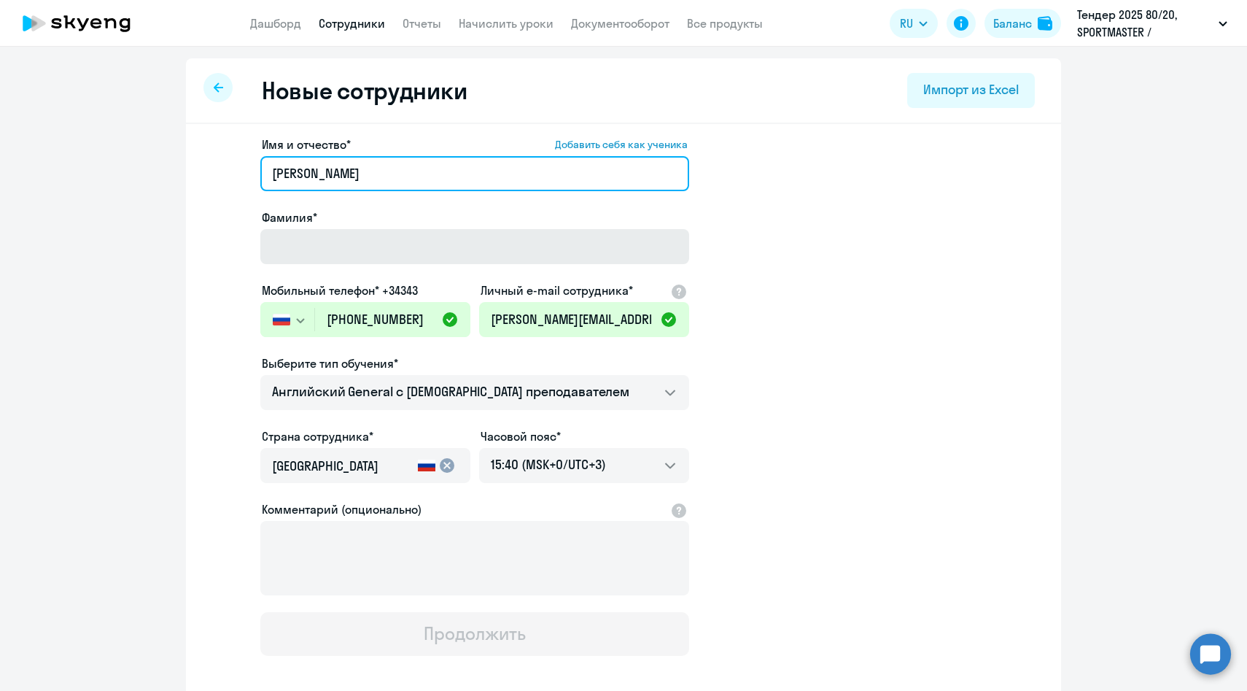
type input "[PERSON_NAME]"
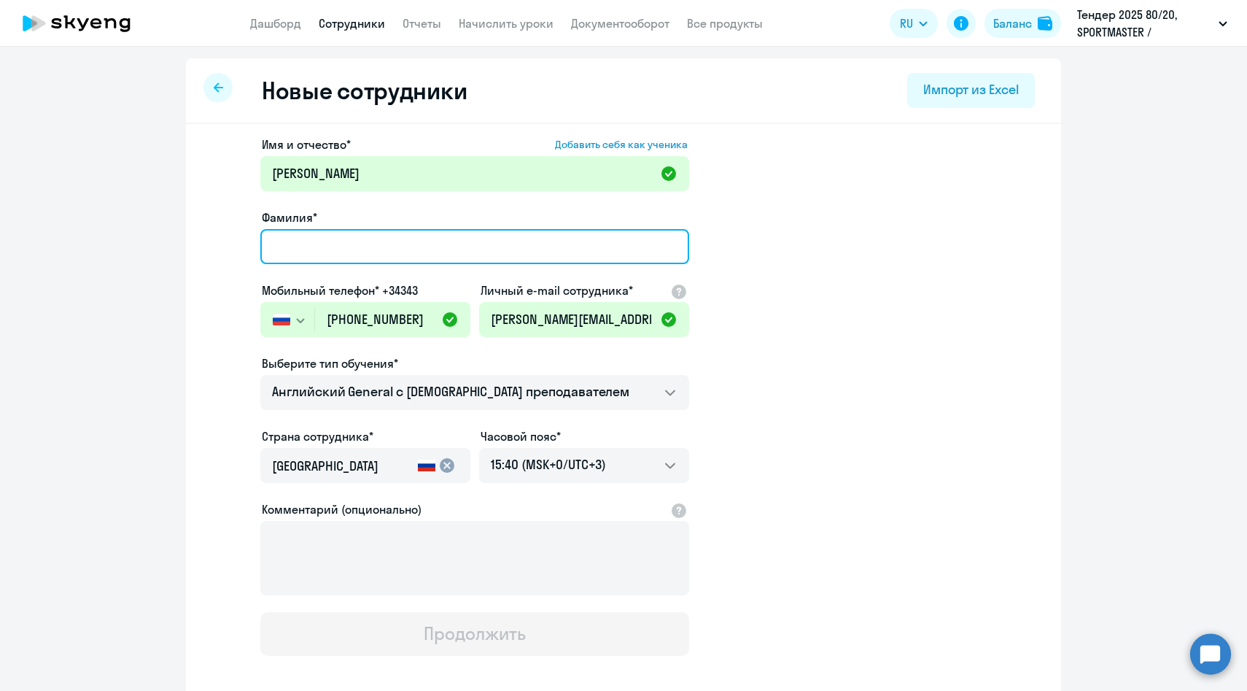
click at [298, 251] on input "Фамилия*" at bounding box center [474, 246] width 429 height 35
paste input "[PERSON_NAME]"
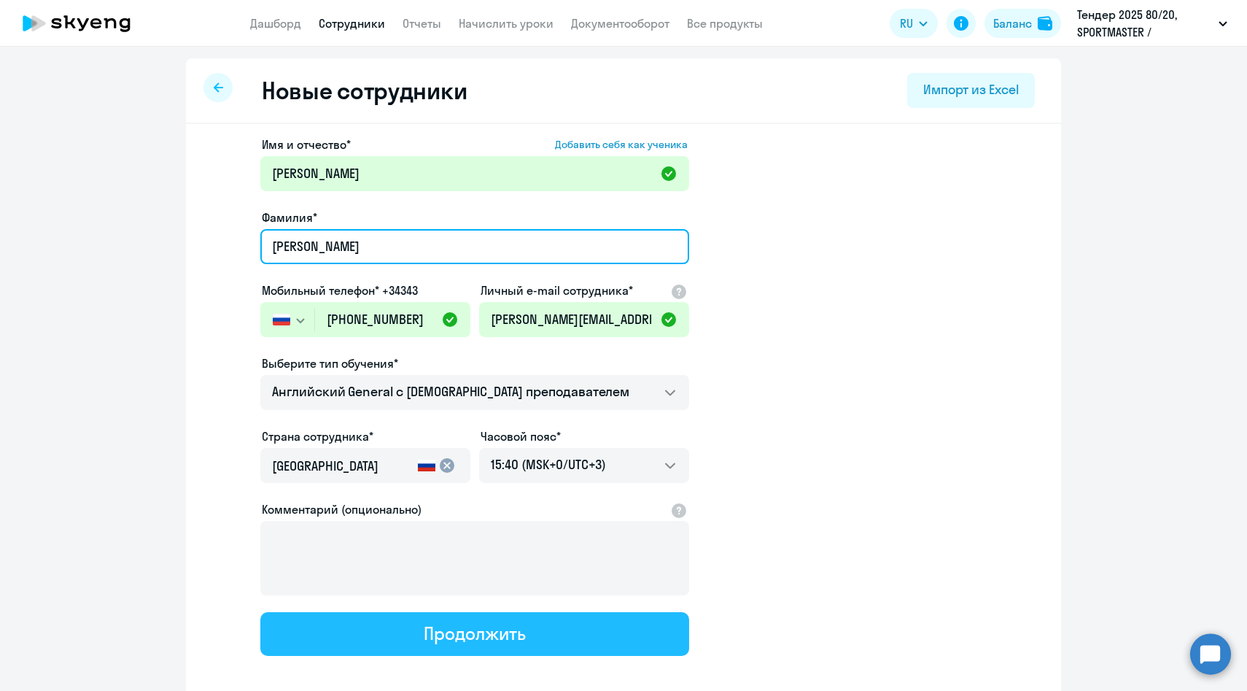
type input "[PERSON_NAME]"
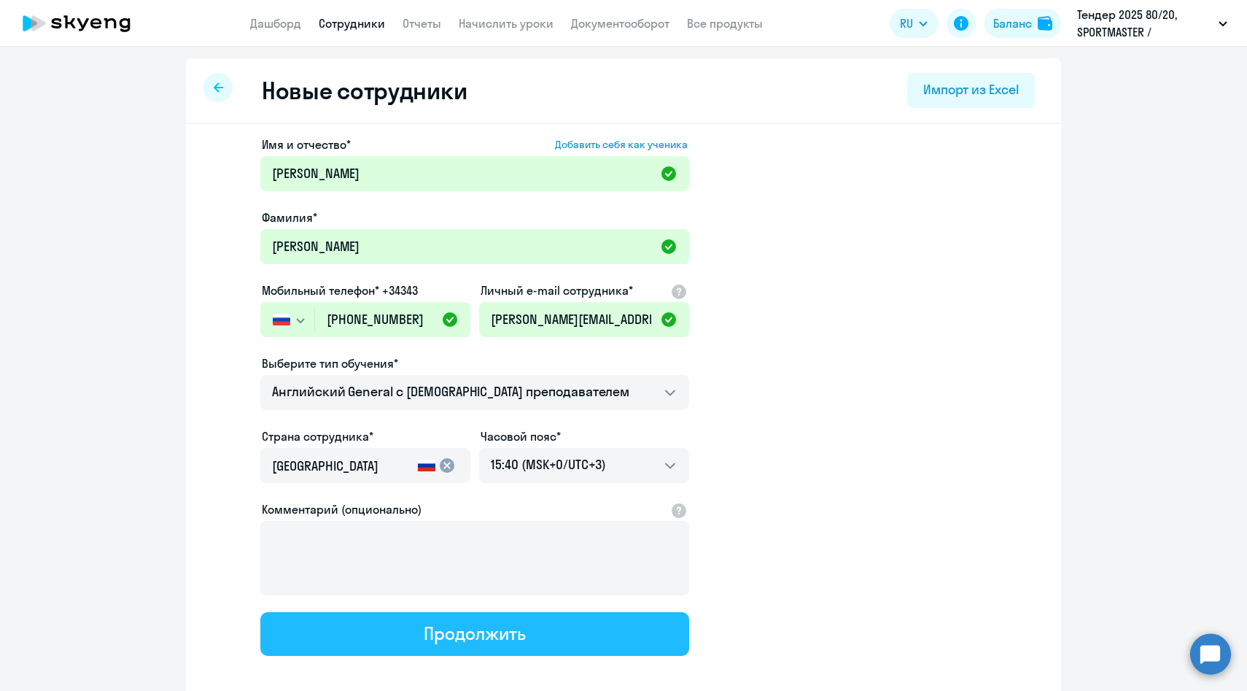
click at [393, 638] on button "Продолжить" at bounding box center [474, 634] width 429 height 44
select select "english_adult_not_native_speaker"
select select "3"
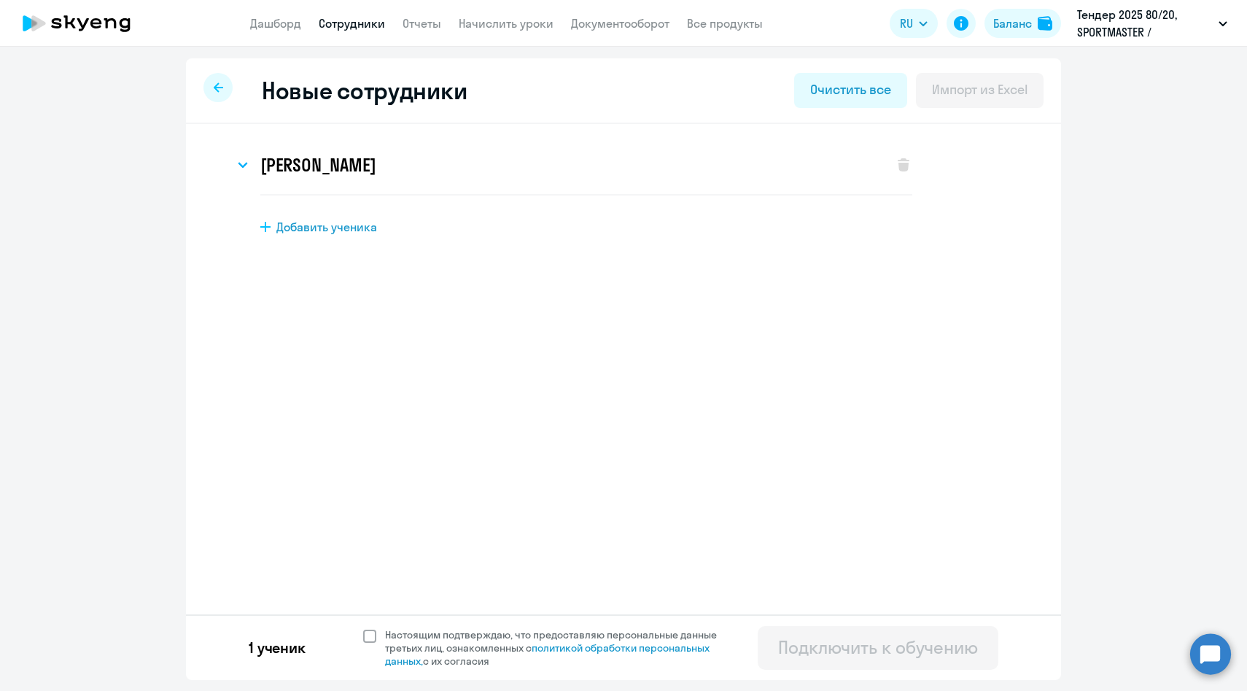
click at [422, 645] on span "Настоящим подтверждаю, что предоставляю персональные данные третьих лиц, ознако…" at bounding box center [559, 647] width 349 height 39
click at [363, 628] on input "Настоящим подтверждаю, что предоставляю персональные данные третьих лиц, ознако…" at bounding box center [362, 627] width 1 height 1
checkbox input "true"
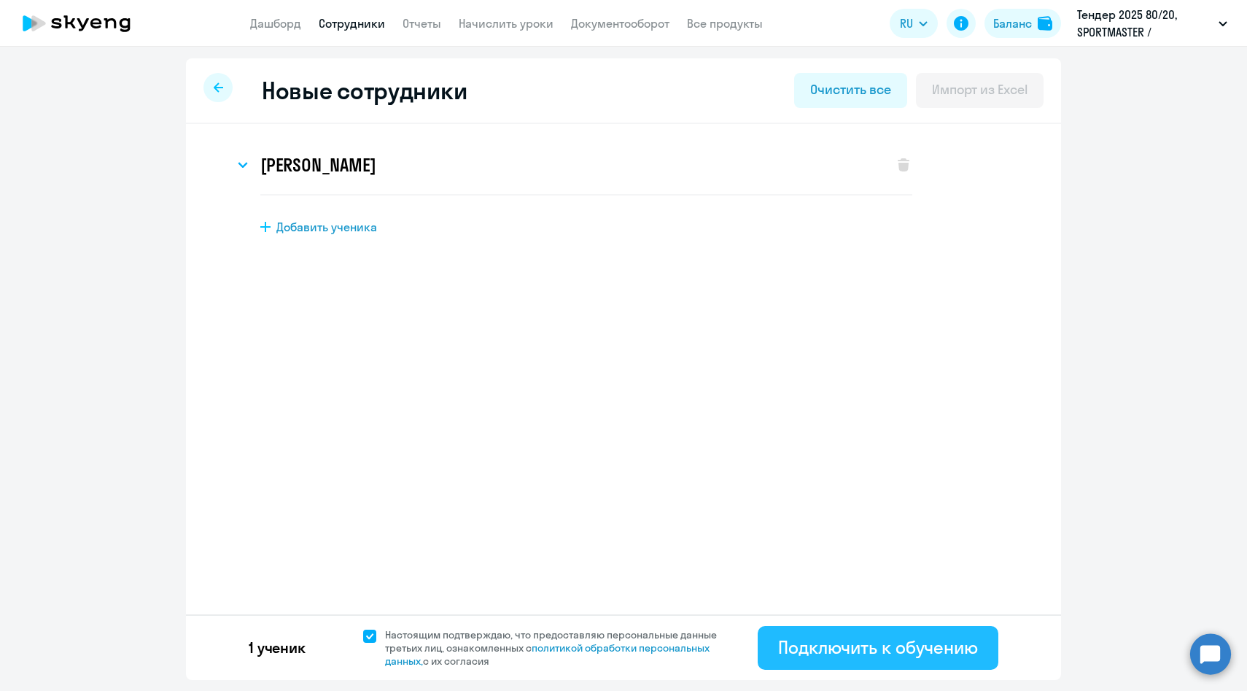
click at [803, 654] on div "Подключить к обучению" at bounding box center [878, 646] width 200 height 23
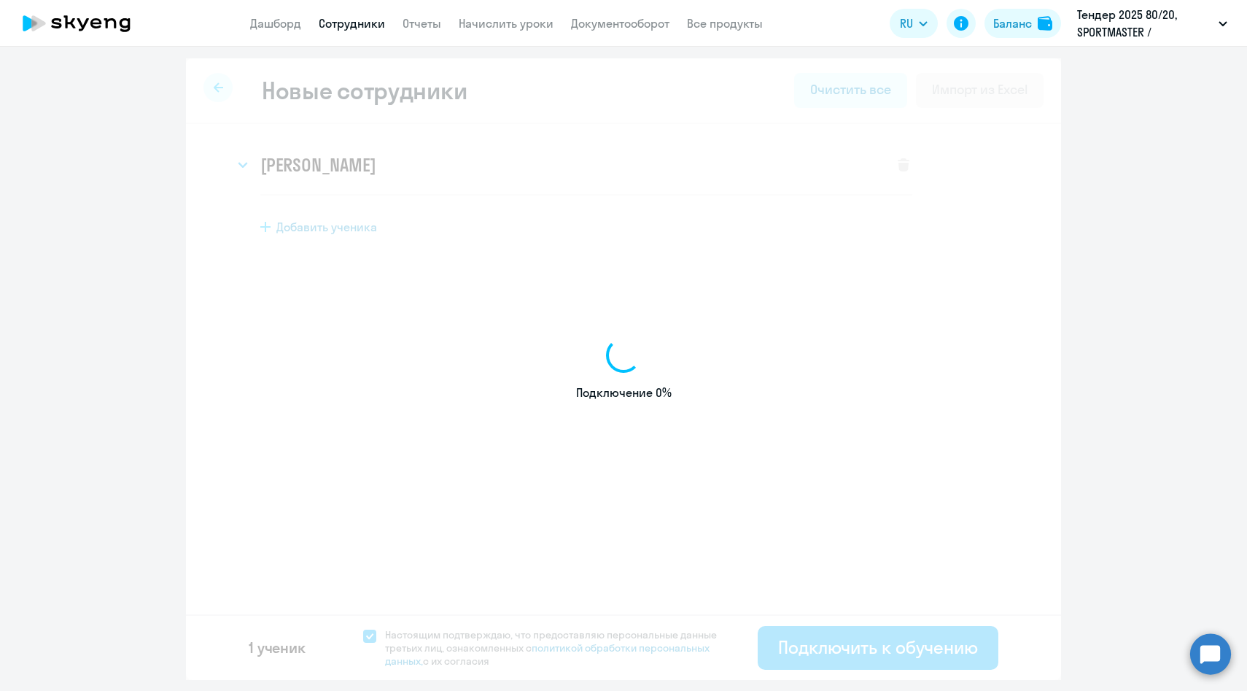
select select "english_adult_not_native_speaker"
select select "3"
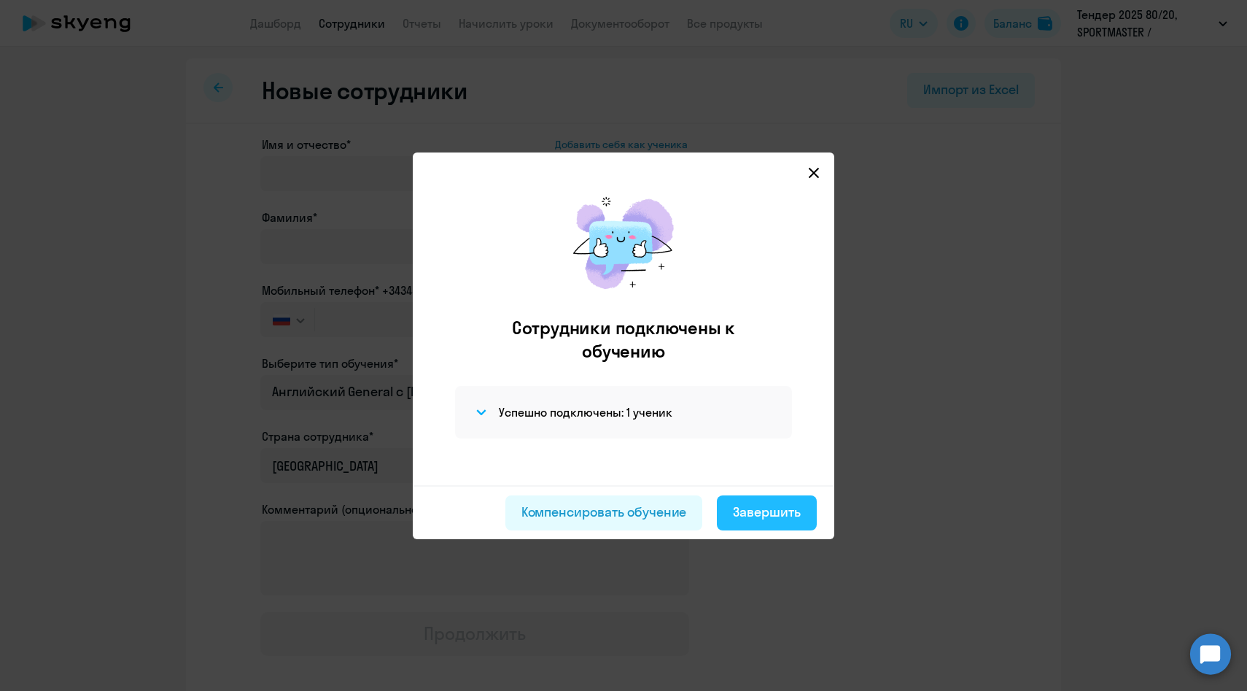
click at [756, 507] on div "Завершить" at bounding box center [767, 512] width 68 height 19
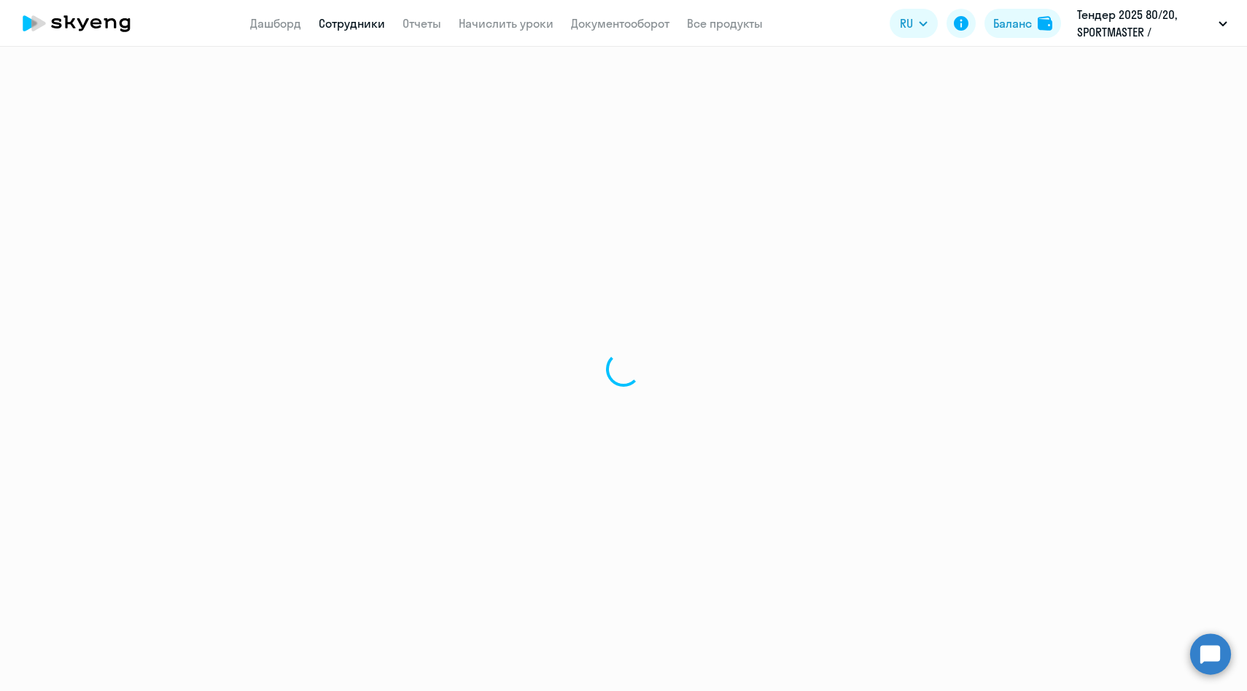
select select "30"
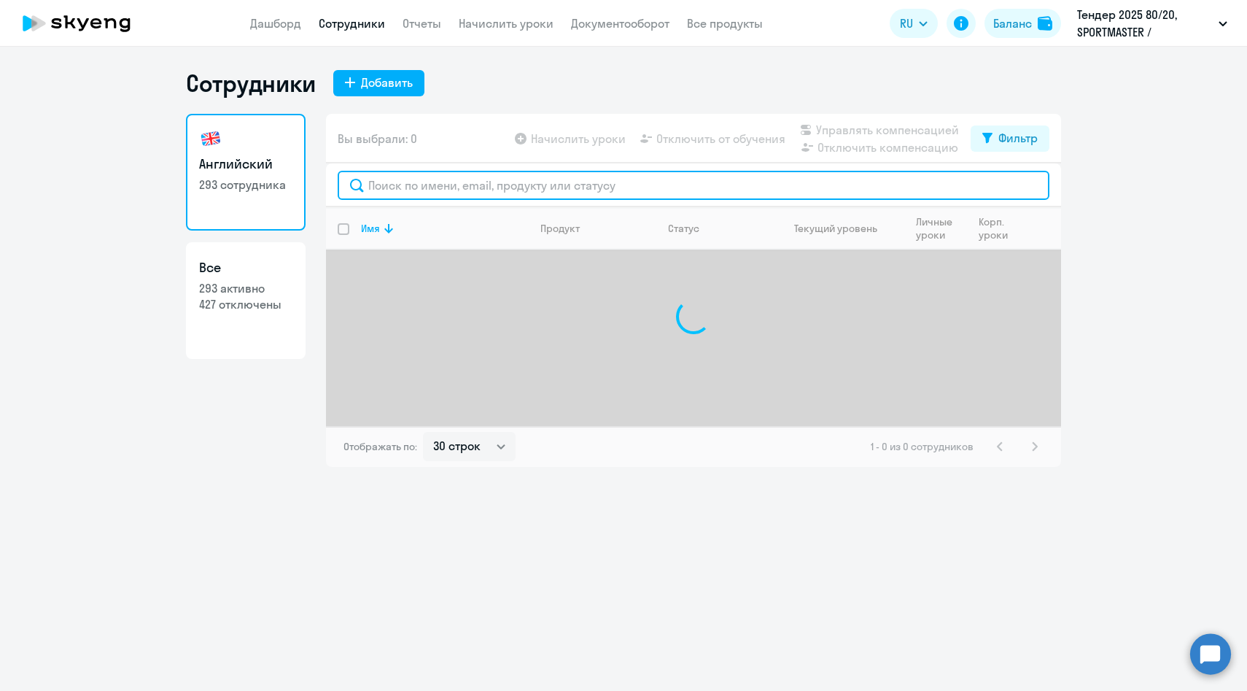
click at [397, 182] on input "text" at bounding box center [694, 185] width 712 height 29
paste input "[PERSON_NAME]"
type input "[PERSON_NAME]"
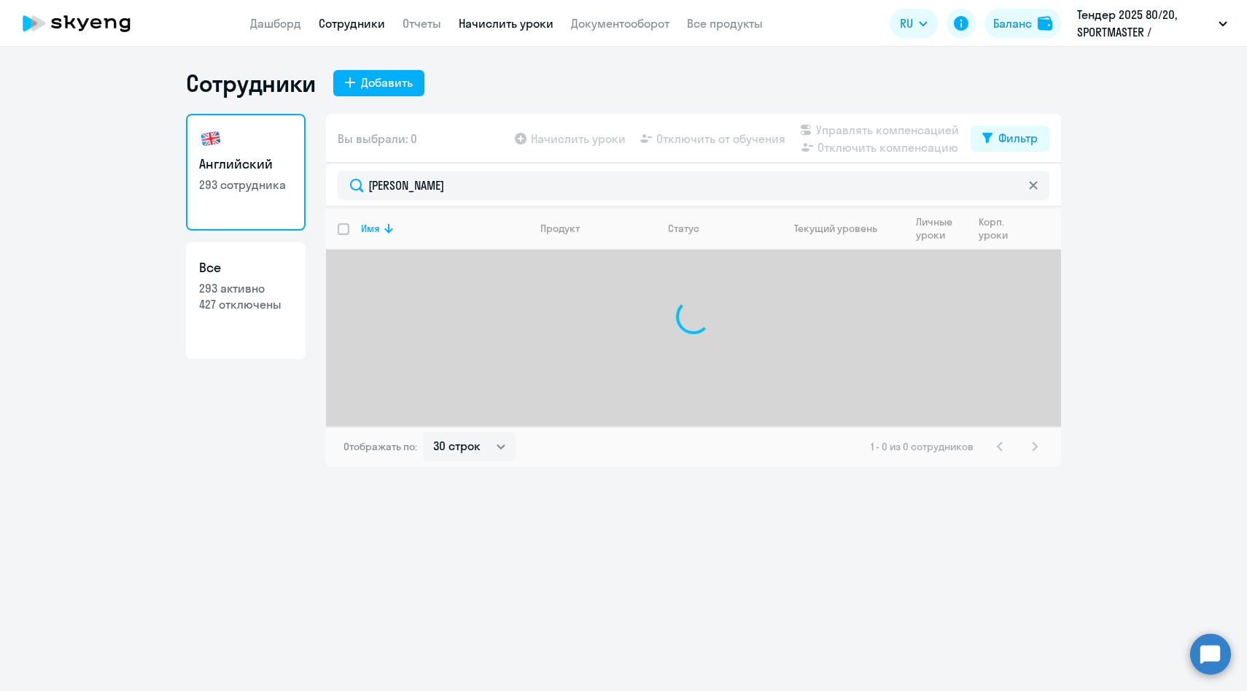
click at [500, 20] on link "Начислить уроки" at bounding box center [506, 23] width 95 height 15
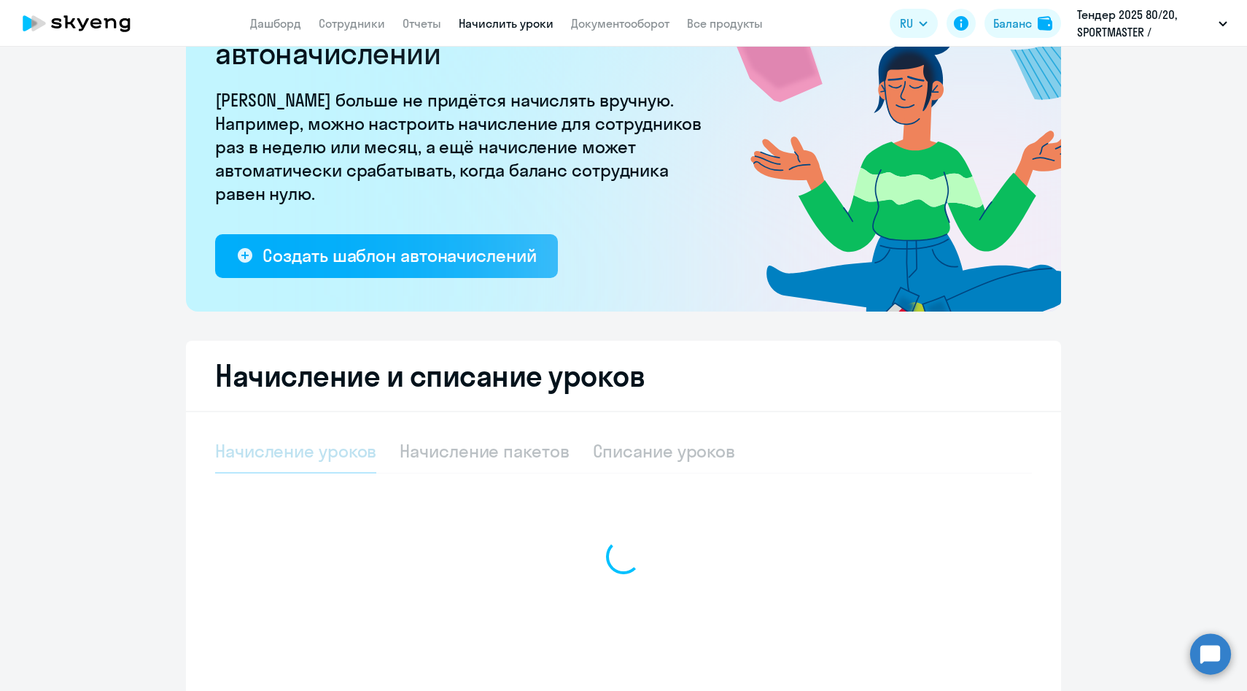
scroll to position [171, 0]
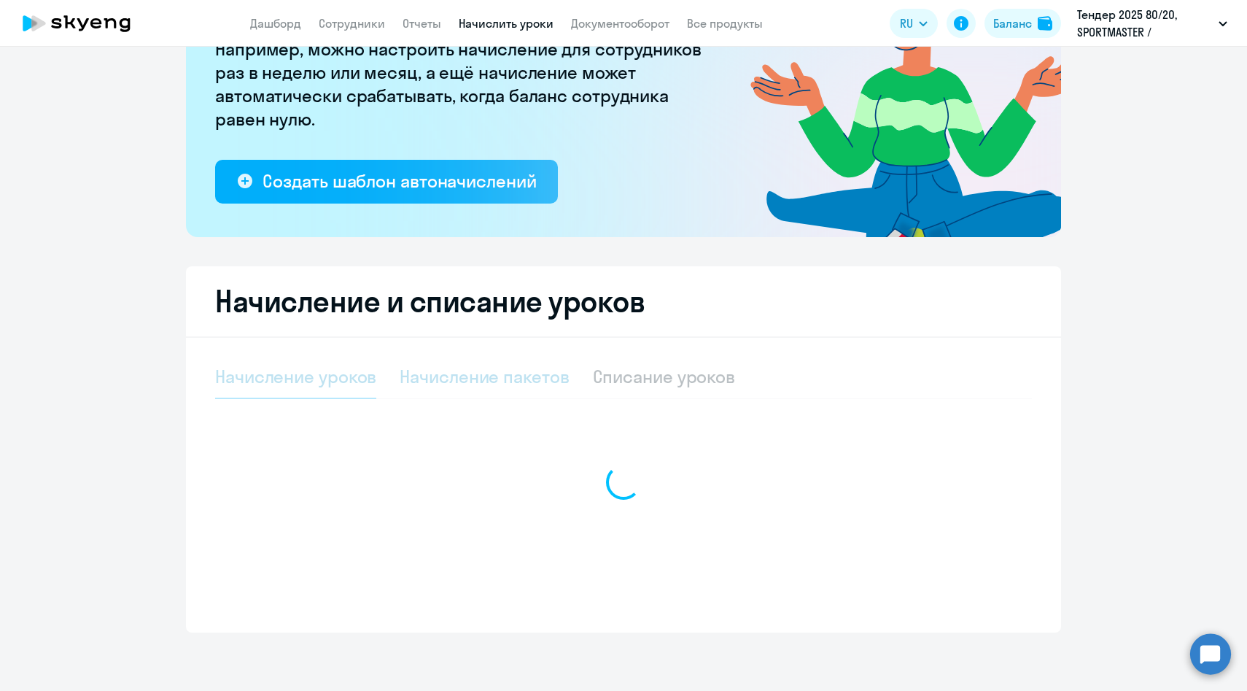
select select "10"
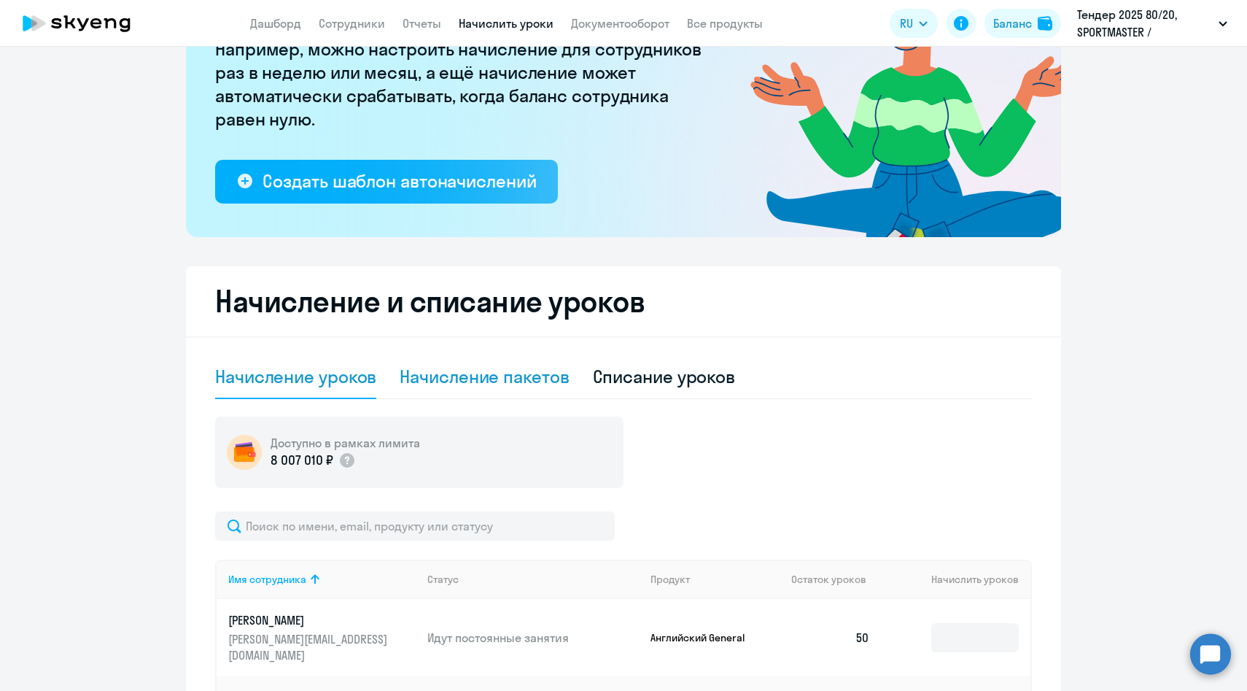
click at [453, 393] on div "Начисление пакетов" at bounding box center [484, 377] width 169 height 44
select select "10"
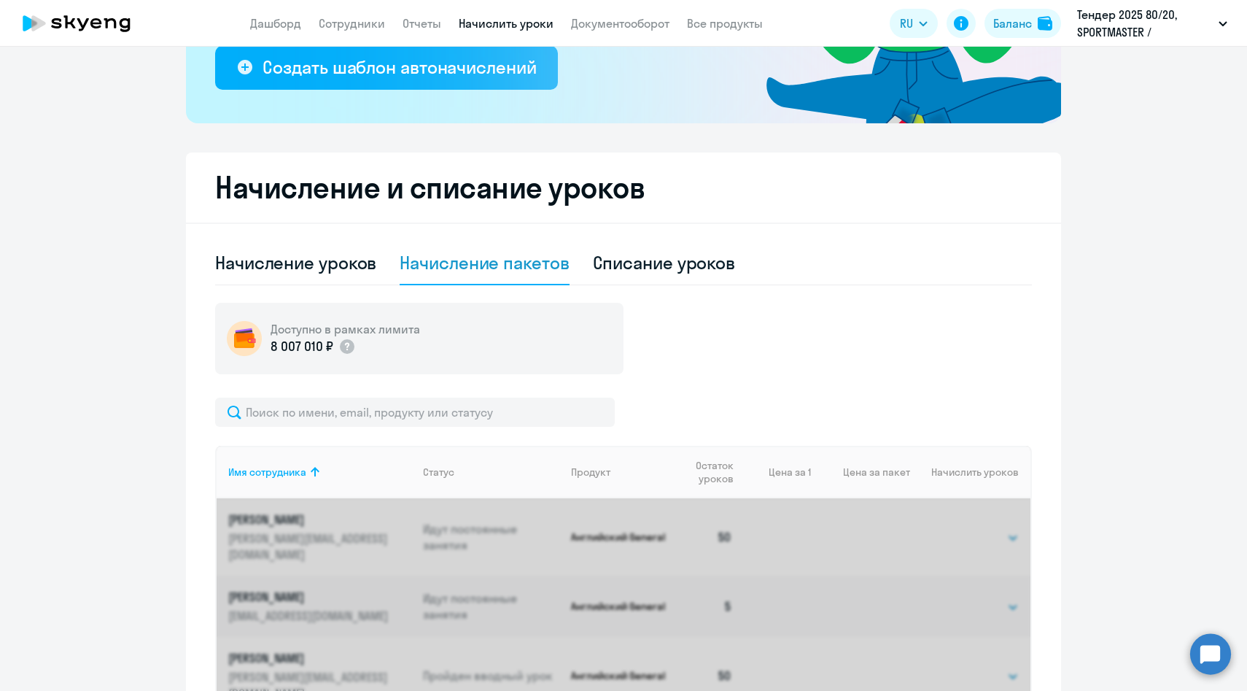
scroll to position [294, 0]
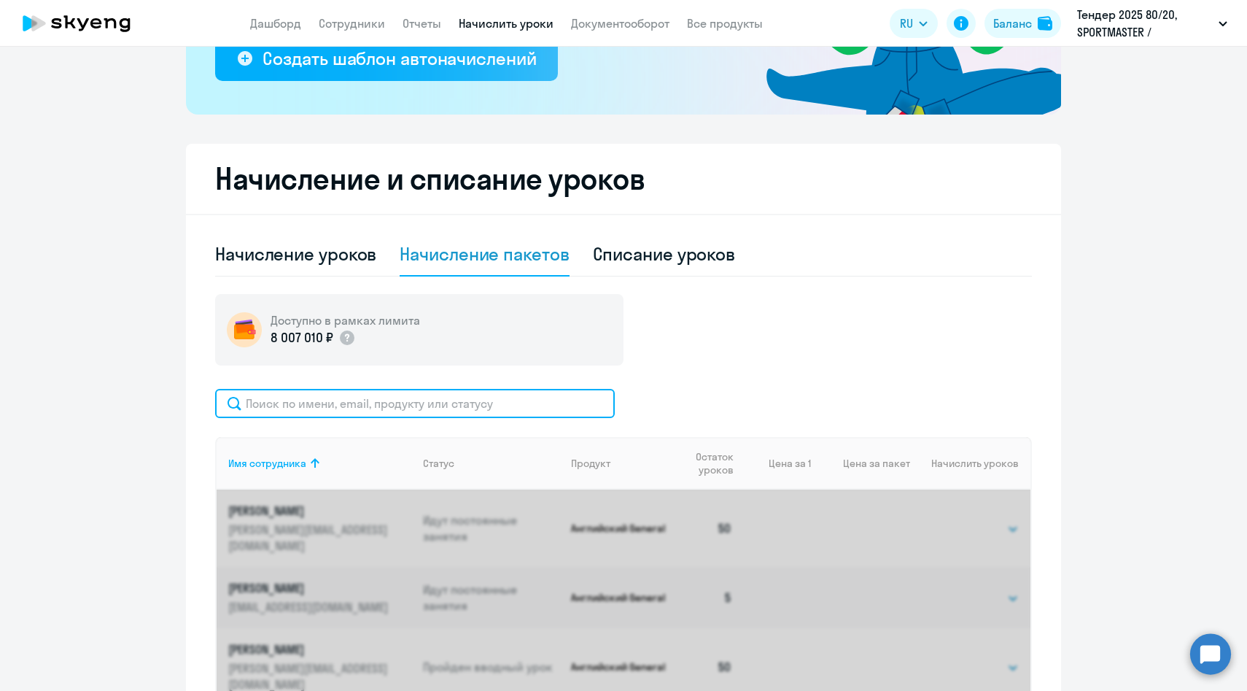
click at [413, 411] on input "text" at bounding box center [415, 403] width 400 height 29
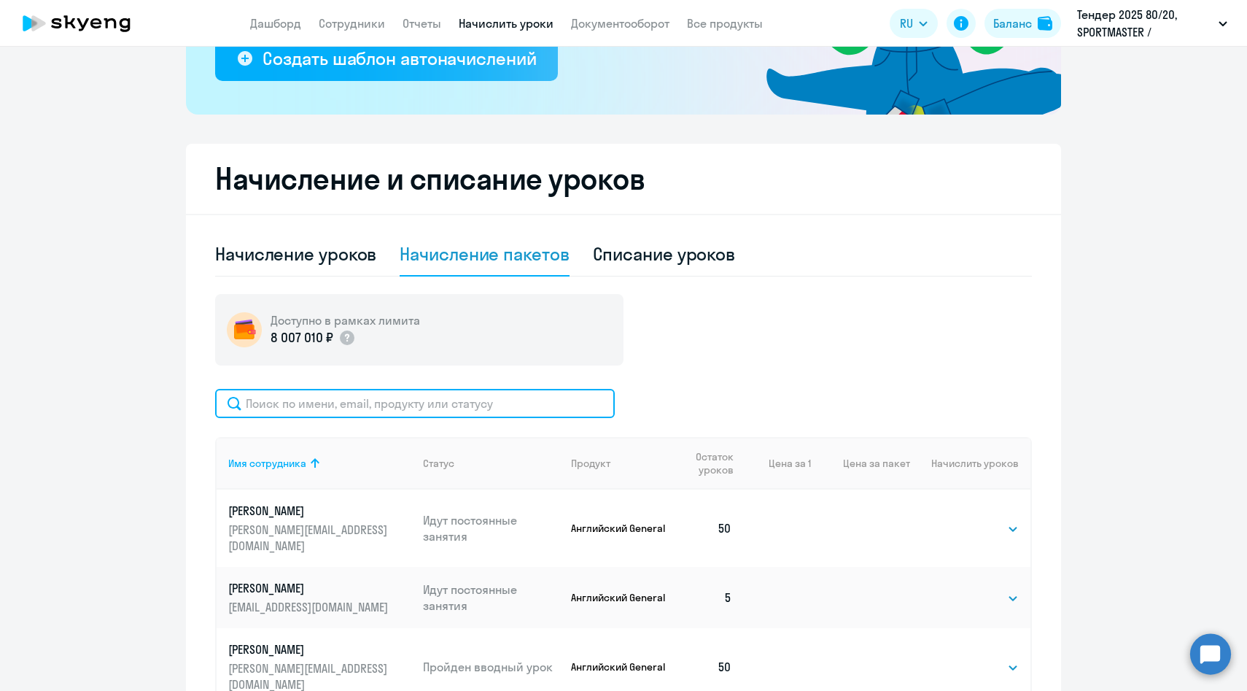
paste input "[PERSON_NAME]"
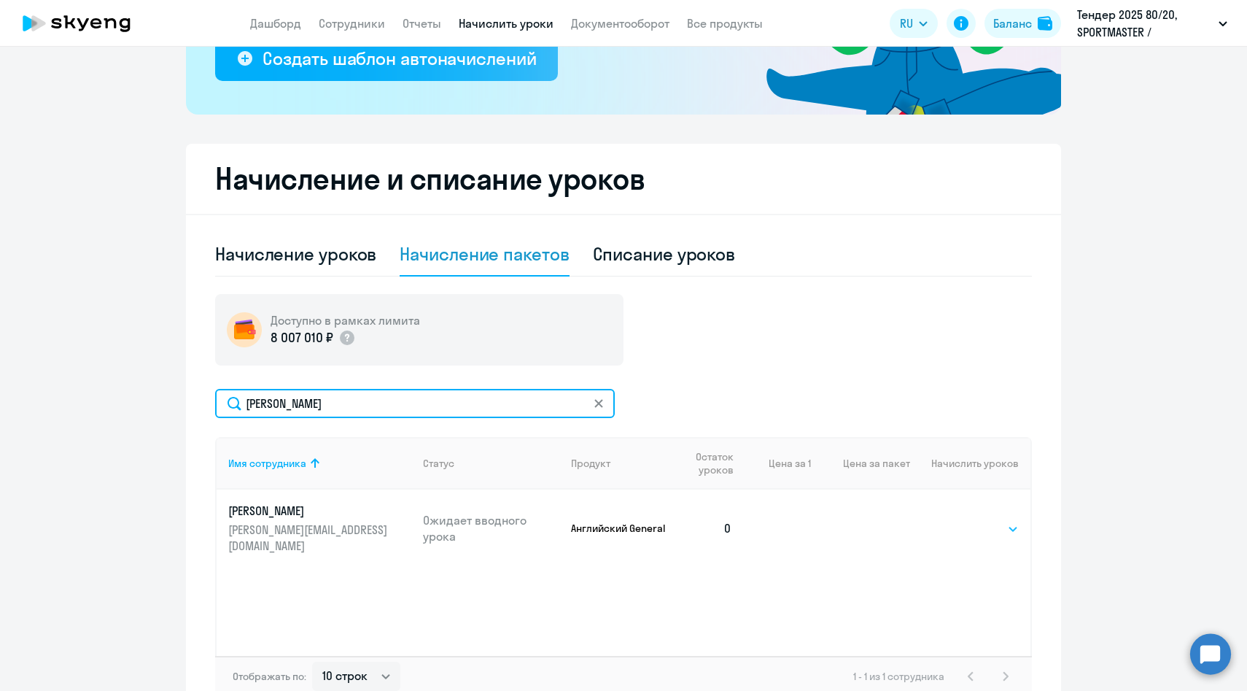
type input "[PERSON_NAME]"
click at [992, 527] on select "Выбрать 4 8 16 32 64 96 128" at bounding box center [989, 529] width 60 height 18
select select "64"
click at [959, 520] on select "Выбрать 4 8 16 32 64 96 128" at bounding box center [989, 529] width 60 height 18
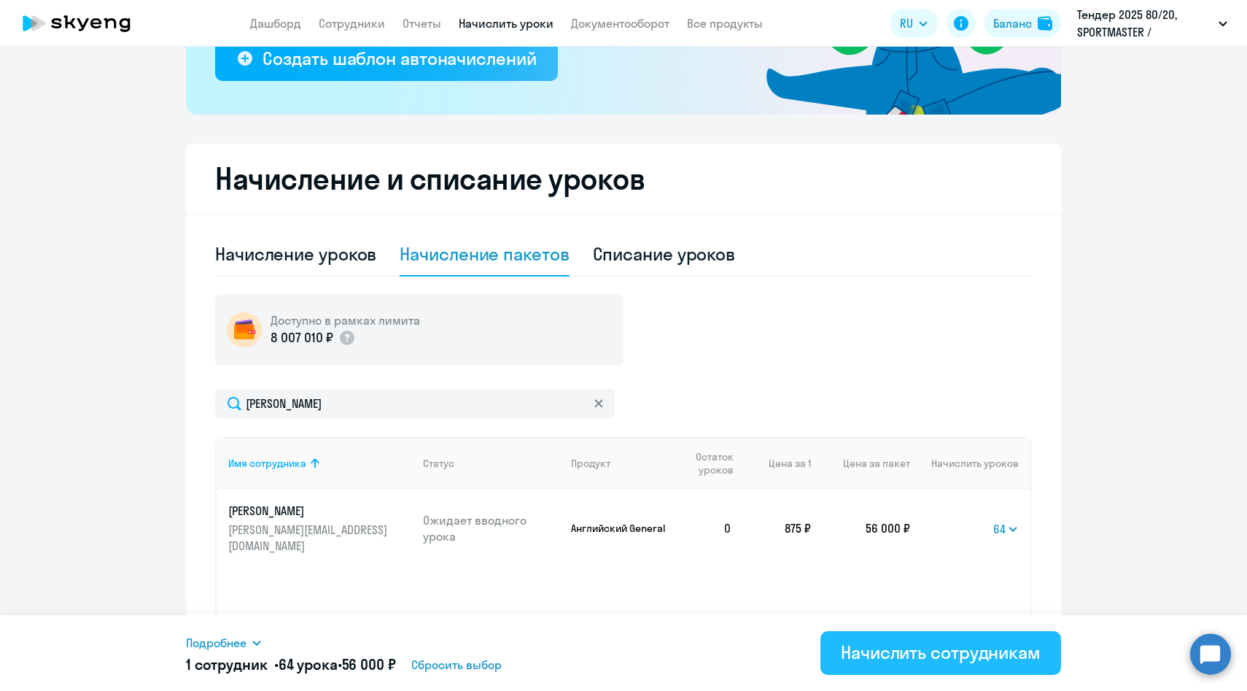
click at [872, 651] on div "Начислить сотрудникам" at bounding box center [941, 651] width 200 height 23
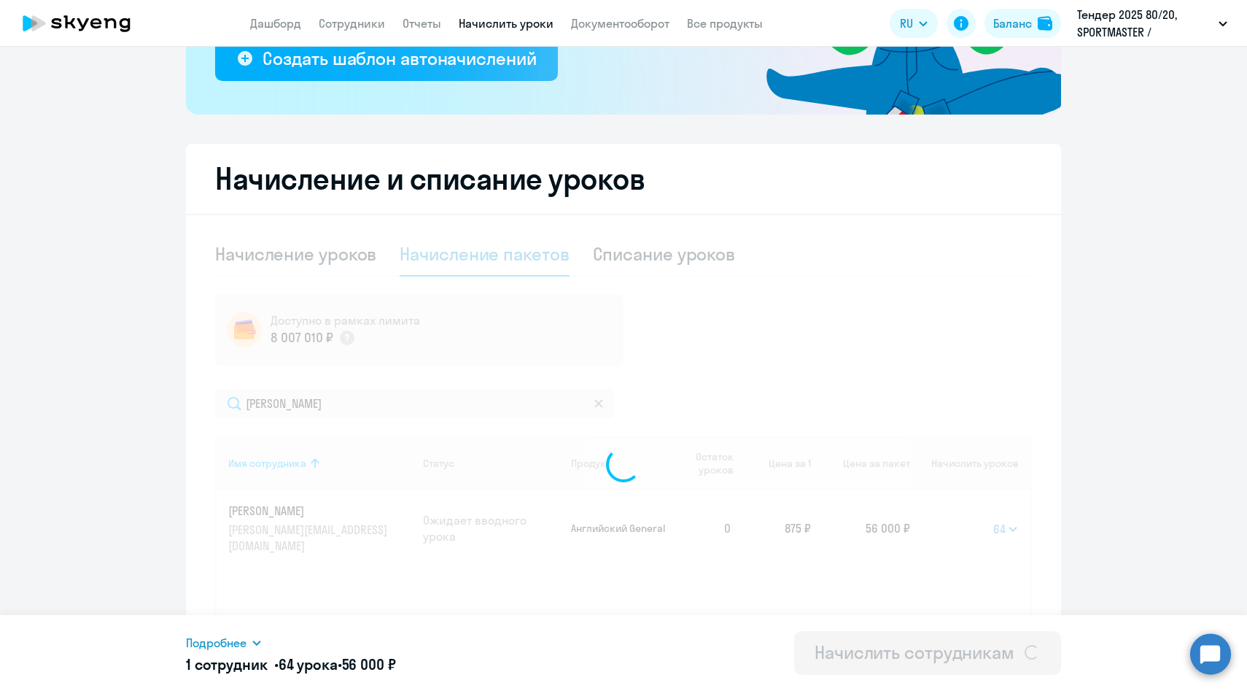
select select
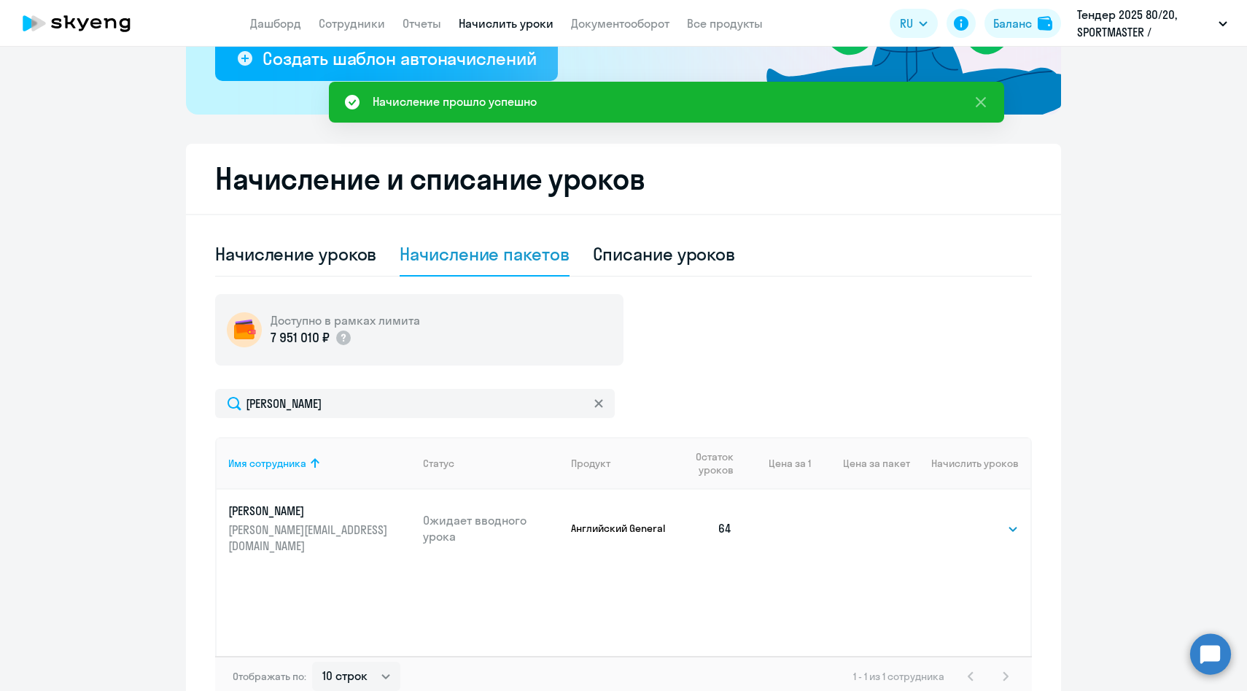
click at [667, 256] on div "Списание уроков" at bounding box center [664, 253] width 143 height 23
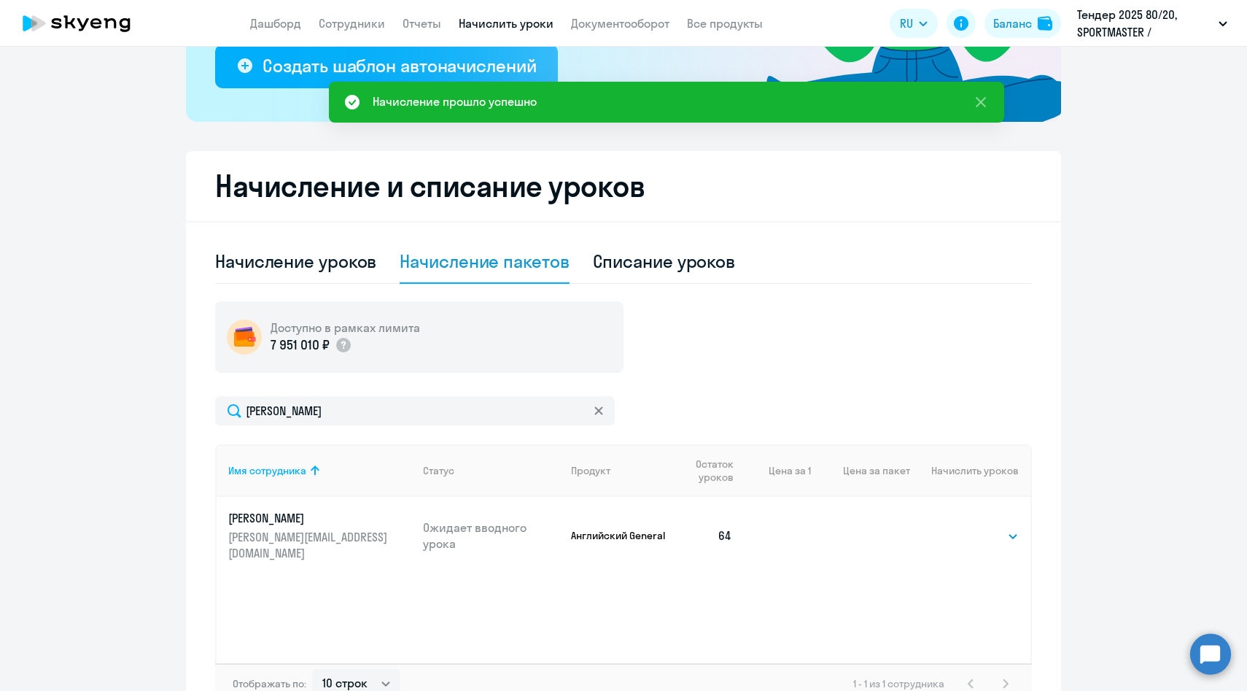
select select "10"
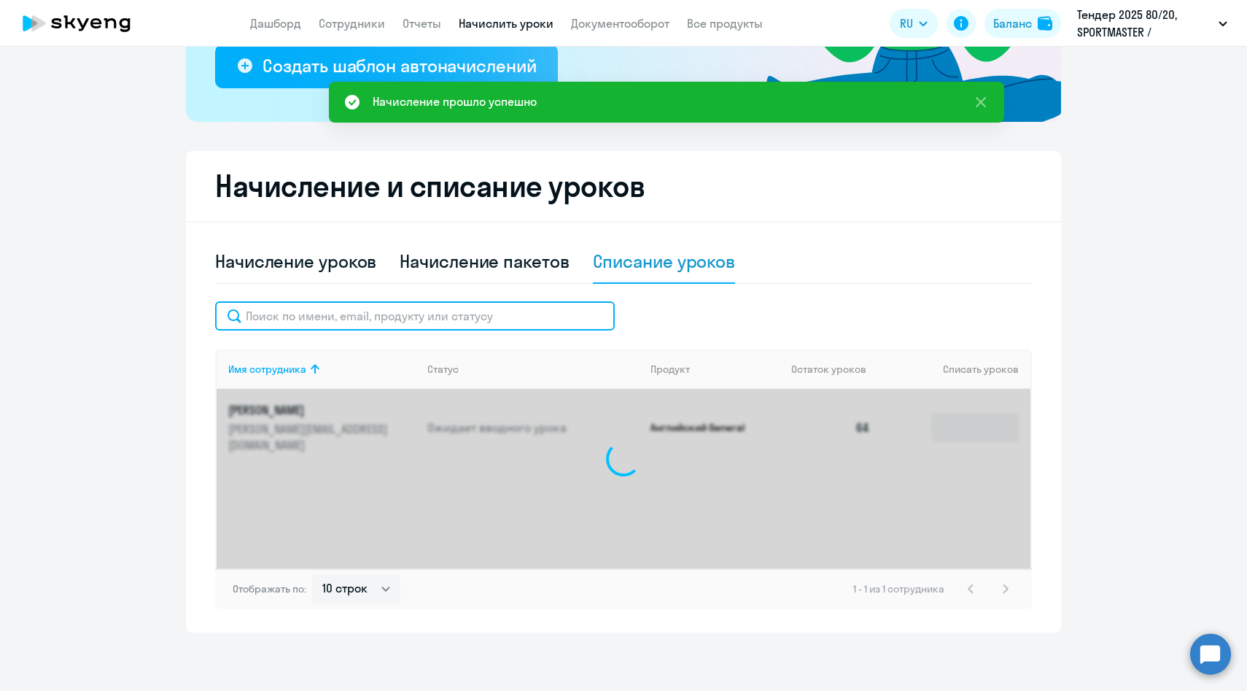
click at [516, 320] on input "text" at bounding box center [415, 315] width 400 height 29
paste input "[PERSON_NAME]"
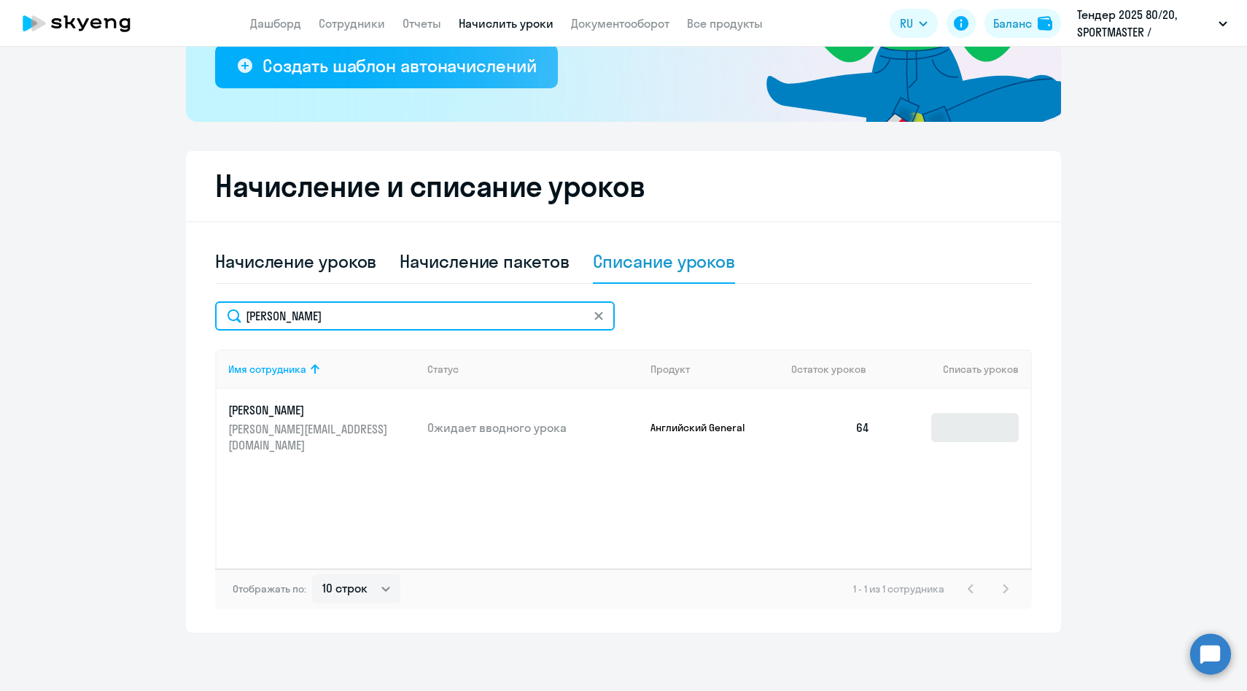
type input "[PERSON_NAME]"
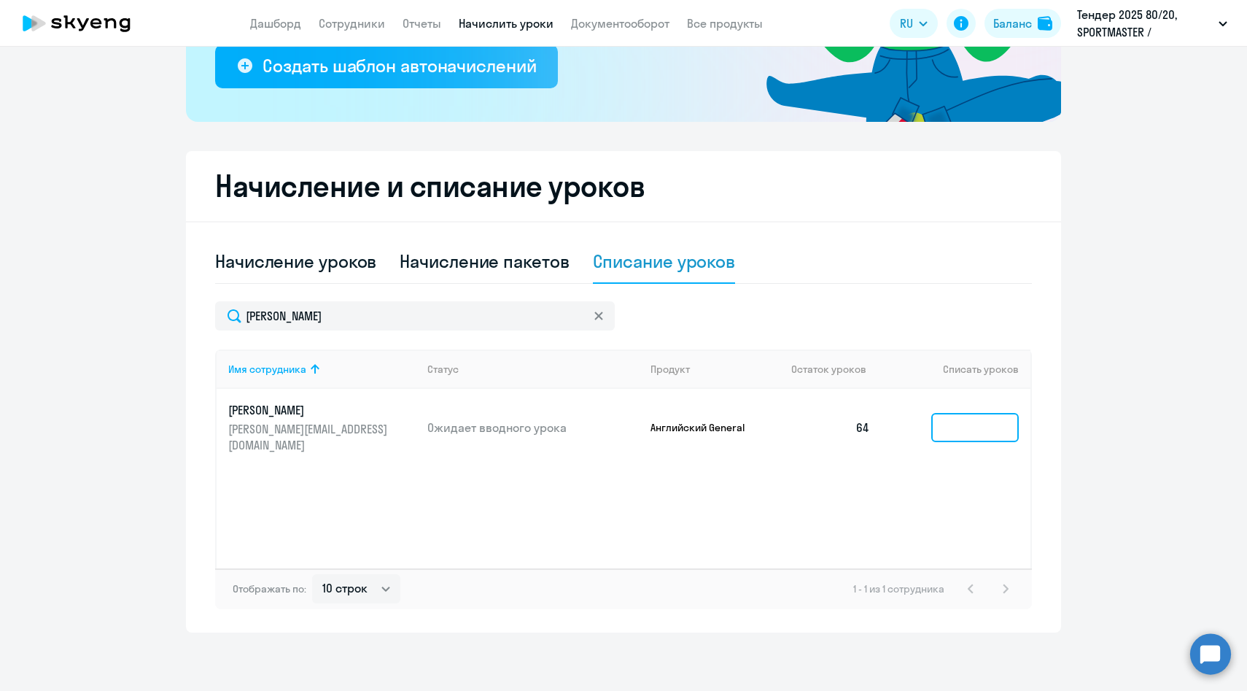
click at [973, 432] on input at bounding box center [975, 427] width 88 height 29
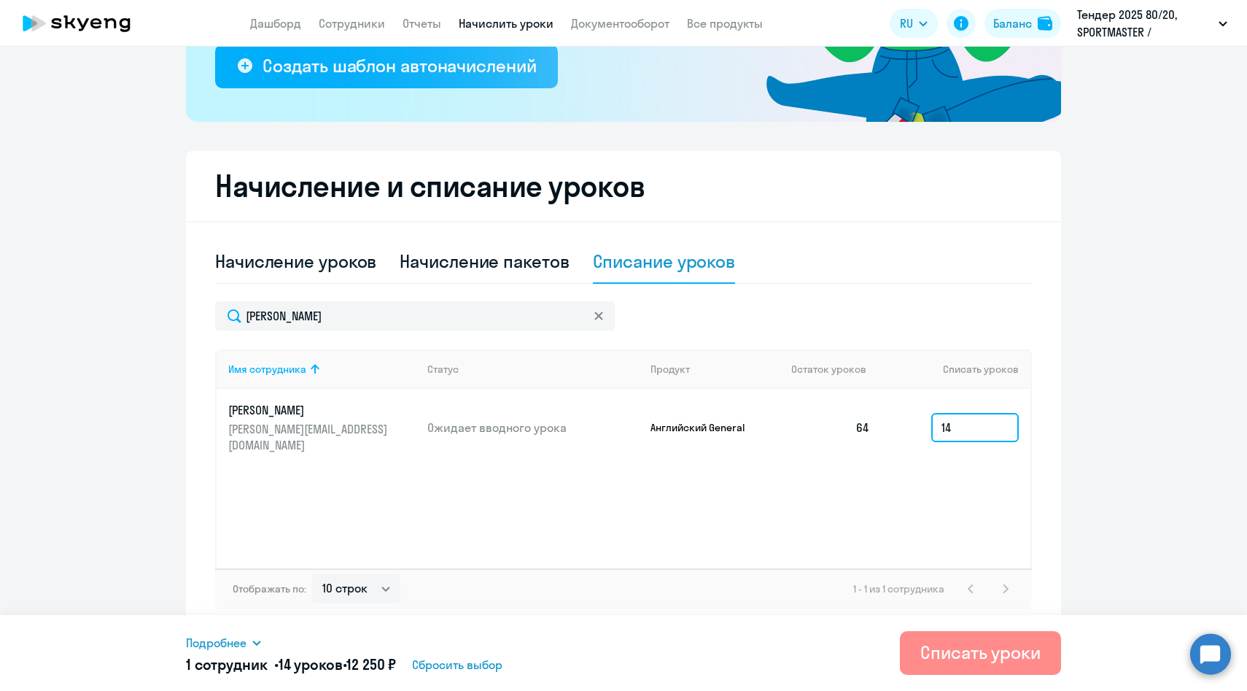
type input "14"
click at [945, 653] on div "Списать уроки" at bounding box center [980, 651] width 120 height 23
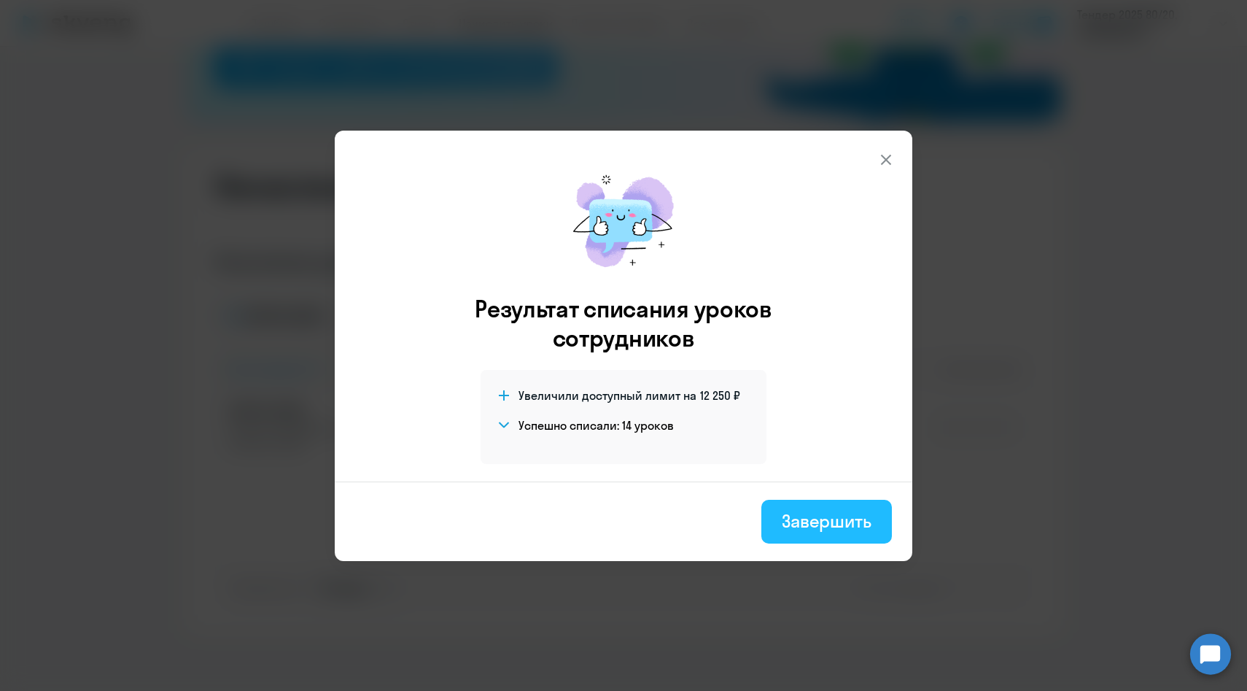
click at [803, 526] on div "Завершить" at bounding box center [827, 520] width 90 height 23
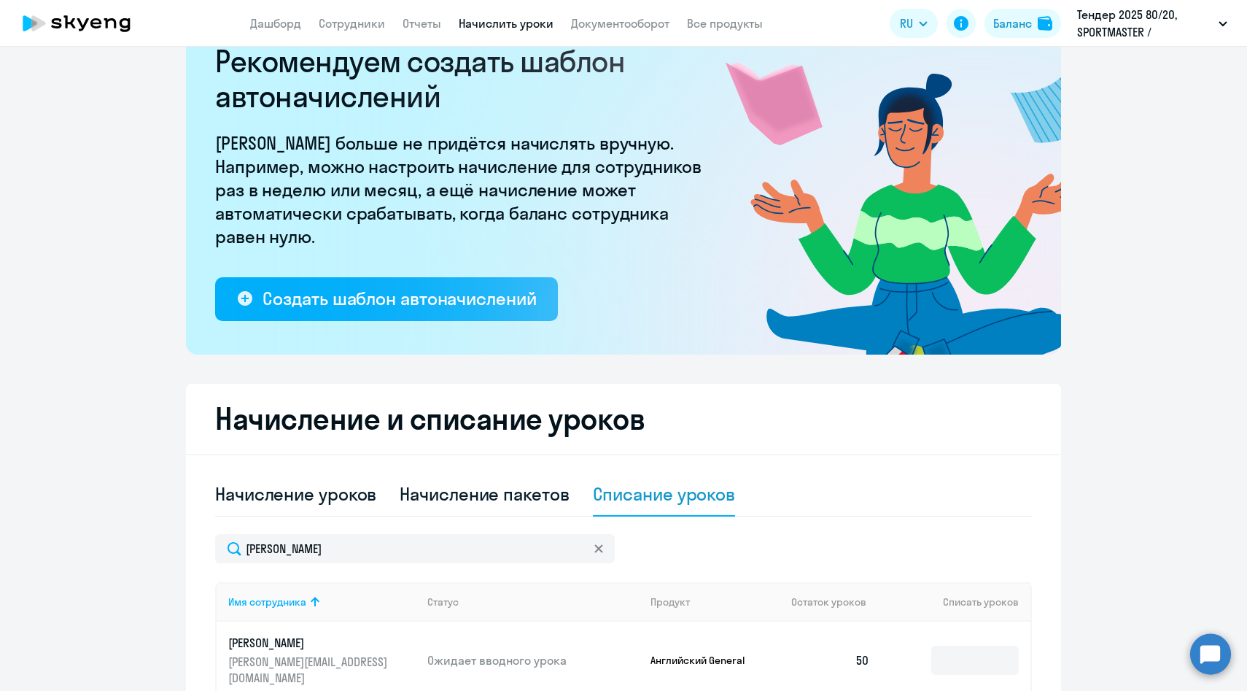
scroll to position [0, 0]
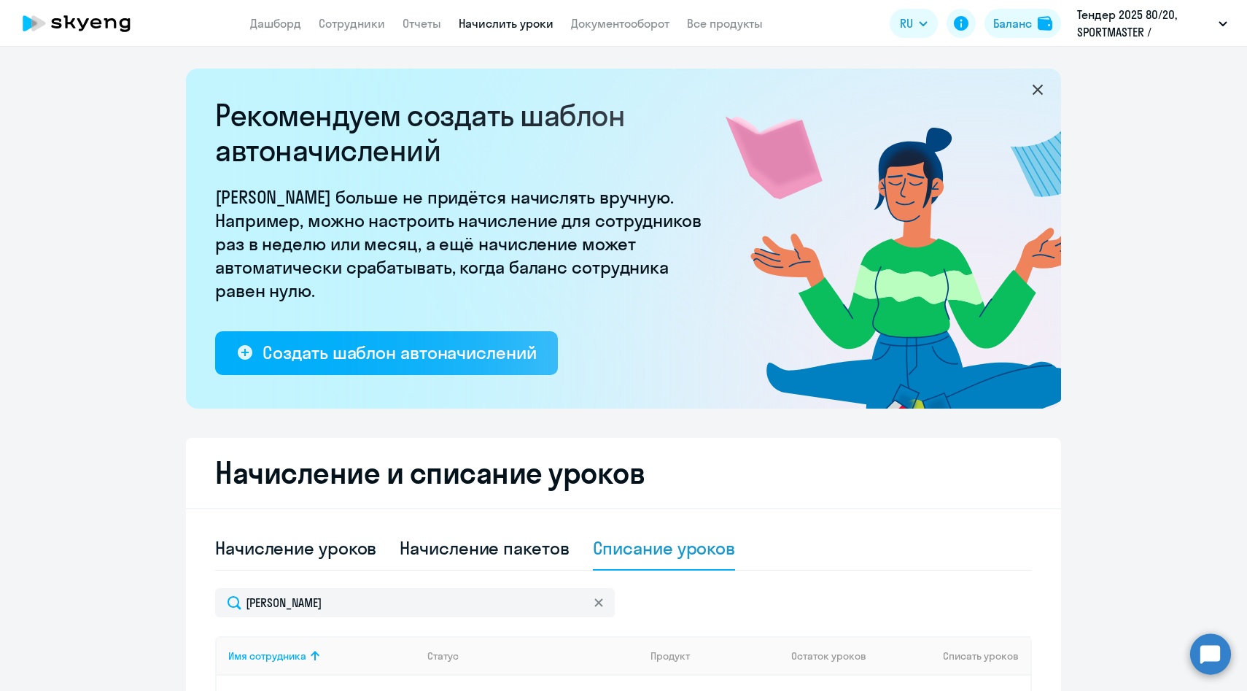
click at [348, 31] on app-menu-item-link "Сотрудники" at bounding box center [352, 24] width 66 height 18
click at [348, 23] on link "Сотрудники" at bounding box center [352, 23] width 66 height 15
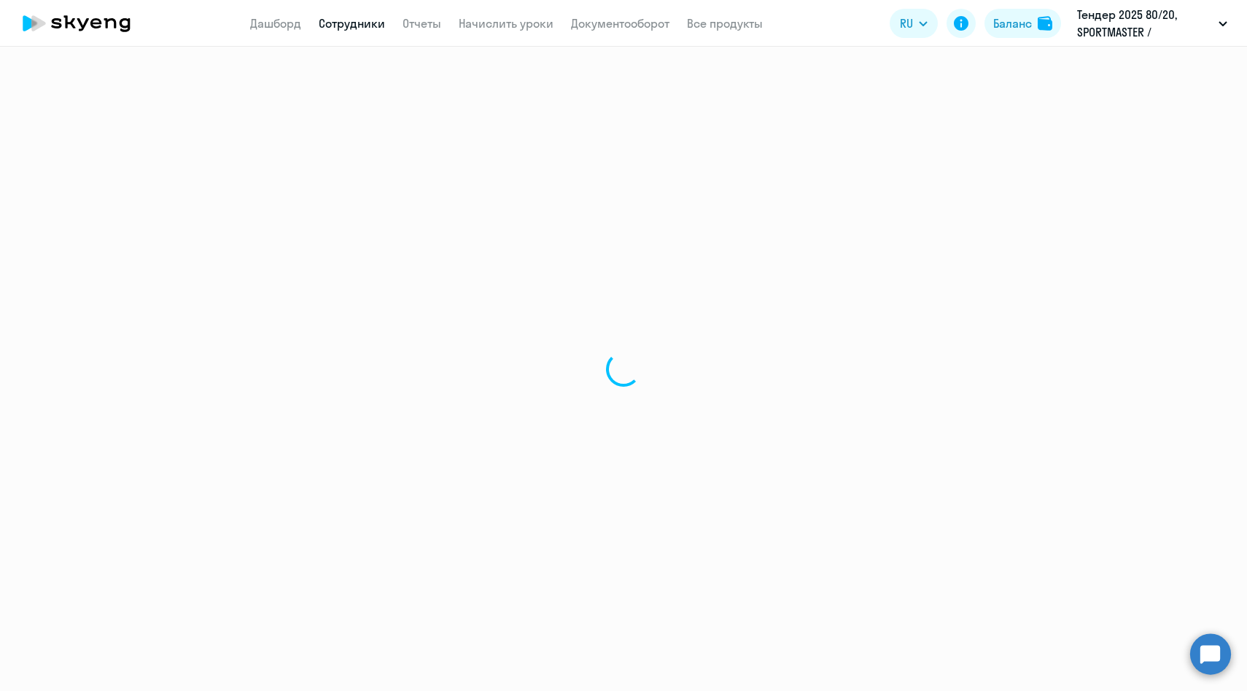
select select "30"
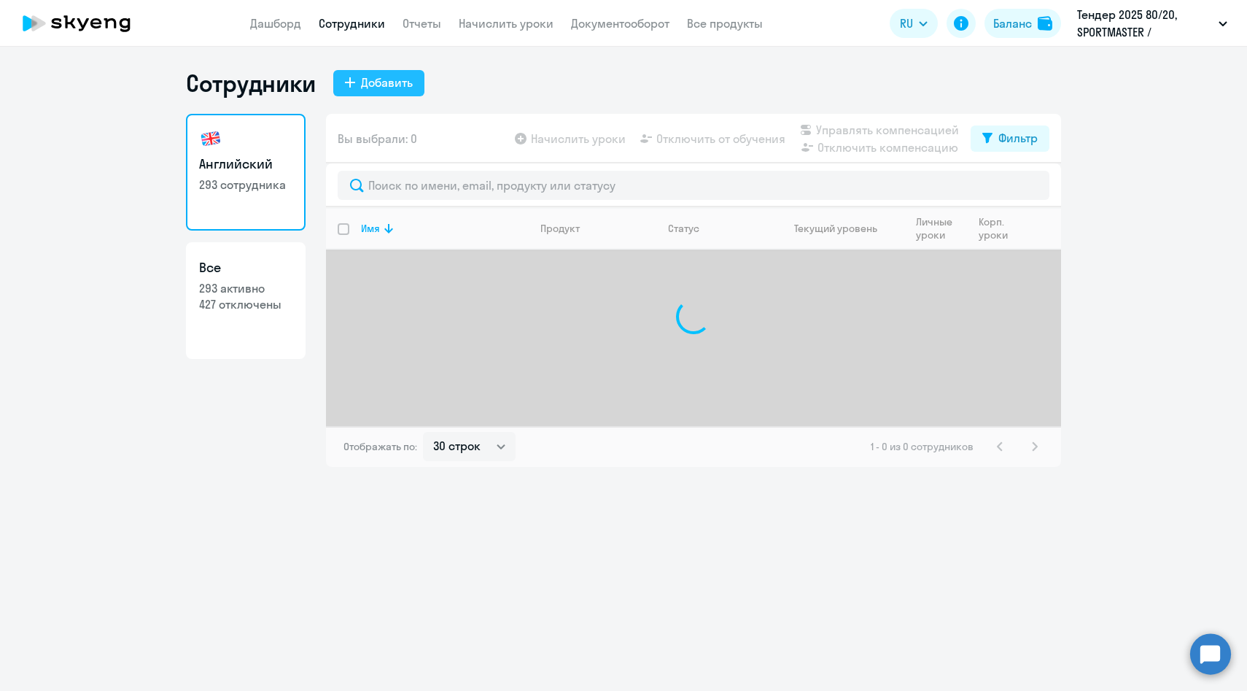
click at [385, 82] on div "Добавить" at bounding box center [387, 83] width 52 height 18
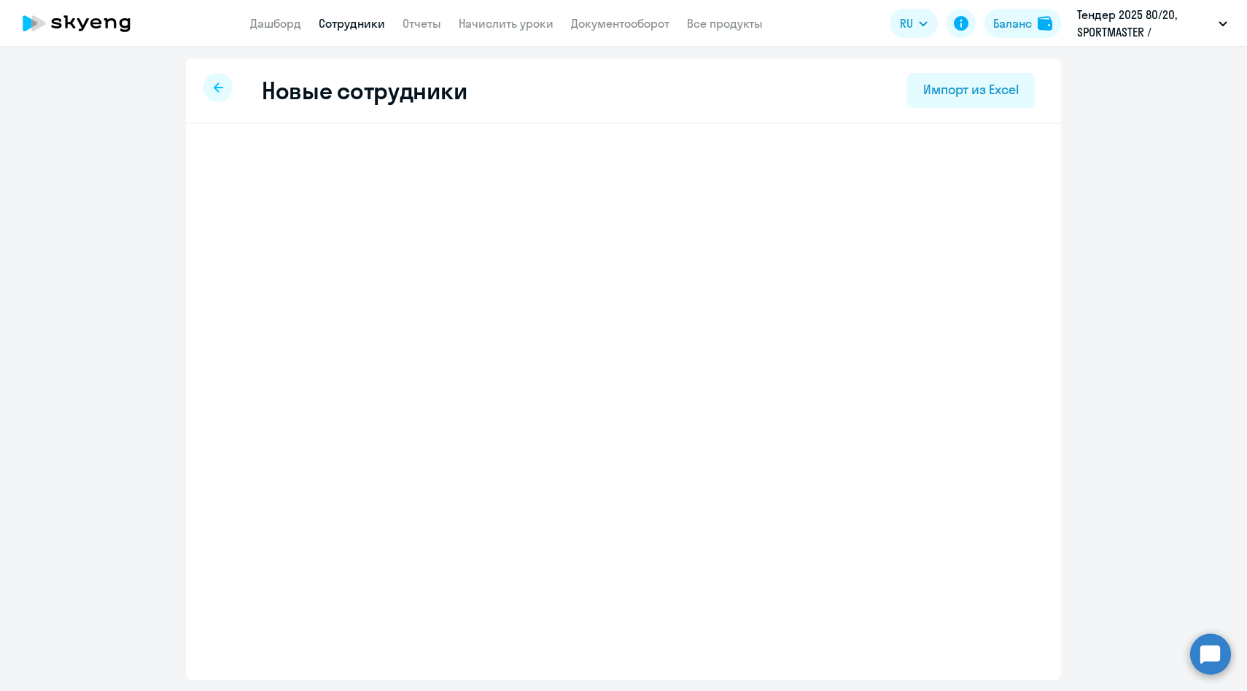
select select "english_adult_not_native_speaker"
select select "3"
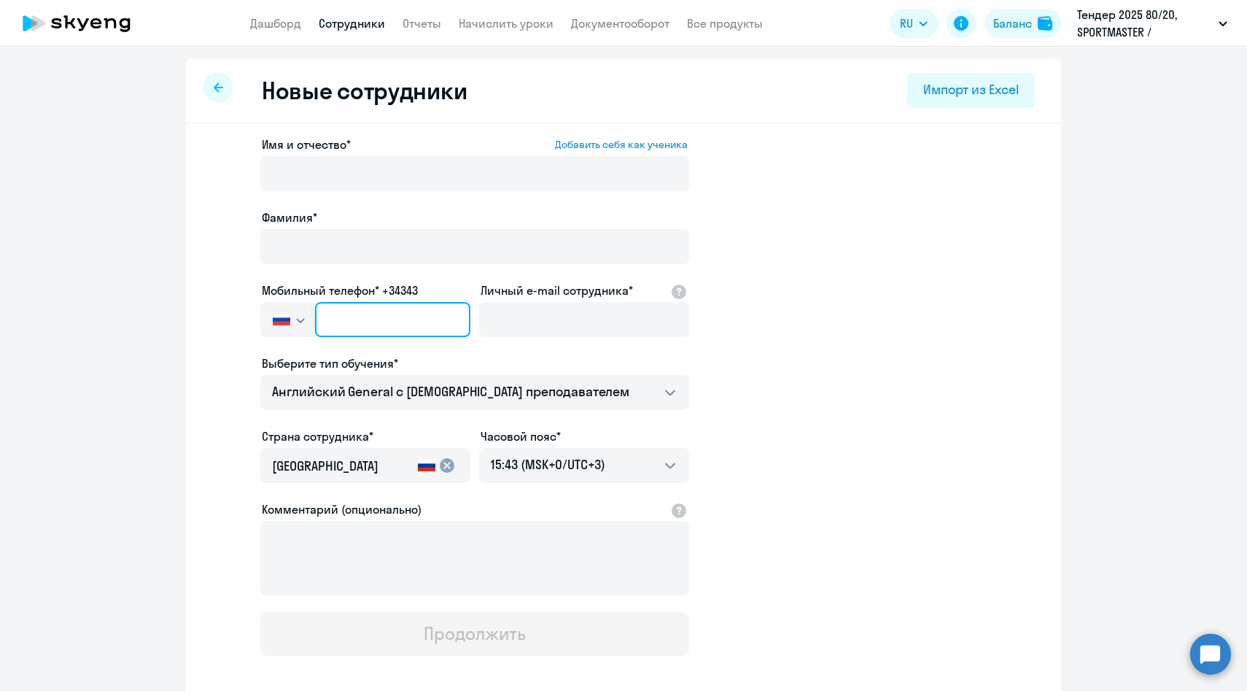
click at [443, 323] on input "text" at bounding box center [392, 319] width 155 height 35
paste input "[PHONE_NUMBER]"
type input "[PHONE_NUMBER]"
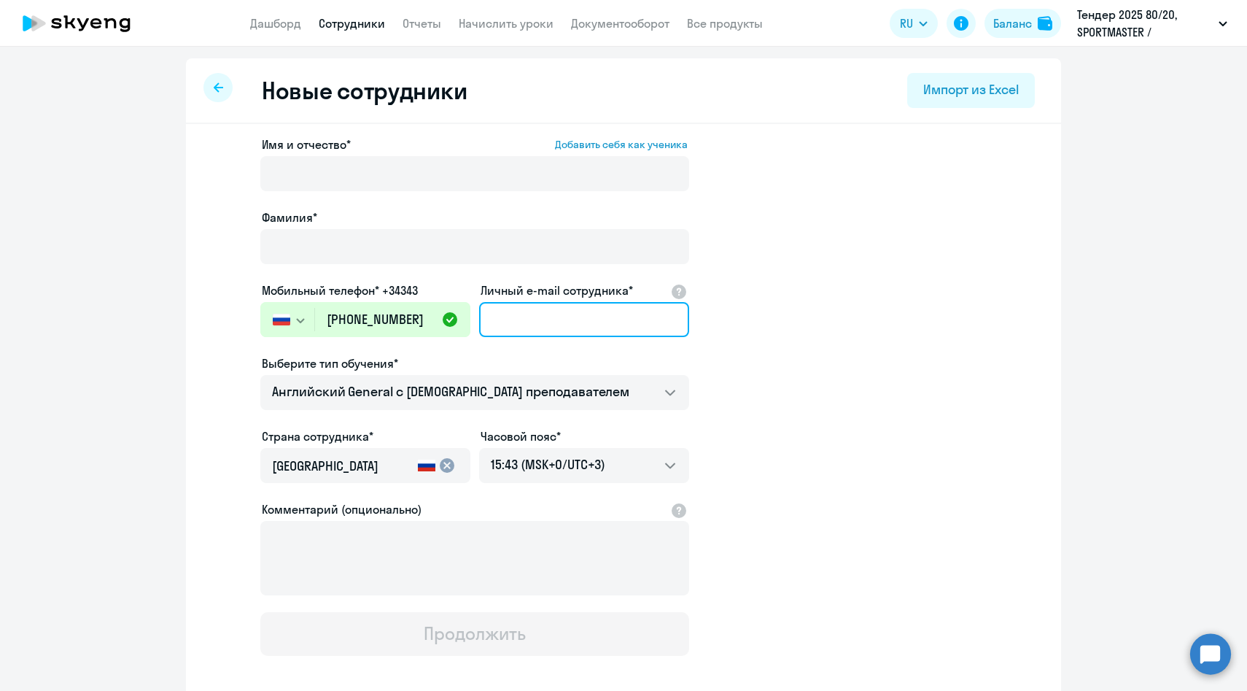
click at [522, 324] on input "Личный e-mail сотрудника*" at bounding box center [584, 319] width 210 height 35
paste input "[PERSON_NAME][EMAIL_ADDRESS][DOMAIN_NAME]"
type input "[PERSON_NAME][EMAIL_ADDRESS][DOMAIN_NAME]"
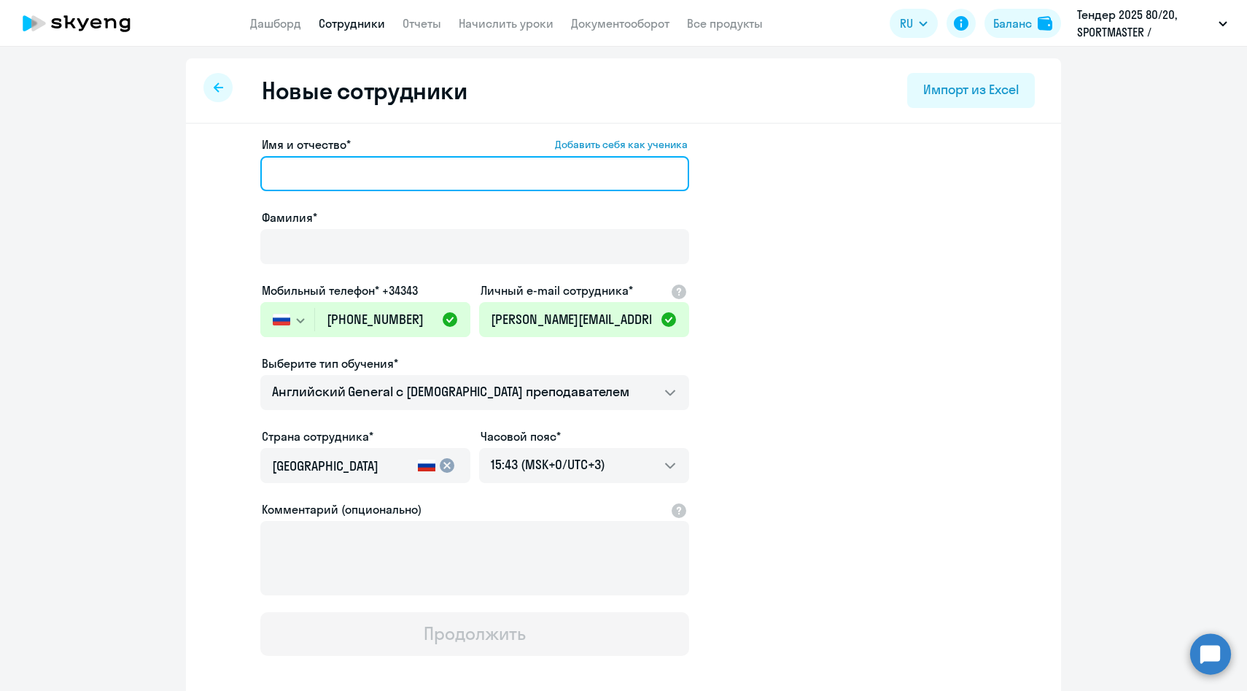
click at [332, 179] on input "Имя и отчество* Добавить себя как ученика" at bounding box center [474, 173] width 429 height 35
paste input "[PERSON_NAME]"
drag, startPoint x: 332, startPoint y: 171, endPoint x: 190, endPoint y: 168, distance: 142.2
click at [190, 168] on div "Имя и отчество* Добавить себя как ученика [PERSON_NAME]* Мобильный телефон* +34…" at bounding box center [623, 444] width 875 height 641
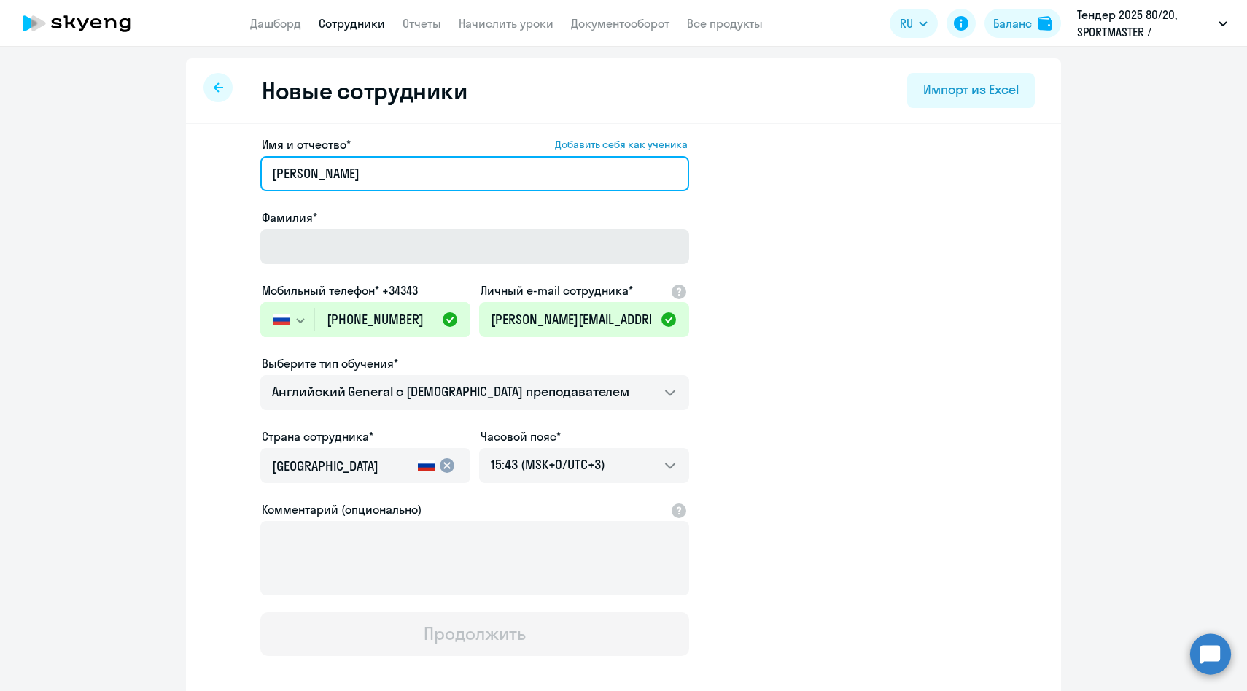
type input "[PERSON_NAME]"
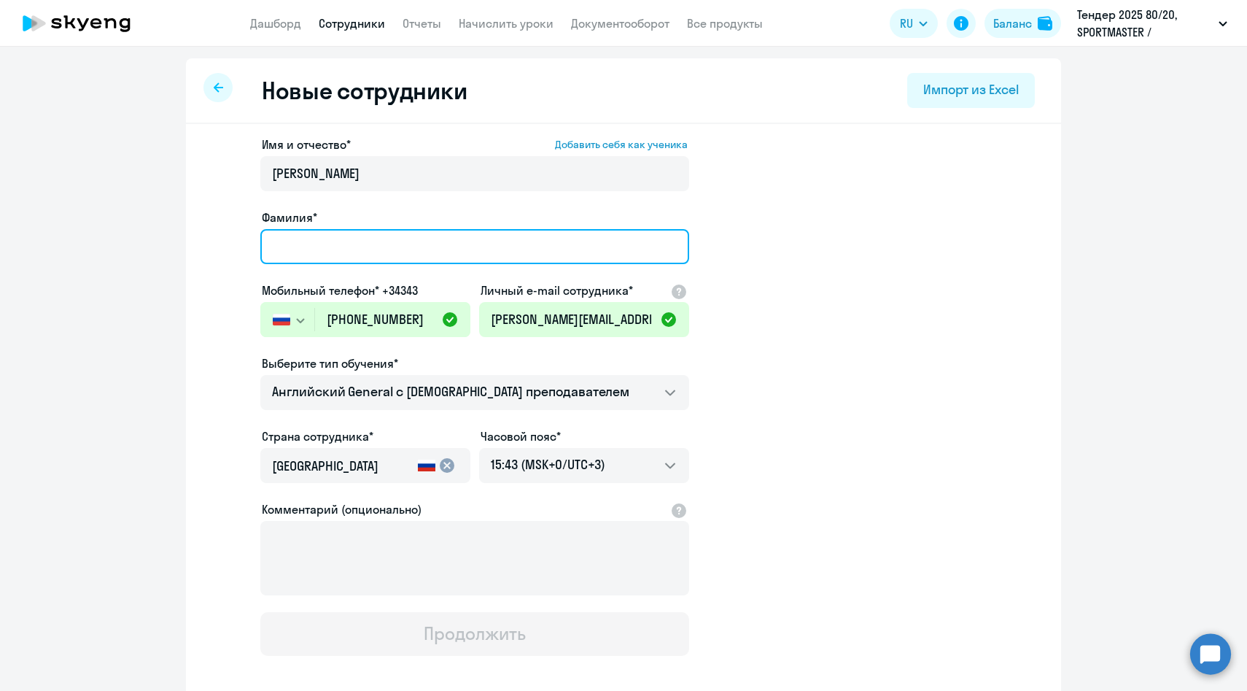
click at [323, 244] on input "Фамилия*" at bounding box center [474, 246] width 429 height 35
paste input "[PERSON_NAME]"
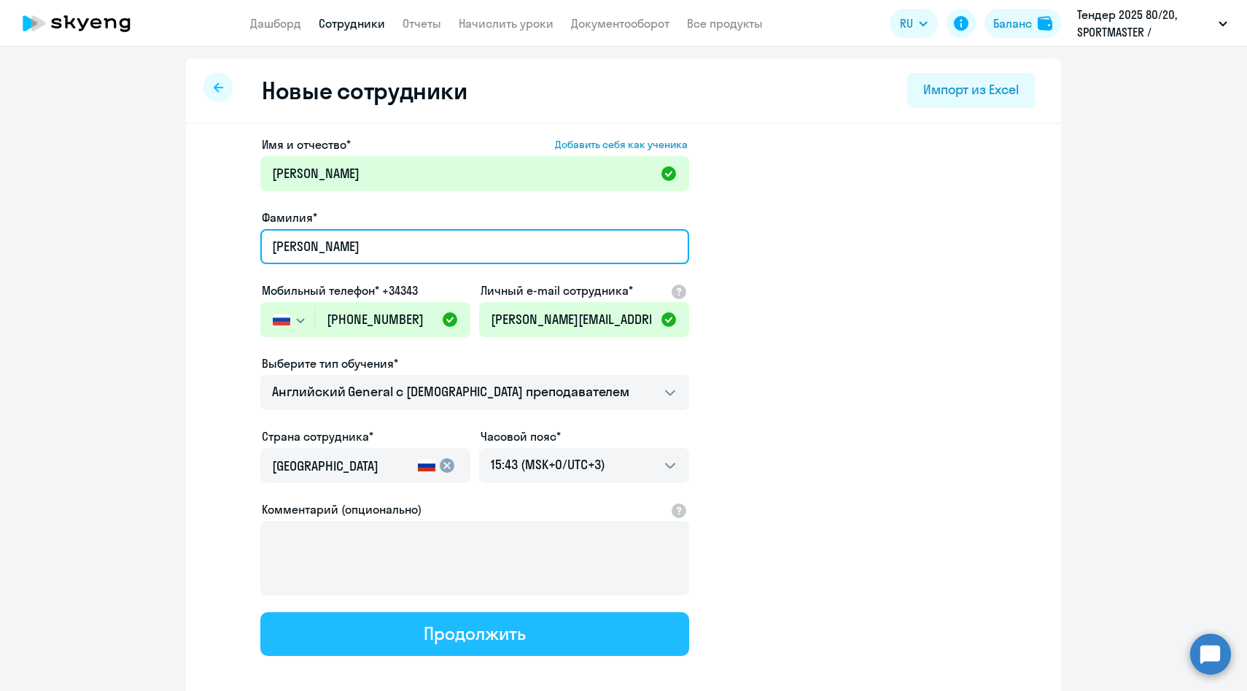
type input "[PERSON_NAME]"
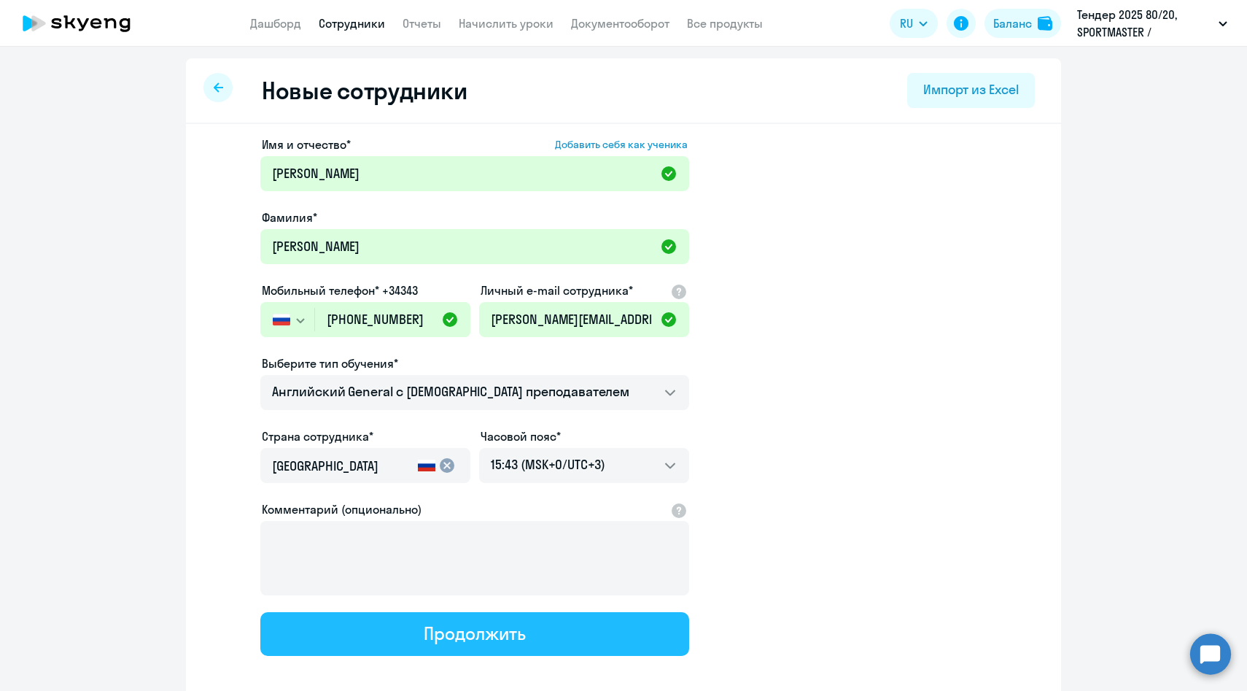
click at [387, 645] on button "Продолжить" at bounding box center [474, 634] width 429 height 44
select select "english_adult_not_native_speaker"
select select "3"
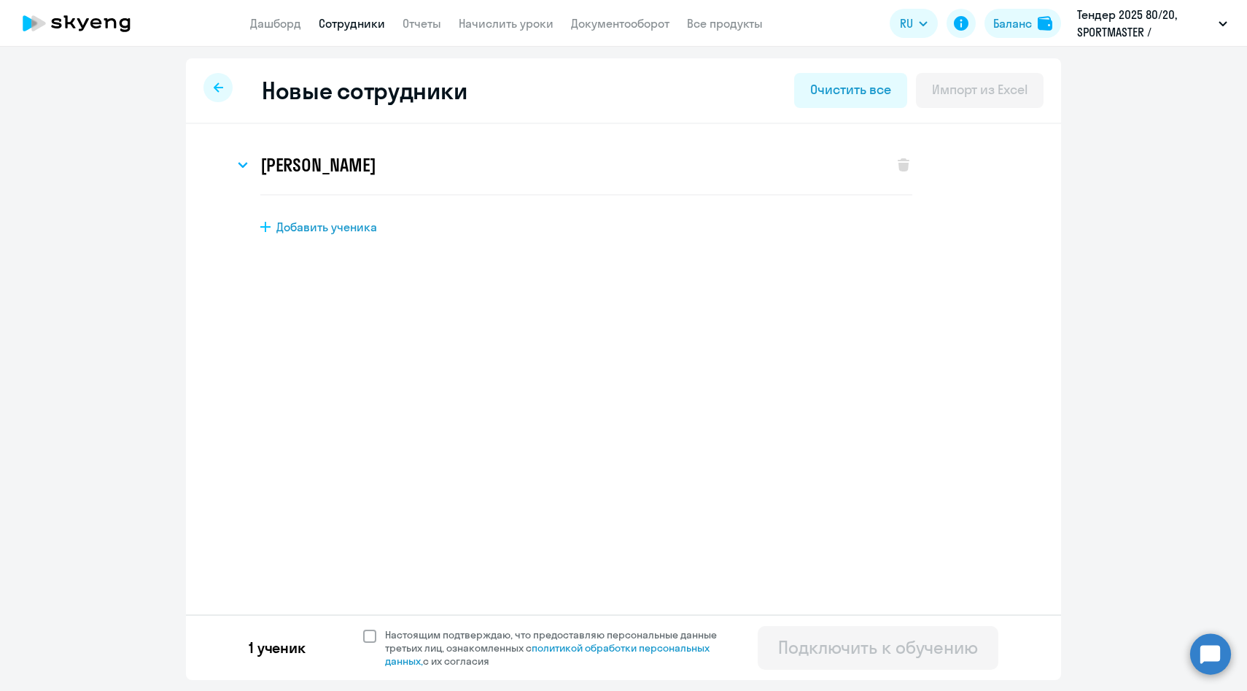
click at [398, 637] on span "Настоящим подтверждаю, что предоставляю персональные данные третьих лиц, ознако…" at bounding box center [559, 647] width 349 height 39
click at [363, 628] on input "Настоящим подтверждаю, что предоставляю персональные данные третьих лиц, ознако…" at bounding box center [362, 627] width 1 height 1
checkbox input "true"
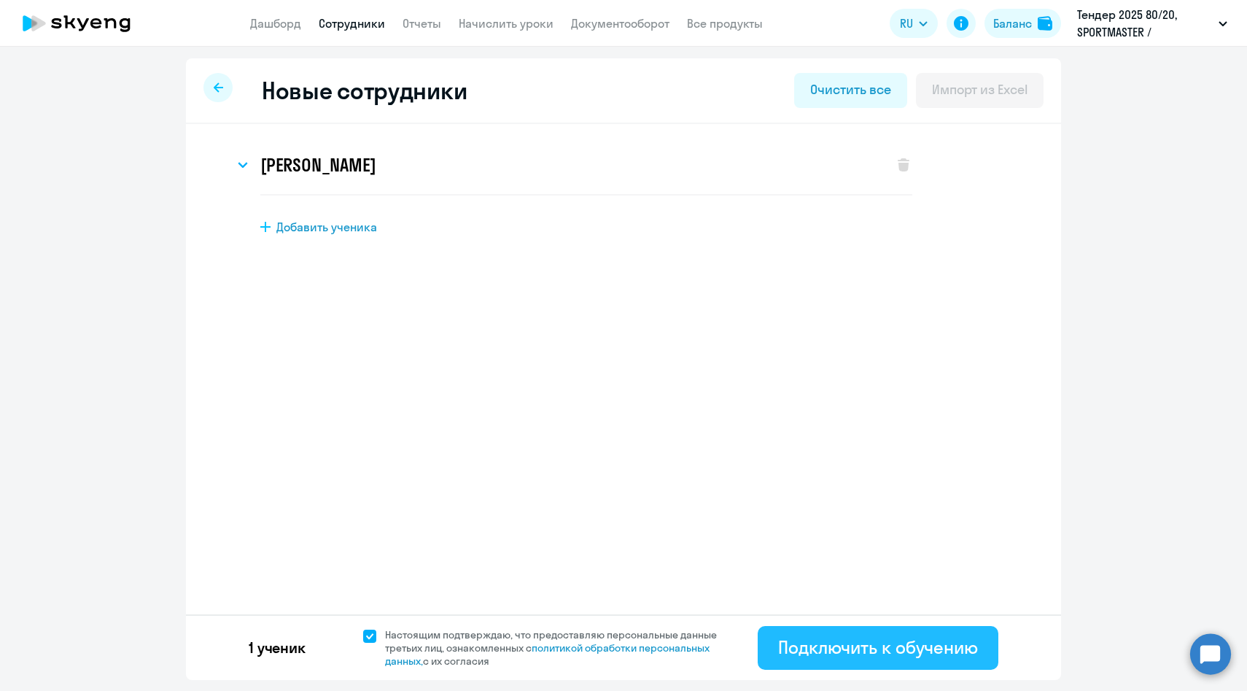
click at [801, 652] on div "Подключить к обучению" at bounding box center [878, 646] width 200 height 23
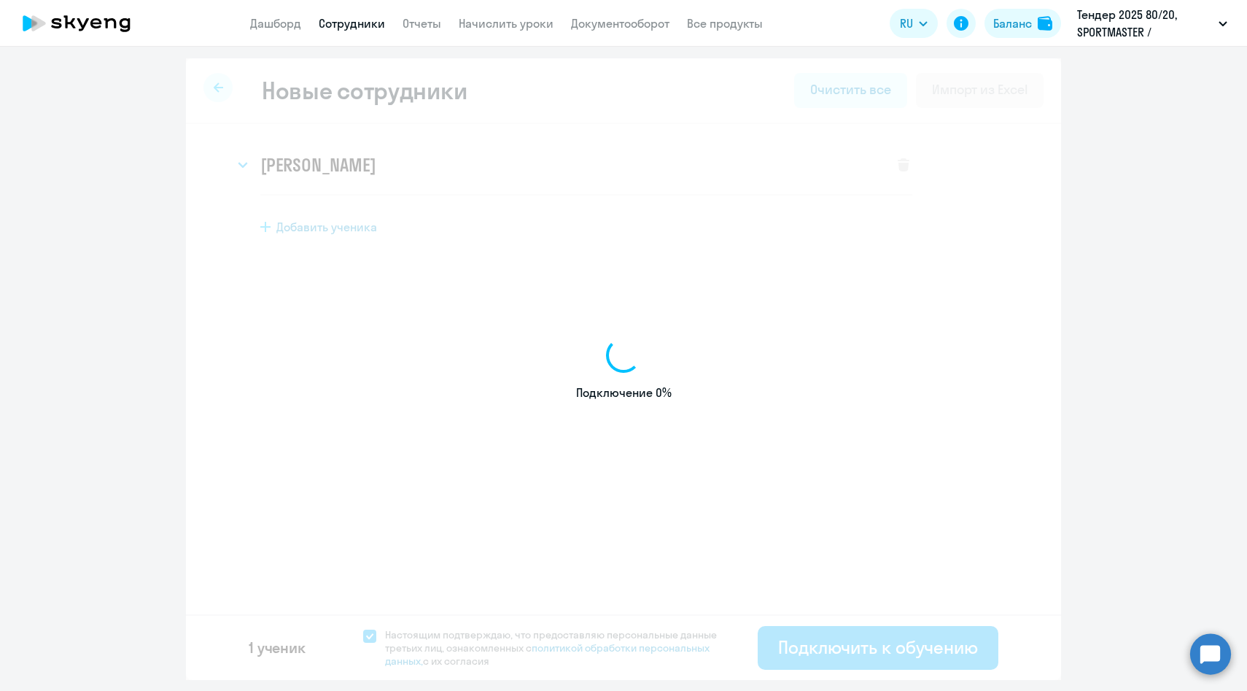
select select "english_adult_not_native_speaker"
select select "3"
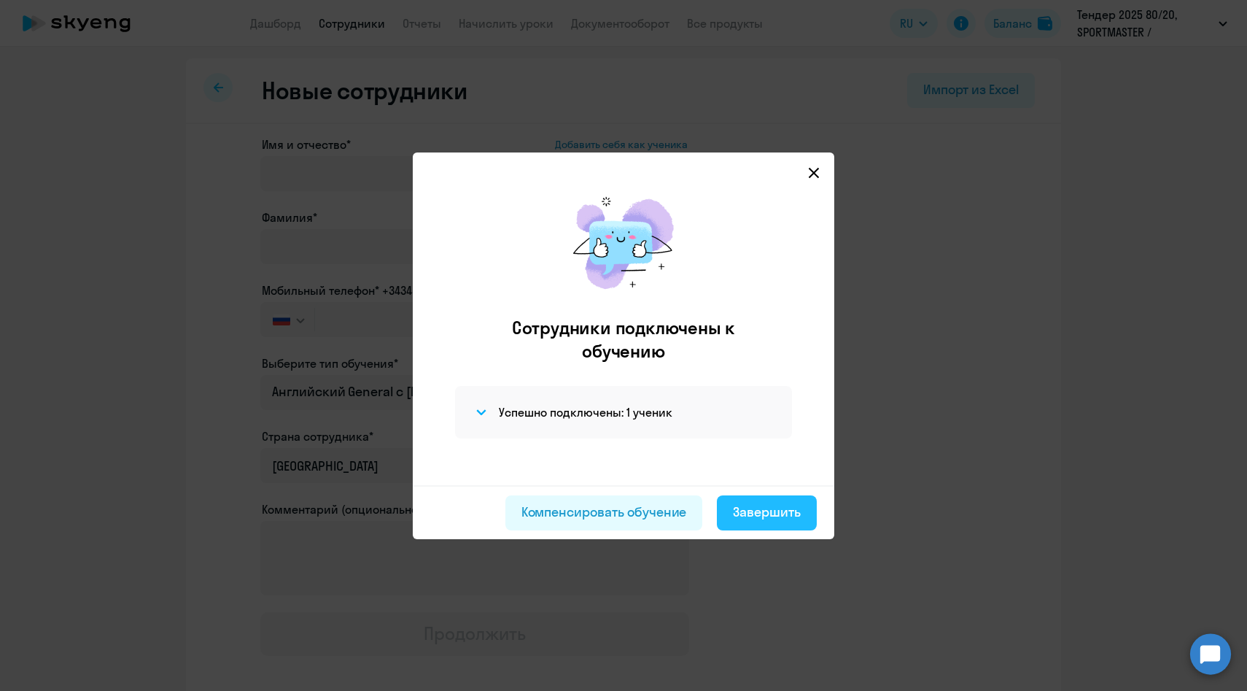
click at [763, 511] on div "Завершить" at bounding box center [767, 512] width 68 height 19
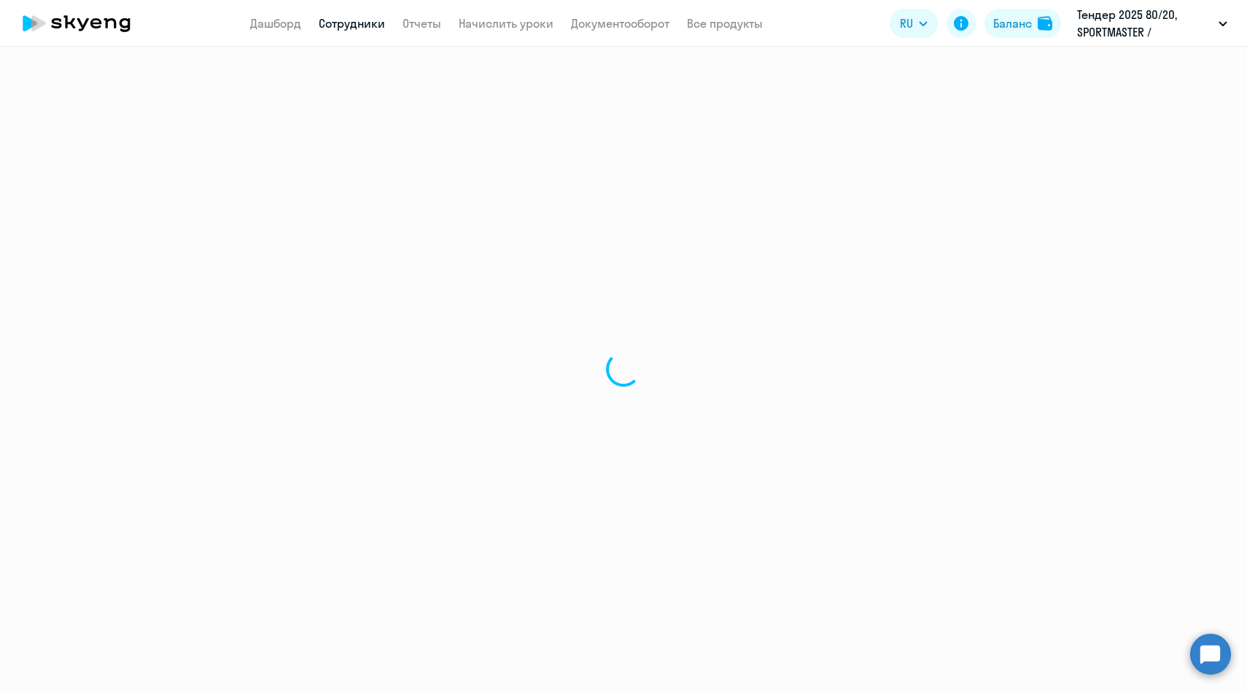
select select "30"
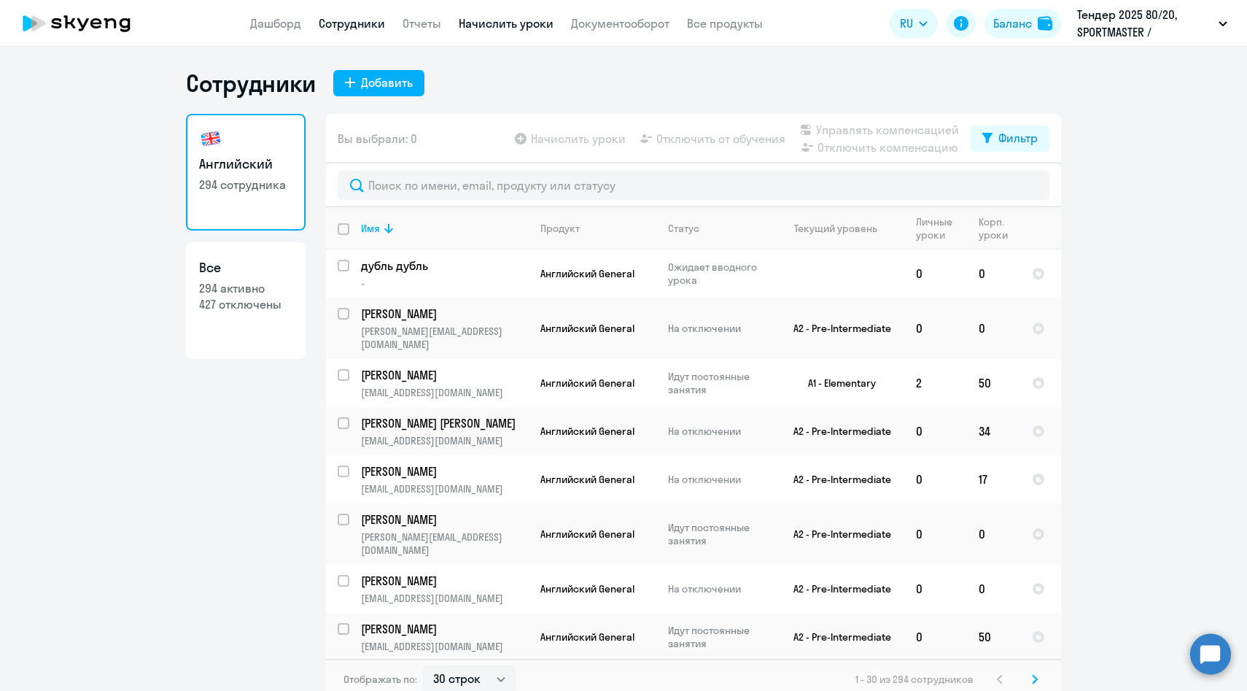
click at [522, 20] on link "Начислить уроки" at bounding box center [506, 23] width 95 height 15
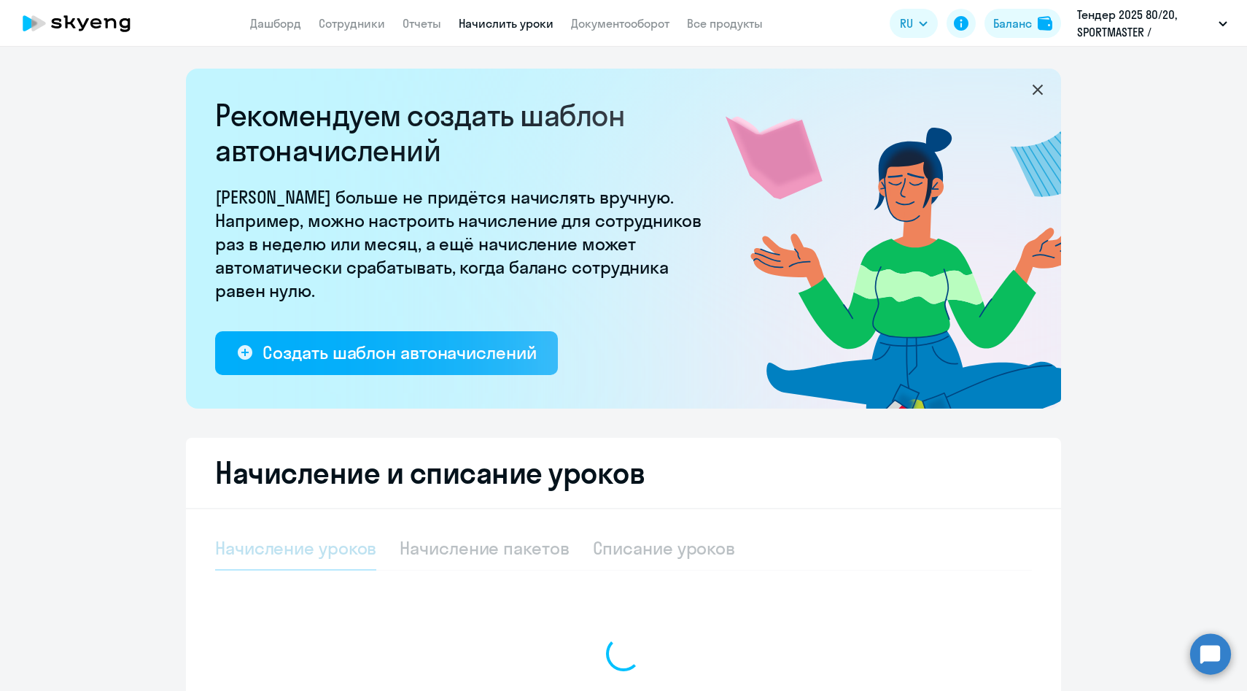
scroll to position [171, 0]
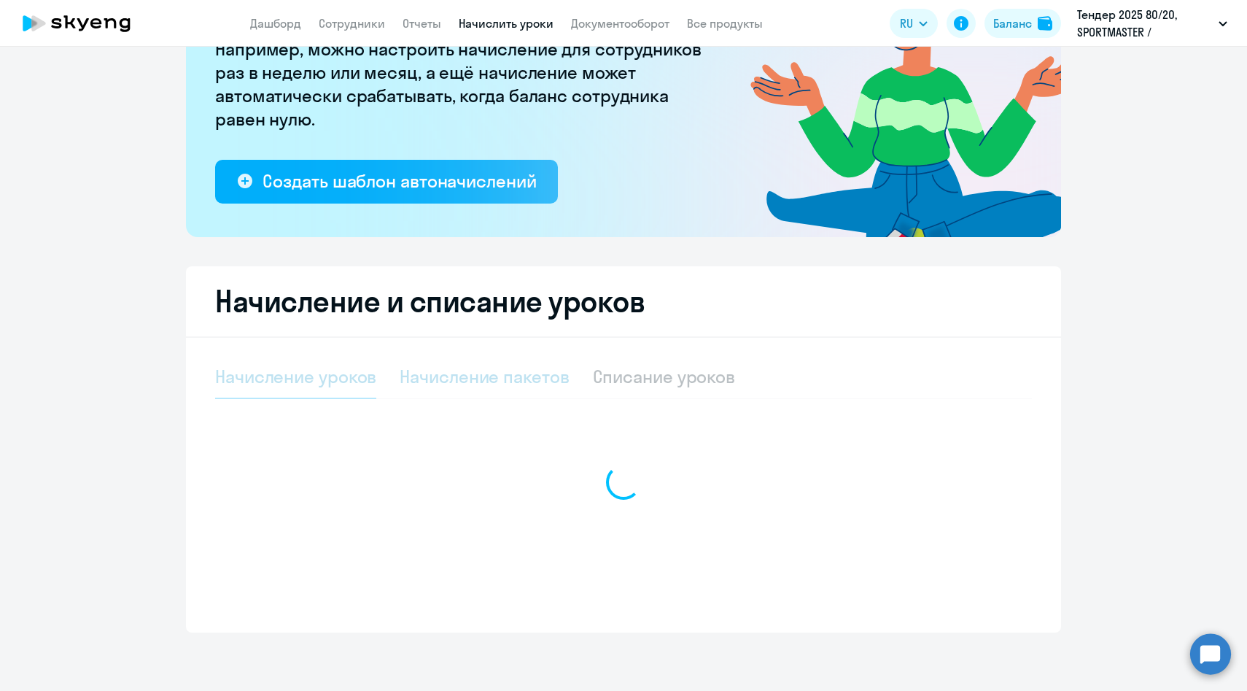
select select "10"
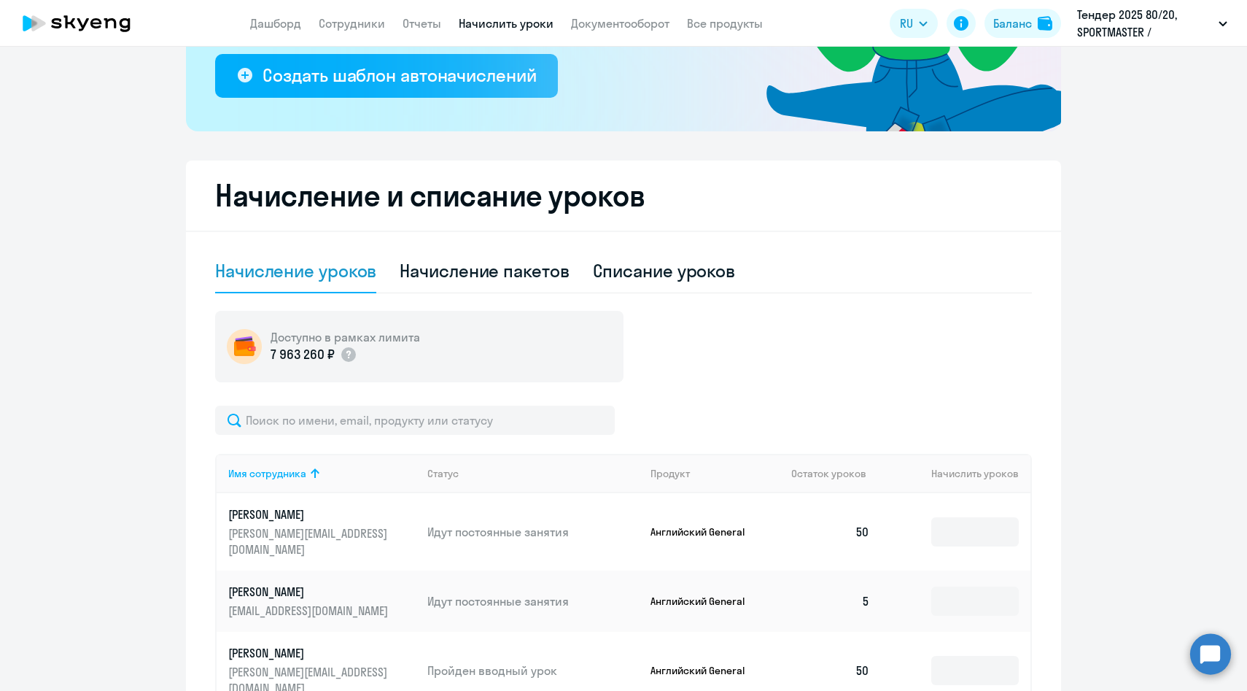
scroll to position [288, 0]
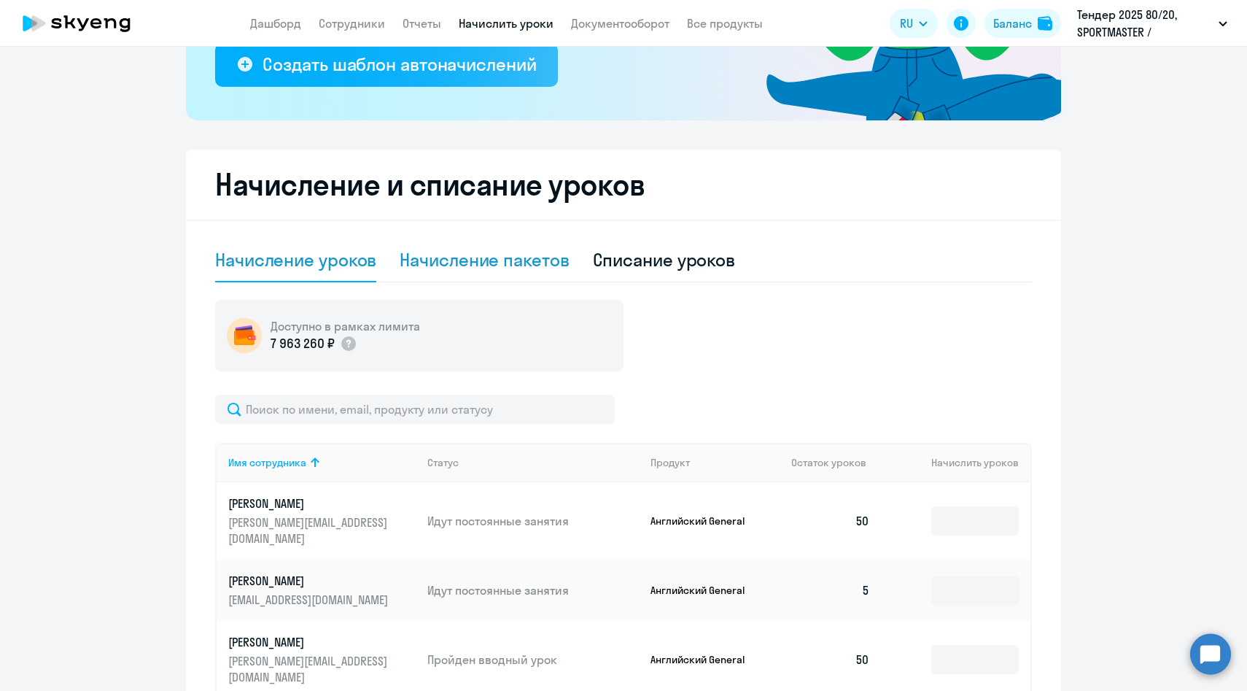
click at [540, 263] on div "Начисление пакетов" at bounding box center [484, 259] width 169 height 23
select select "10"
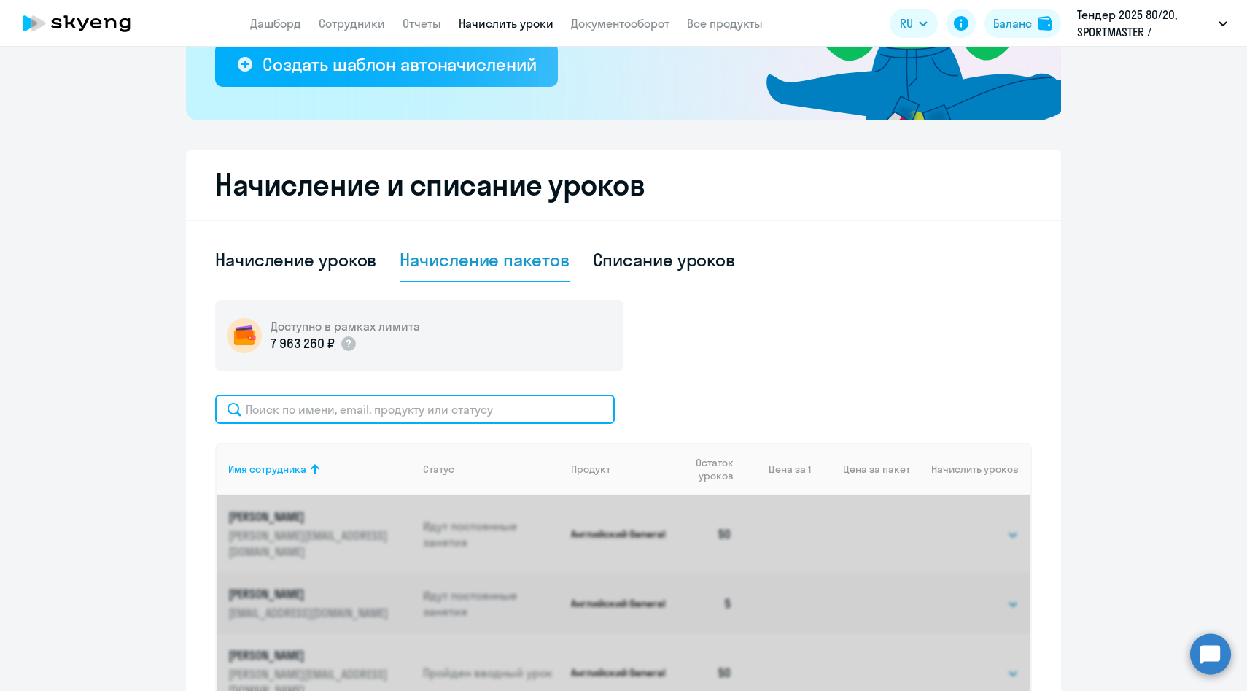
click at [476, 417] on input "text" at bounding box center [415, 409] width 400 height 29
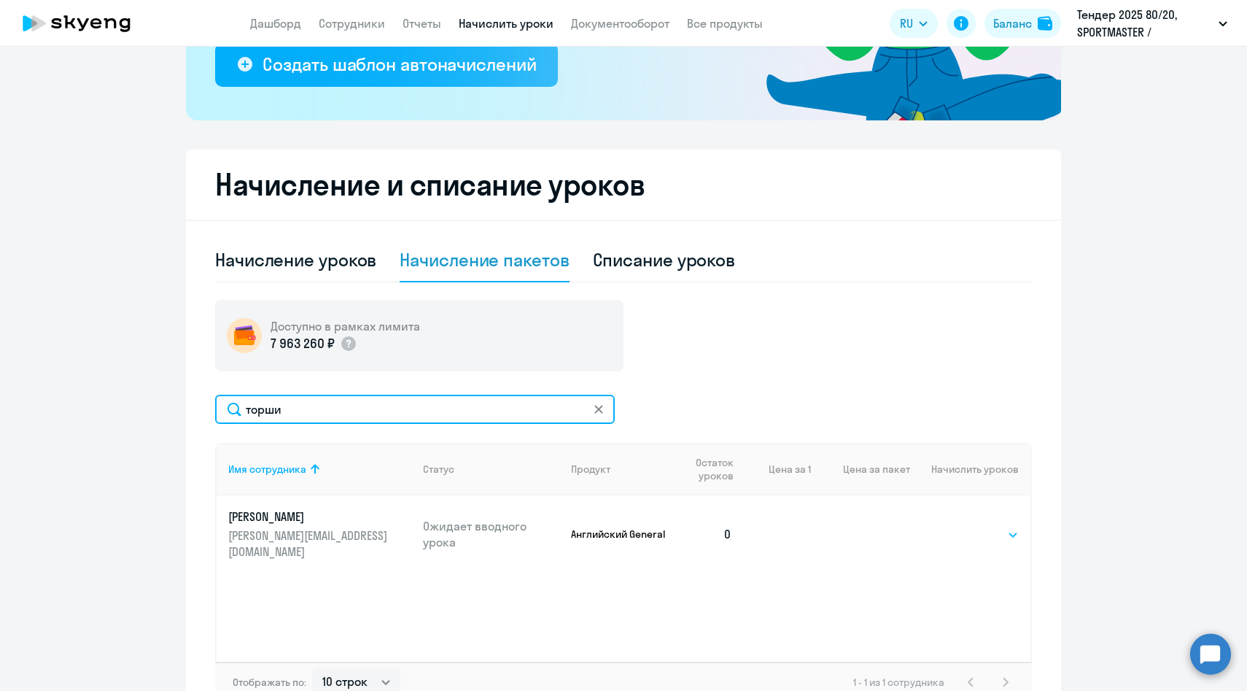
type input "торши"
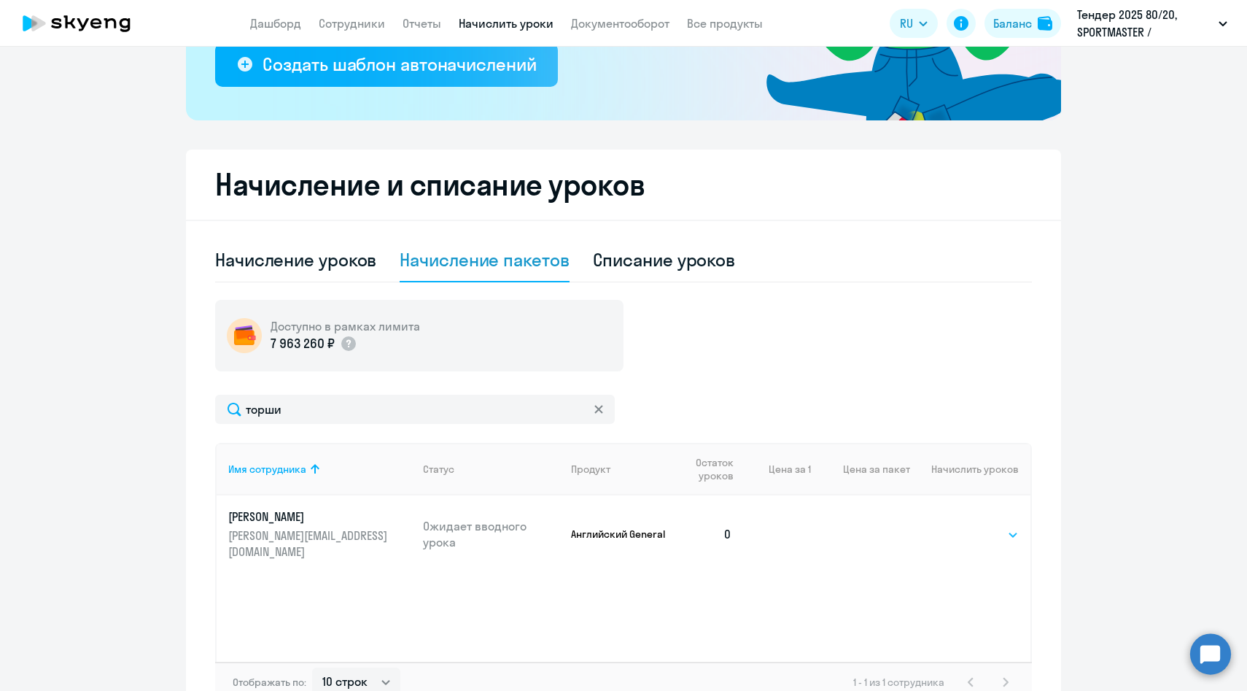
click at [979, 526] on select "Выбрать 4 8 16 32 64 96 128" at bounding box center [989, 535] width 60 height 18
select select "64"
click at [959, 526] on select "Выбрать 4 8 16 32 64 96 128" at bounding box center [989, 535] width 60 height 18
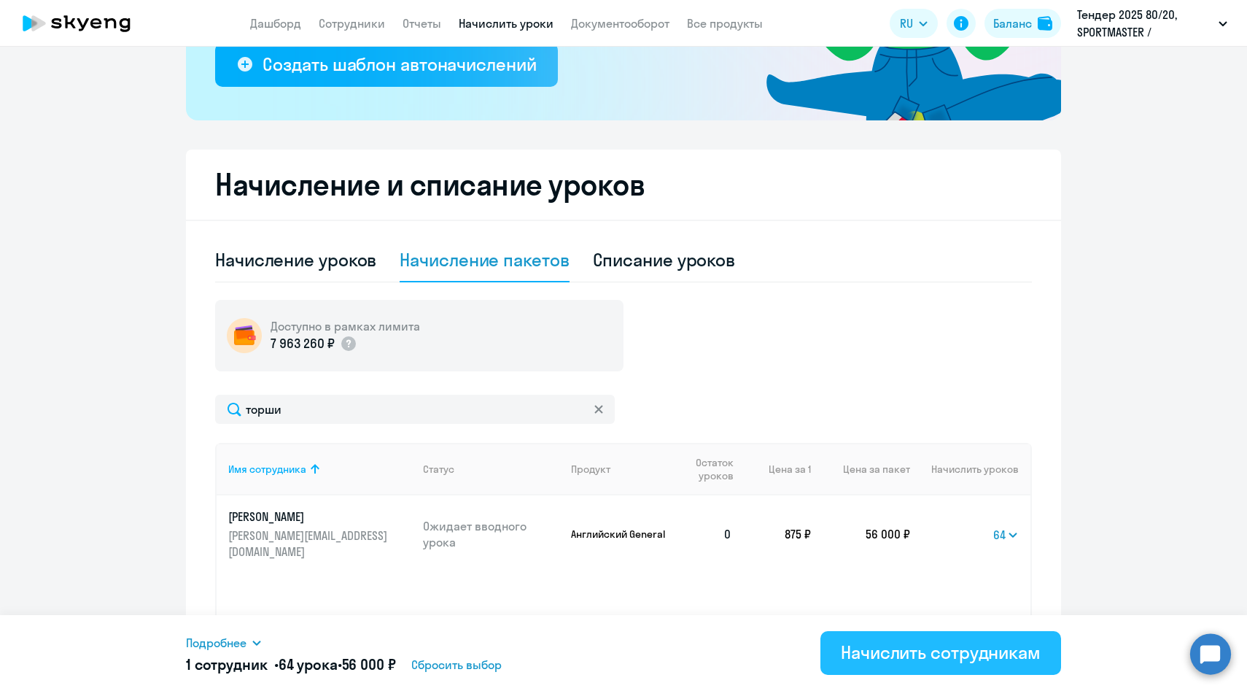
click at [874, 648] on div "Начислить сотрудникам" at bounding box center [941, 651] width 200 height 23
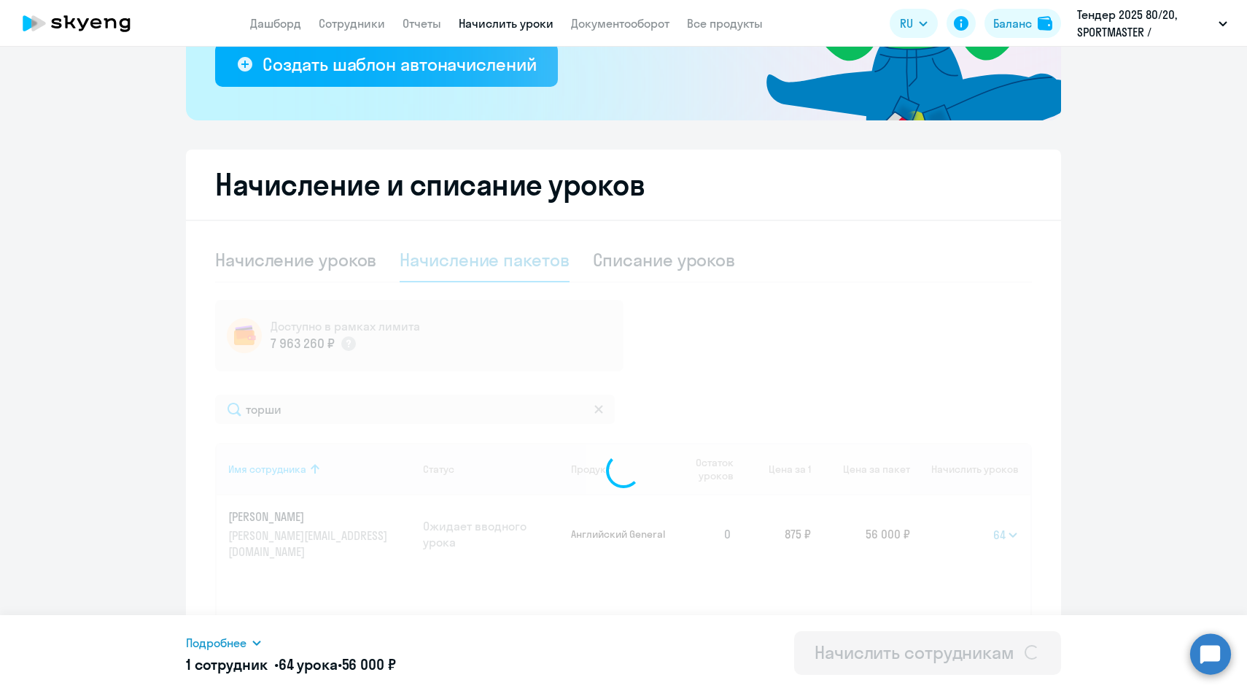
select select
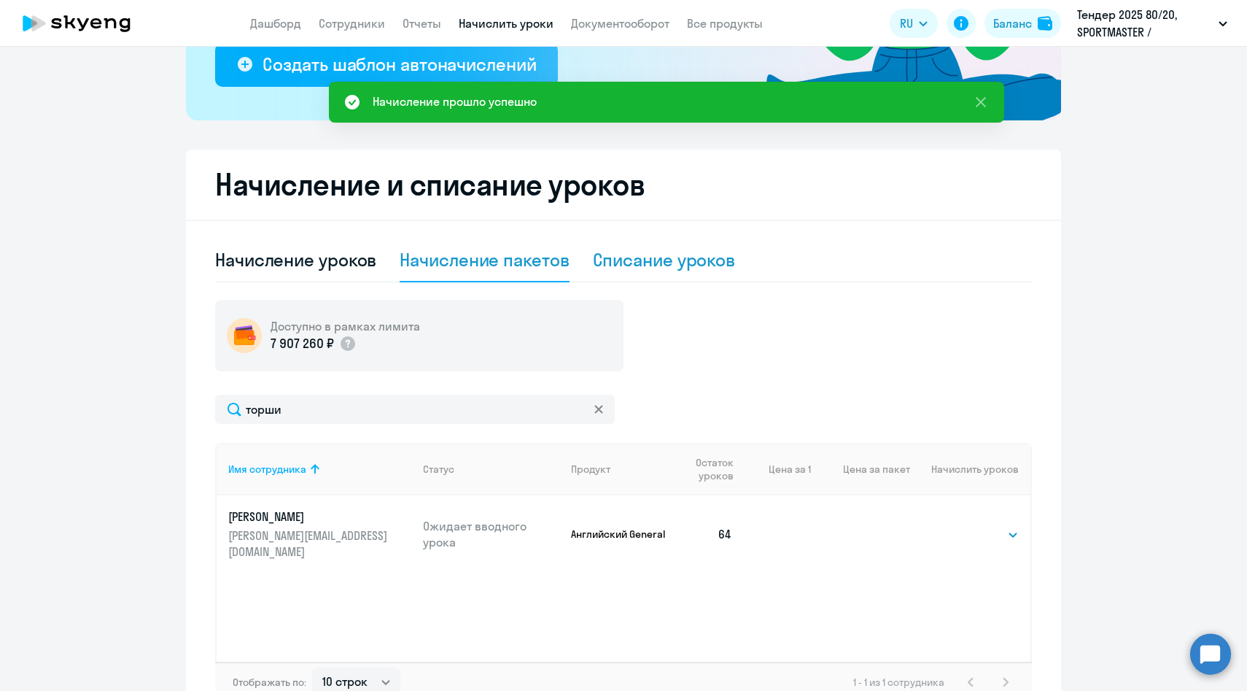
click at [680, 265] on div "Списание уроков" at bounding box center [664, 259] width 143 height 23
select select "10"
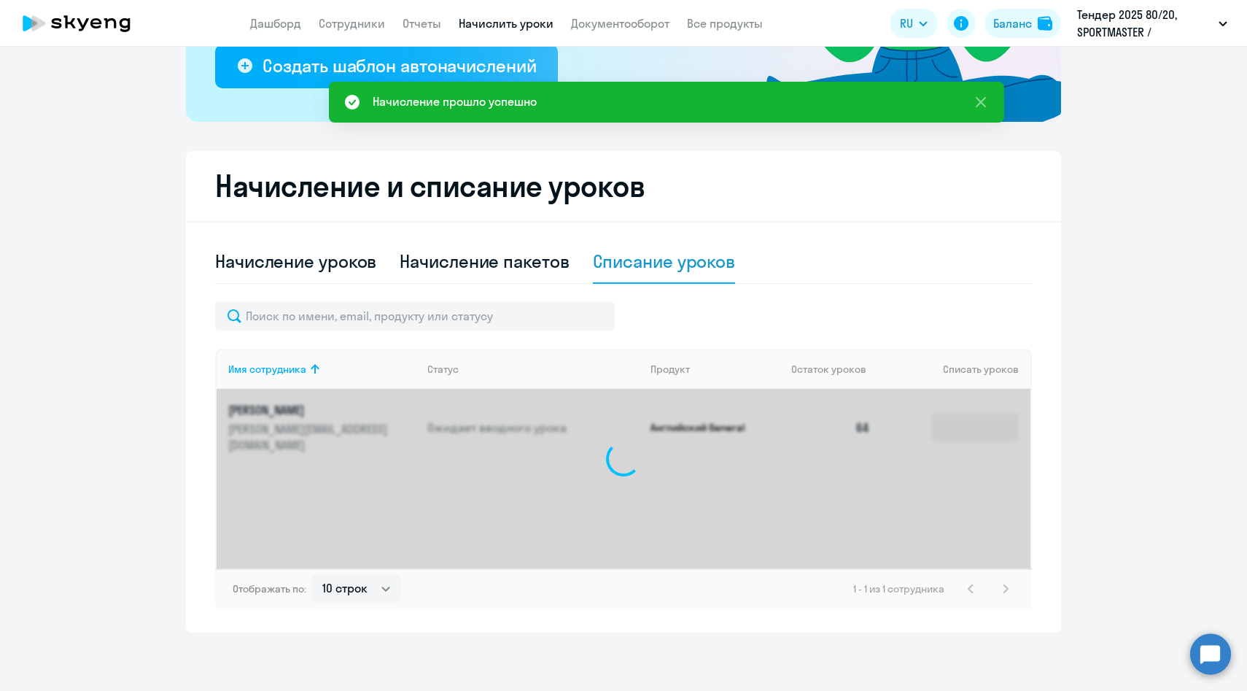
scroll to position [287, 0]
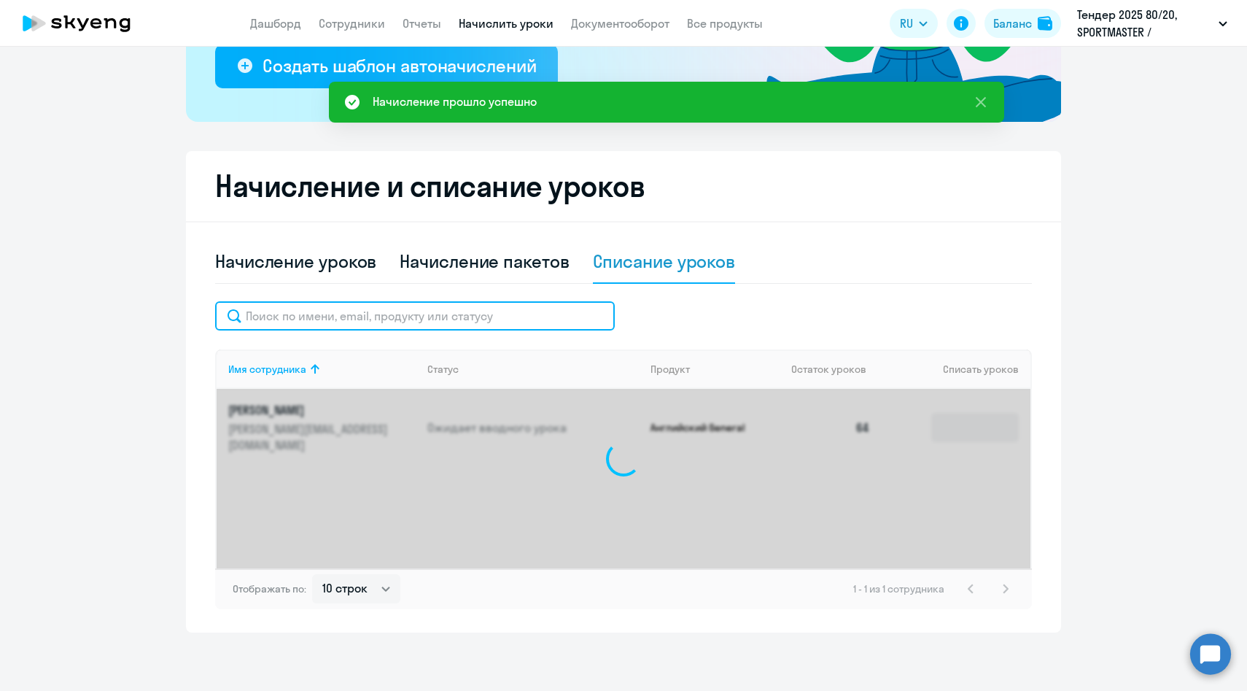
click at [516, 313] on input "text" at bounding box center [415, 315] width 400 height 29
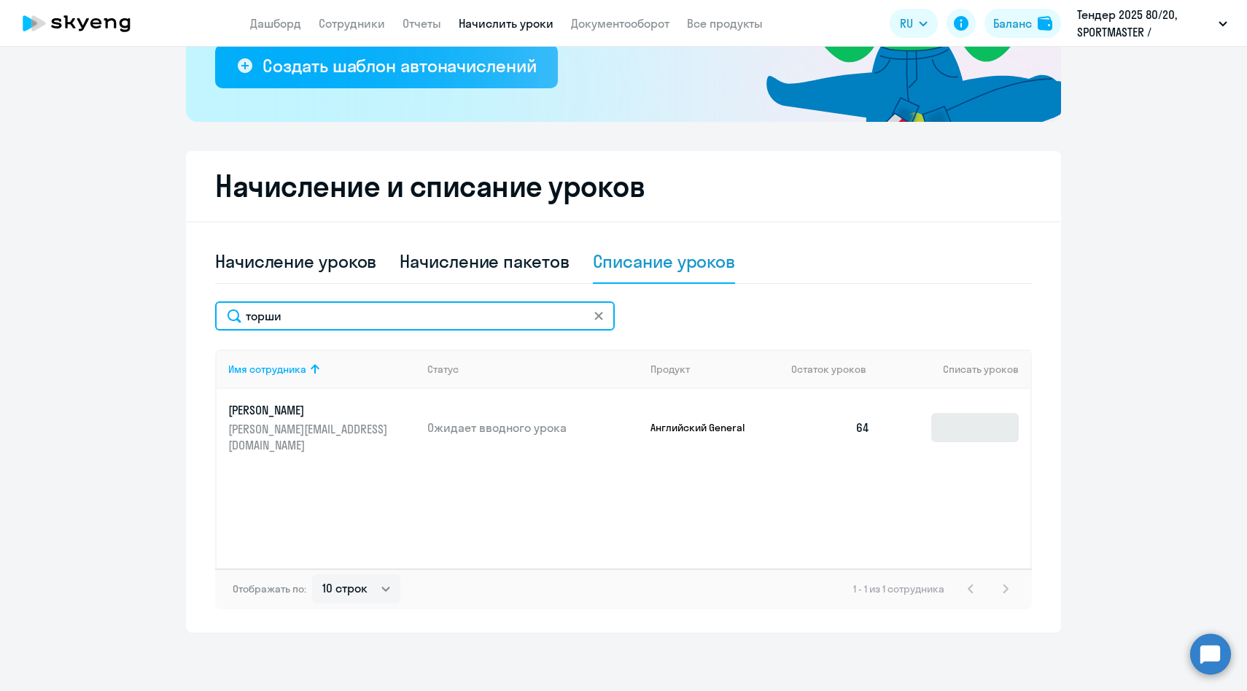
type input "торши"
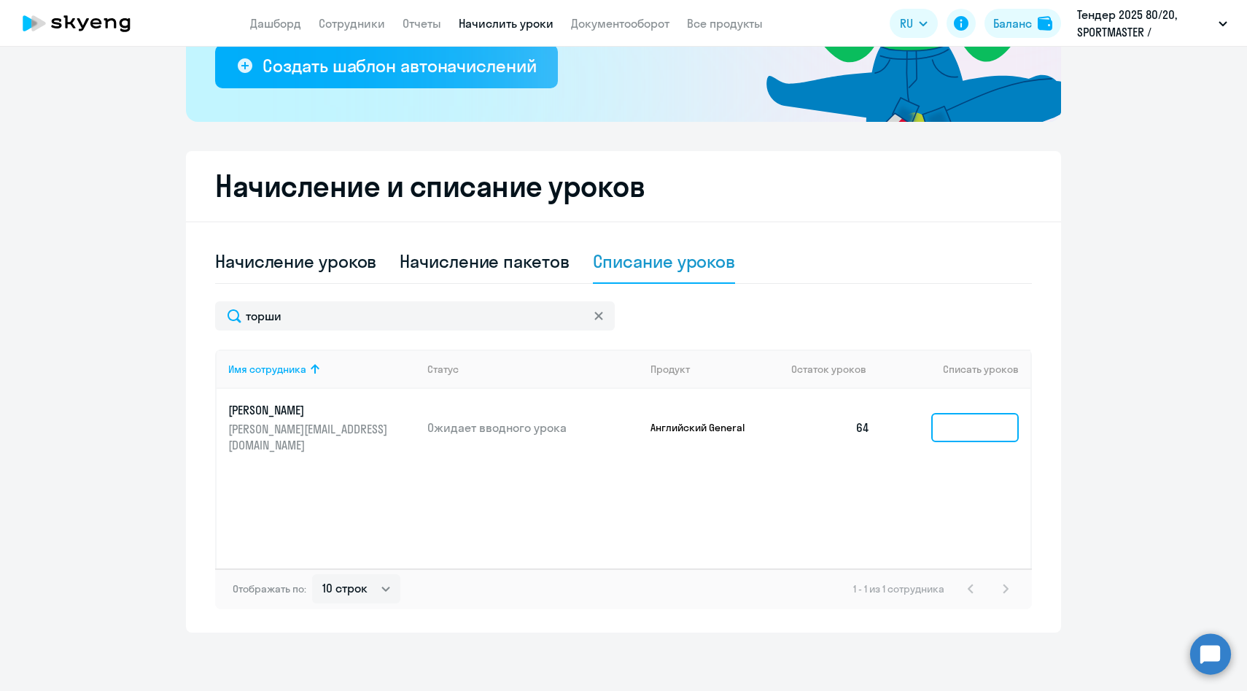
click at [953, 422] on input at bounding box center [975, 427] width 88 height 29
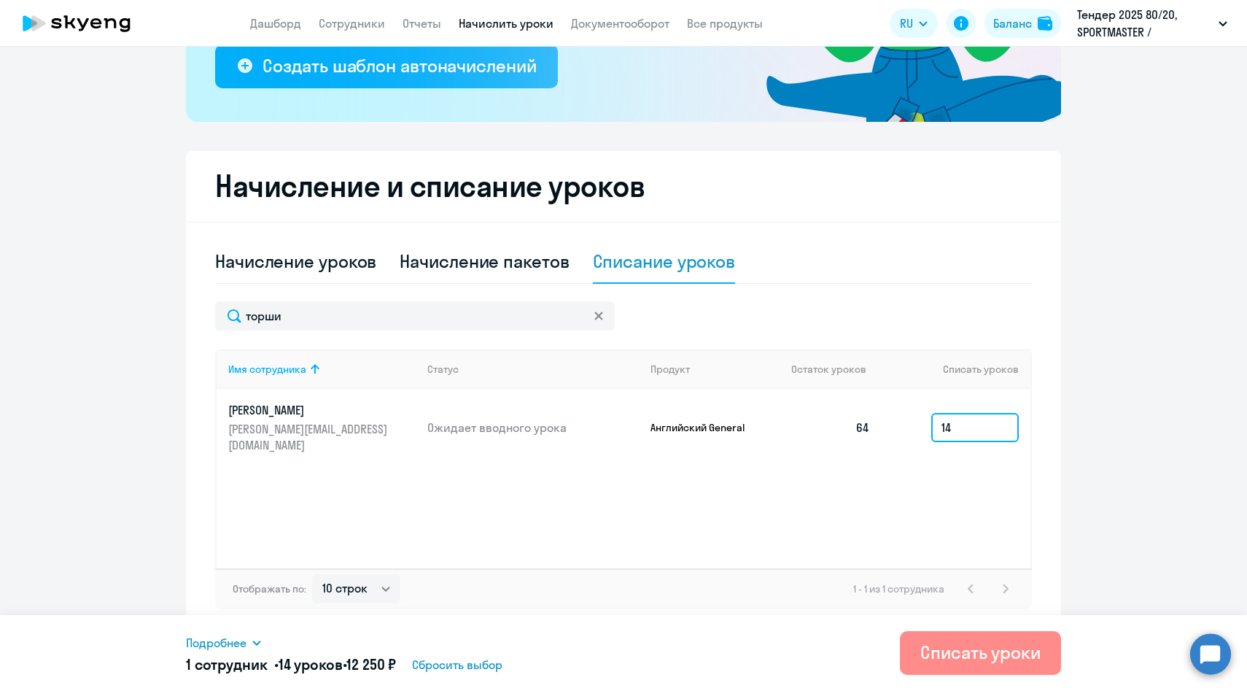
type input "14"
click at [939, 663] on div "Списать уроки" at bounding box center [980, 651] width 120 height 23
